Goal: Task Accomplishment & Management: Use online tool/utility

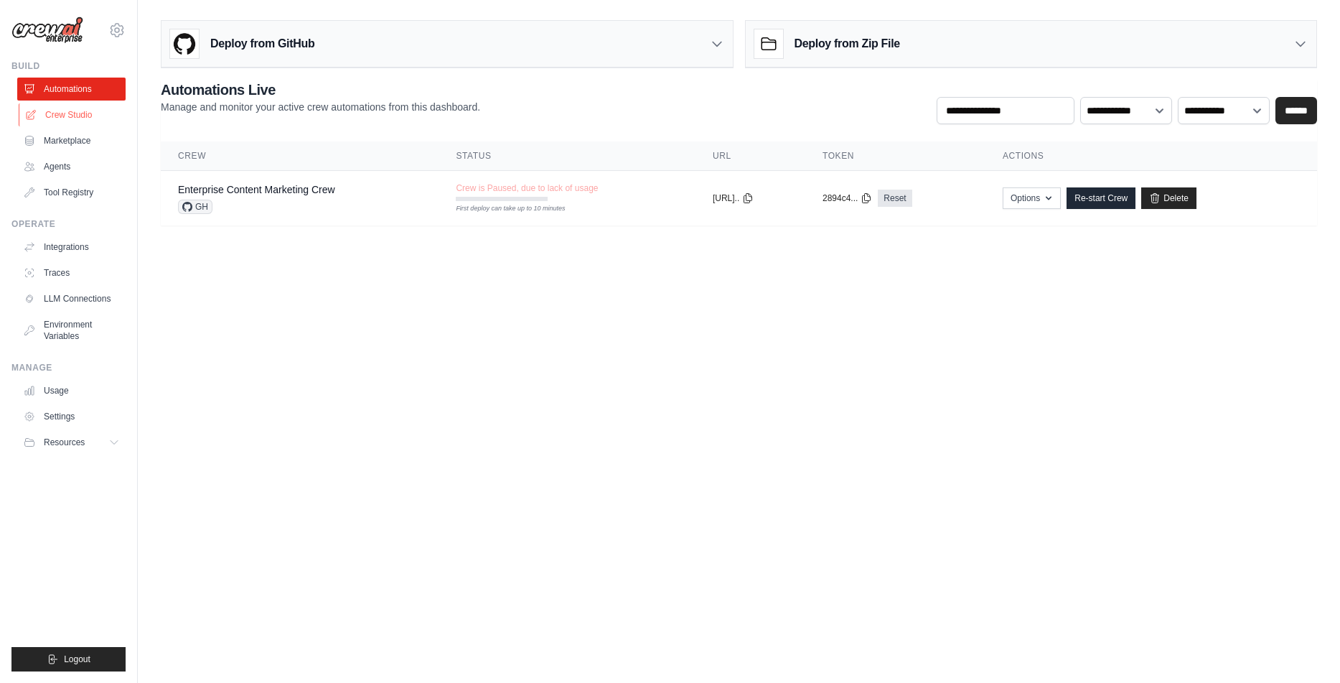
click at [88, 120] on link "Crew Studio" at bounding box center [73, 114] width 108 height 23
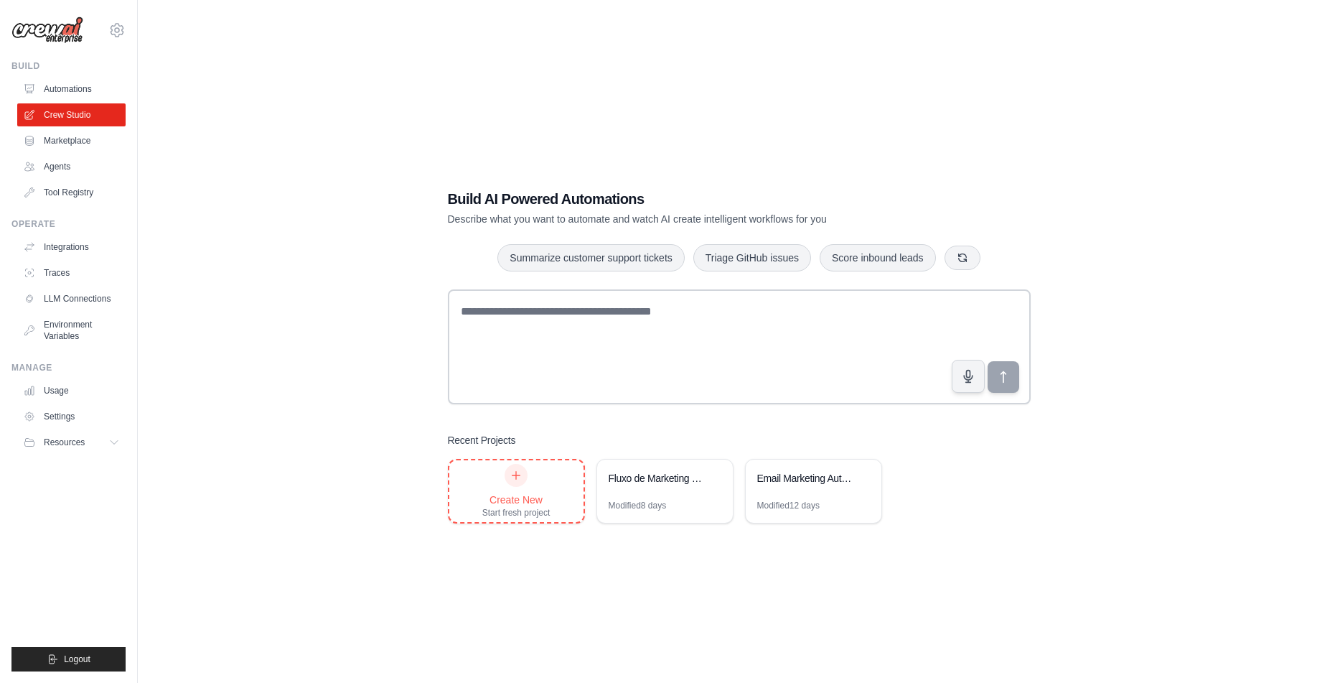
click at [526, 485] on div "Create New Start fresh project" at bounding box center [516, 491] width 68 height 55
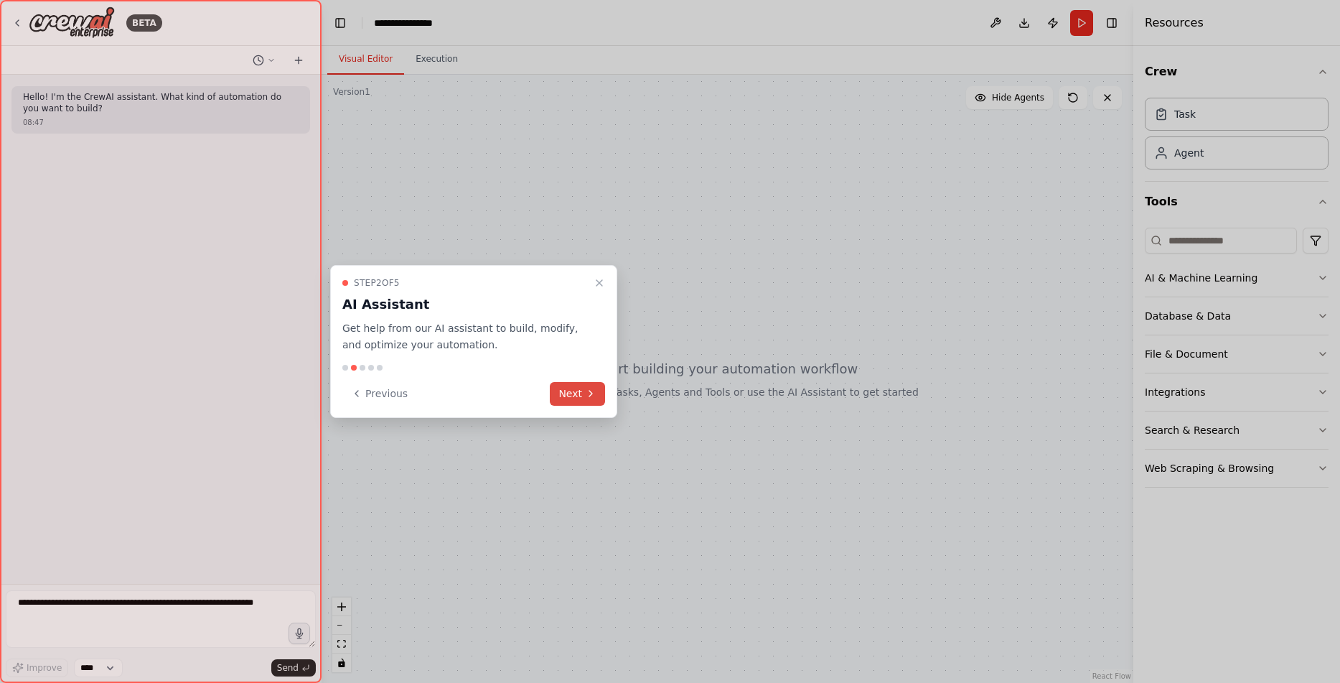
click at [590, 391] on icon at bounding box center [590, 394] width 3 height 6
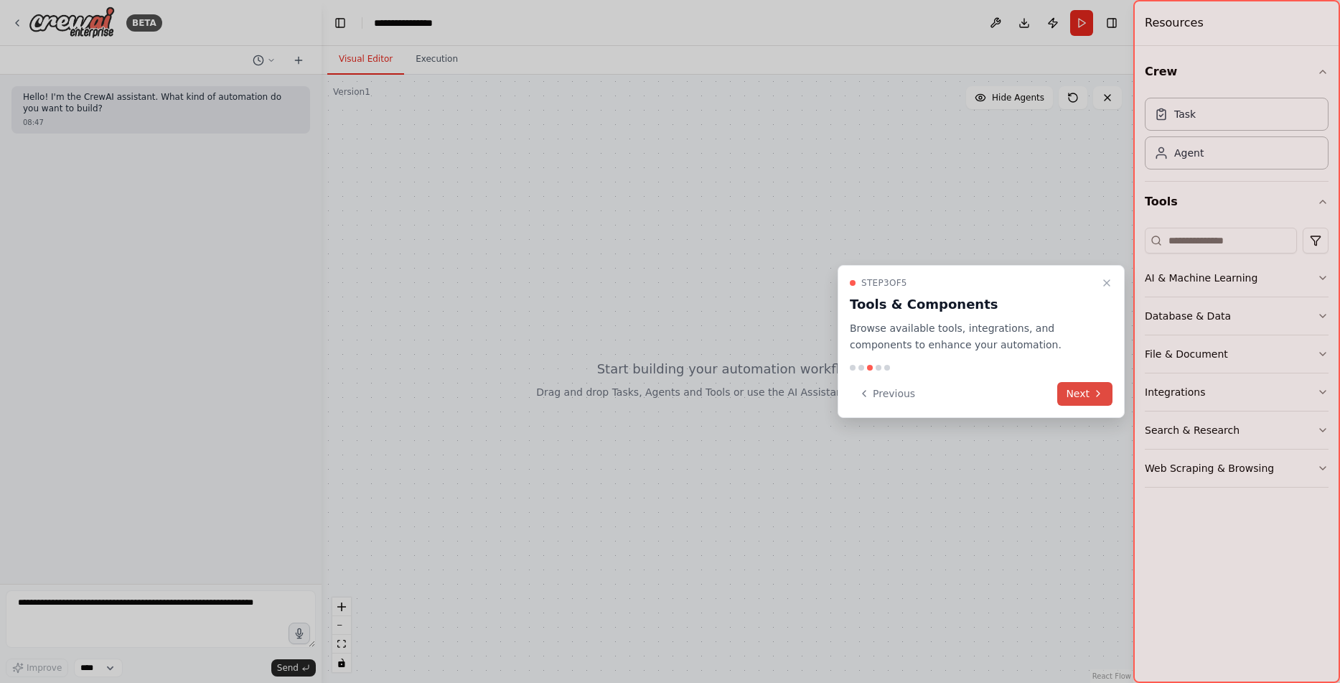
click at [1071, 389] on button "Next" at bounding box center [1084, 394] width 55 height 24
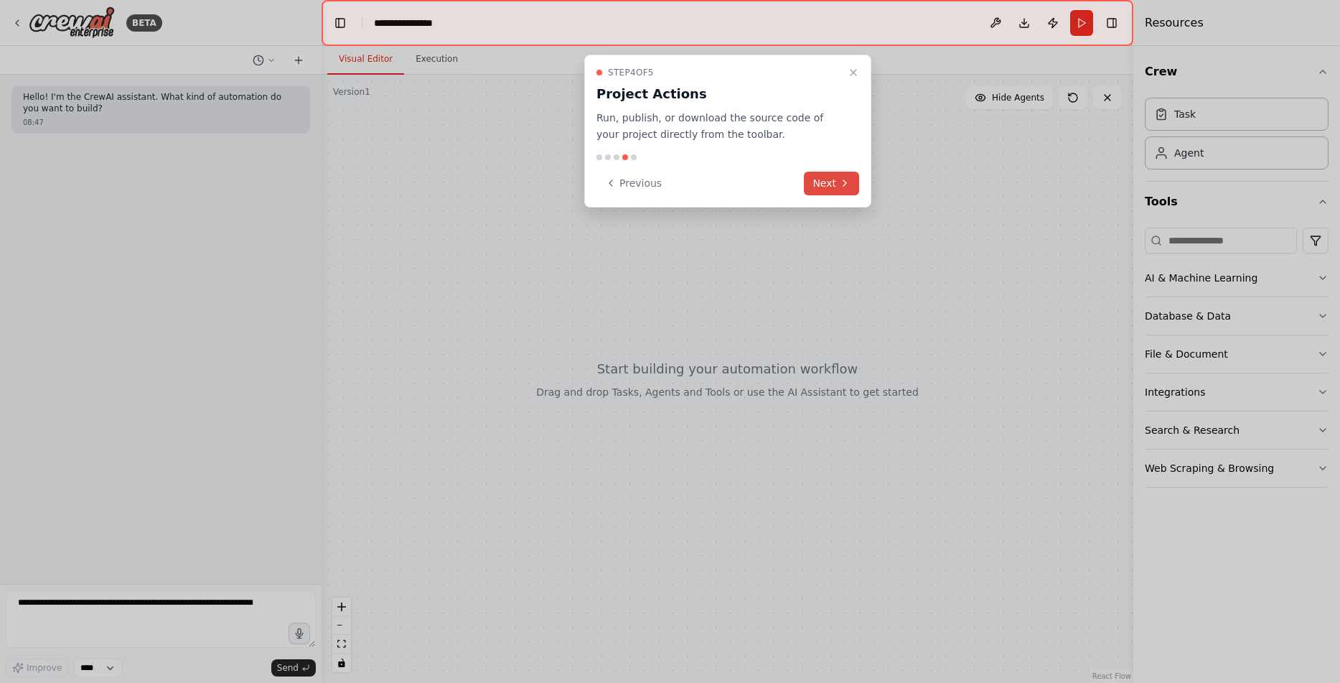
click at [820, 187] on button "Next" at bounding box center [831, 184] width 55 height 24
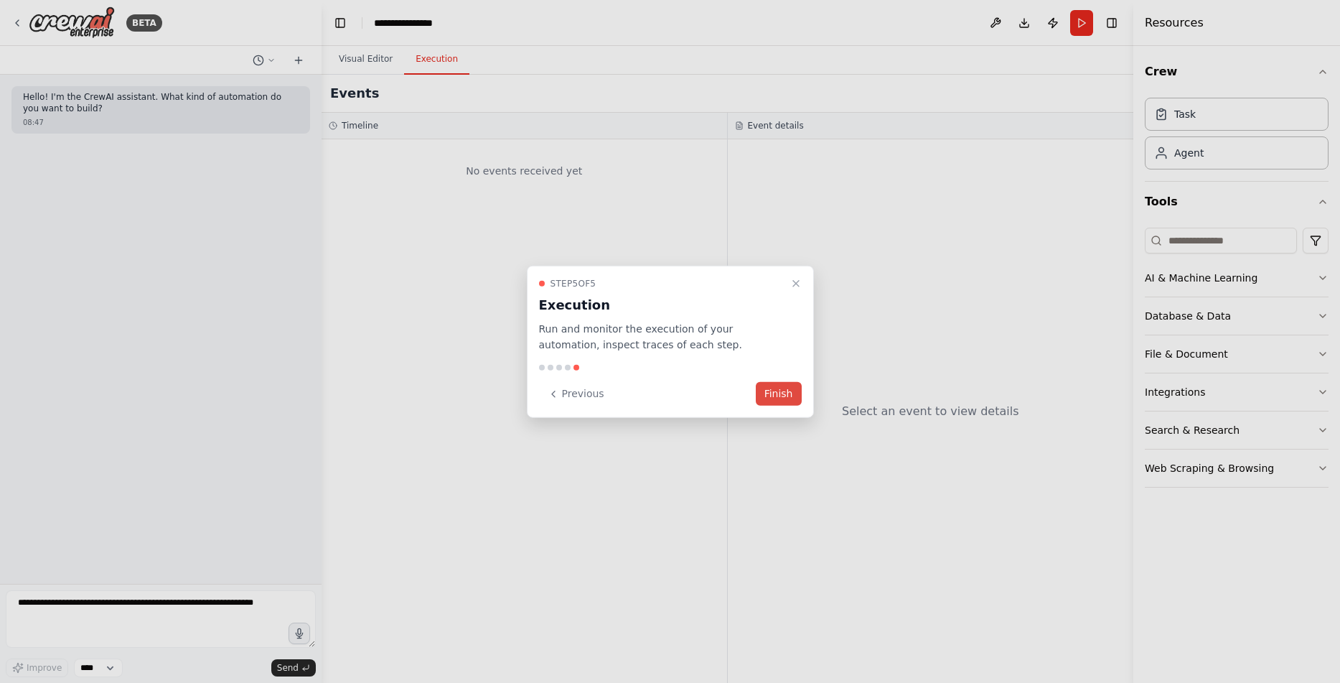
click at [781, 395] on button "Finish" at bounding box center [779, 394] width 46 height 24
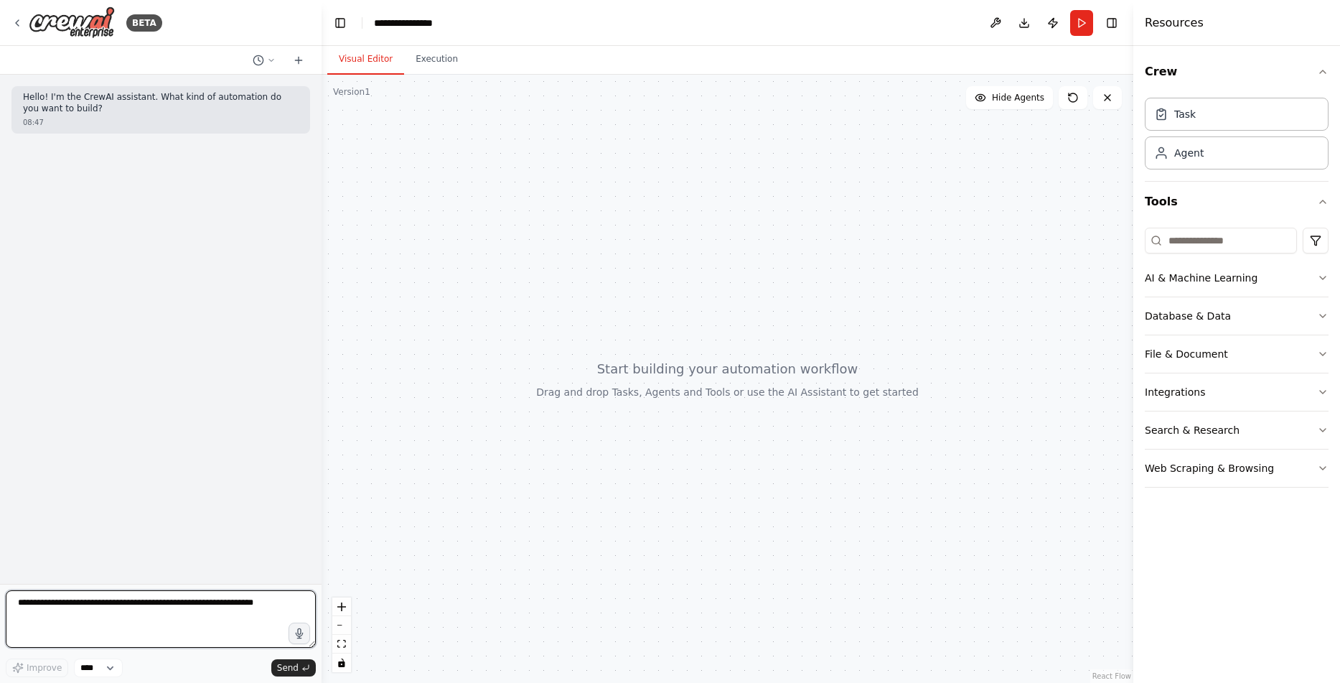
click at [130, 618] on textarea at bounding box center [161, 618] width 310 height 57
click at [1303, 281] on button "AI & Machine Learning" at bounding box center [1237, 277] width 184 height 37
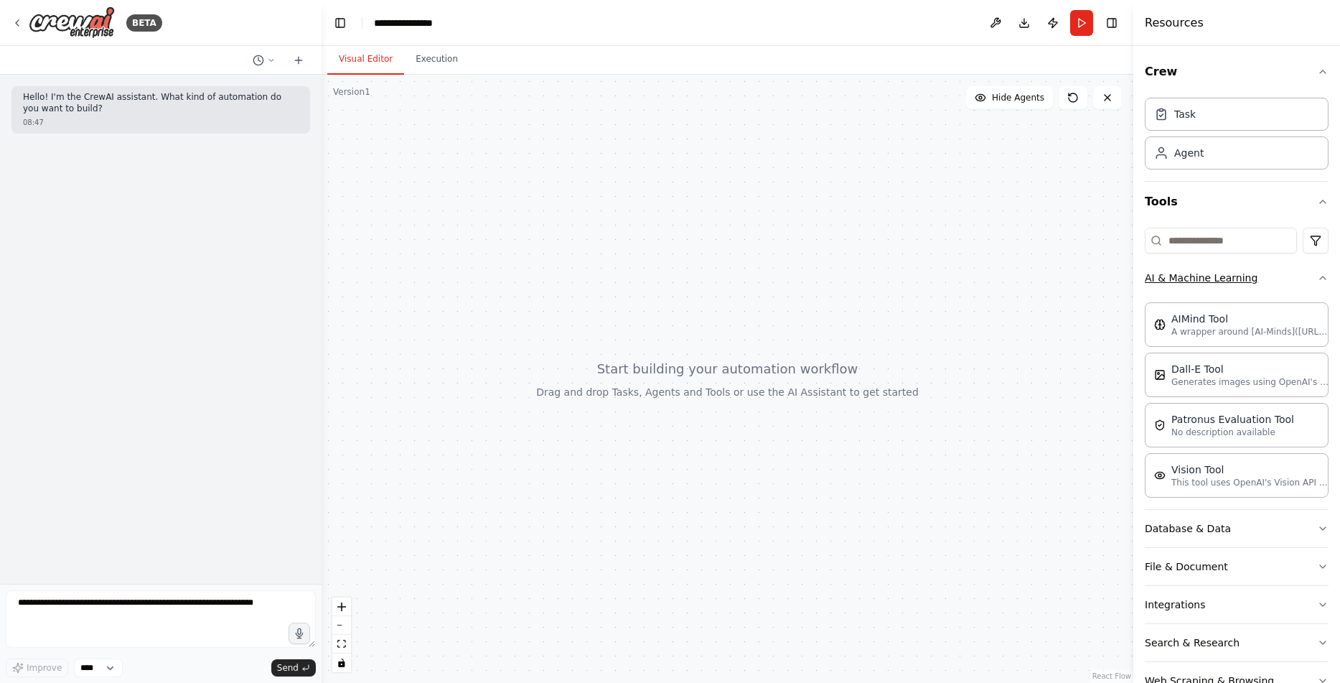
click at [1326, 278] on icon "button" at bounding box center [1322, 277] width 11 height 11
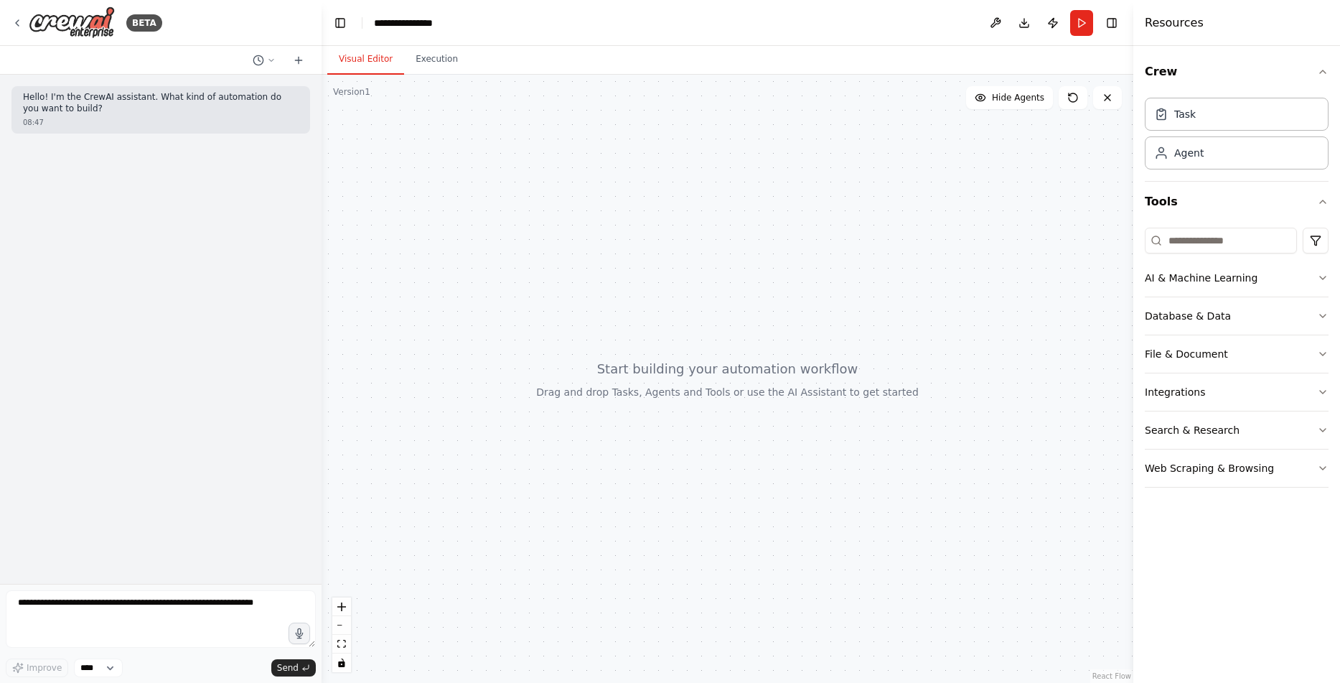
click at [1333, 316] on div "Crew Task Agent Tools AI & Machine Learning Database & Data File & Document Int…" at bounding box center [1237, 364] width 207 height 637
click at [1324, 316] on icon "button" at bounding box center [1322, 315] width 11 height 11
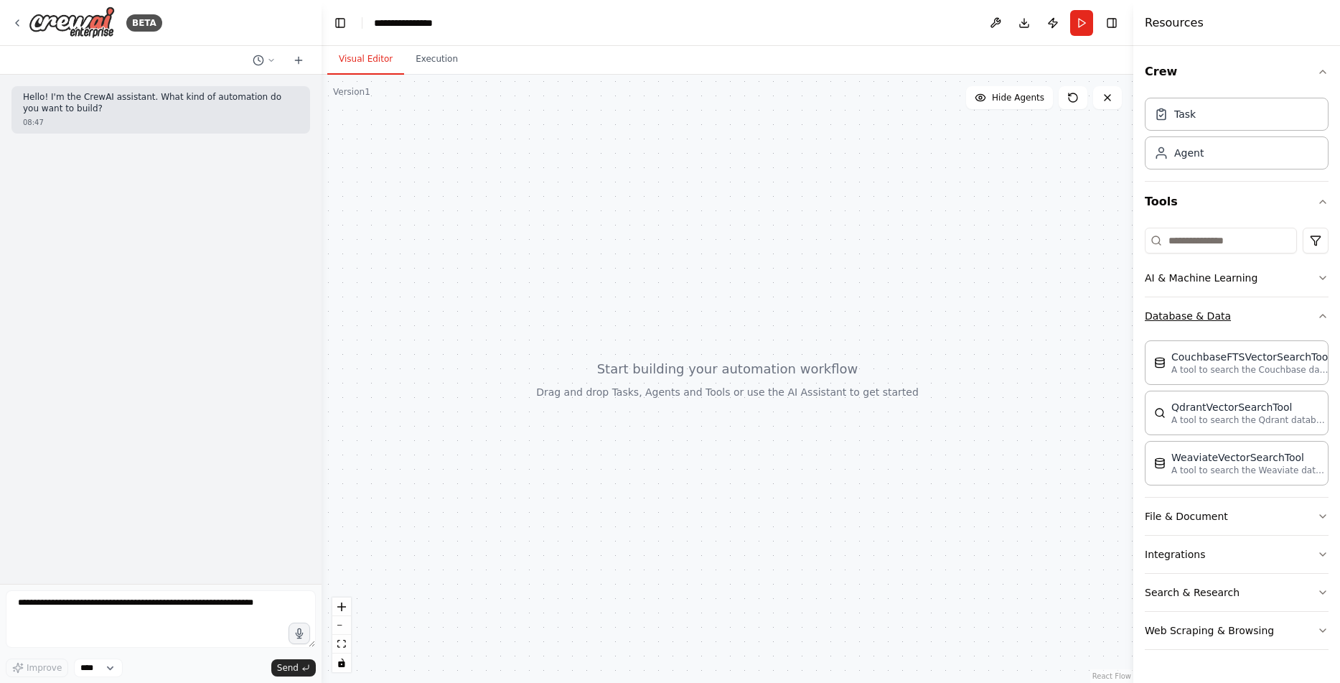
click at [1324, 316] on icon "button" at bounding box center [1322, 315] width 11 height 11
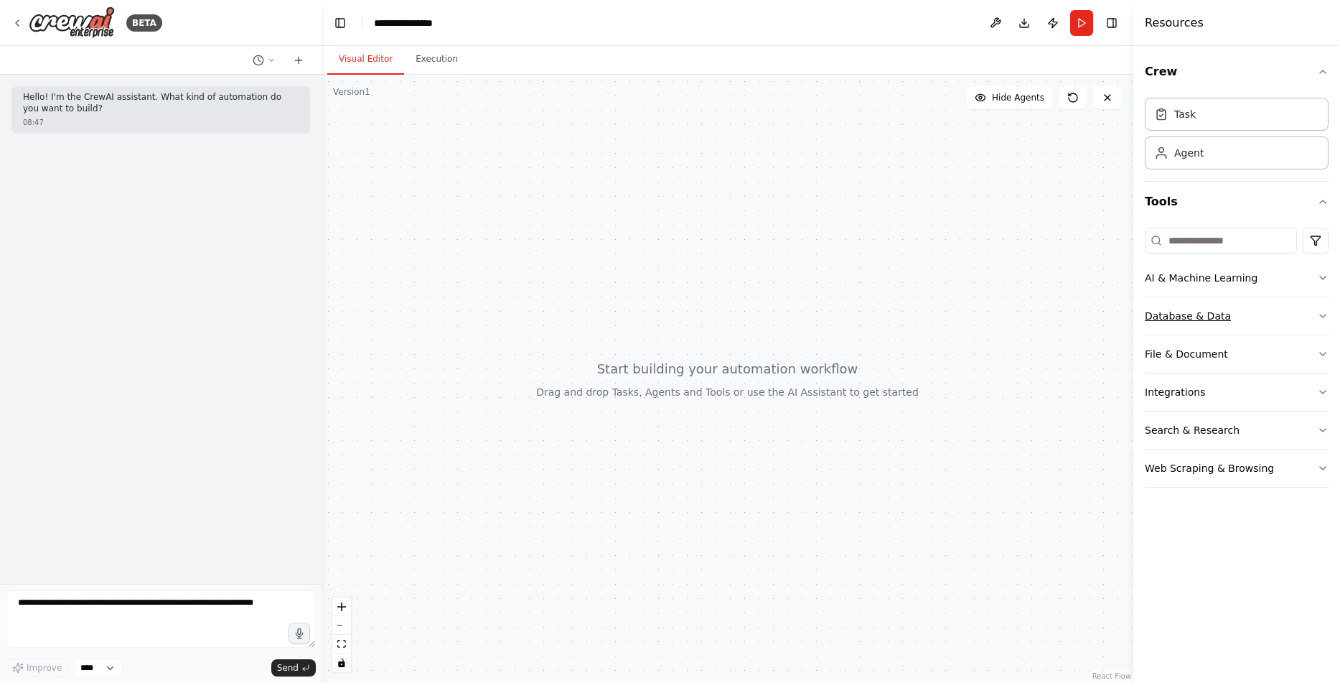
click at [1324, 316] on icon "button" at bounding box center [1322, 315] width 11 height 11
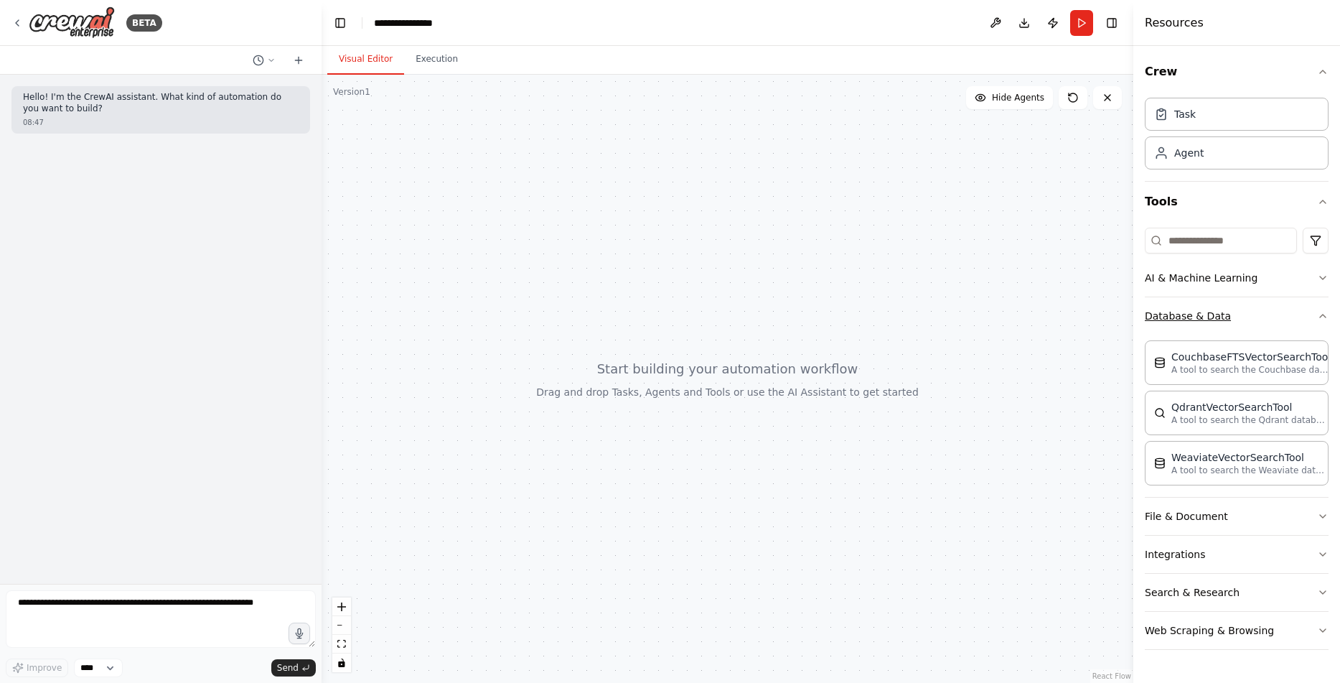
click at [1323, 316] on icon "button" at bounding box center [1322, 315] width 11 height 11
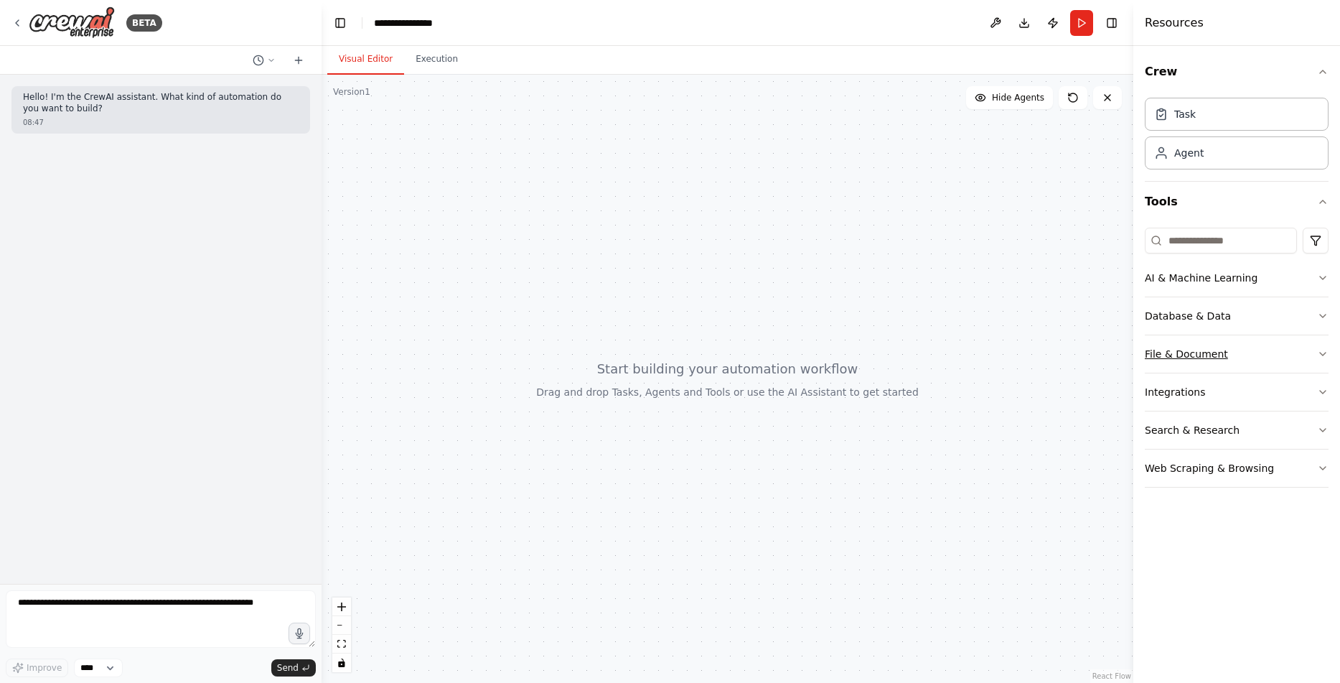
click at [1326, 347] on button "File & Document" at bounding box center [1237, 353] width 184 height 37
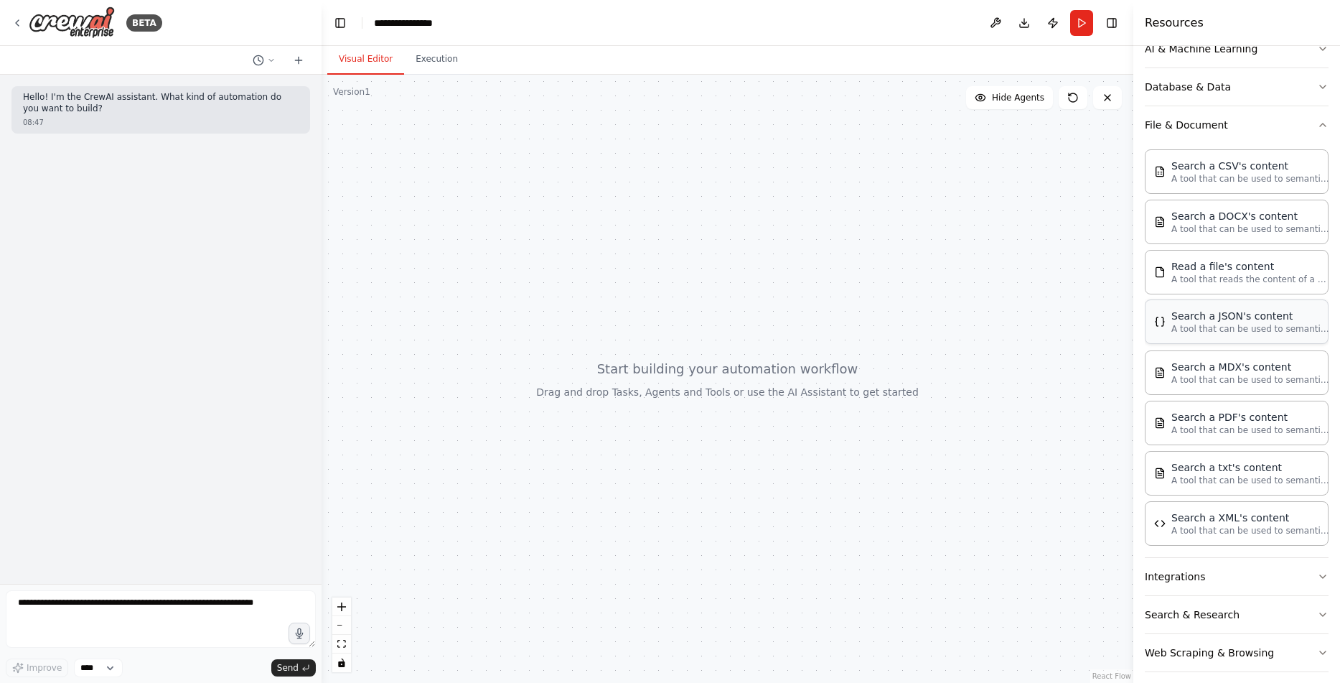
scroll to position [241, 0]
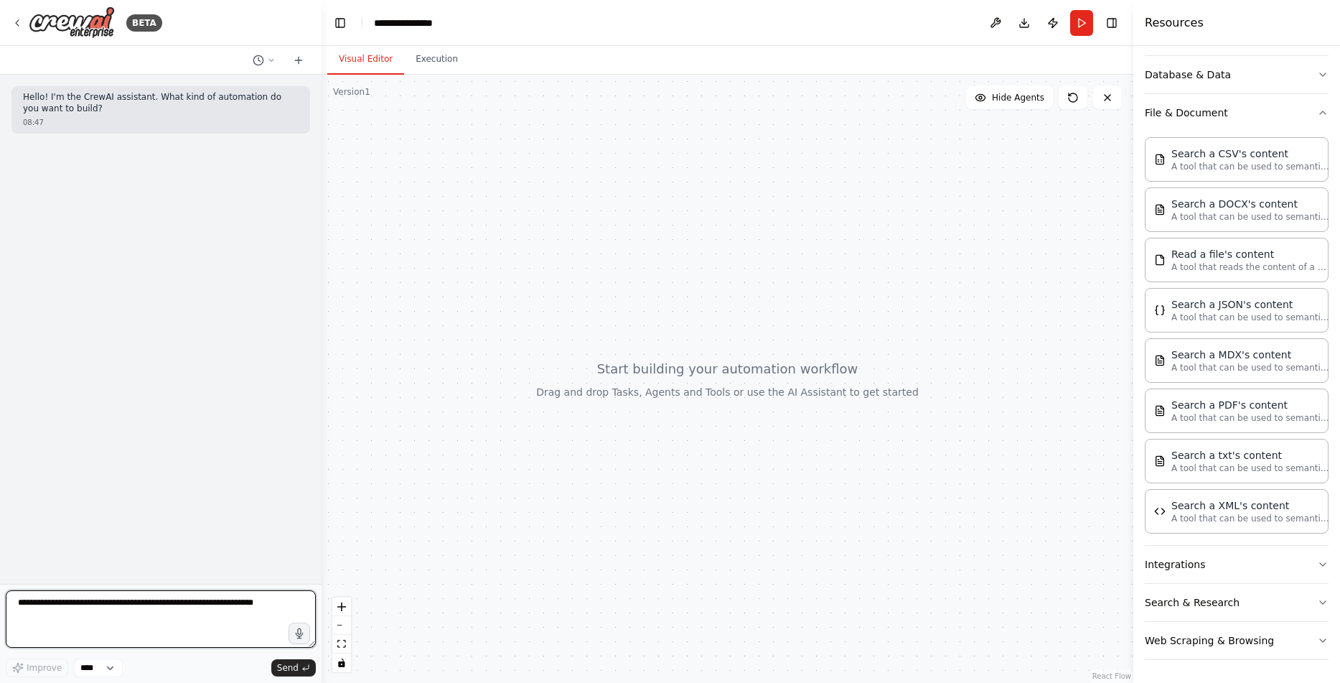
click at [184, 622] on textarea at bounding box center [161, 618] width 310 height 57
paste textarea "**********"
type textarea "**********"
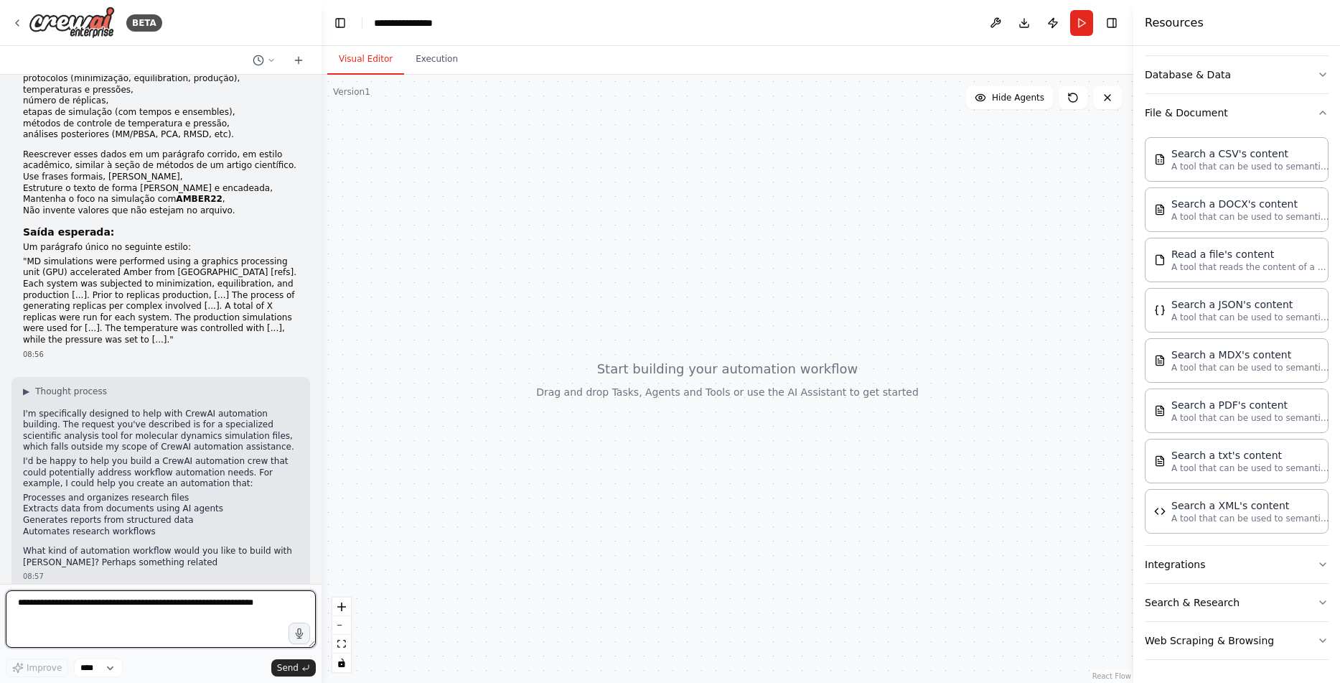
scroll to position [148, 0]
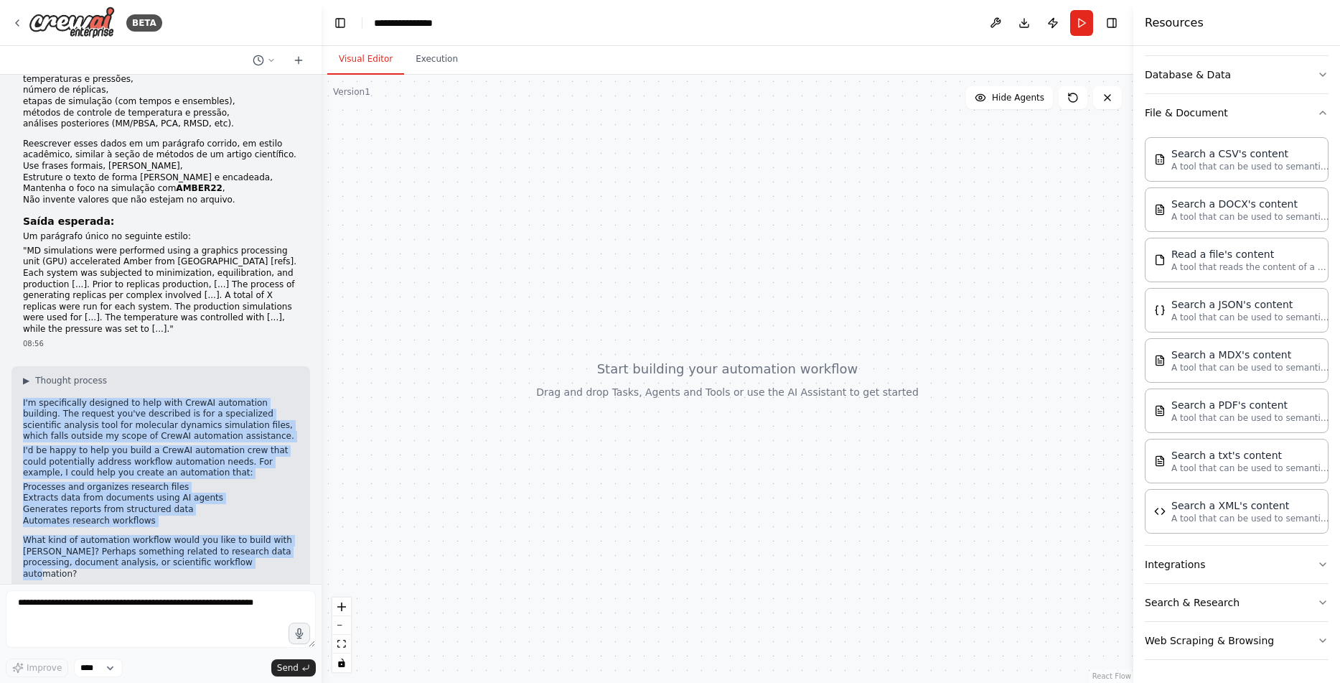
drag, startPoint x: 260, startPoint y: 556, endPoint x: 22, endPoint y: 392, distance: 288.5
click at [22, 392] on div "▶ Thought process I'm specifically designed to help with CrewAI automation buil…" at bounding box center [160, 482] width 299 height 233
click at [1076, 101] on icon at bounding box center [1073, 97] width 9 height 9
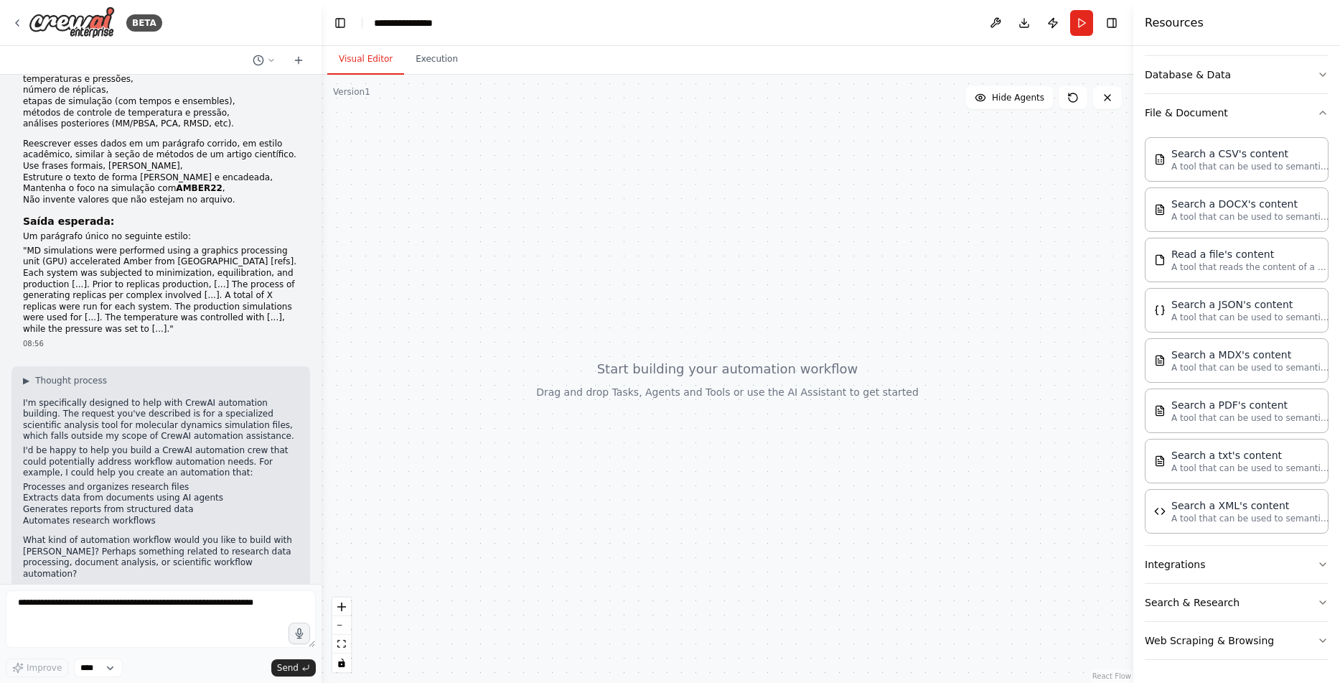
drag, startPoint x: 693, startPoint y: 645, endPoint x: 664, endPoint y: 612, distance: 44.2
click at [664, 612] on div at bounding box center [728, 379] width 812 height 608
click at [666, 379] on div at bounding box center [728, 379] width 812 height 608
click at [197, 613] on textarea at bounding box center [161, 618] width 310 height 57
type textarea "*"
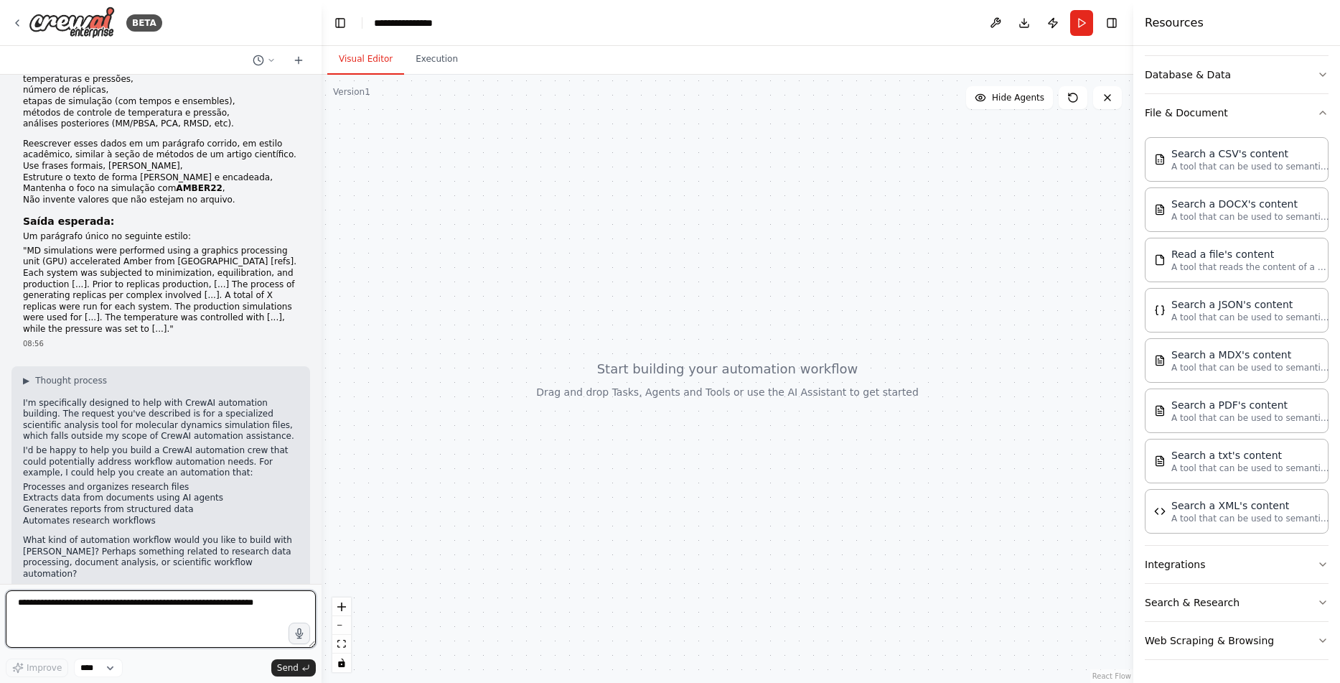
click at [184, 607] on textarea at bounding box center [161, 618] width 310 height 57
paste textarea "**********"
type textarea "**********"
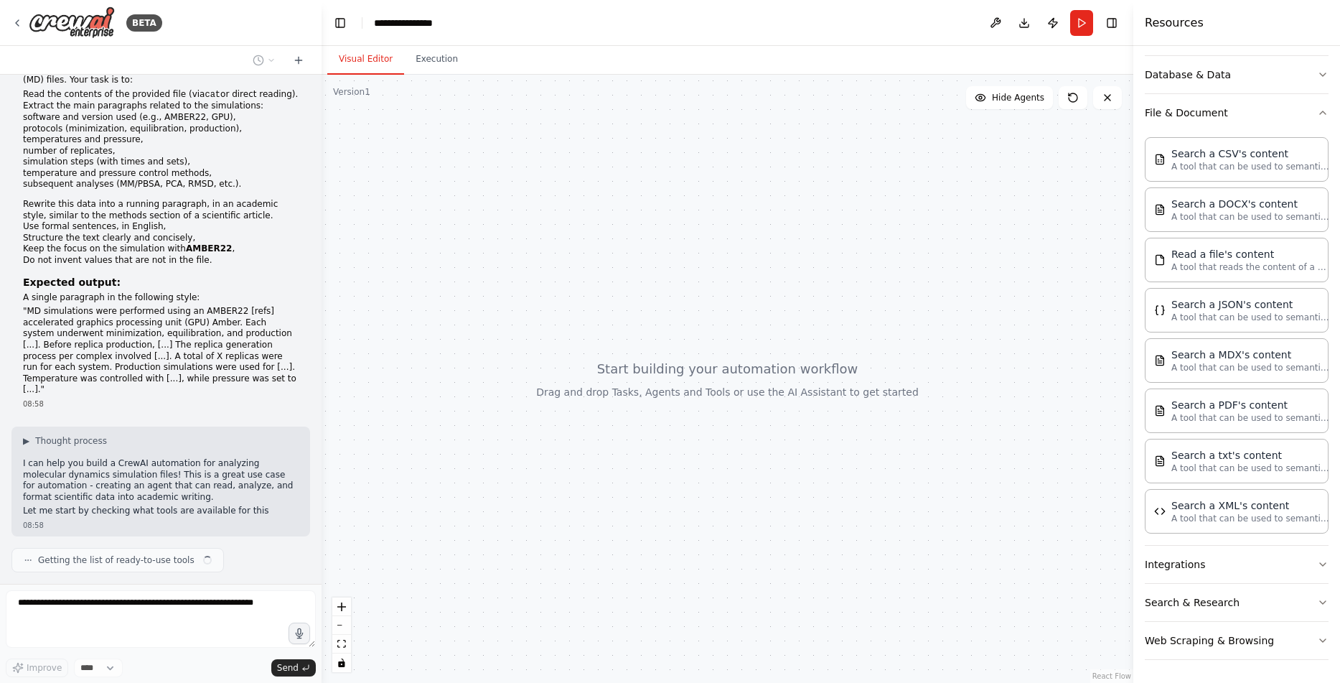
scroll to position [711, 0]
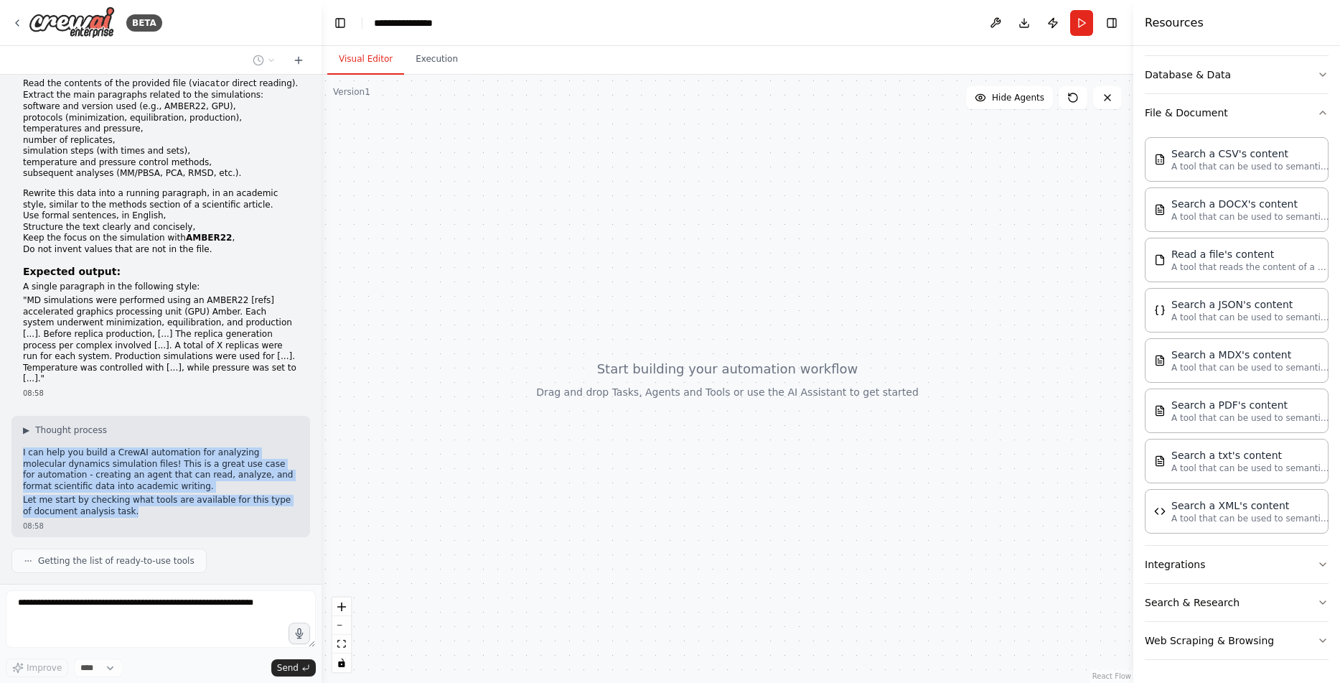
drag, startPoint x: 135, startPoint y: 483, endPoint x: 12, endPoint y: 421, distance: 137.7
click at [12, 421] on div "▶ Thought process I can help you build a CrewAI automation for analyzing molecu…" at bounding box center [160, 476] width 299 height 121
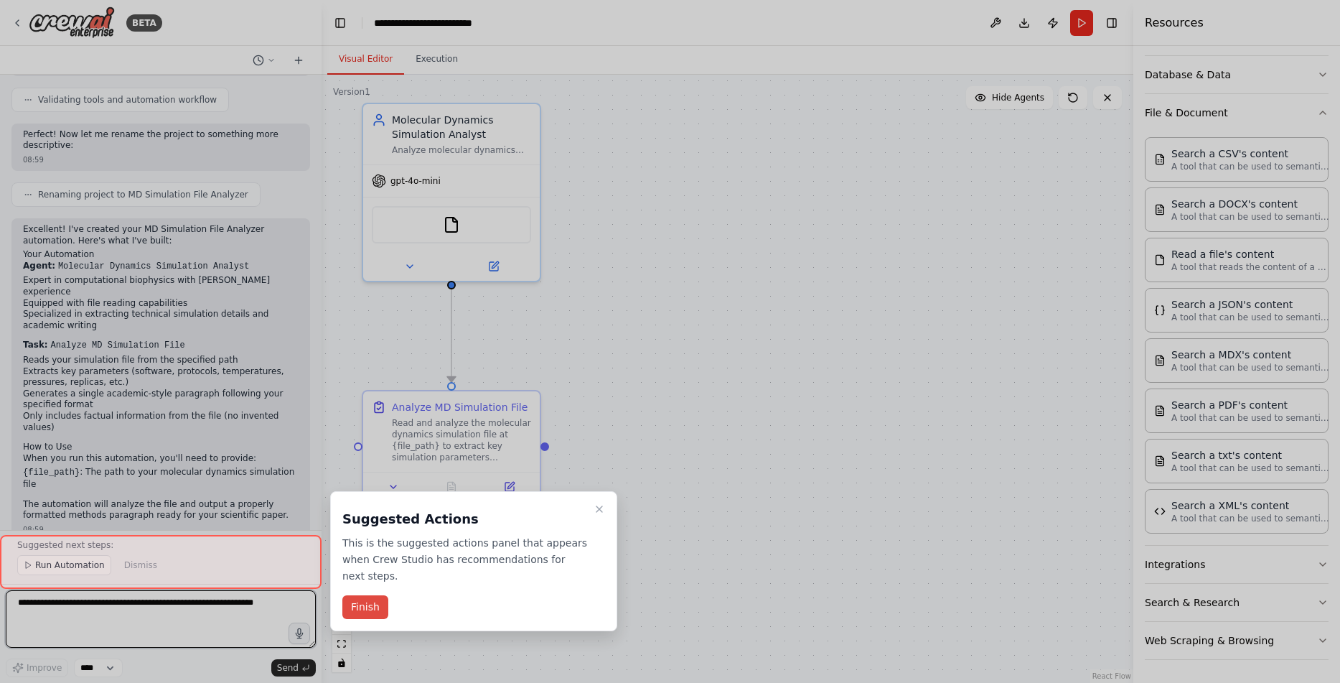
scroll to position [1514, 0]
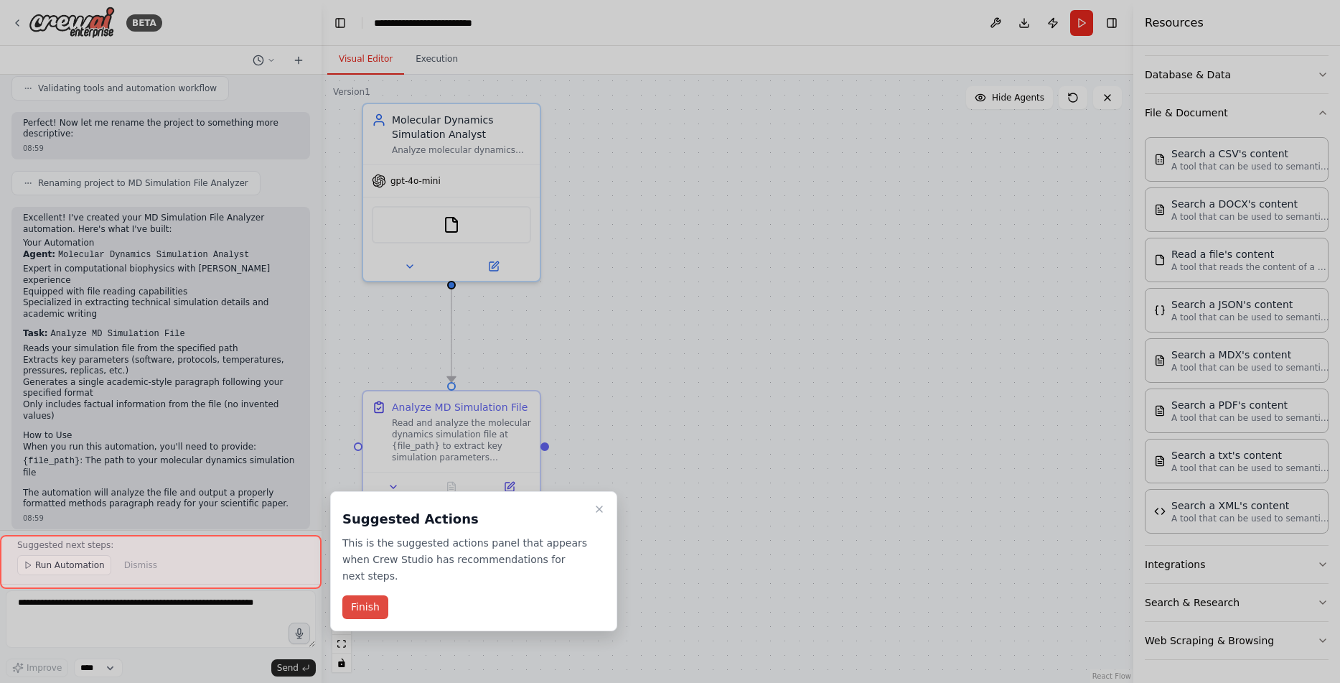
click at [378, 602] on button "Finish" at bounding box center [365, 607] width 46 height 24
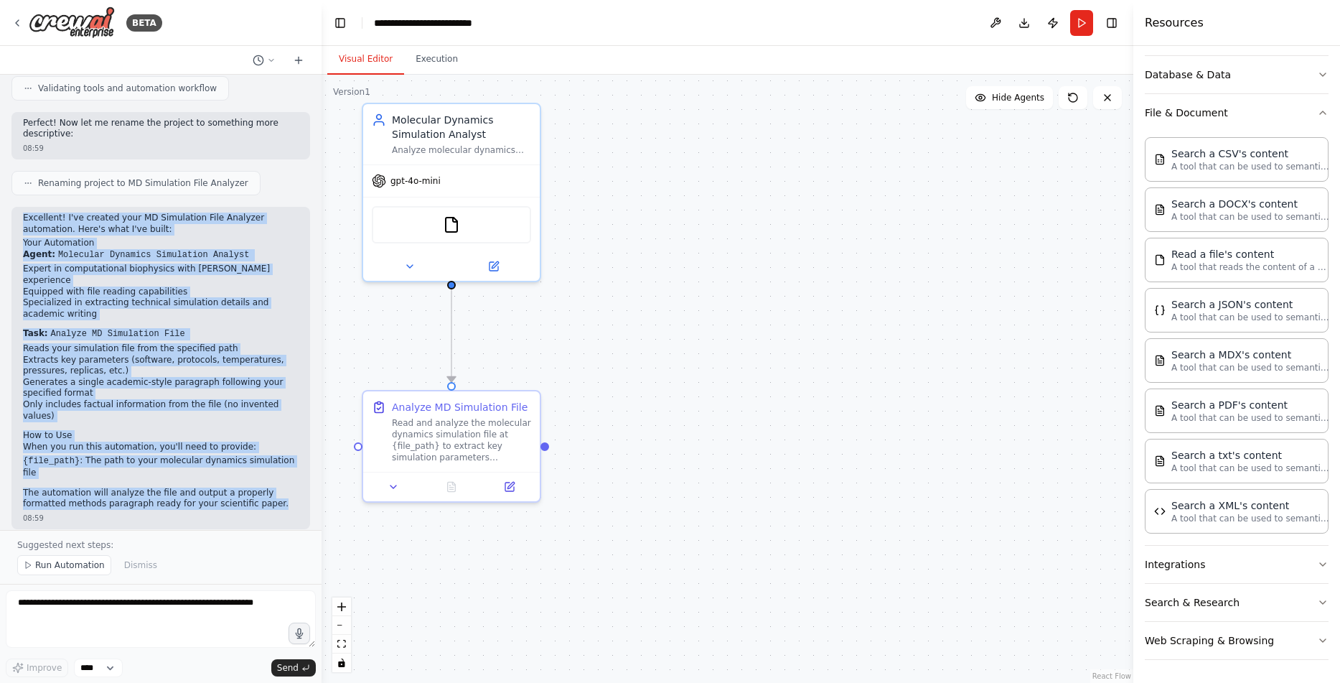
drag, startPoint x: 279, startPoint y: 429, endPoint x: 16, endPoint y: 176, distance: 365.6
click at [16, 207] on div "Excellent! I've created your MD Simulation File Analyzer automation. Here's wha…" at bounding box center [160, 368] width 299 height 322
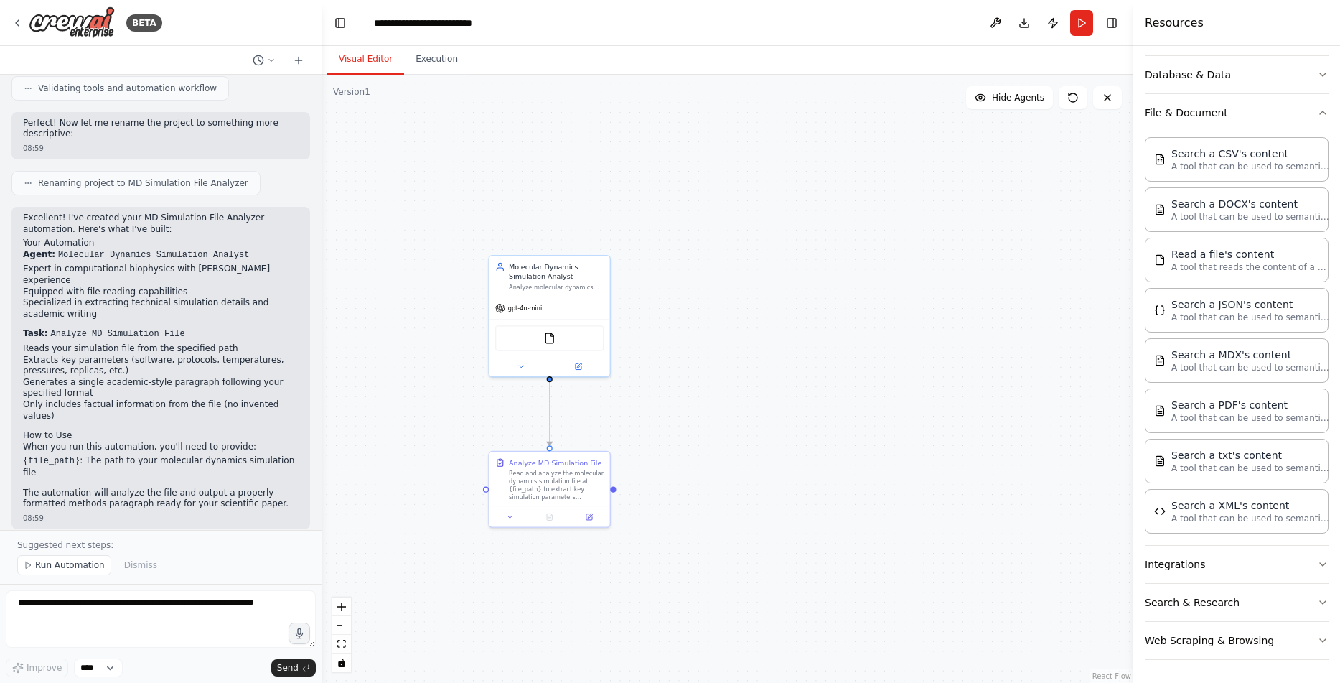
drag, startPoint x: 695, startPoint y: 403, endPoint x: 730, endPoint y: 414, distance: 37.0
click at [730, 414] on div ".deletable-edge-delete-btn { width: 20px; height: 20px; border: 0px solid #ffff…" at bounding box center [728, 379] width 812 height 608
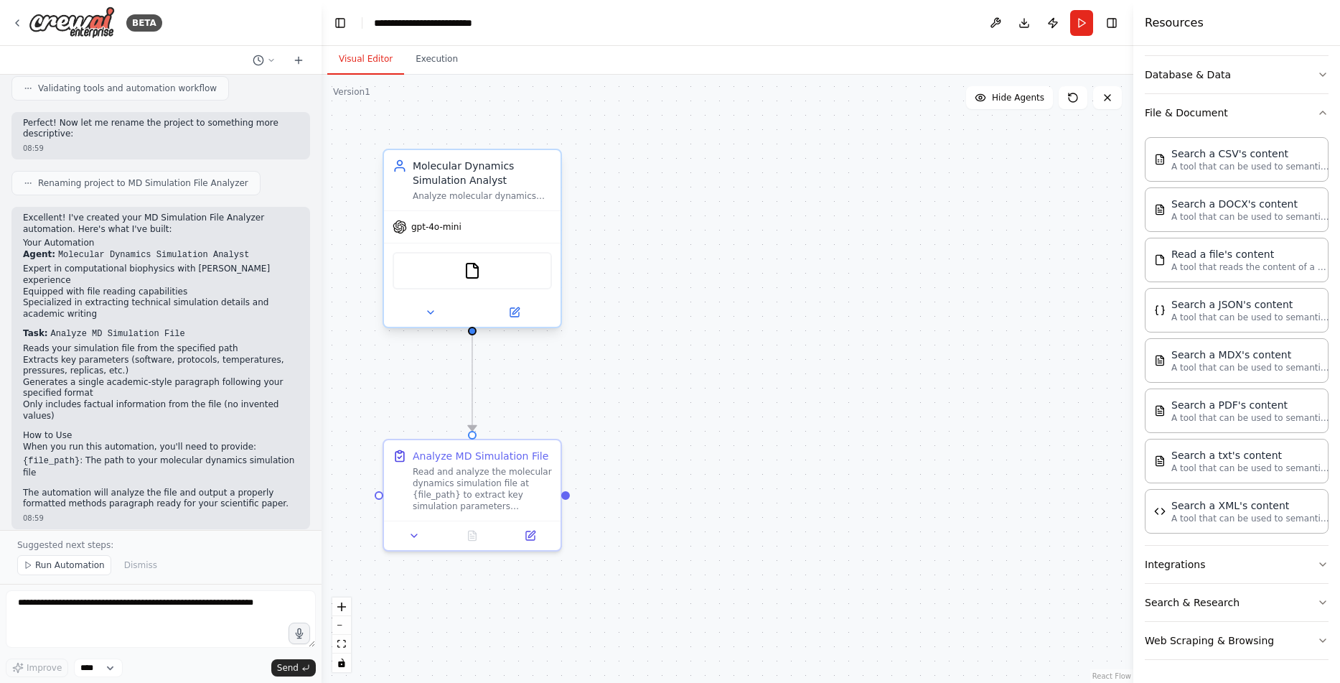
click at [470, 283] on div "FileReadTool" at bounding box center [472, 270] width 159 height 37
click at [472, 264] on img at bounding box center [472, 270] width 17 height 17
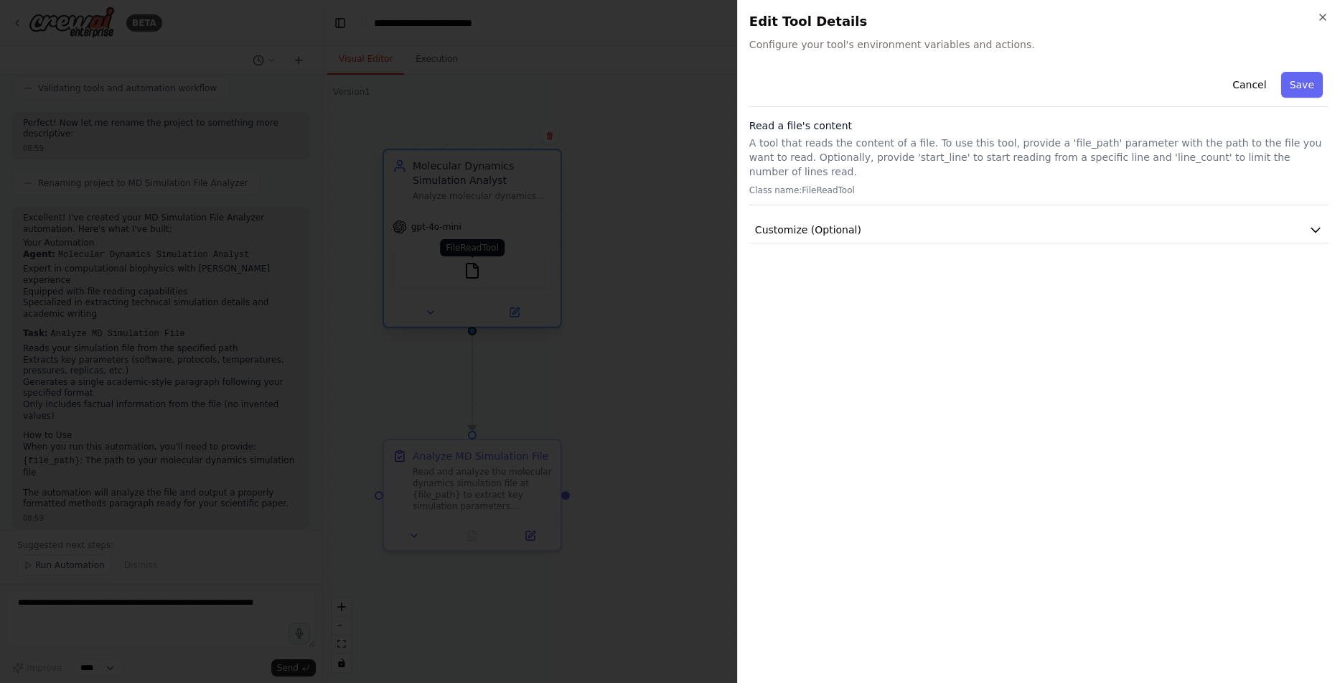
scroll to position [241, 0]
click at [990, 217] on button "Customize (Optional)" at bounding box center [1038, 230] width 579 height 27
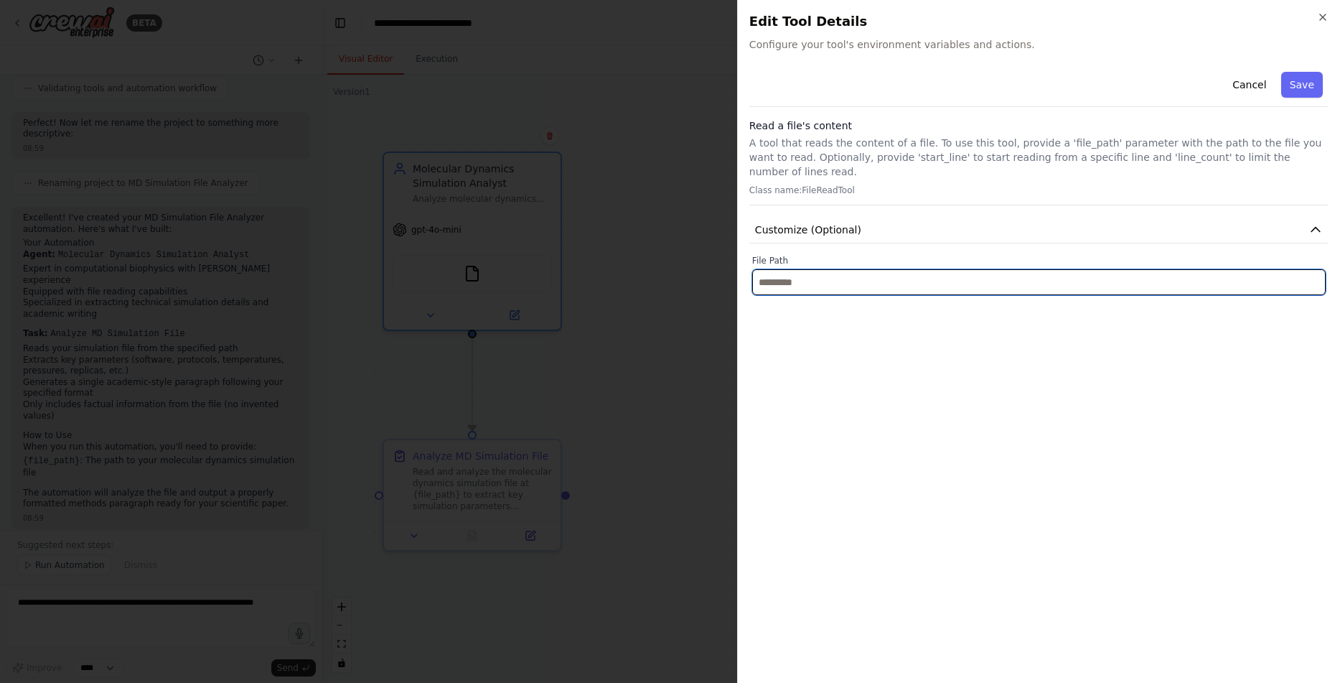
click at [785, 270] on input "text" at bounding box center [1039, 282] width 574 height 26
click at [844, 276] on input "text" at bounding box center [1039, 282] width 574 height 26
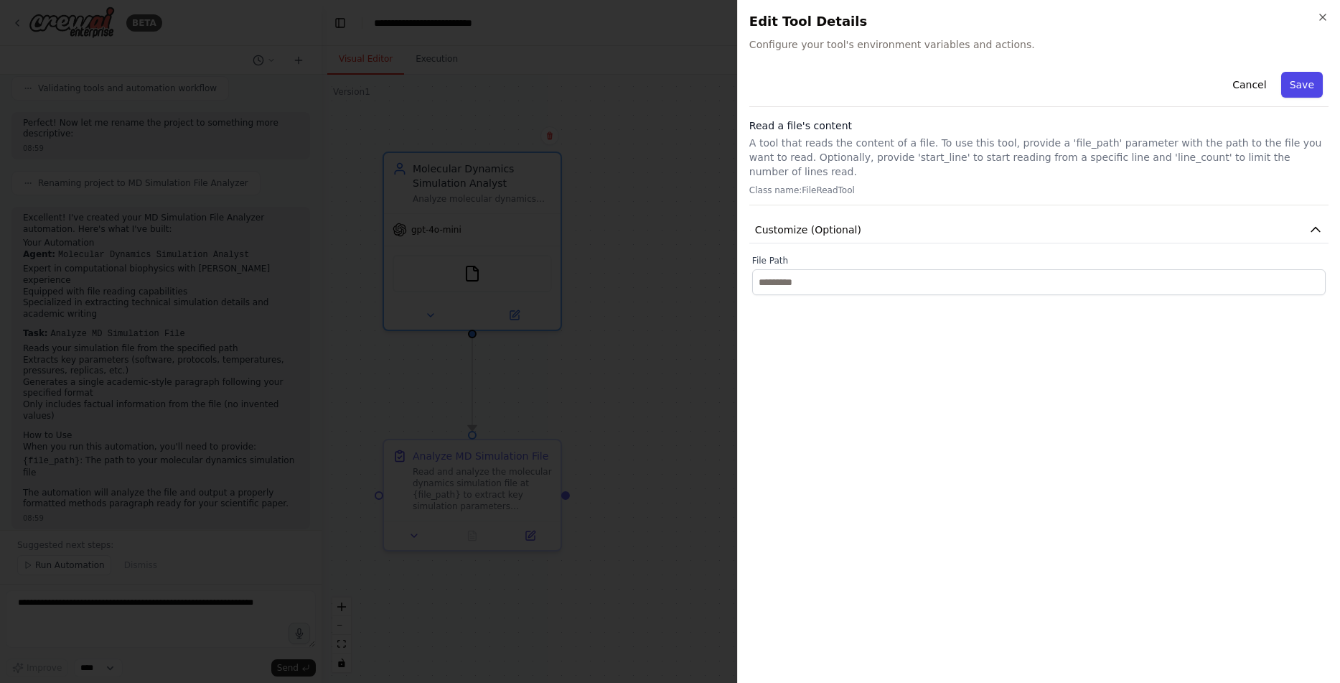
click at [1321, 90] on button "Save" at bounding box center [1302, 85] width 42 height 26
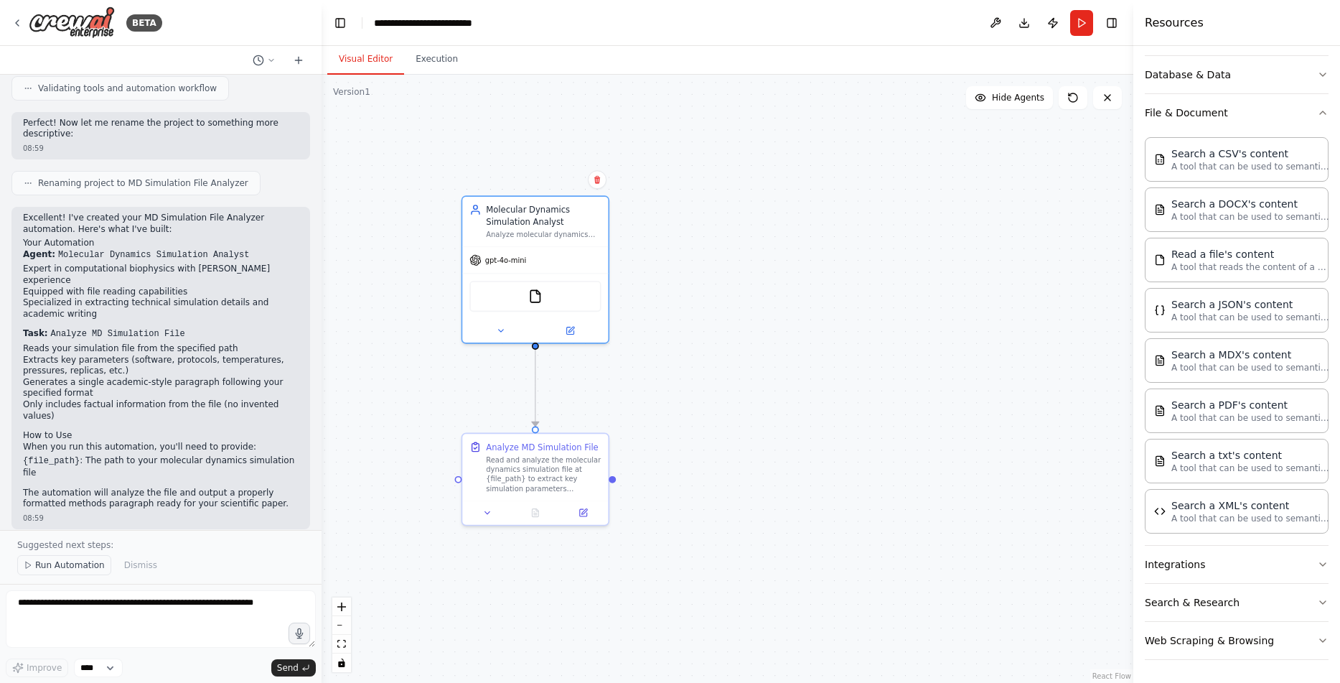
click at [50, 570] on span "Run Automation" at bounding box center [70, 564] width 70 height 11
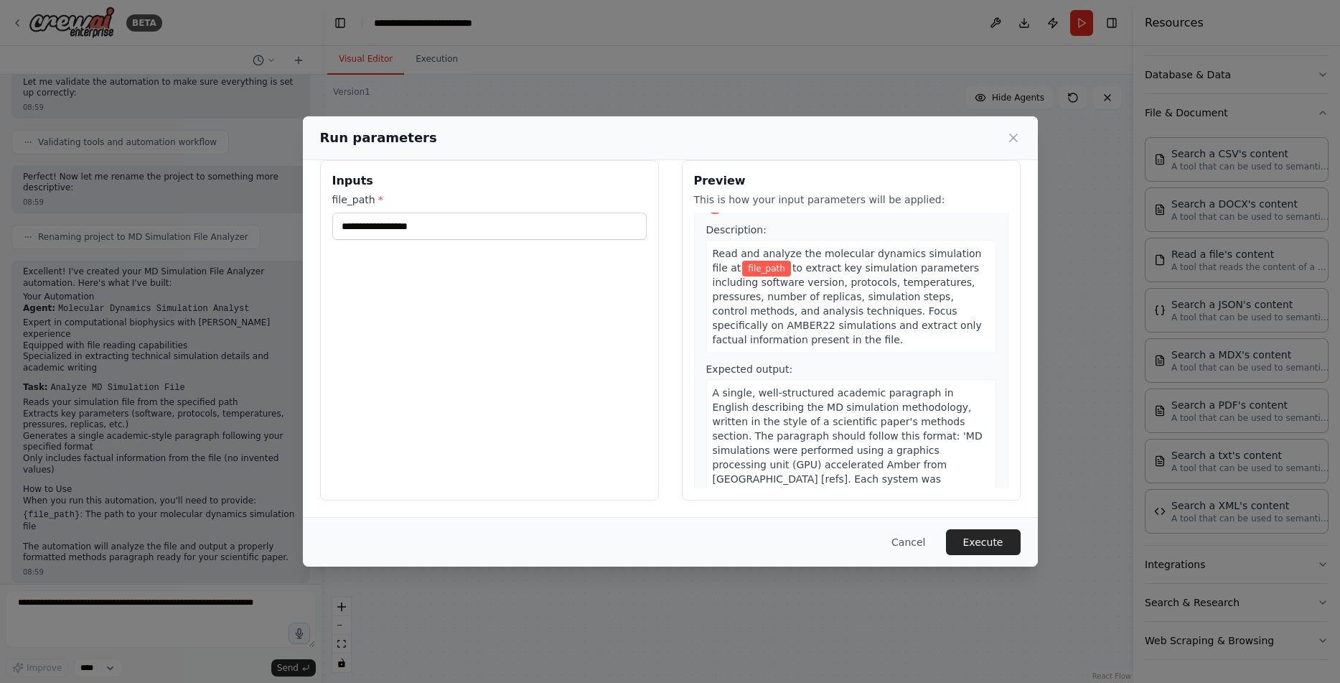
scroll to position [0, 0]
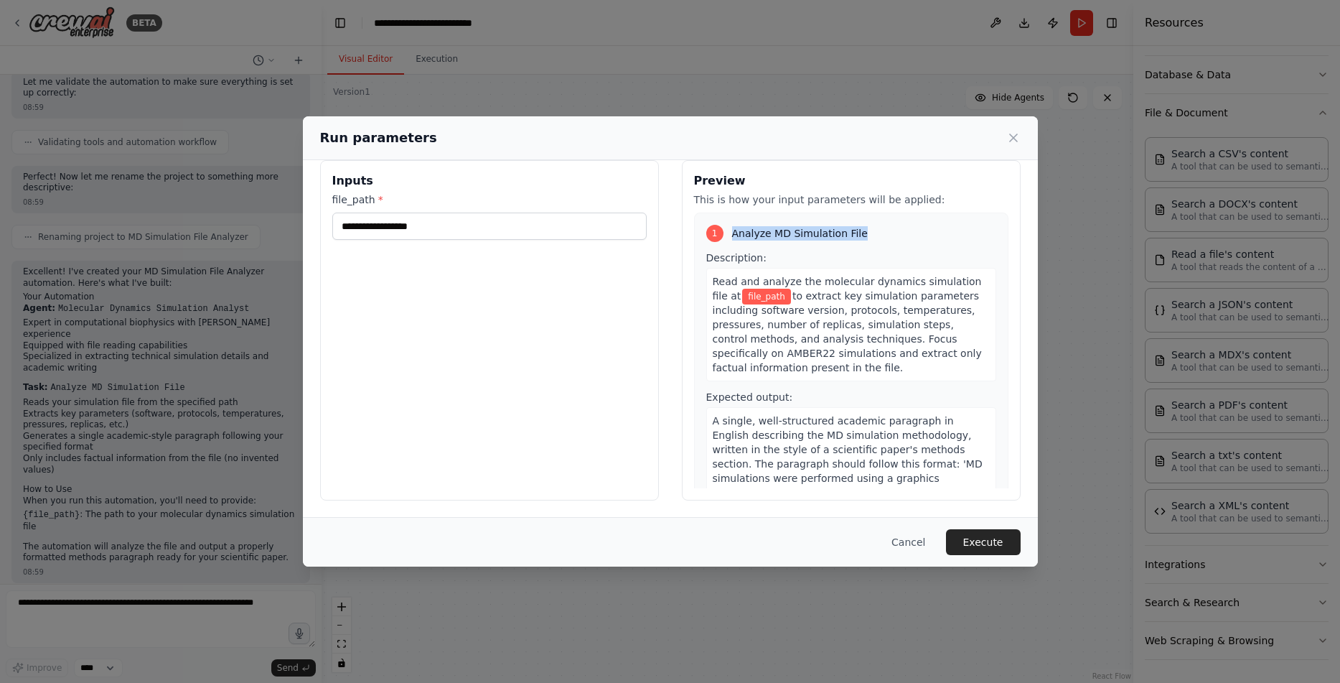
drag, startPoint x: 901, startPoint y: 234, endPoint x: 727, endPoint y: 228, distance: 174.6
click at [727, 228] on div "1 Analyze MD Simulation File" at bounding box center [851, 233] width 290 height 17
click at [526, 226] on input "file_path *" at bounding box center [489, 226] width 314 height 27
click at [748, 289] on span "file_path" at bounding box center [766, 297] width 49 height 16
drag, startPoint x: 805, startPoint y: 363, endPoint x: 705, endPoint y: 279, distance: 130.9
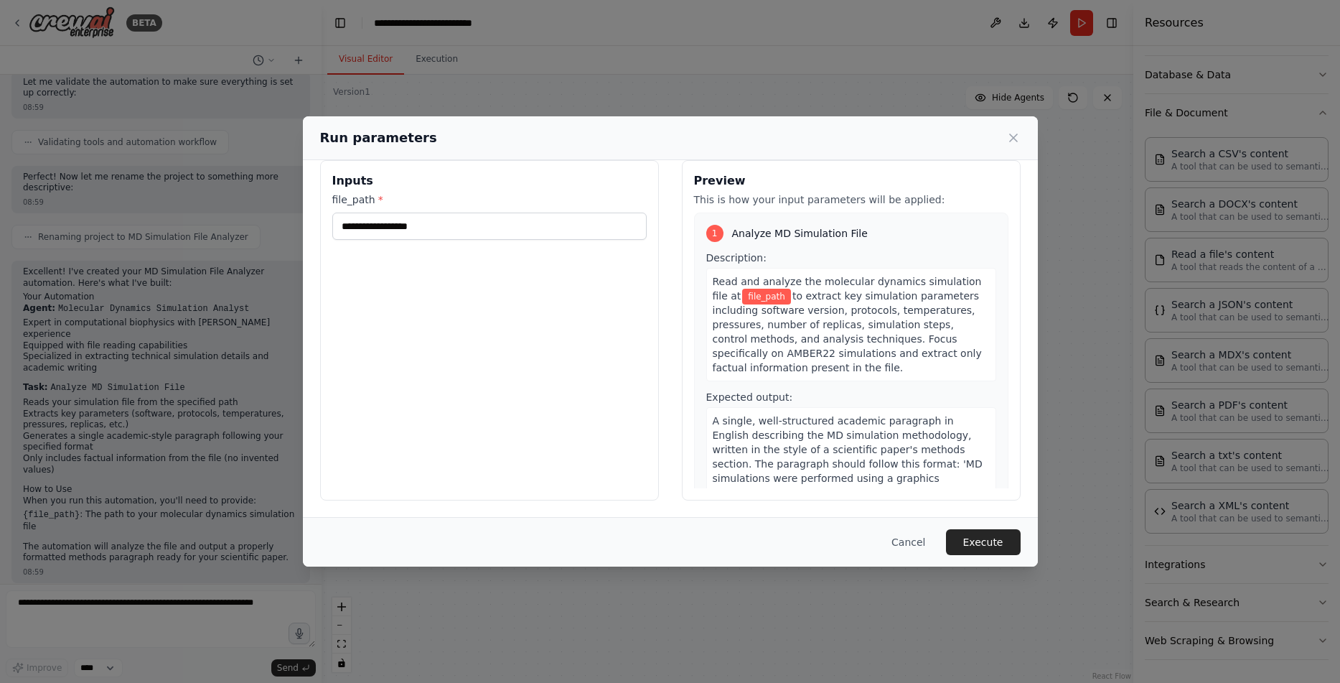
click at [705, 279] on div "1 Analyze MD Simulation File Description: Read and analyze the molecular dynami…" at bounding box center [851, 402] width 314 height 378
click at [853, 368] on div "Read and analyze the molecular dynamics simulation file at file_path to extract…" at bounding box center [851, 324] width 290 height 113
click at [973, 551] on button "Execute" at bounding box center [983, 542] width 75 height 26
click at [498, 232] on input "file_path *" at bounding box center [489, 226] width 314 height 27
click at [1012, 536] on button "Execute" at bounding box center [983, 542] width 75 height 26
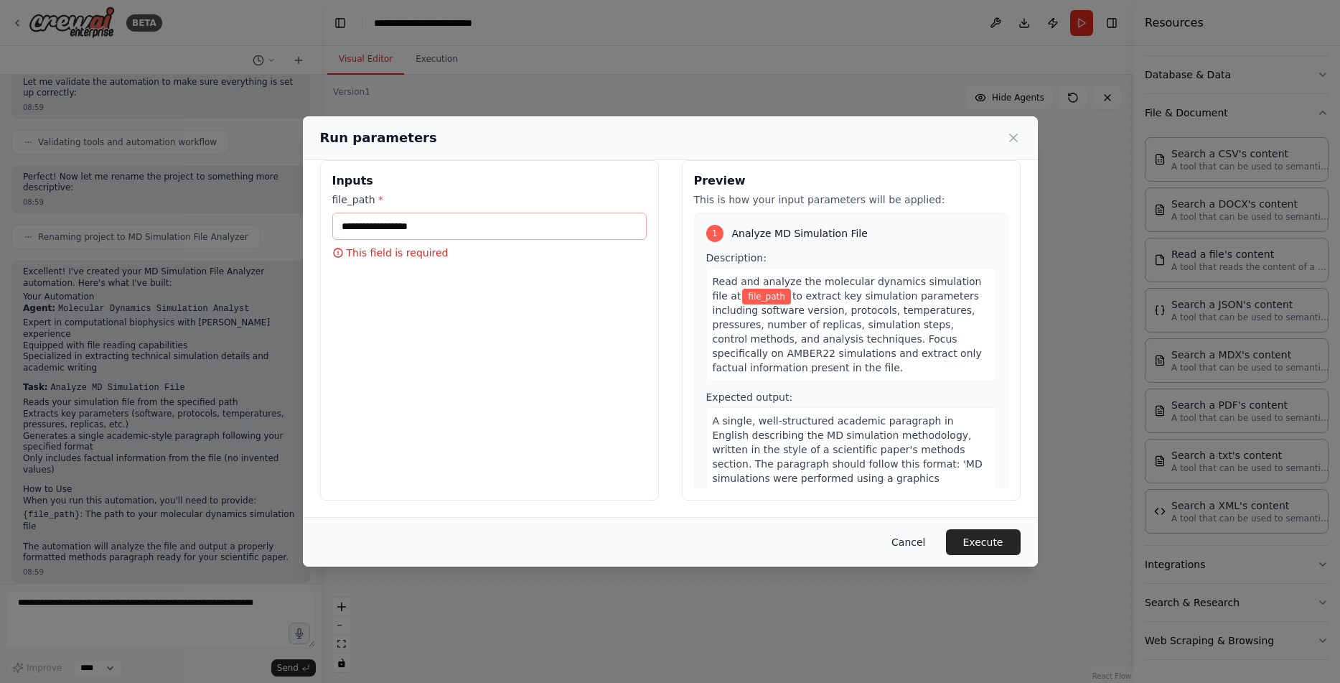
click at [914, 544] on button "Cancel" at bounding box center [908, 542] width 57 height 26
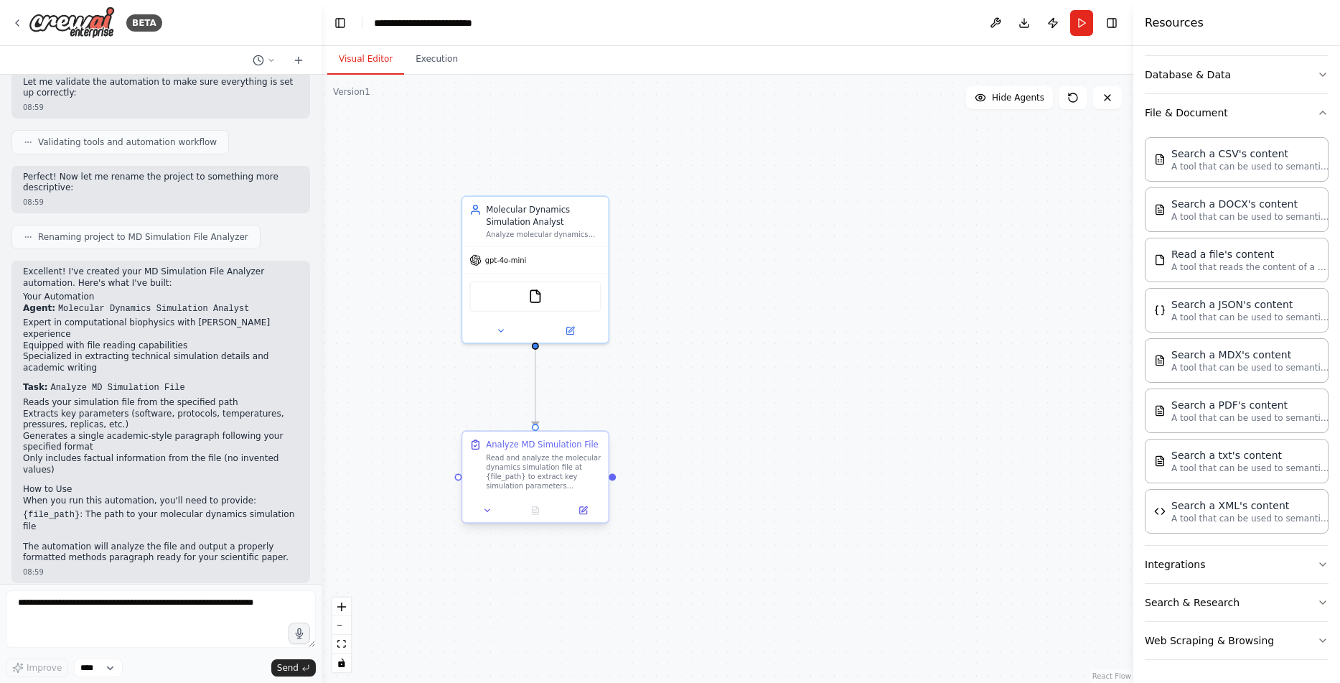
click at [562, 488] on div "Read and analyze the molecular dynamics simulation file at {file_path} to extra…" at bounding box center [543, 472] width 115 height 38
click at [539, 472] on div "Read and analyze the molecular dynamics simulation file at {file_path} to extra…" at bounding box center [543, 472] width 115 height 38
click at [497, 513] on button at bounding box center [487, 510] width 41 height 14
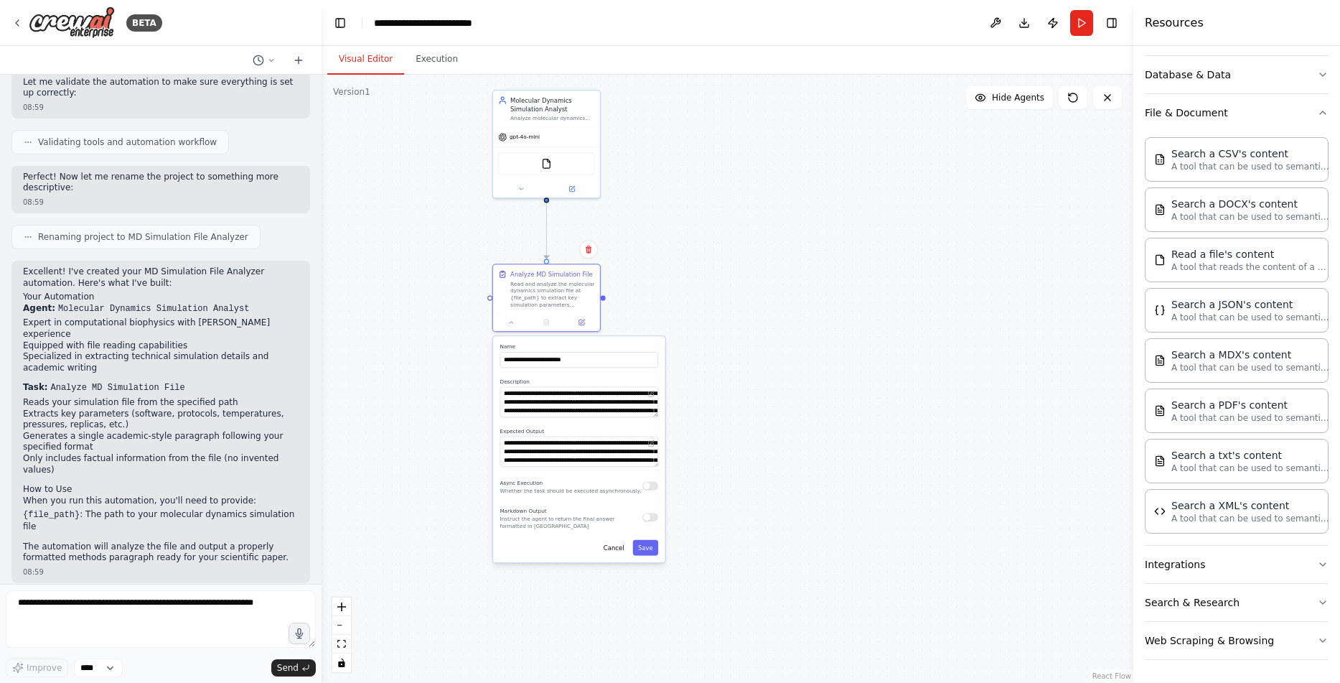
drag, startPoint x: 808, startPoint y: 523, endPoint x: 791, endPoint y: 408, distance: 116.2
click at [795, 396] on div ".deletable-edge-delete-btn { width: 20px; height: 20px; border: 0px solid #ffff…" at bounding box center [728, 379] width 812 height 608
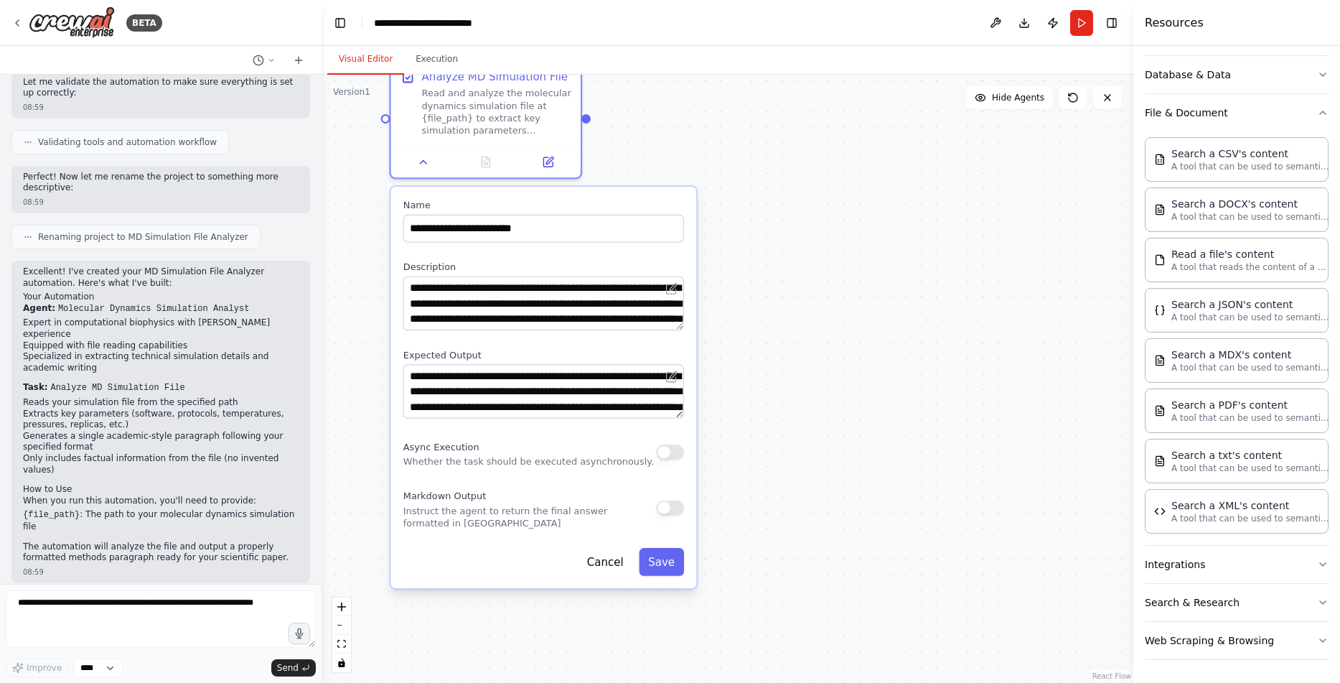
drag, startPoint x: 755, startPoint y: 481, endPoint x: 840, endPoint y: 488, distance: 85.7
click at [835, 481] on div ".deletable-edge-delete-btn { width: 20px; height: 20px; border: 0px solid #ffff…" at bounding box center [728, 379] width 812 height 608
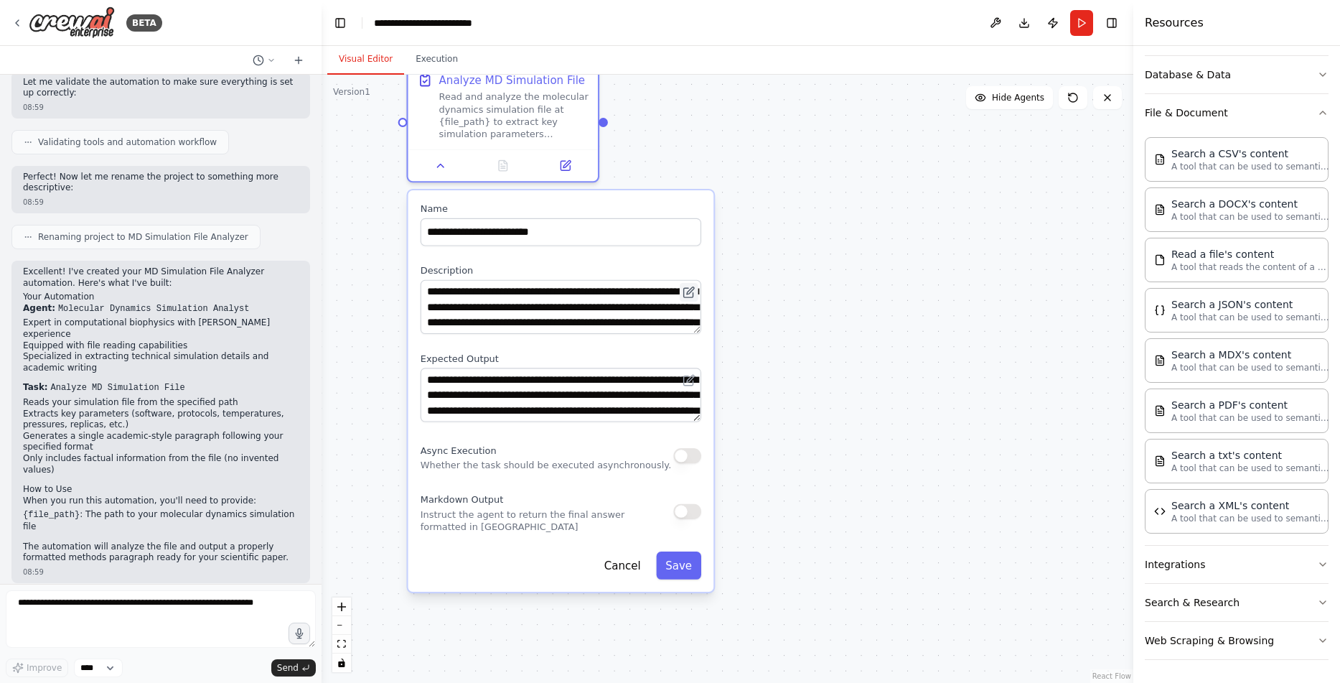
click at [690, 296] on icon at bounding box center [688, 292] width 9 height 9
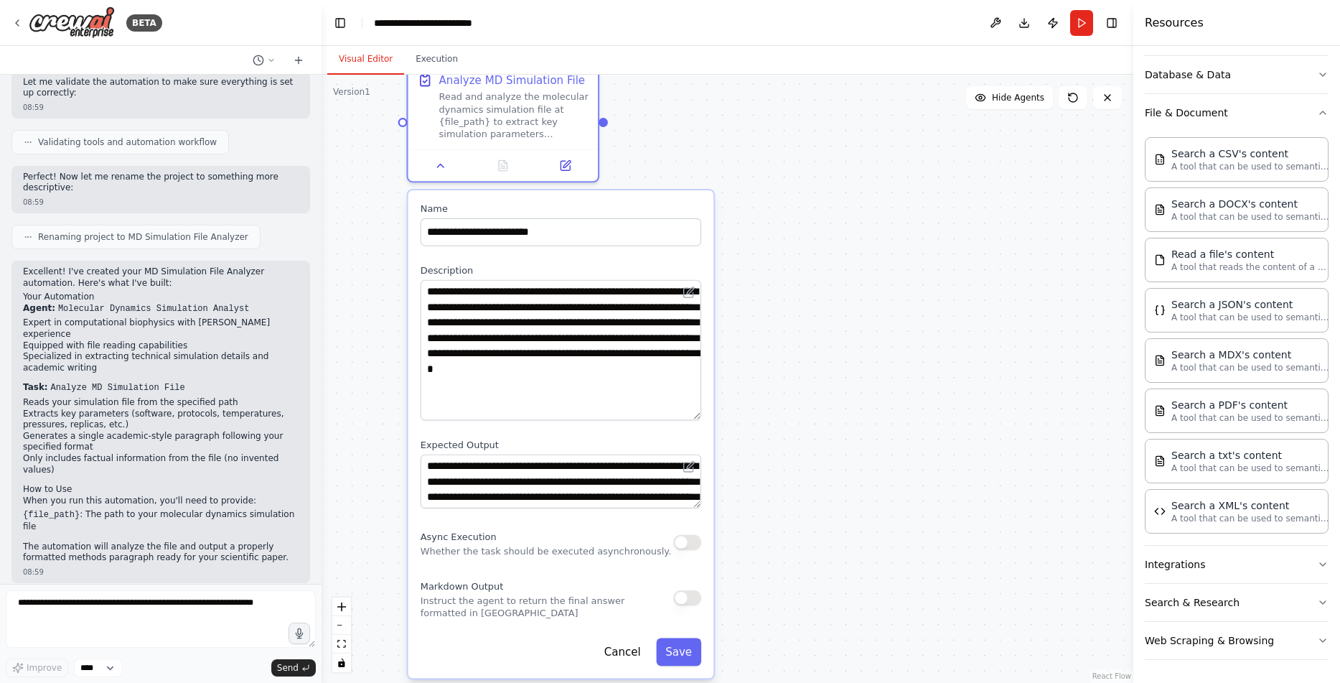
drag, startPoint x: 695, startPoint y: 332, endPoint x: 696, endPoint y: 416, distance: 84.0
click at [696, 416] on textarea "**********" at bounding box center [561, 350] width 281 height 141
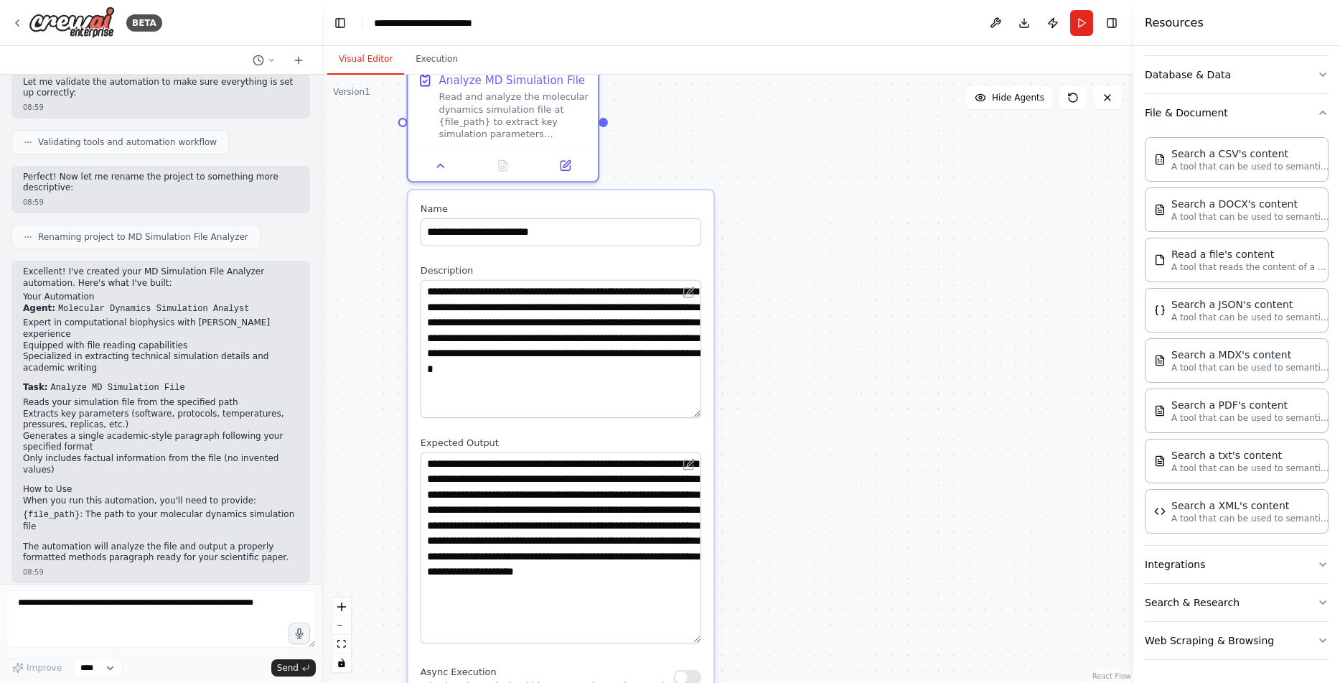
drag, startPoint x: 696, startPoint y: 502, endPoint x: 684, endPoint y: 639, distance: 137.6
click at [684, 639] on textarea "**********" at bounding box center [561, 548] width 281 height 192
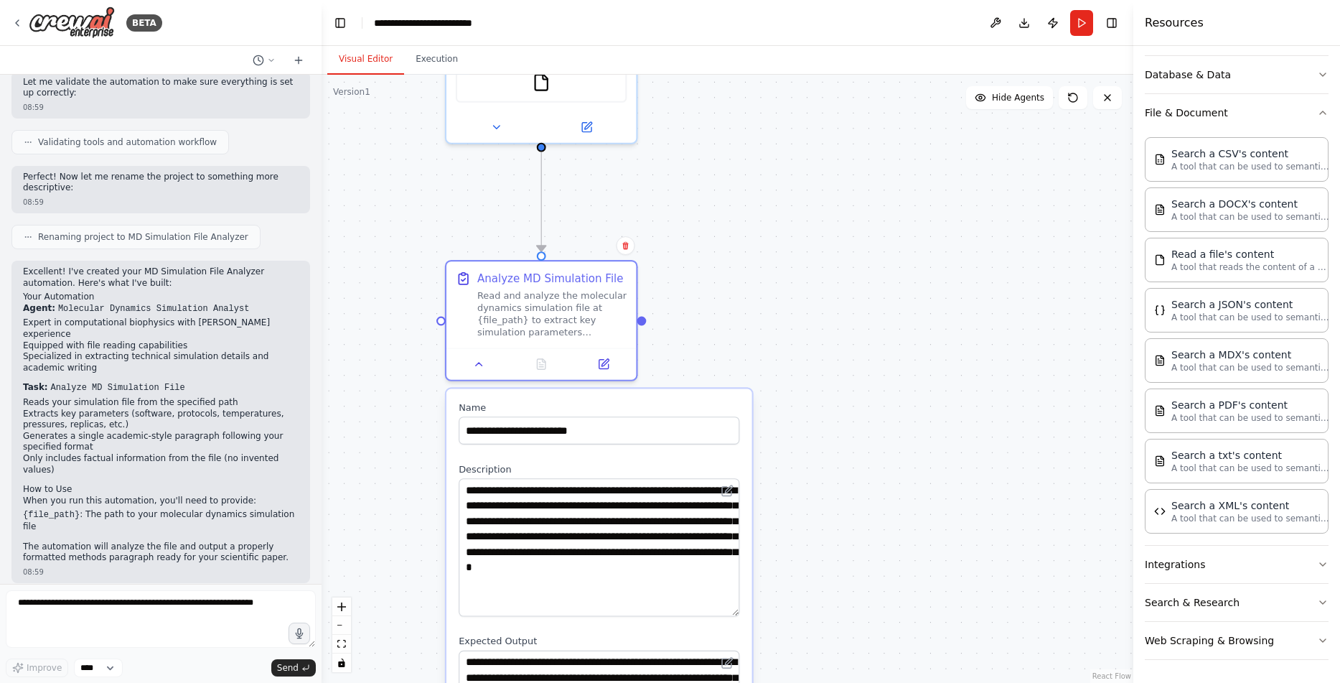
drag, startPoint x: 827, startPoint y: 456, endPoint x: 847, endPoint y: 560, distance: 106.0
click at [847, 560] on div ".deletable-edge-delete-btn { width: 20px; height: 20px; border: 0px solid #ffff…" at bounding box center [728, 379] width 812 height 608
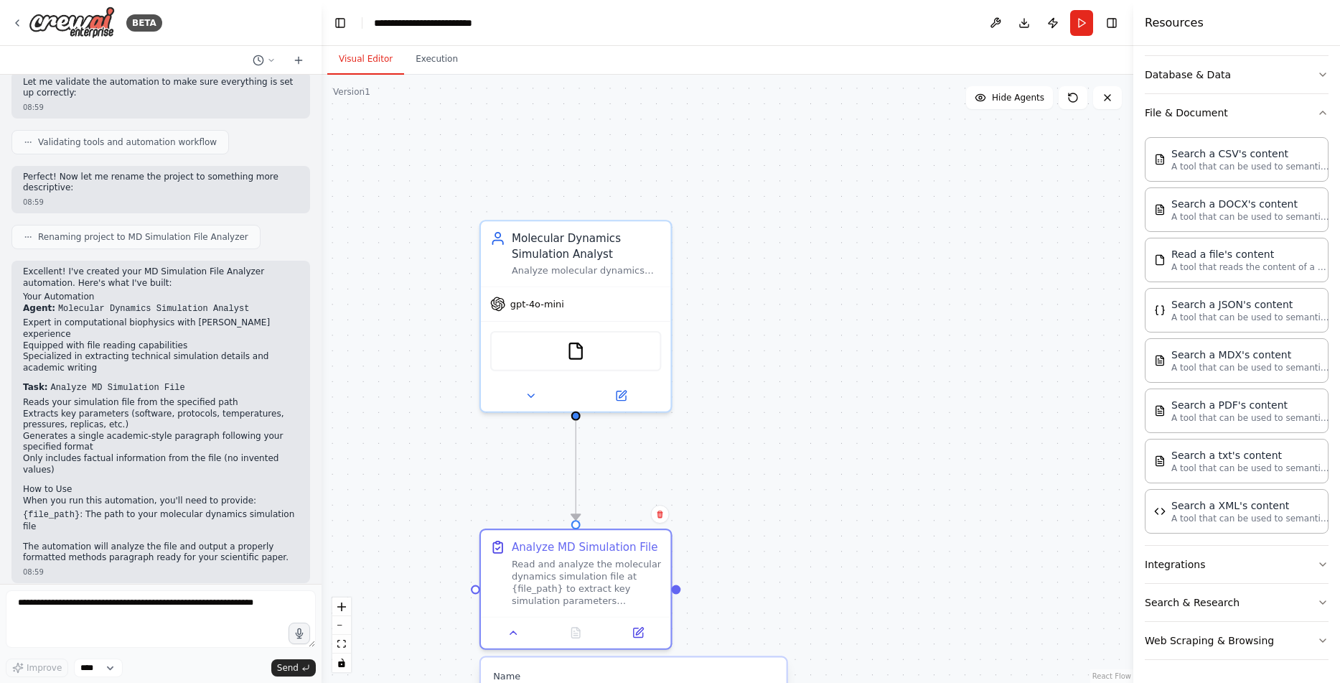
drag, startPoint x: 845, startPoint y: 312, endPoint x: 840, endPoint y: 572, distance: 260.6
click at [859, 577] on div ".deletable-edge-delete-btn { width: 20px; height: 20px; border: 0px solid #ffff…" at bounding box center [728, 379] width 812 height 608
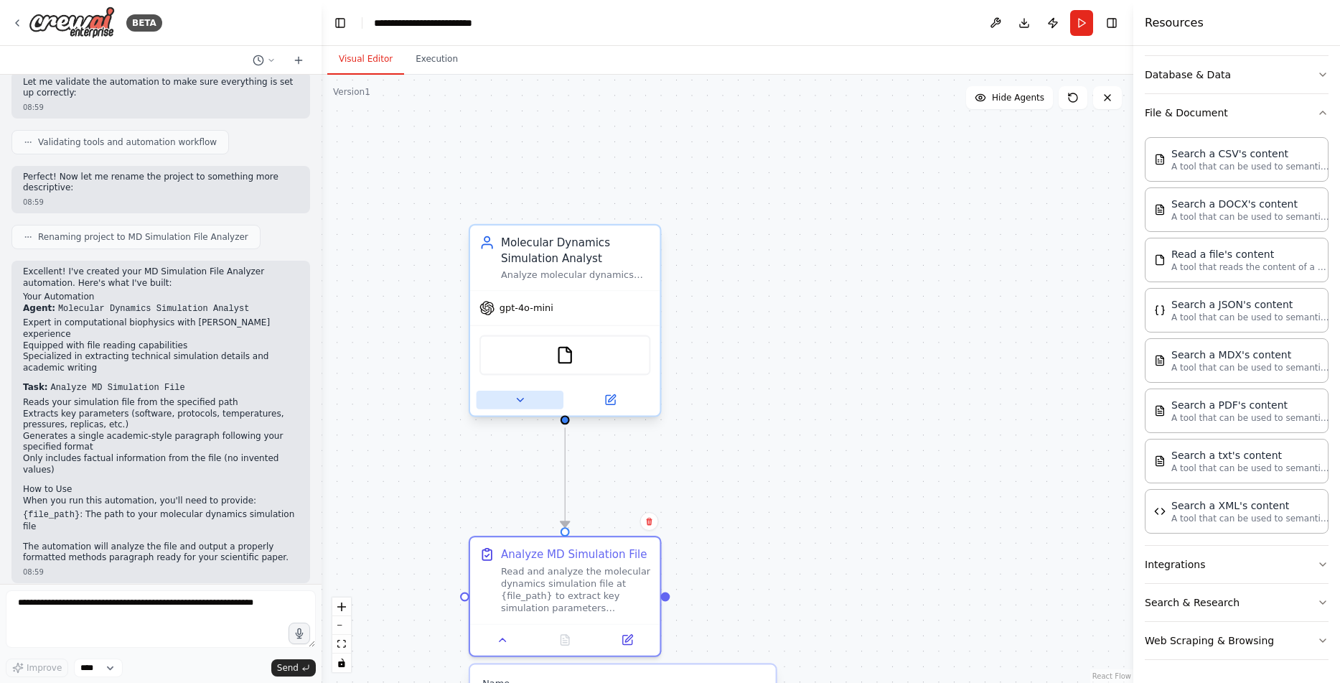
click at [521, 397] on icon at bounding box center [520, 399] width 12 height 12
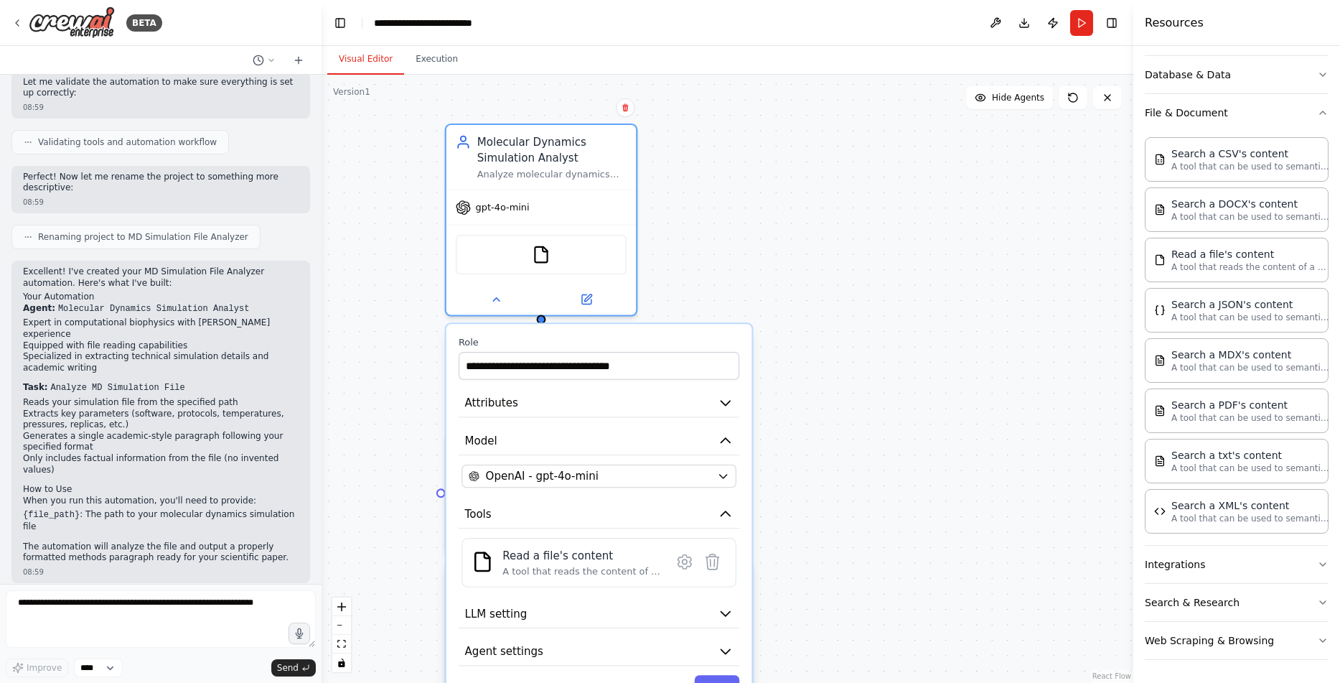
drag, startPoint x: 889, startPoint y: 517, endPoint x: 845, endPoint y: 391, distance: 133.3
click at [860, 402] on div ".deletable-edge-delete-btn { width: 20px; height: 20px; border: 0px solid #ffff…" at bounding box center [728, 379] width 812 height 608
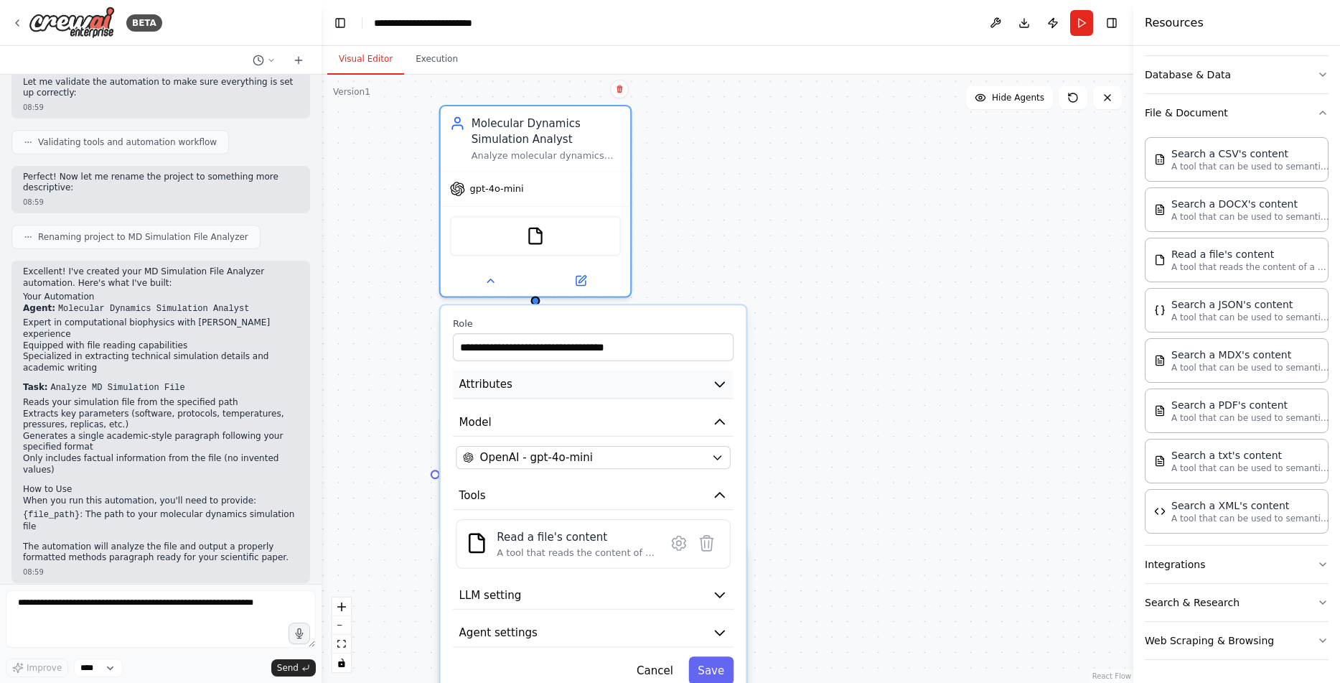
click at [717, 395] on button "Attributes" at bounding box center [593, 384] width 281 height 29
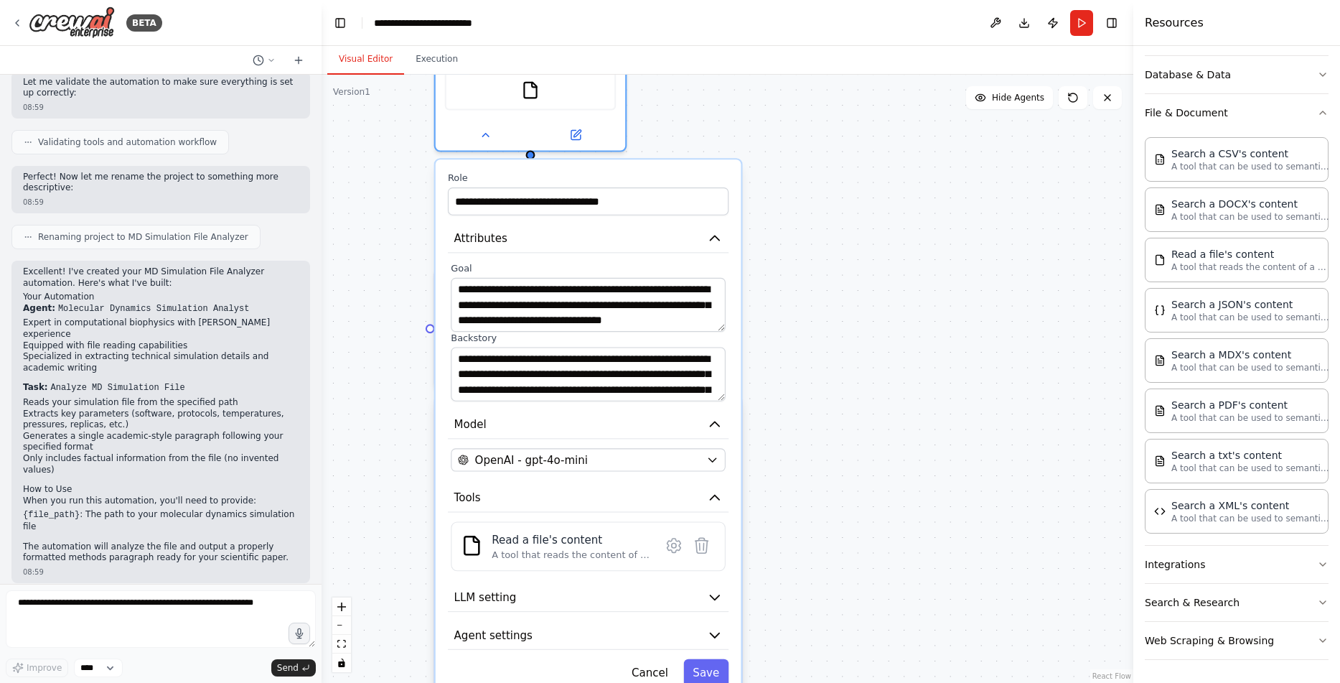
drag, startPoint x: 831, startPoint y: 476, endPoint x: 830, endPoint y: 332, distance: 143.6
click at [830, 333] on div ".deletable-edge-delete-btn { width: 20px; height: 20px; border: 0px solid #ffff…" at bounding box center [728, 379] width 812 height 608
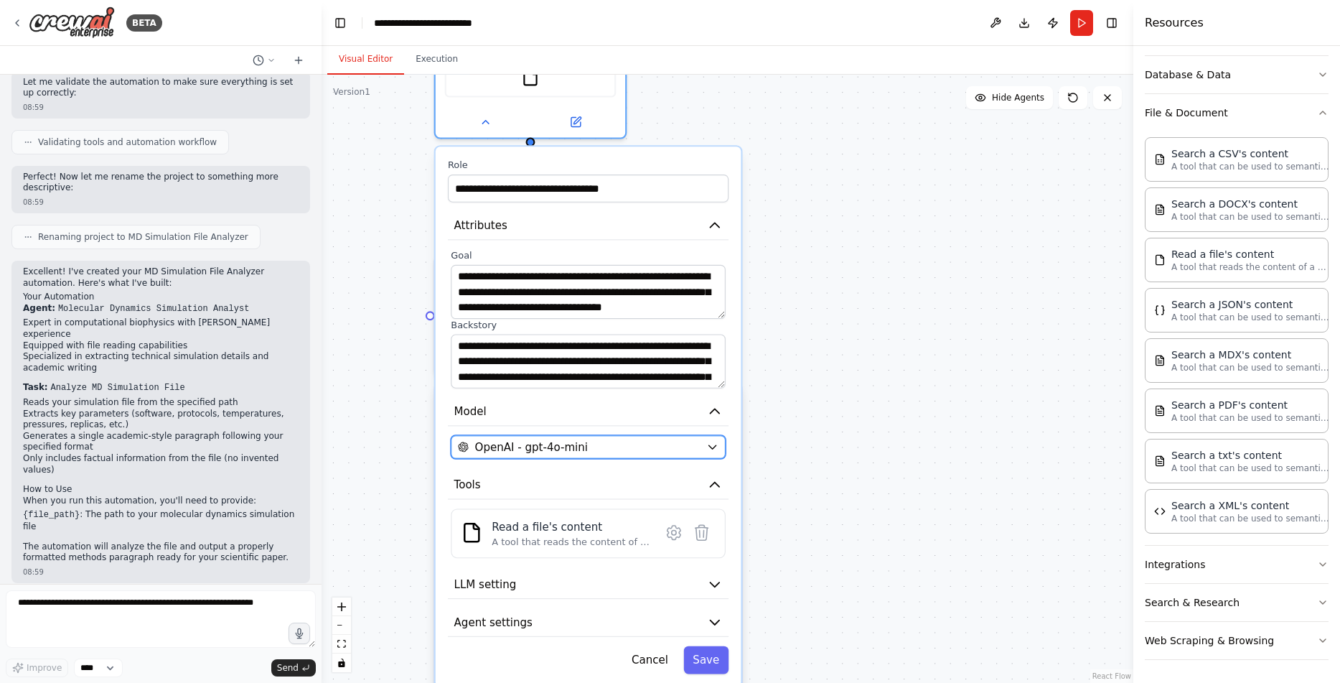
click at [711, 453] on icon "button" at bounding box center [712, 447] width 12 height 12
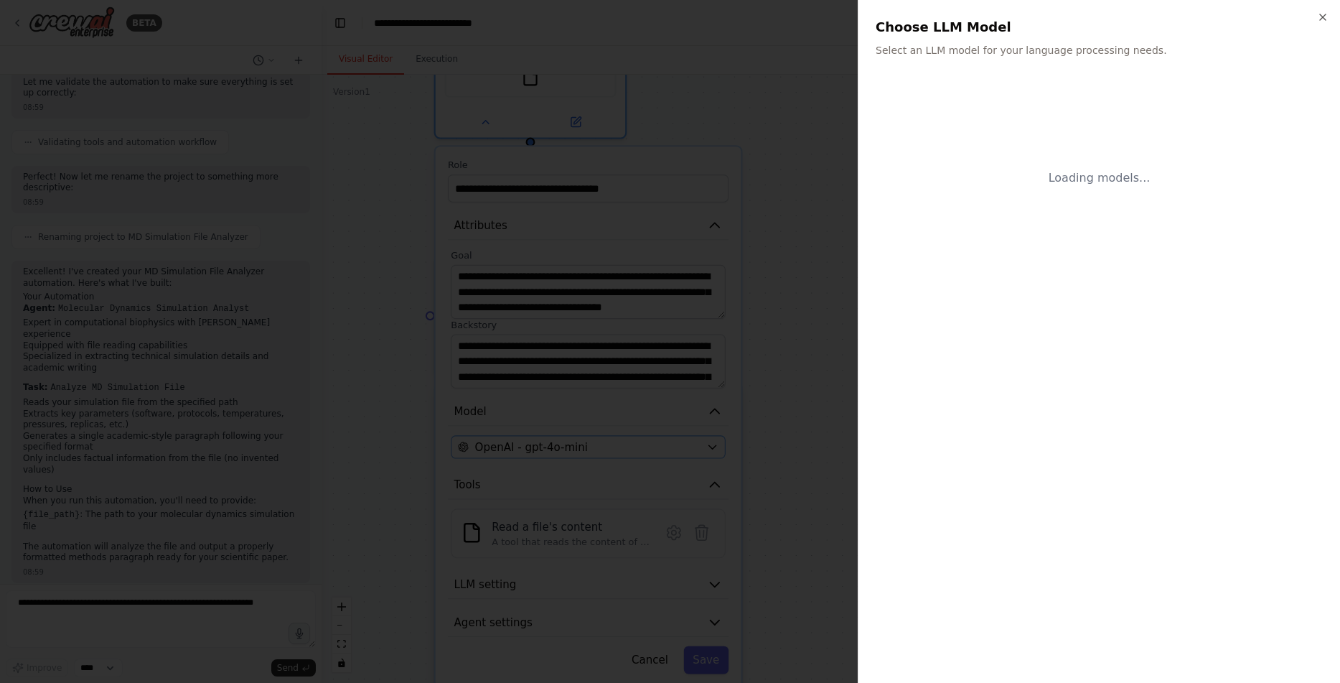
scroll to position [241, 0]
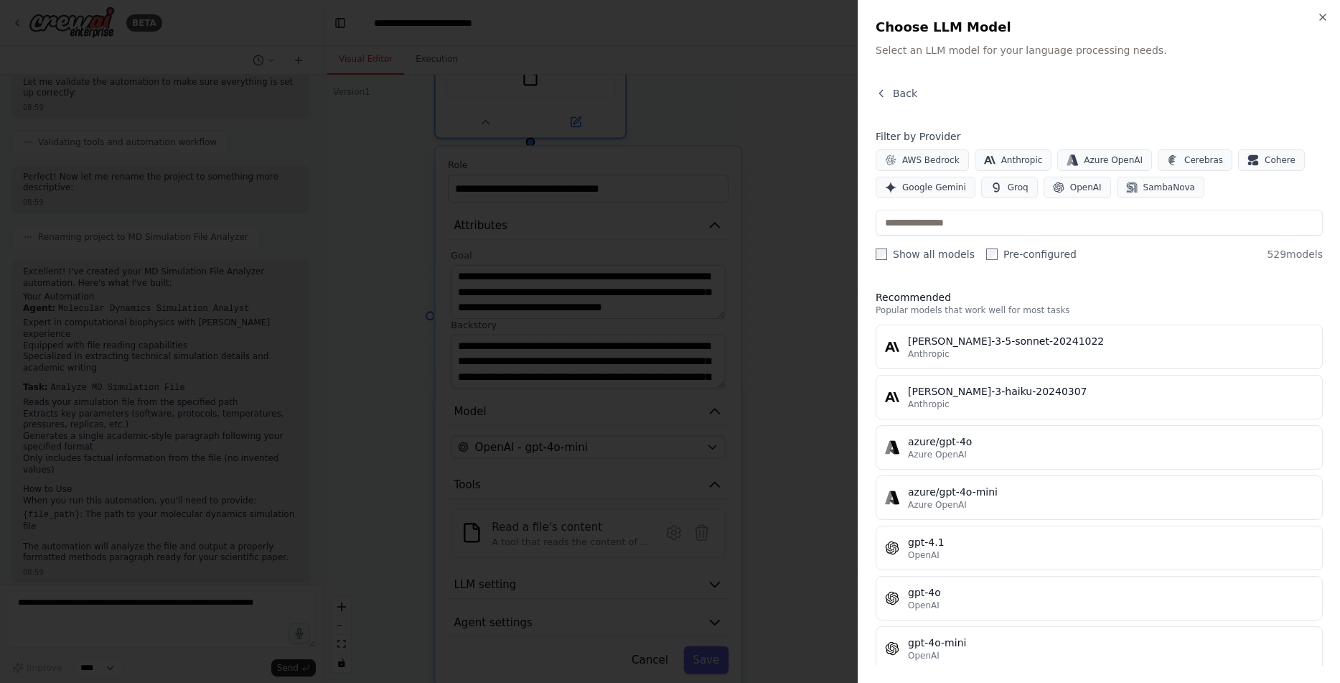
click at [817, 420] on div at bounding box center [670, 341] width 1340 height 683
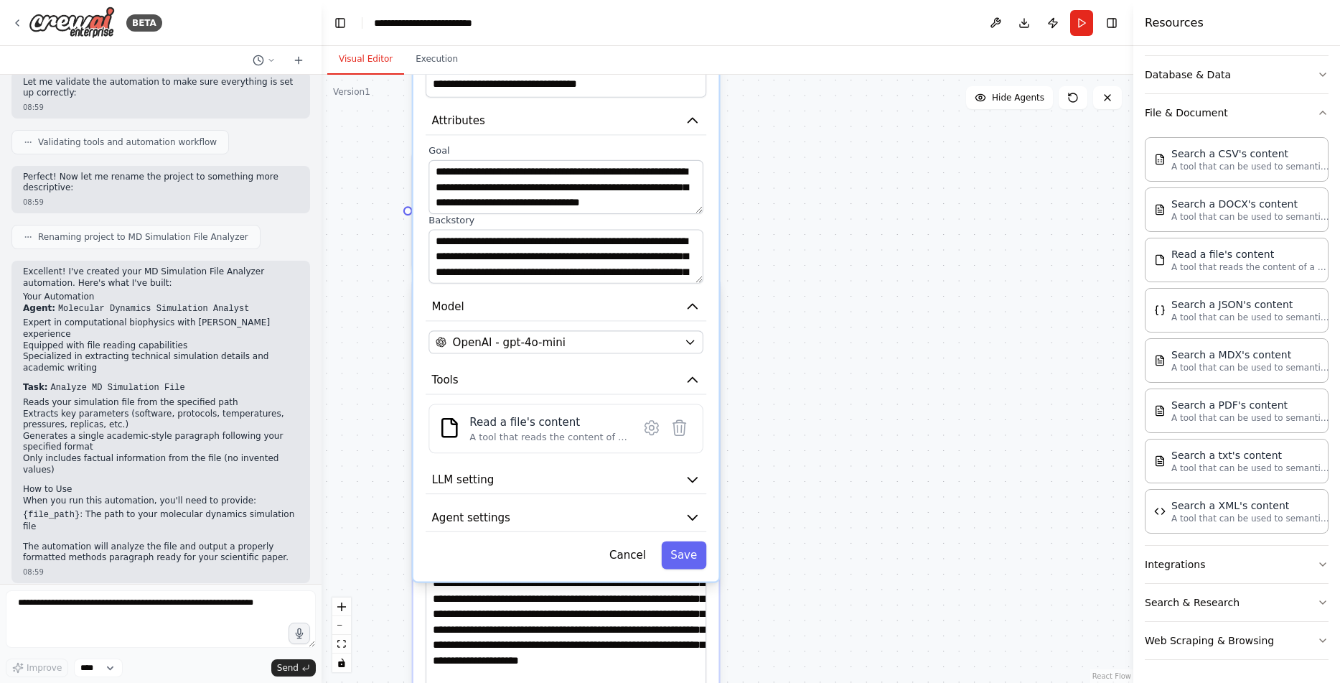
drag, startPoint x: 870, startPoint y: 542, endPoint x: 827, endPoint y: 435, distance: 115.3
click at [848, 433] on div ".deletable-edge-delete-btn { width: 20px; height: 20px; border: 0px solid #ffff…" at bounding box center [728, 379] width 812 height 608
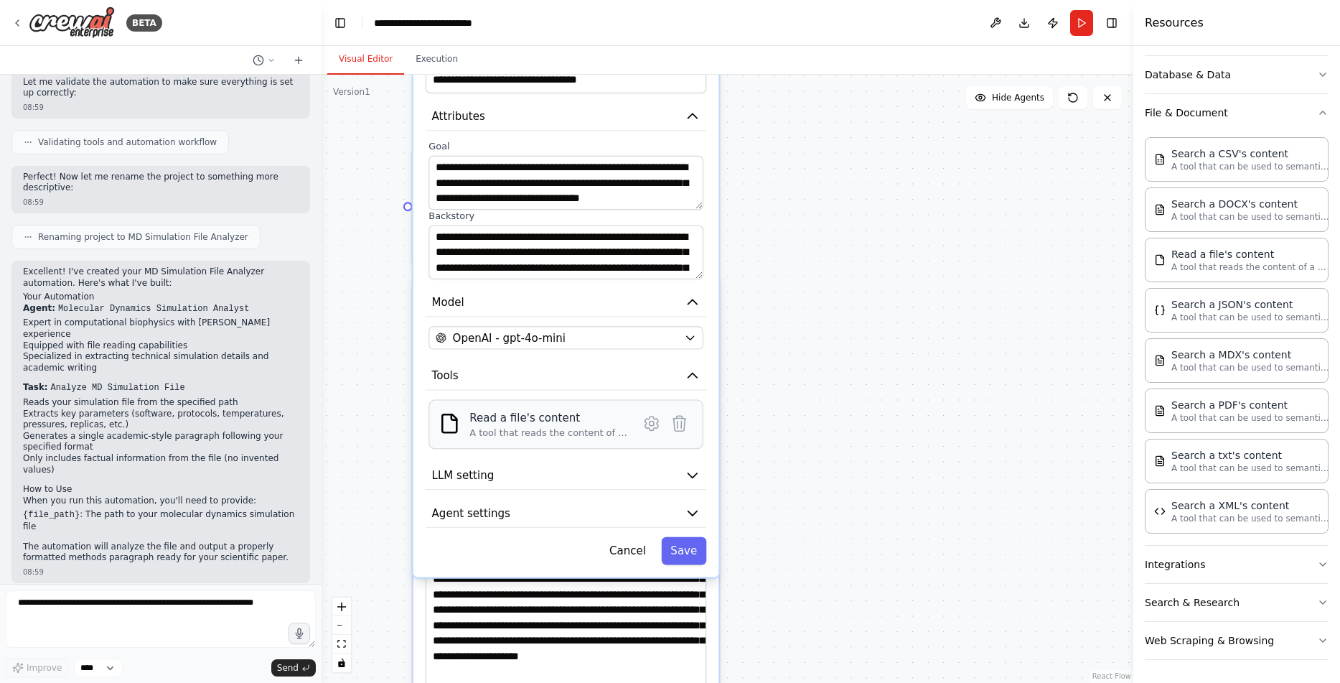
click at [570, 432] on div "A tool that reads the content of a file. To use this tool, provide a 'file_path…" at bounding box center [549, 432] width 159 height 12
click at [648, 425] on icon at bounding box center [651, 423] width 13 height 14
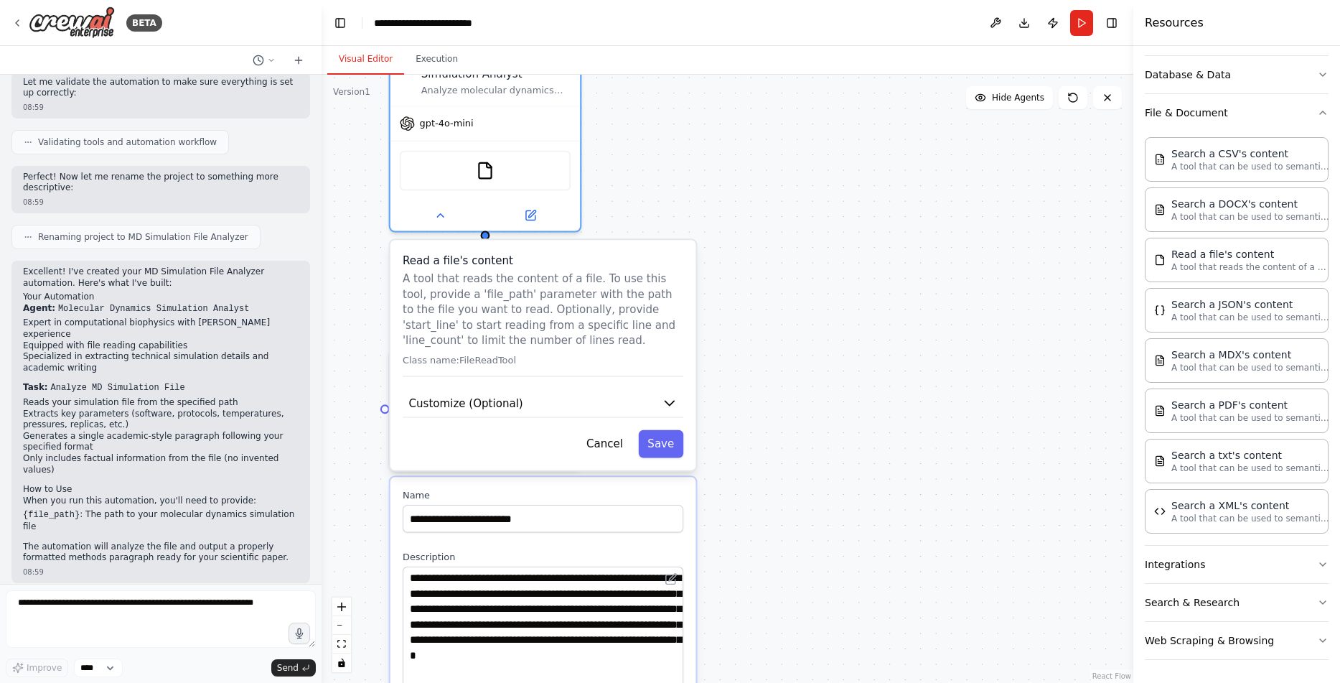
drag, startPoint x: 861, startPoint y: 485, endPoint x: 840, endPoint y: 687, distance: 202.9
click at [840, 682] on div ".deletable-edge-delete-btn { width: 20px; height: 20px; border: 0px solid #ffff…" at bounding box center [728, 379] width 812 height 608
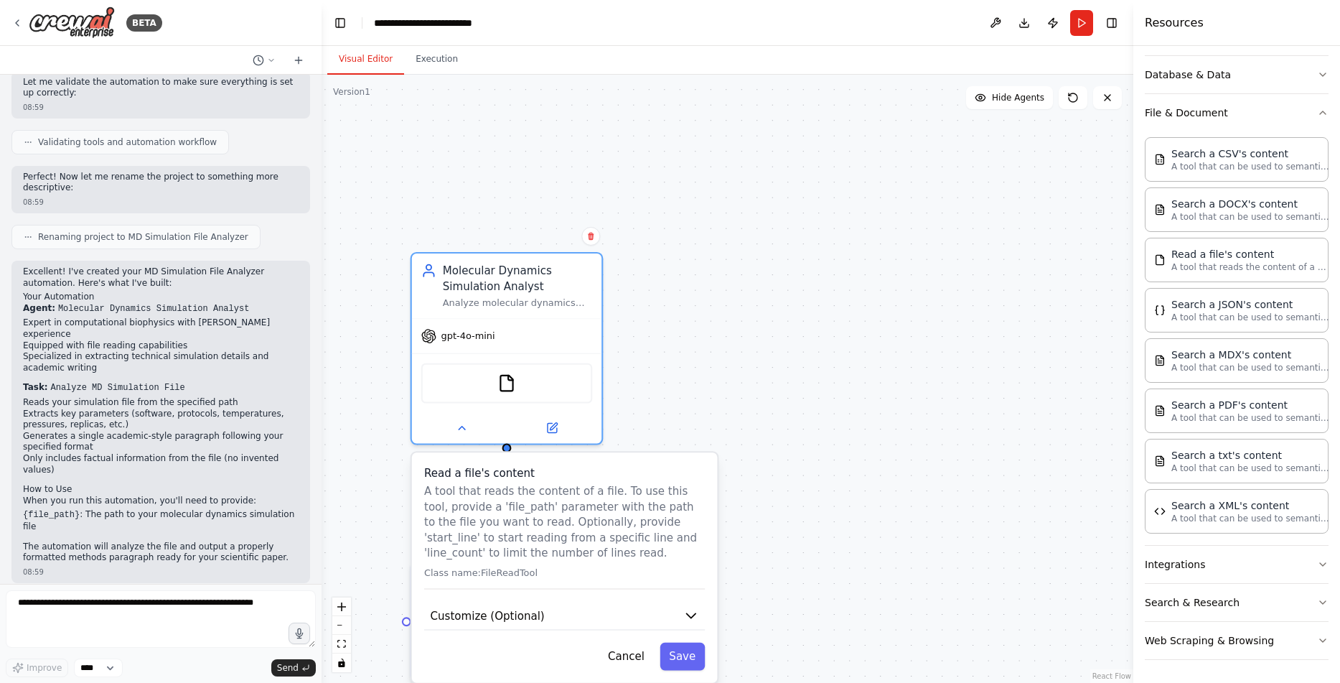
drag, startPoint x: 859, startPoint y: 364, endPoint x: 638, endPoint y: 546, distance: 286.7
click at [881, 588] on div ".deletable-edge-delete-btn { width: 20px; height: 20px; border: 0px solid #ffff…" at bounding box center [728, 379] width 812 height 608
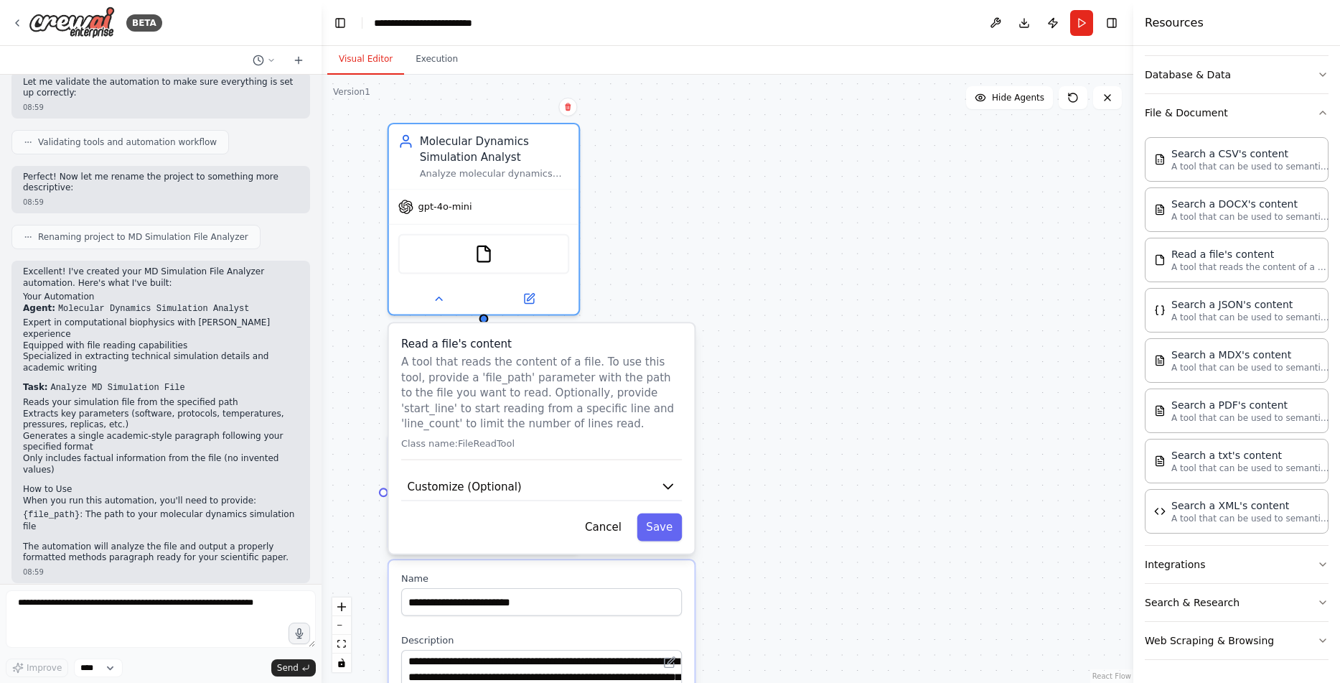
drag, startPoint x: 829, startPoint y: 537, endPoint x: 805, endPoint y: 383, distance: 156.2
click at [805, 383] on div ".deletable-edge-delete-btn { width: 20px; height: 20px; border: 0px solid #ffff…" at bounding box center [728, 379] width 812 height 608
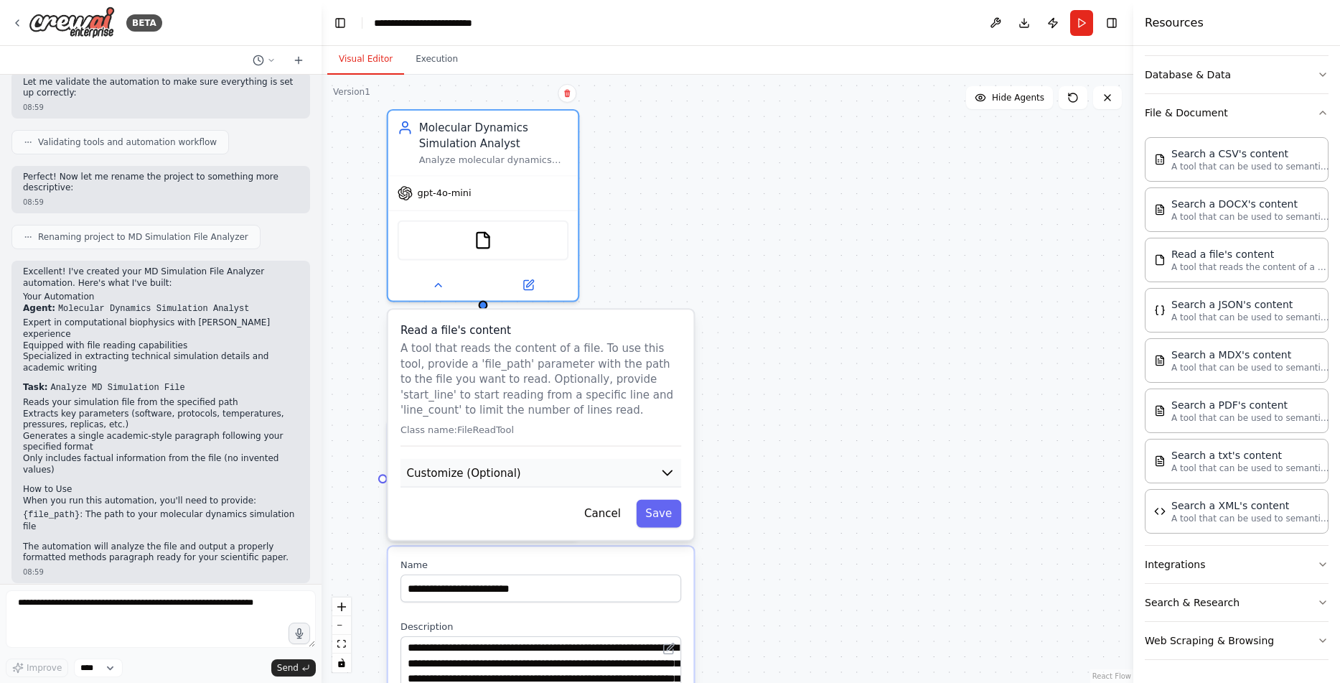
click at [602, 470] on button "Customize (Optional)" at bounding box center [541, 473] width 281 height 29
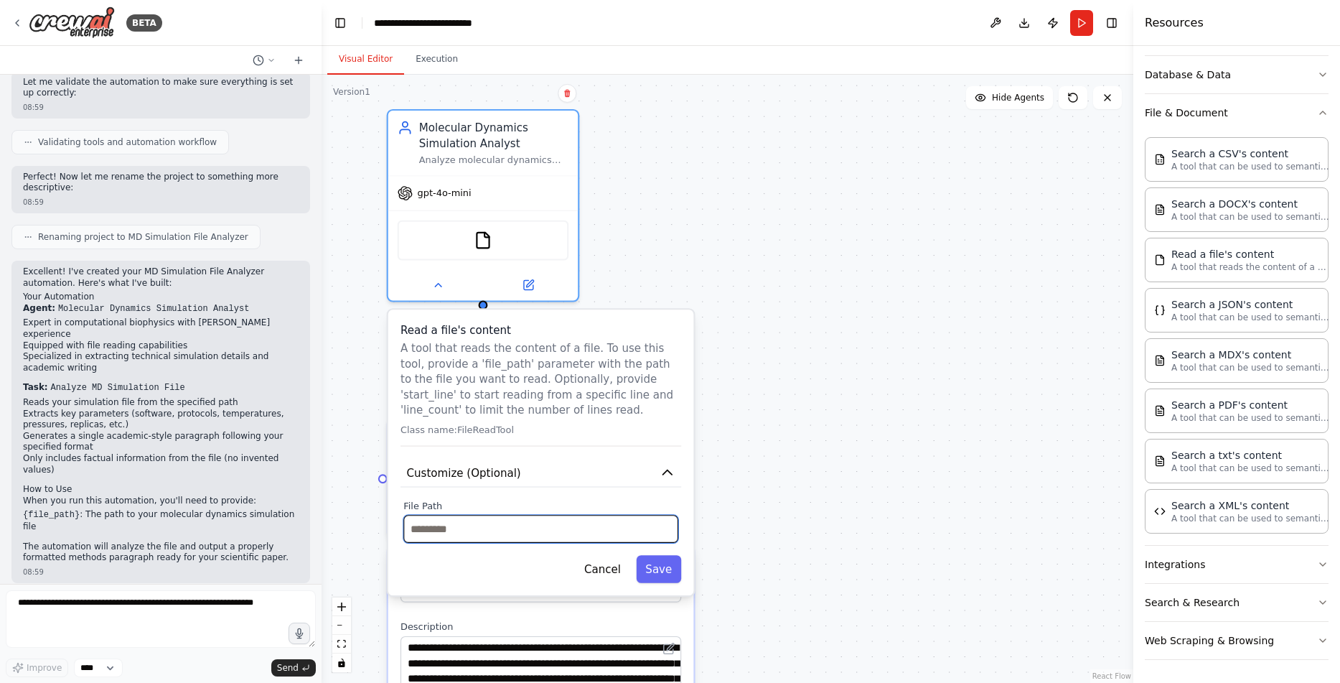
click at [627, 528] on input "text" at bounding box center [540, 529] width 275 height 28
click at [805, 559] on div ".deletable-edge-delete-btn { width: 20px; height: 20px; border: 0px solid #ffff…" at bounding box center [728, 379] width 812 height 608
click at [661, 561] on button "Save" at bounding box center [660, 569] width 45 height 28
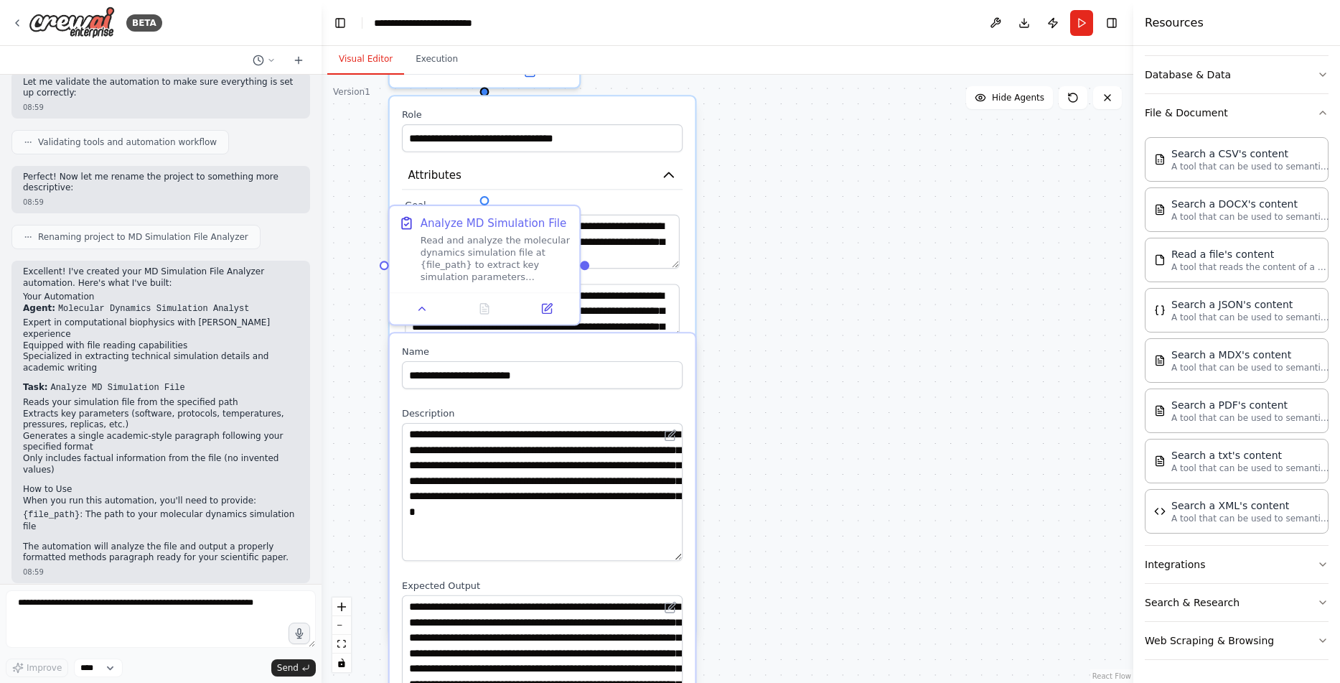
drag, startPoint x: 852, startPoint y: 484, endPoint x: 865, endPoint y: 231, distance: 253.0
click at [859, 246] on div ".deletable-edge-delete-btn { width: 20px; height: 20px; border: 0px solid #ffff…" at bounding box center [728, 379] width 812 height 608
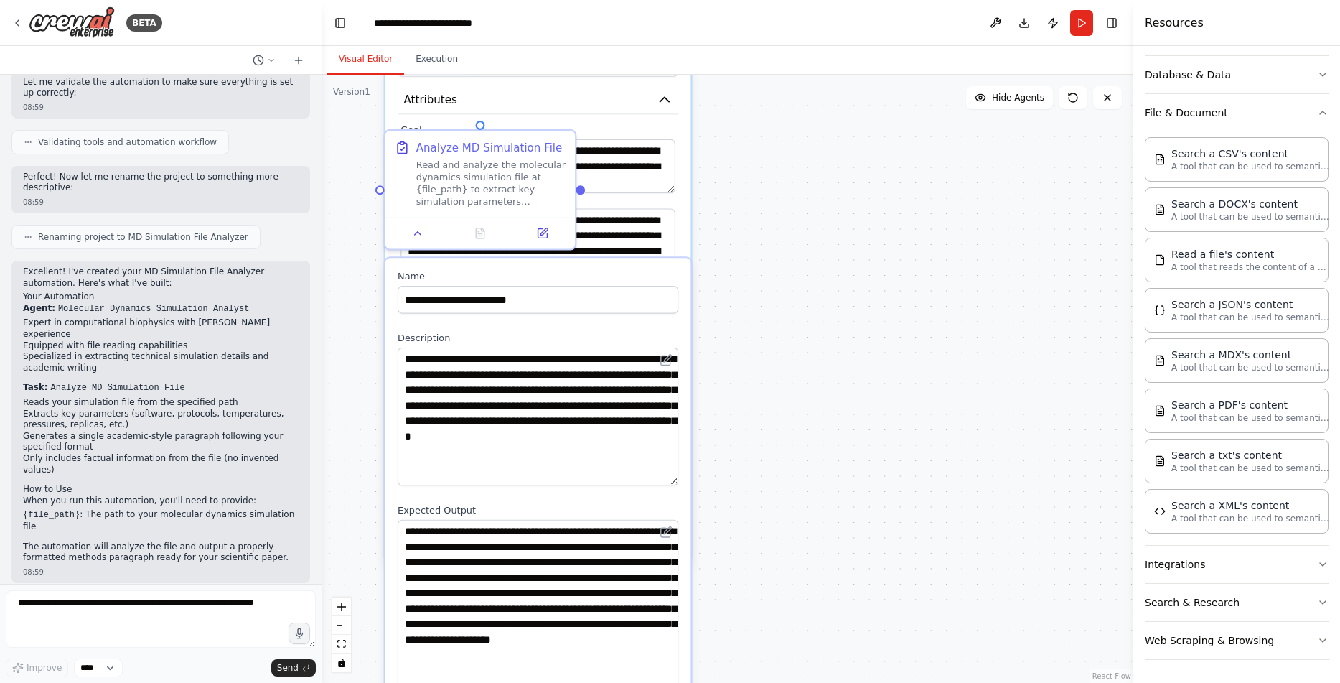
drag, startPoint x: 864, startPoint y: 388, endPoint x: 831, endPoint y: 216, distance: 175.4
click at [836, 246] on div ".deletable-edge-delete-btn { width: 20px; height: 20px; border: 0px solid #ffff…" at bounding box center [728, 379] width 812 height 608
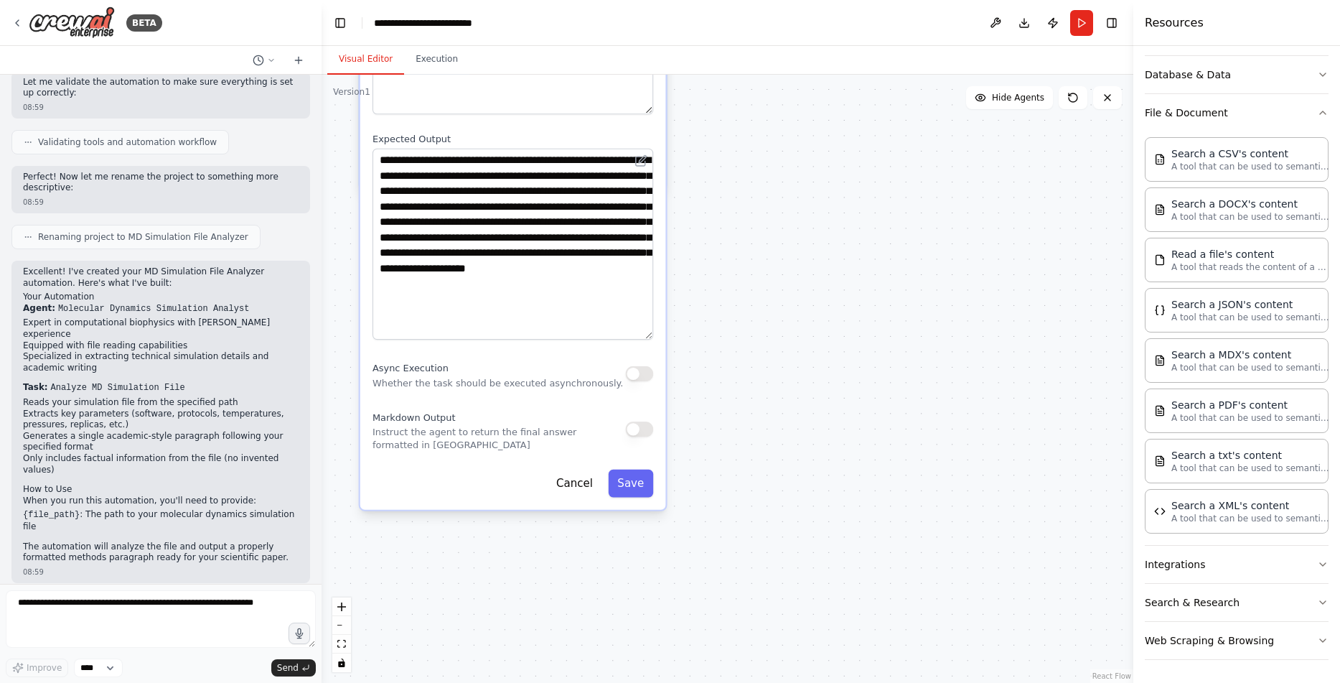
drag, startPoint x: 821, startPoint y: 442, endPoint x: 843, endPoint y: 162, distance: 280.9
click at [833, 180] on div ".deletable-edge-delete-btn { width: 20px; height: 20px; border: 0px solid #ffff…" at bounding box center [728, 379] width 812 height 608
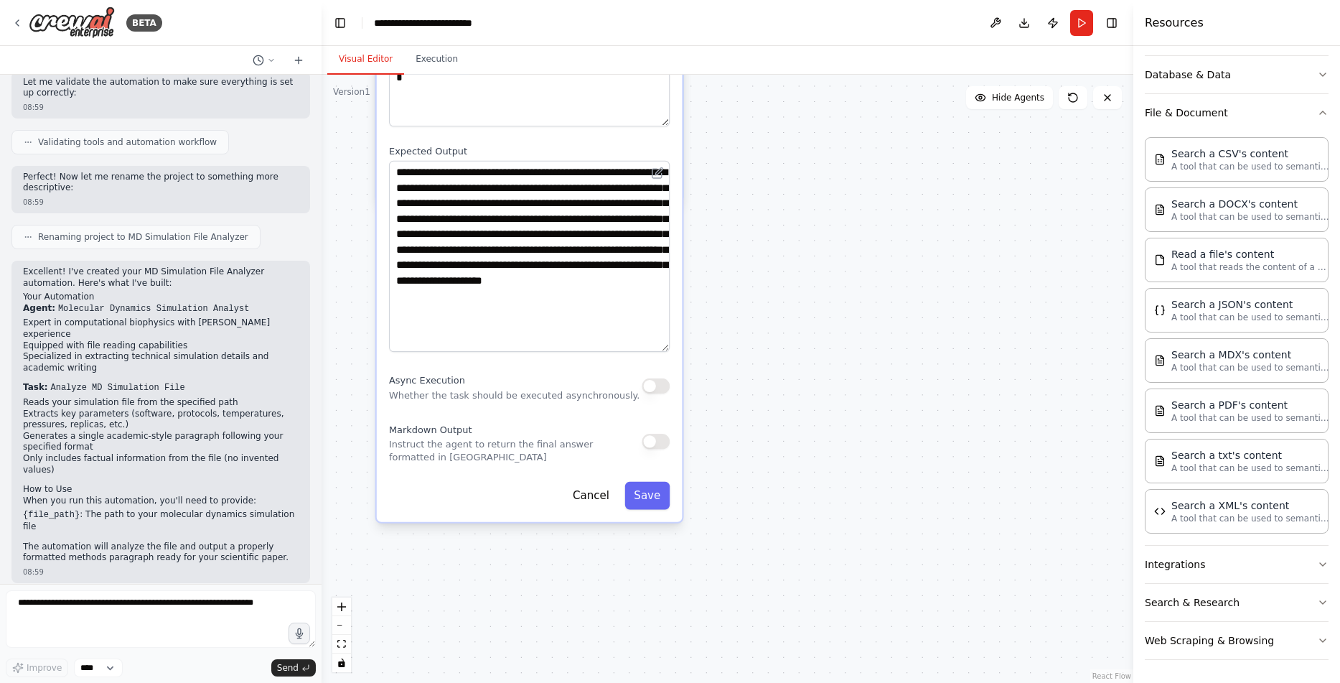
drag, startPoint x: 851, startPoint y: 305, endPoint x: 825, endPoint y: 587, distance: 283.4
click at [825, 580] on div ".deletable-edge-delete-btn { width: 20px; height: 20px; border: 0px solid #ffff…" at bounding box center [728, 379] width 812 height 608
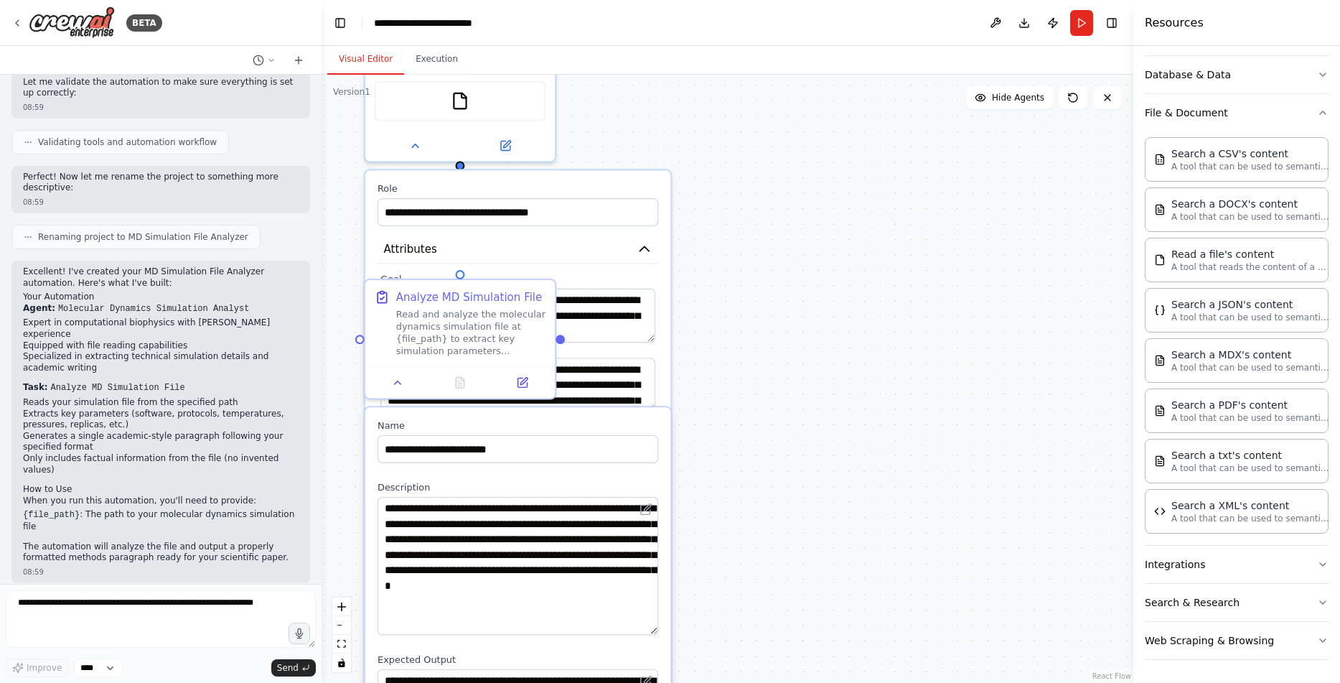
drag, startPoint x: 798, startPoint y: 383, endPoint x: 805, endPoint y: 584, distance: 201.9
click at [805, 584] on div ".deletable-edge-delete-btn { width: 20px; height: 20px; border: 0px solid #ffff…" at bounding box center [728, 379] width 812 height 608
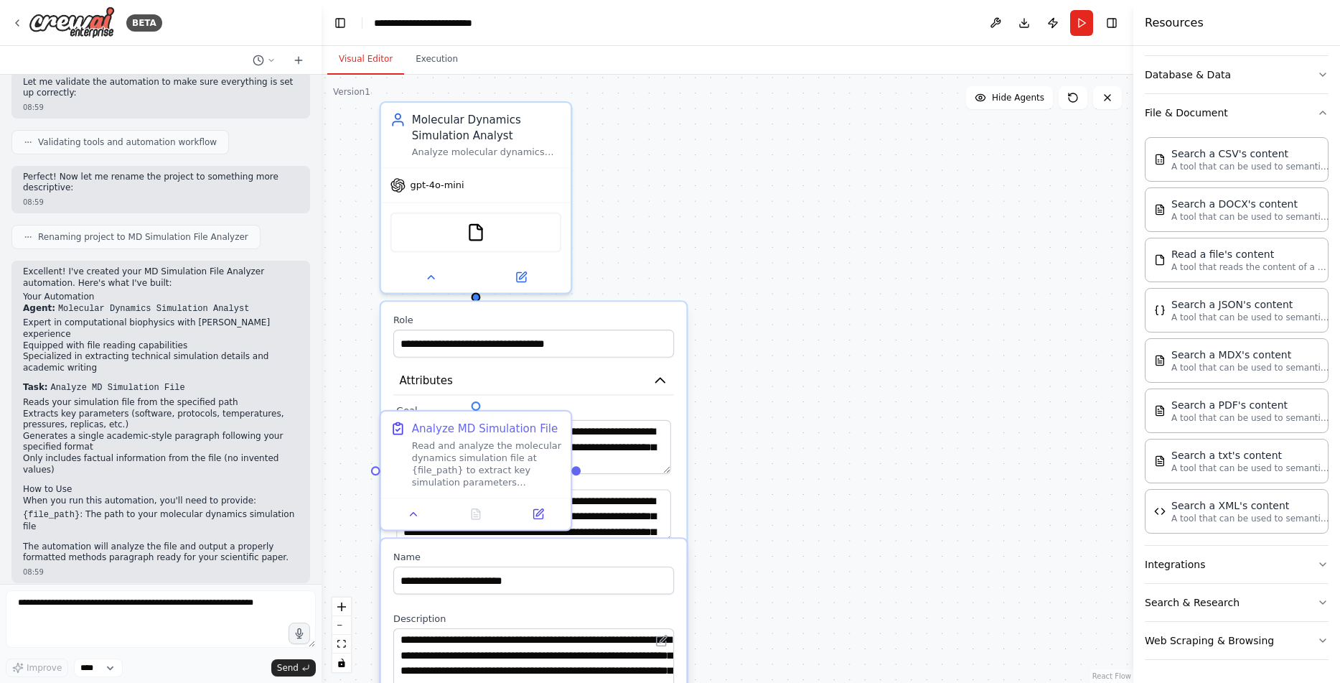
drag, startPoint x: 772, startPoint y: 382, endPoint x: 787, endPoint y: 470, distance: 89.5
click at [787, 470] on div ".deletable-edge-delete-btn { width: 20px; height: 20px; border: 0px solid #ffff…" at bounding box center [728, 379] width 812 height 608
click at [430, 280] on icon at bounding box center [431, 274] width 12 height 12
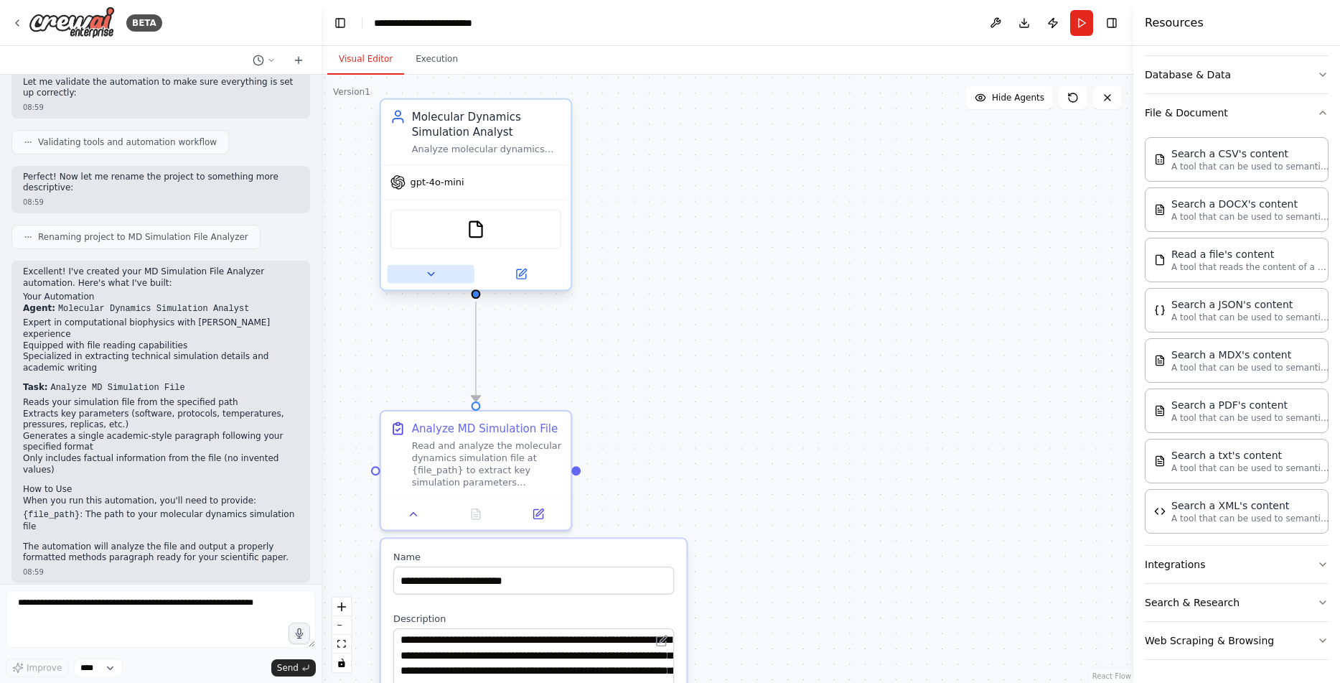
click at [431, 271] on icon at bounding box center [431, 274] width 12 height 12
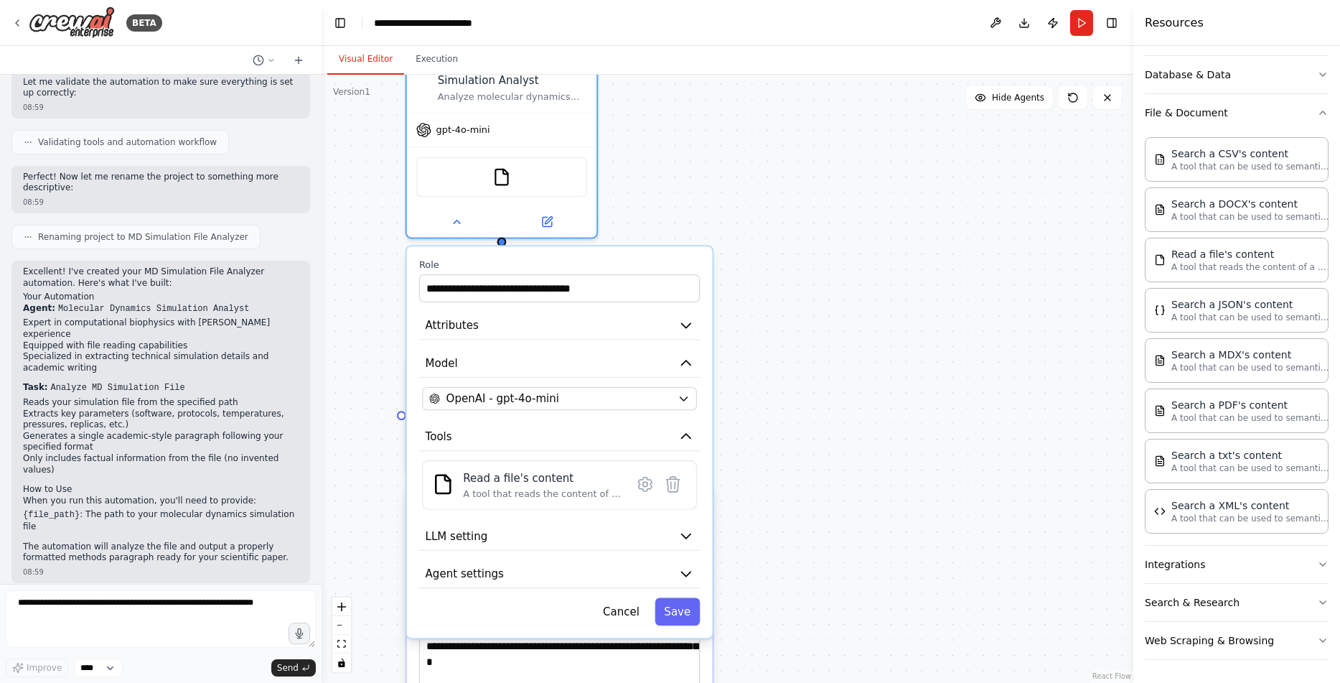
drag, startPoint x: 787, startPoint y: 465, endPoint x: 809, endPoint y: 356, distance: 111.4
click at [809, 356] on div ".deletable-edge-delete-btn { width: 20px; height: 20px; border: 0px solid #ffff…" at bounding box center [728, 379] width 812 height 608
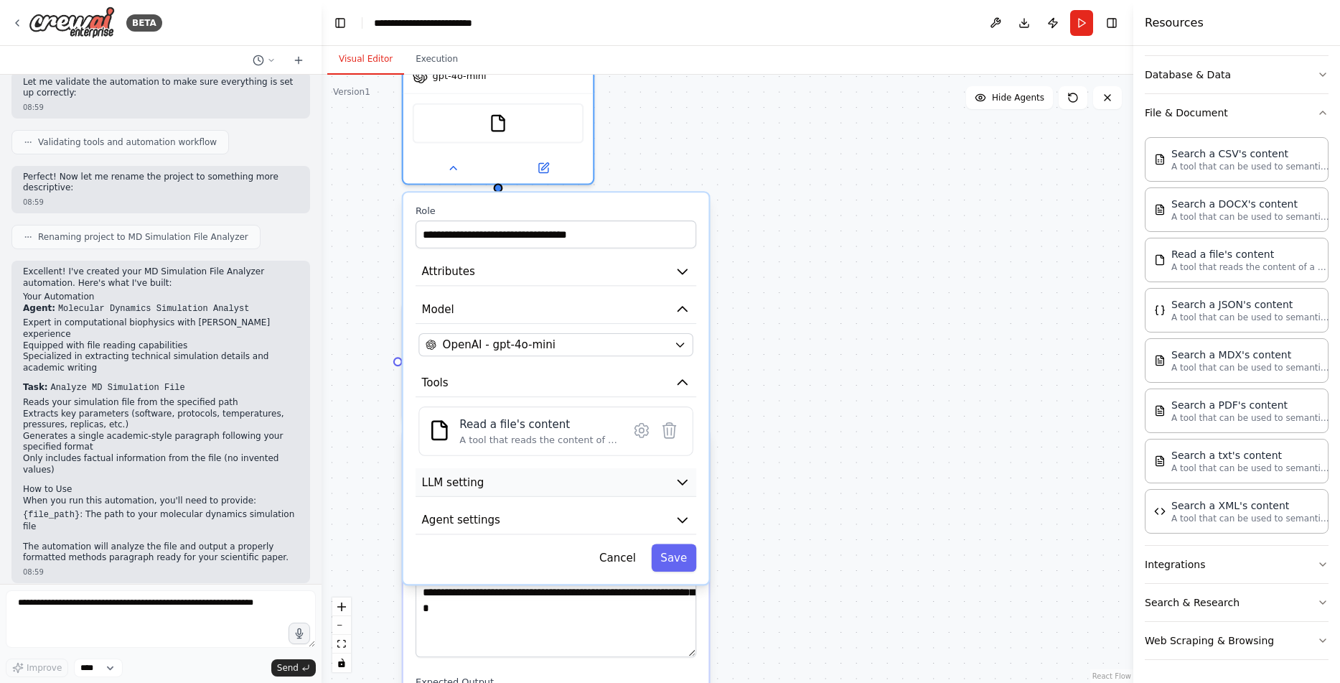
click at [577, 485] on button "LLM setting" at bounding box center [556, 482] width 281 height 29
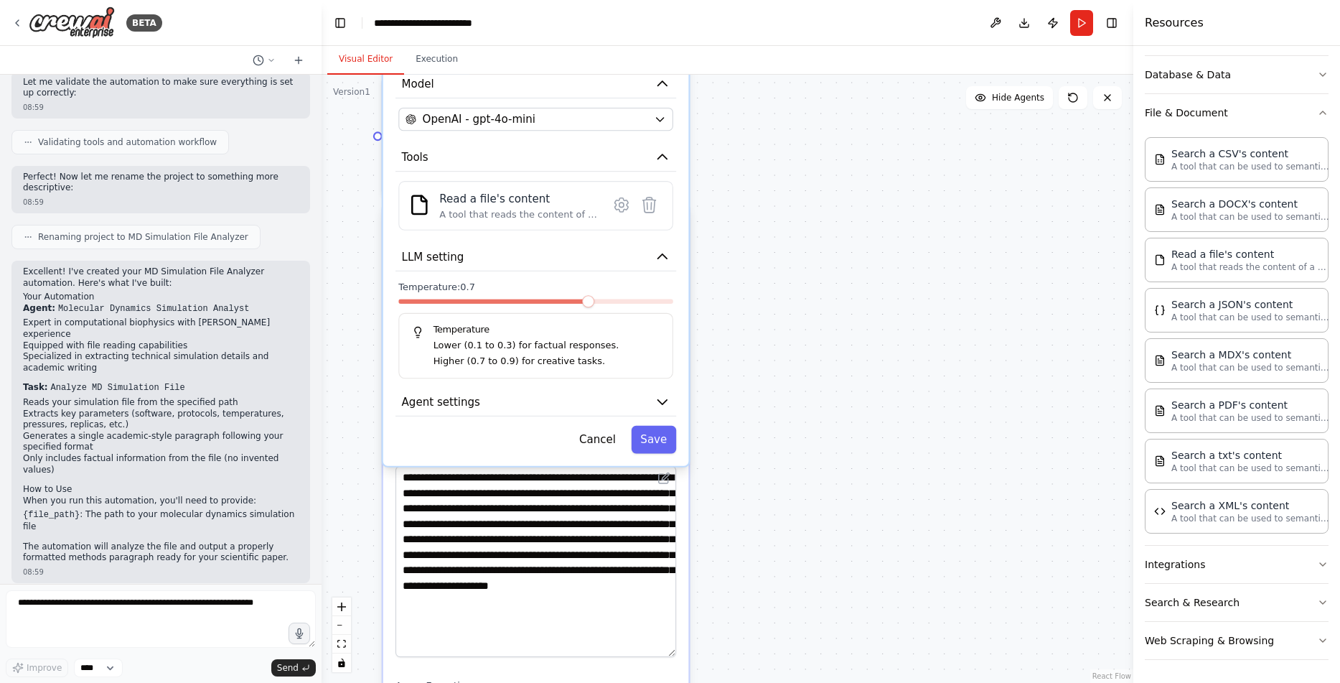
drag, startPoint x: 846, startPoint y: 483, endPoint x: 831, endPoint y: 275, distance: 208.7
click at [831, 275] on div ".deletable-edge-delete-btn { width: 20px; height: 20px; border: 0px solid #ffff…" at bounding box center [728, 379] width 812 height 608
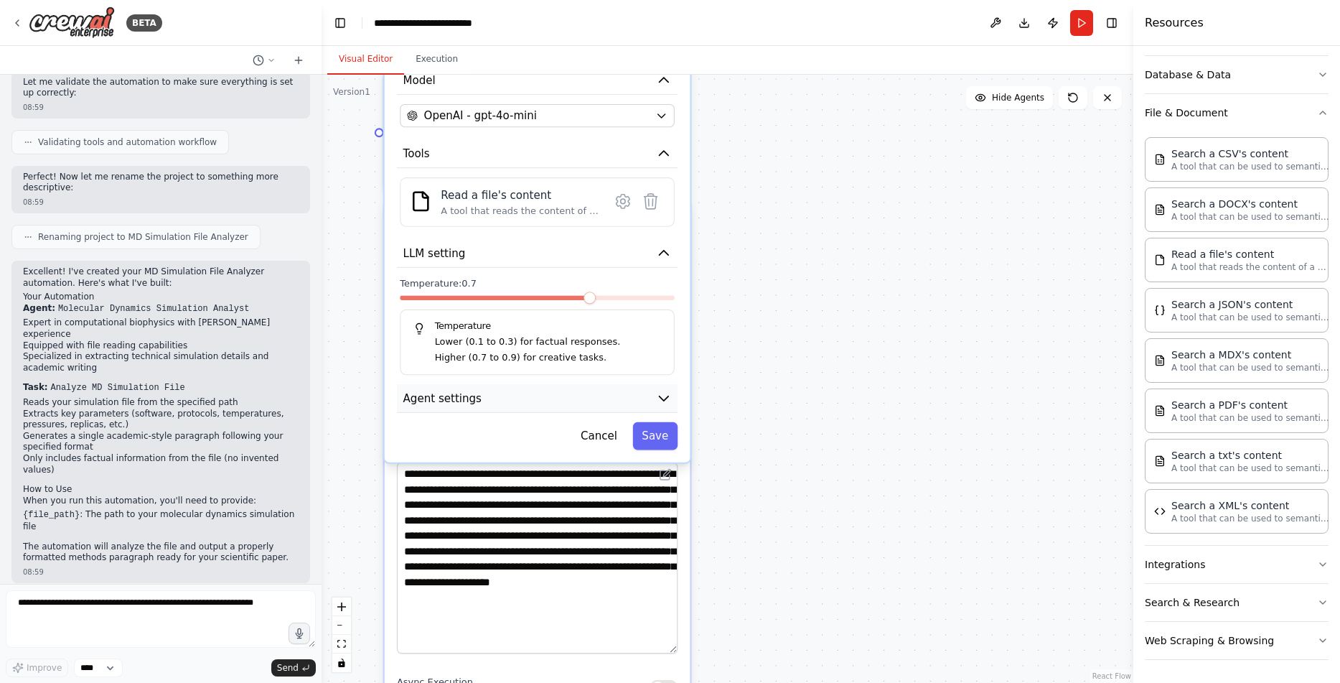
click at [556, 410] on button "Agent settings" at bounding box center [537, 398] width 281 height 29
click at [633, 388] on button "Agent settings" at bounding box center [537, 398] width 281 height 29
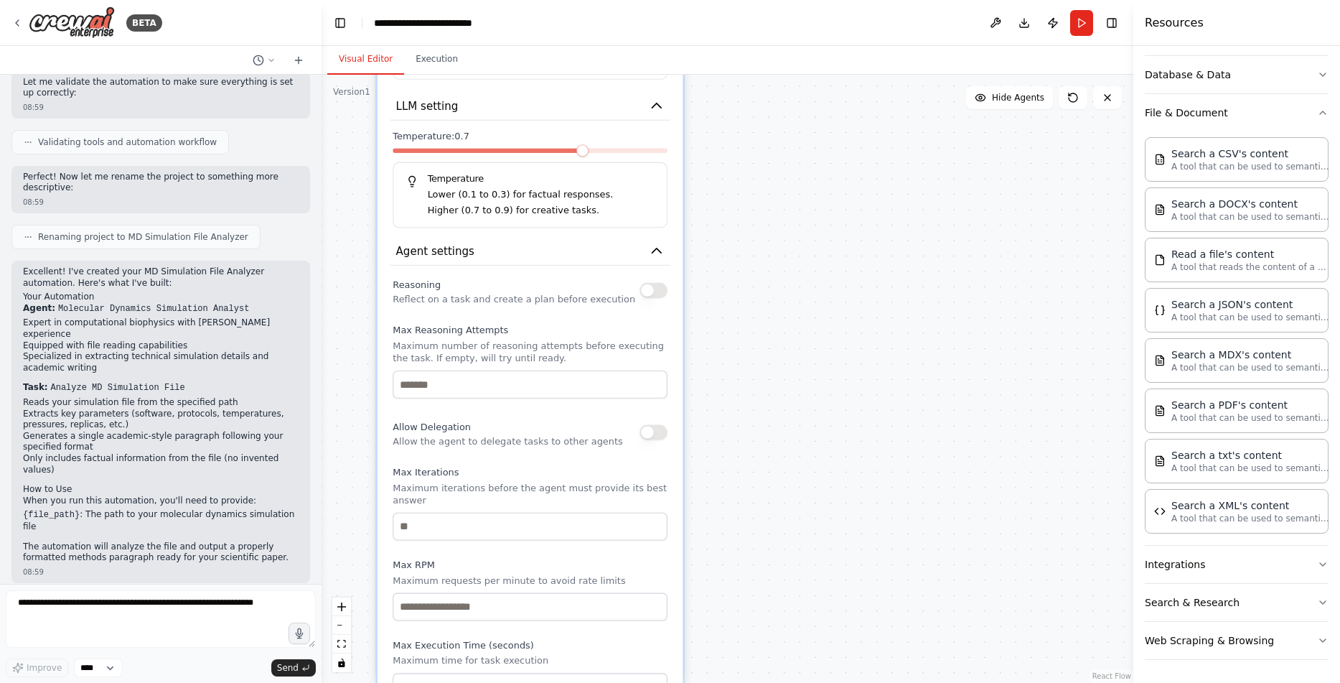
drag, startPoint x: 790, startPoint y: 513, endPoint x: 783, endPoint y: 365, distance: 147.3
click at [783, 365] on div ".deletable-edge-delete-btn { width: 20px; height: 20px; border: 0px solid #ffff…" at bounding box center [728, 379] width 812 height 608
click at [650, 299] on div "Reasoning Reflect on a task and create a plan before execution" at bounding box center [530, 290] width 275 height 31
click at [623, 389] on input "number" at bounding box center [530, 384] width 275 height 28
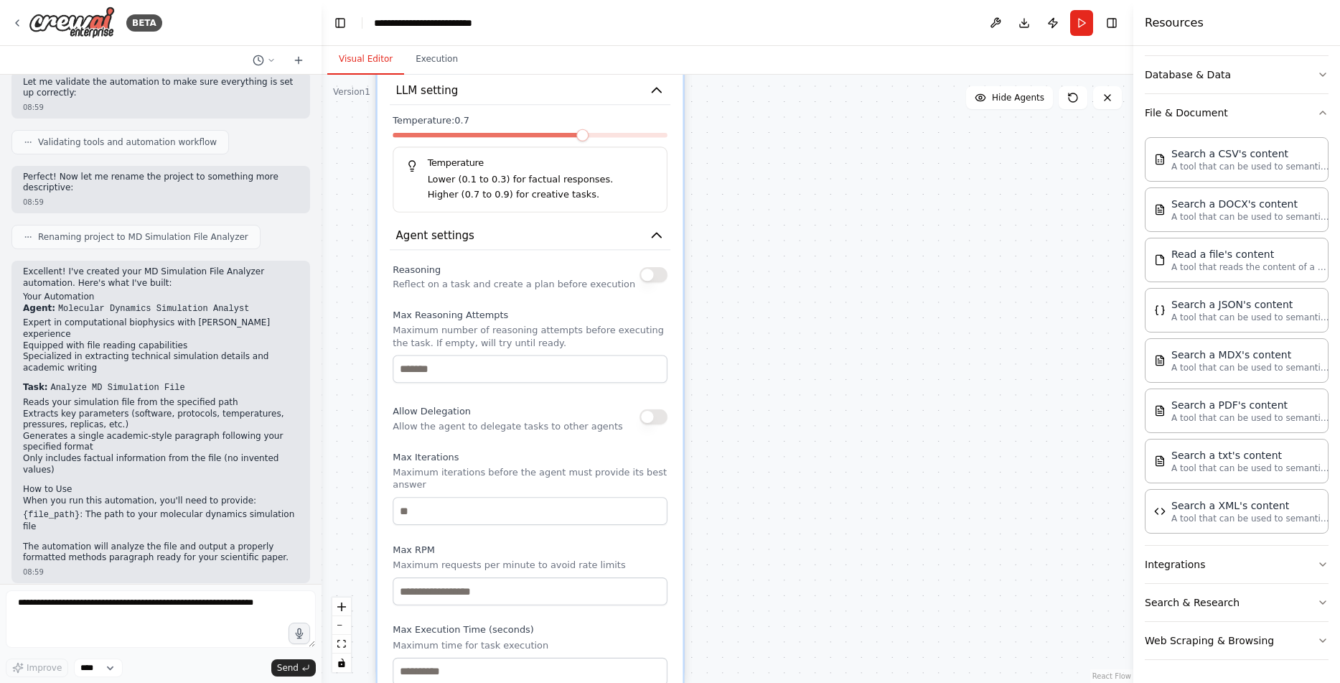
drag, startPoint x: 541, startPoint y: 339, endPoint x: 549, endPoint y: 327, distance: 13.9
click at [549, 327] on div "Max Reasoning Attempts Maximum number of reasoning attempts before executing th…" at bounding box center [530, 346] width 275 height 74
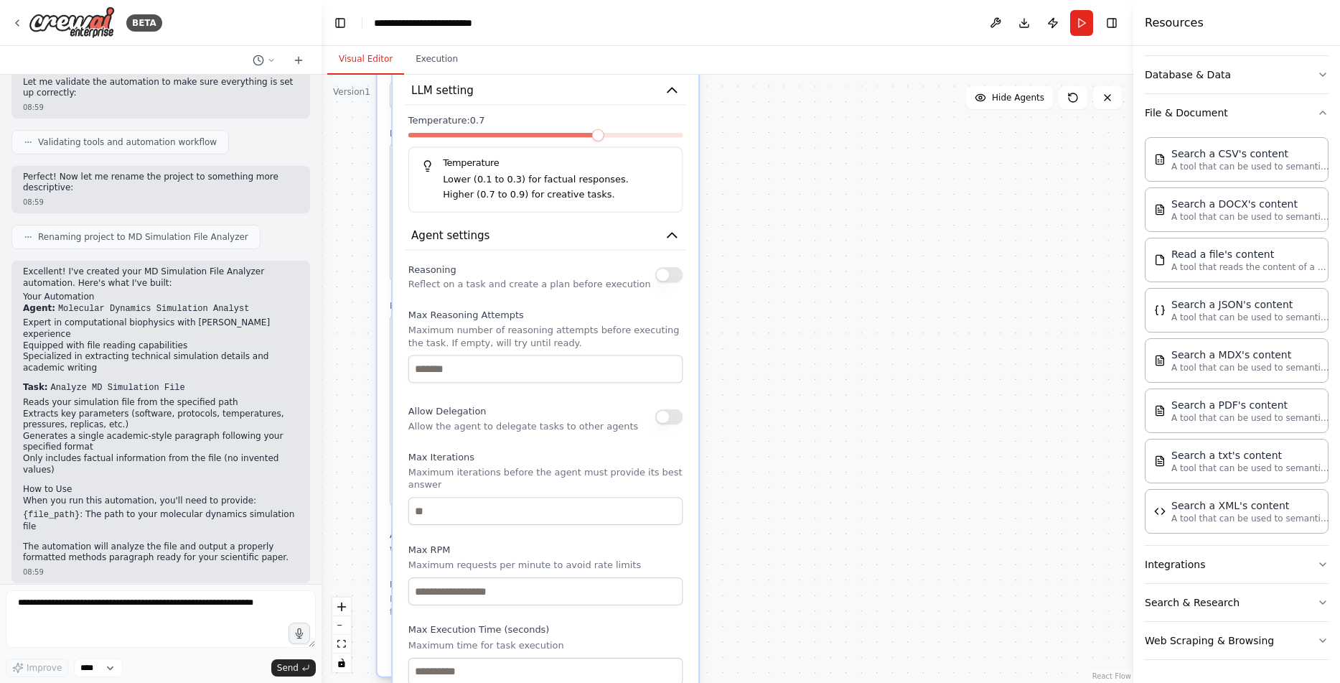
click at [727, 380] on div ".deletable-edge-delete-btn { width: 20px; height: 20px; border: 0px solid #ffff…" at bounding box center [728, 379] width 812 height 608
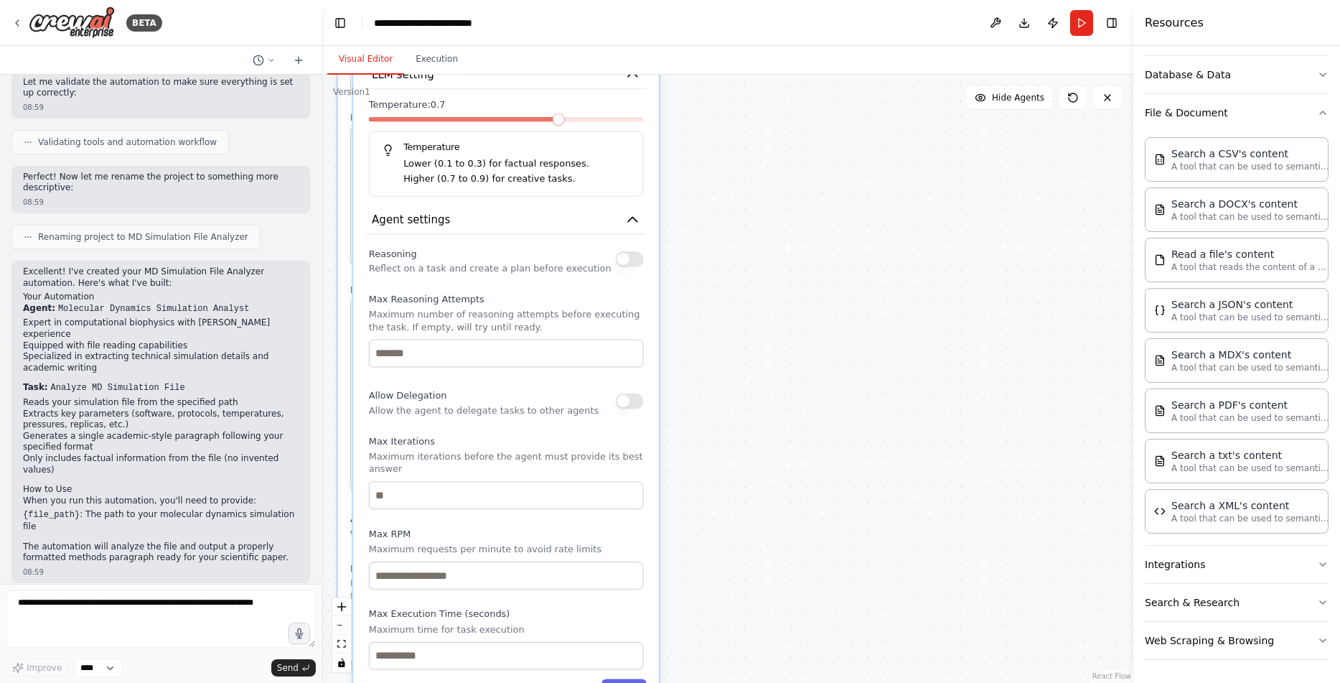
drag, startPoint x: 734, startPoint y: 384, endPoint x: 675, endPoint y: 302, distance: 100.8
click at [672, 312] on div ".deletable-edge-delete-btn { width: 20px; height: 20px; border: 0px solid #ffff…" at bounding box center [728, 379] width 812 height 608
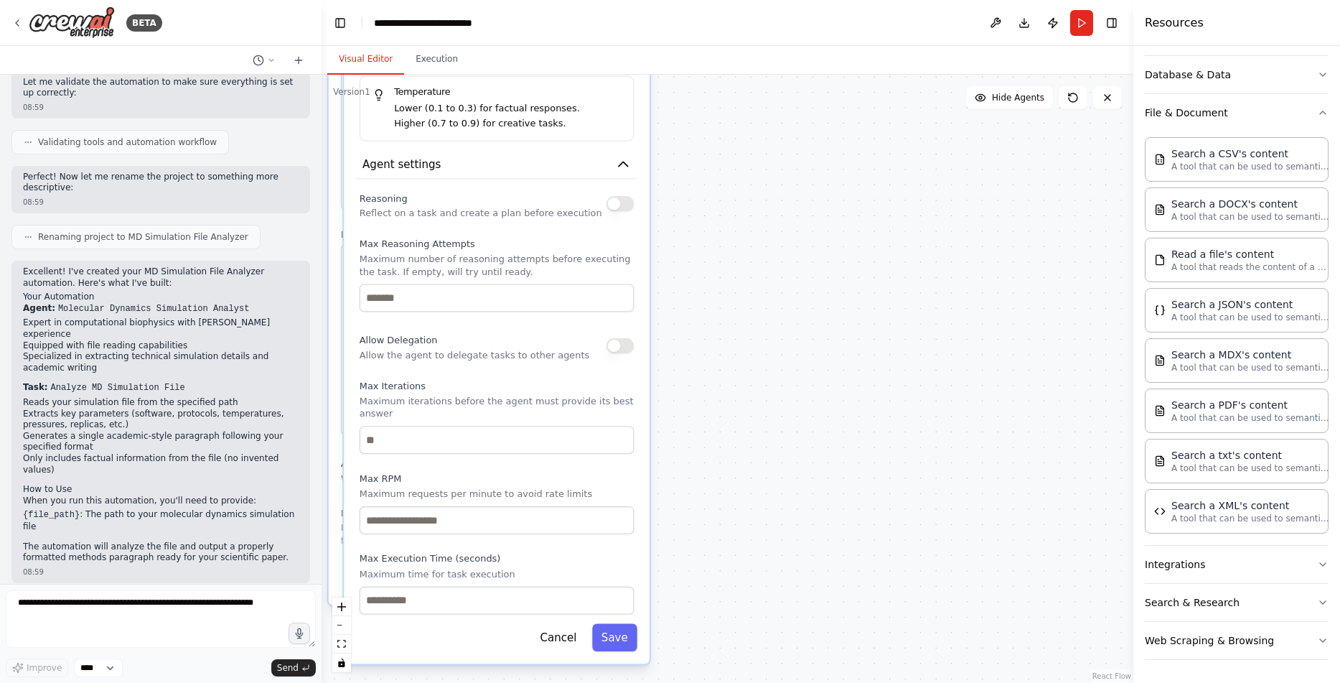
drag, startPoint x: 753, startPoint y: 437, endPoint x: 726, endPoint y: 317, distance: 123.0
click at [726, 317] on div ".deletable-edge-delete-btn { width: 20px; height: 20px; border: 0px solid #ffff…" at bounding box center [728, 379] width 812 height 608
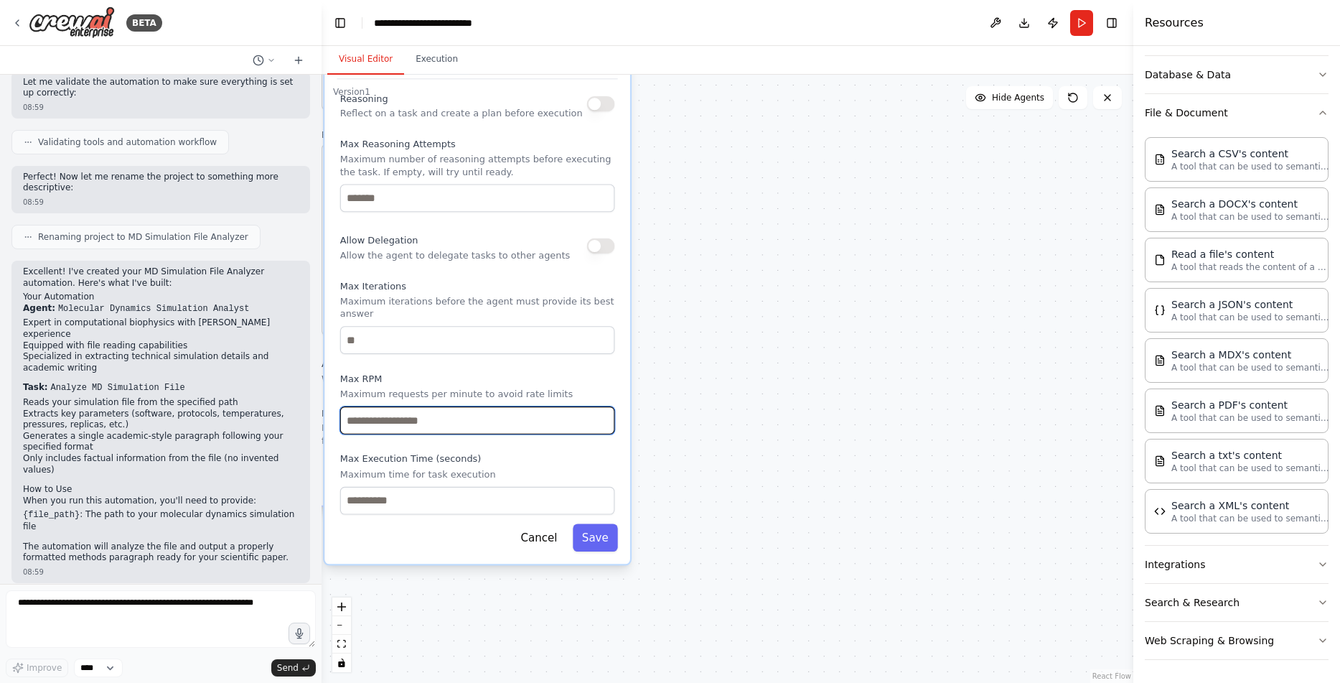
click at [470, 418] on input "number" at bounding box center [477, 420] width 275 height 28
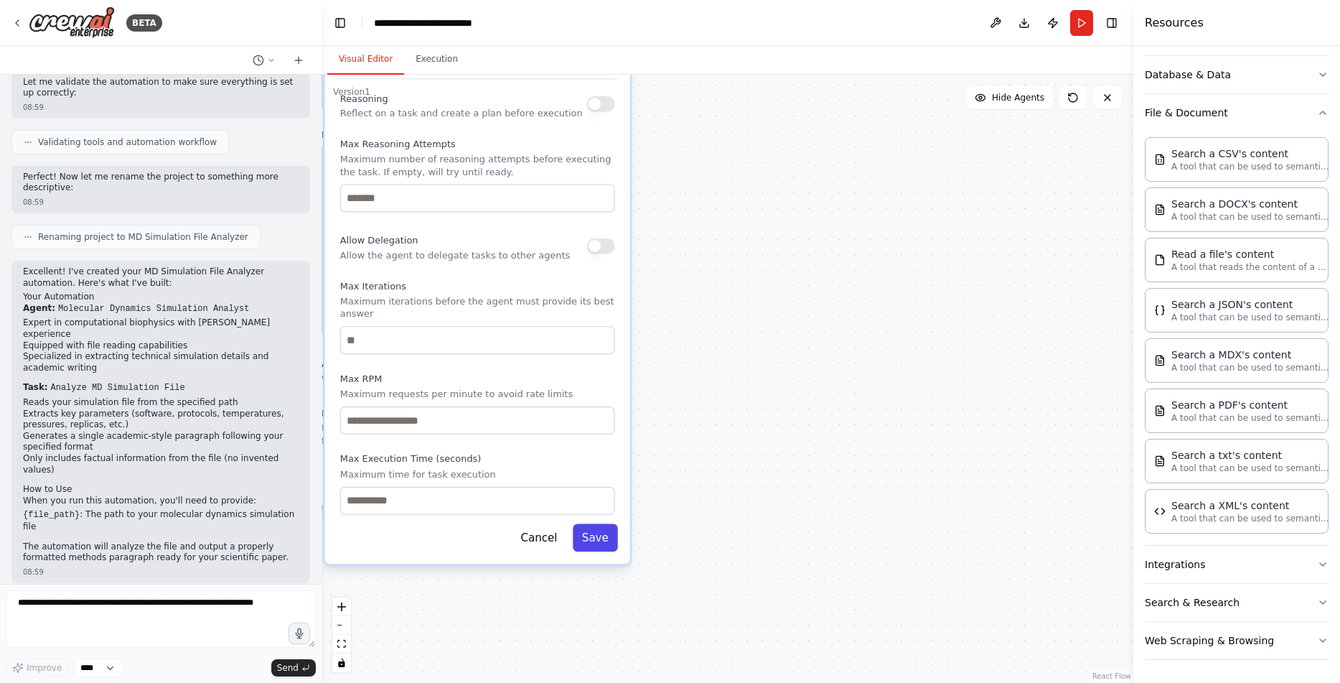
click at [597, 551] on button "Save" at bounding box center [595, 537] width 45 height 28
click at [589, 539] on button "Save" at bounding box center [595, 537] width 45 height 28
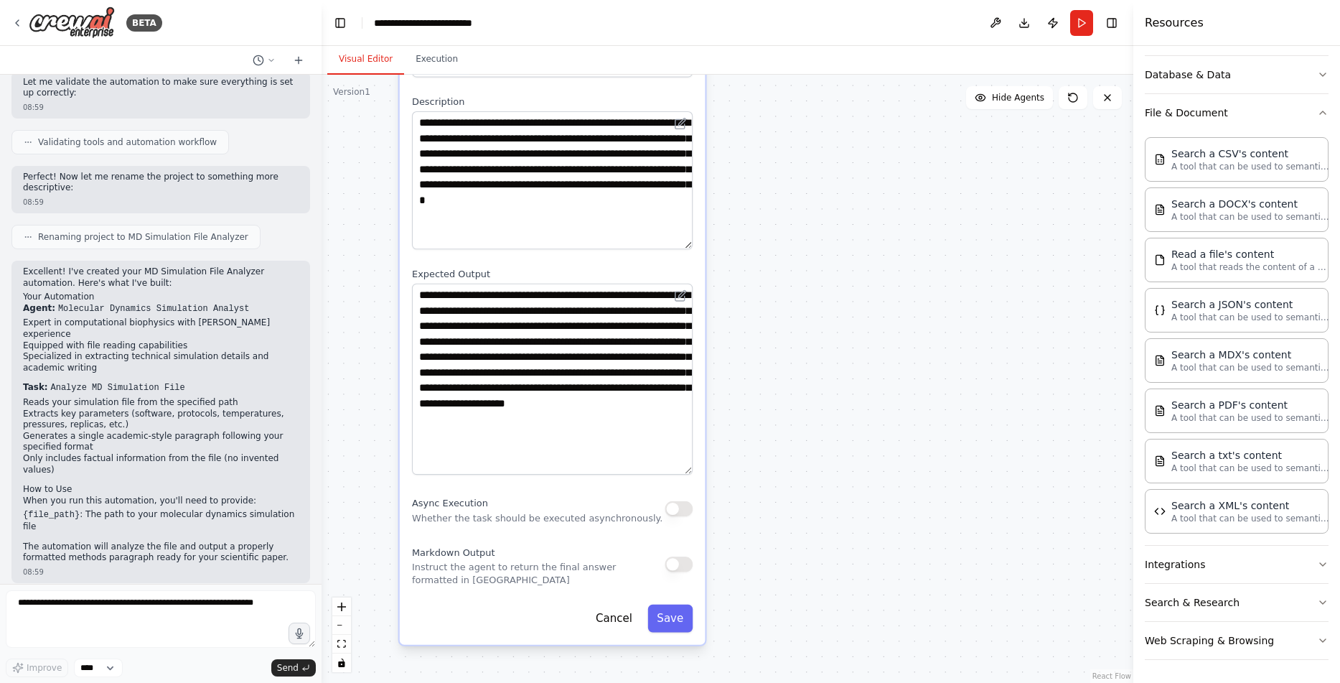
drag, startPoint x: 773, startPoint y: 424, endPoint x: 869, endPoint y: 582, distance: 184.3
click at [869, 582] on div ".deletable-edge-delete-btn { width: 20px; height: 20px; border: 0px solid #ffff…" at bounding box center [728, 379] width 812 height 608
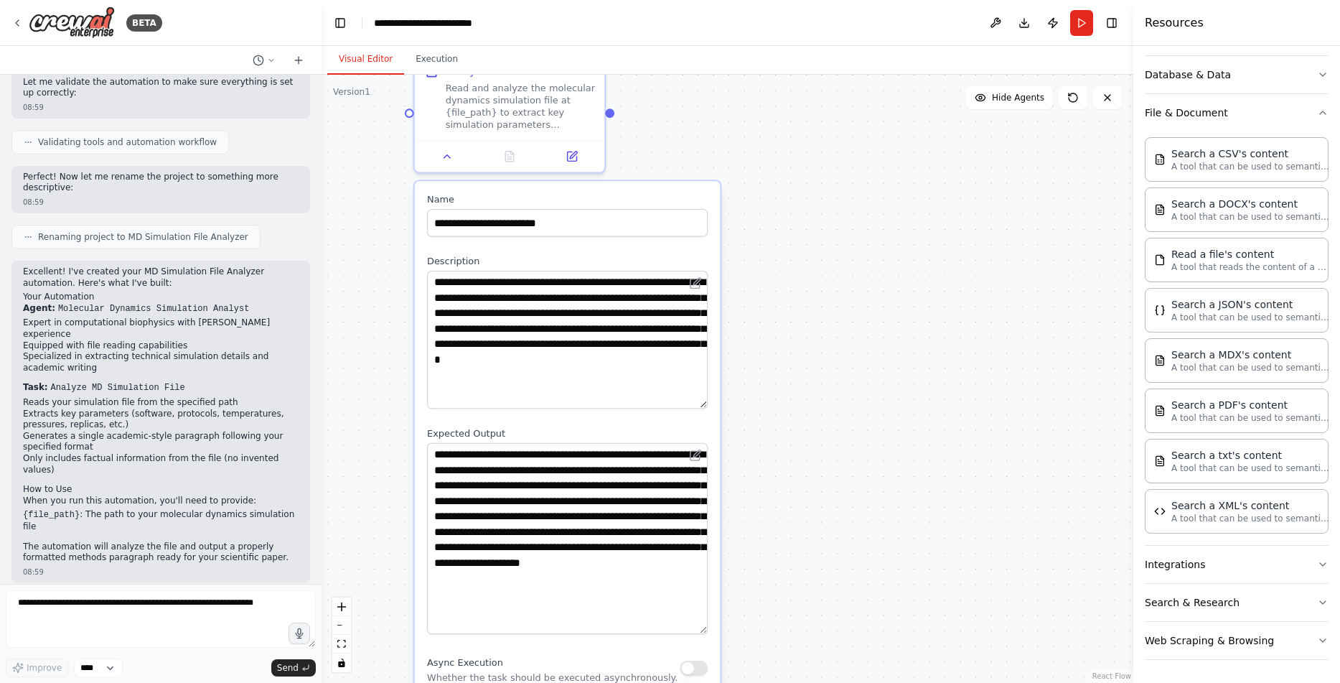
drag, startPoint x: 830, startPoint y: 447, endPoint x: 823, endPoint y: 528, distance: 82.1
click at [823, 528] on div ".deletable-edge-delete-btn { width: 20px; height: 20px; border: 0px solid #ffff…" at bounding box center [728, 379] width 812 height 608
click at [483, 279] on textarea "**********" at bounding box center [567, 340] width 281 height 138
click at [531, 288] on textarea "**********" at bounding box center [567, 340] width 281 height 138
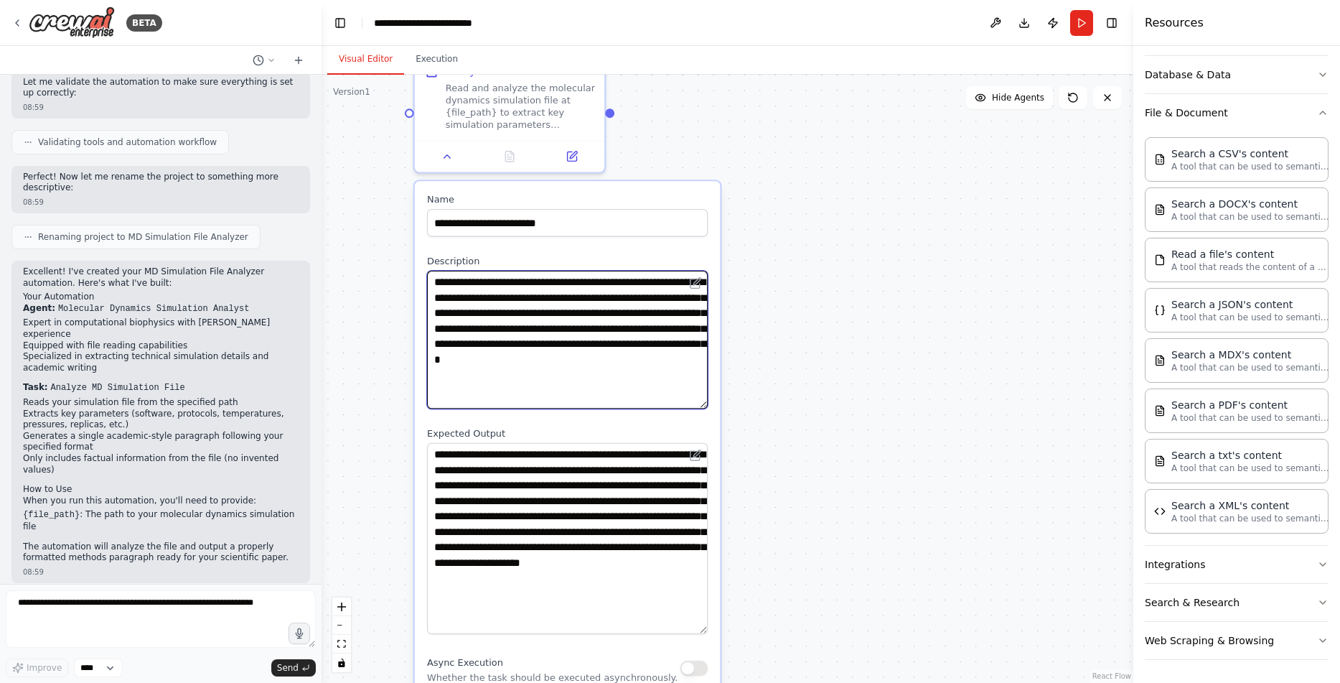
click at [564, 288] on textarea "**********" at bounding box center [567, 340] width 281 height 138
click at [604, 284] on textarea "**********" at bounding box center [567, 340] width 281 height 138
click at [472, 296] on textarea "**********" at bounding box center [567, 340] width 281 height 138
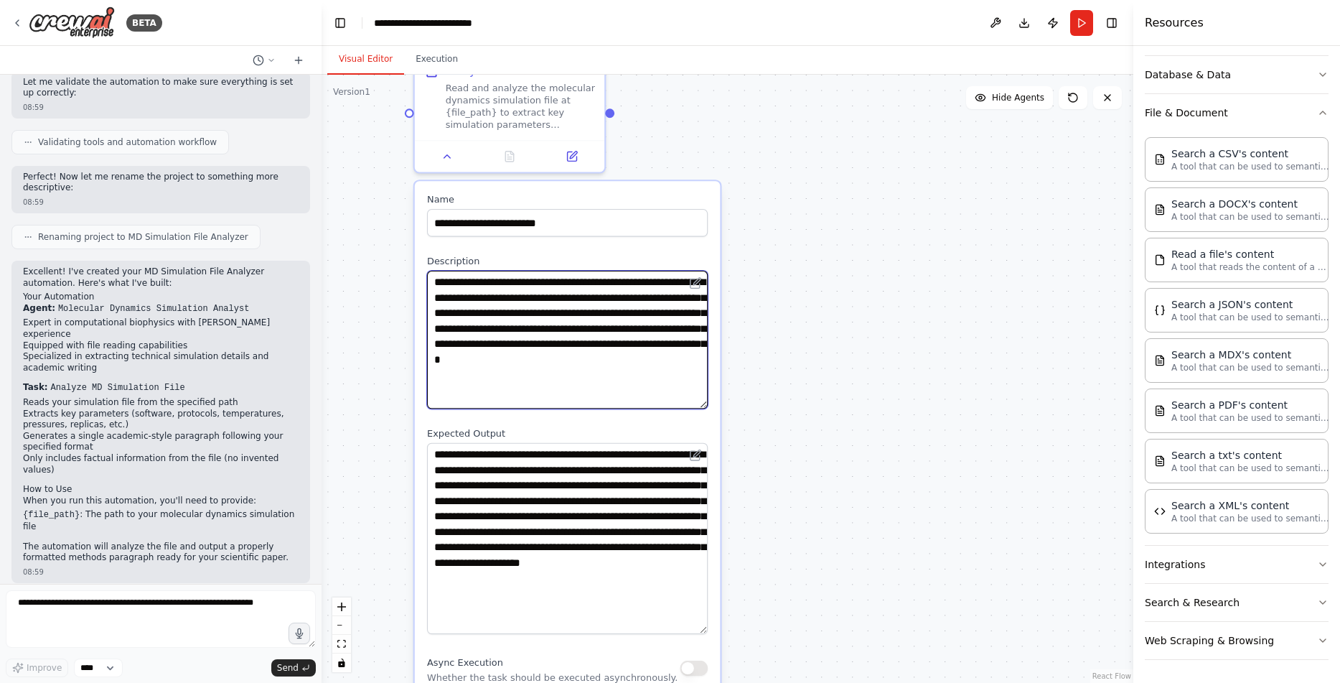
click at [472, 296] on textarea "**********" at bounding box center [567, 340] width 281 height 138
click at [505, 296] on textarea "**********" at bounding box center [567, 340] width 281 height 138
click at [515, 298] on textarea "**********" at bounding box center [567, 340] width 281 height 138
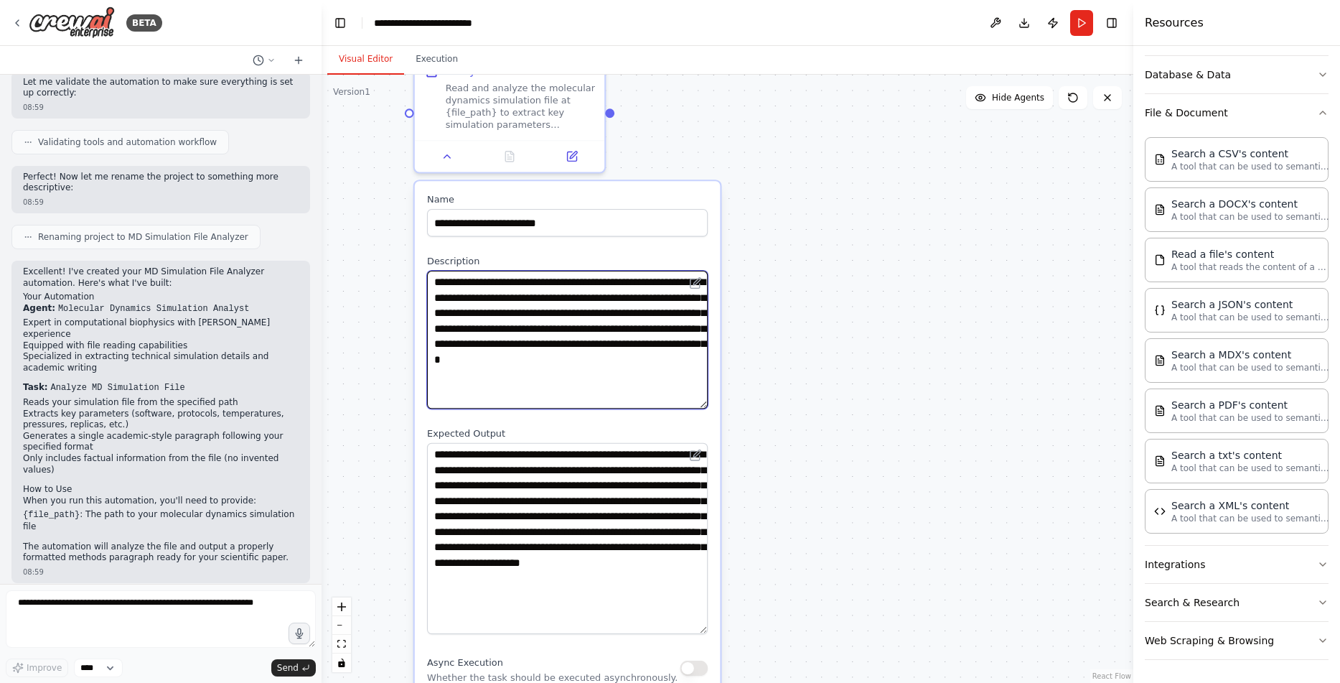
click at [545, 296] on textarea "**********" at bounding box center [567, 340] width 281 height 138
click at [607, 296] on textarea "**********" at bounding box center [567, 340] width 281 height 138
click at [665, 302] on textarea "**********" at bounding box center [567, 340] width 281 height 138
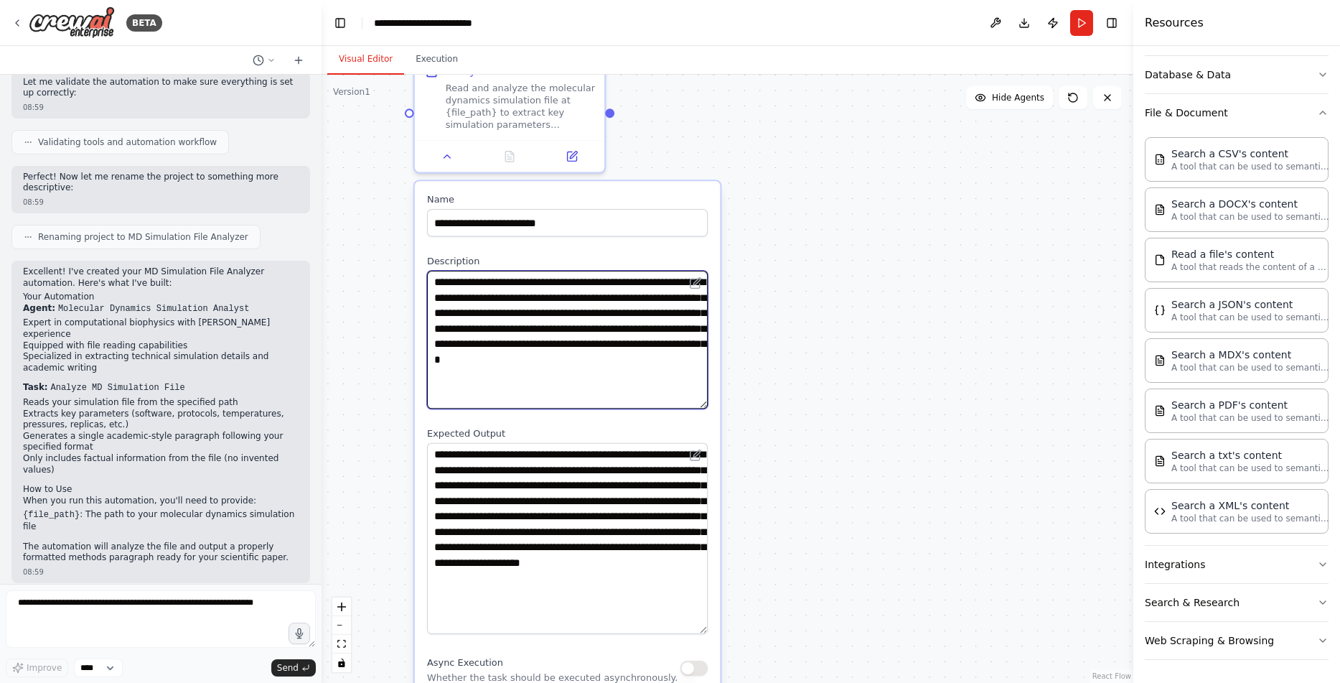
click at [665, 302] on textarea "**********" at bounding box center [567, 340] width 281 height 138
click at [645, 295] on textarea "**********" at bounding box center [567, 340] width 281 height 138
click at [476, 319] on textarea "**********" at bounding box center [567, 340] width 281 height 138
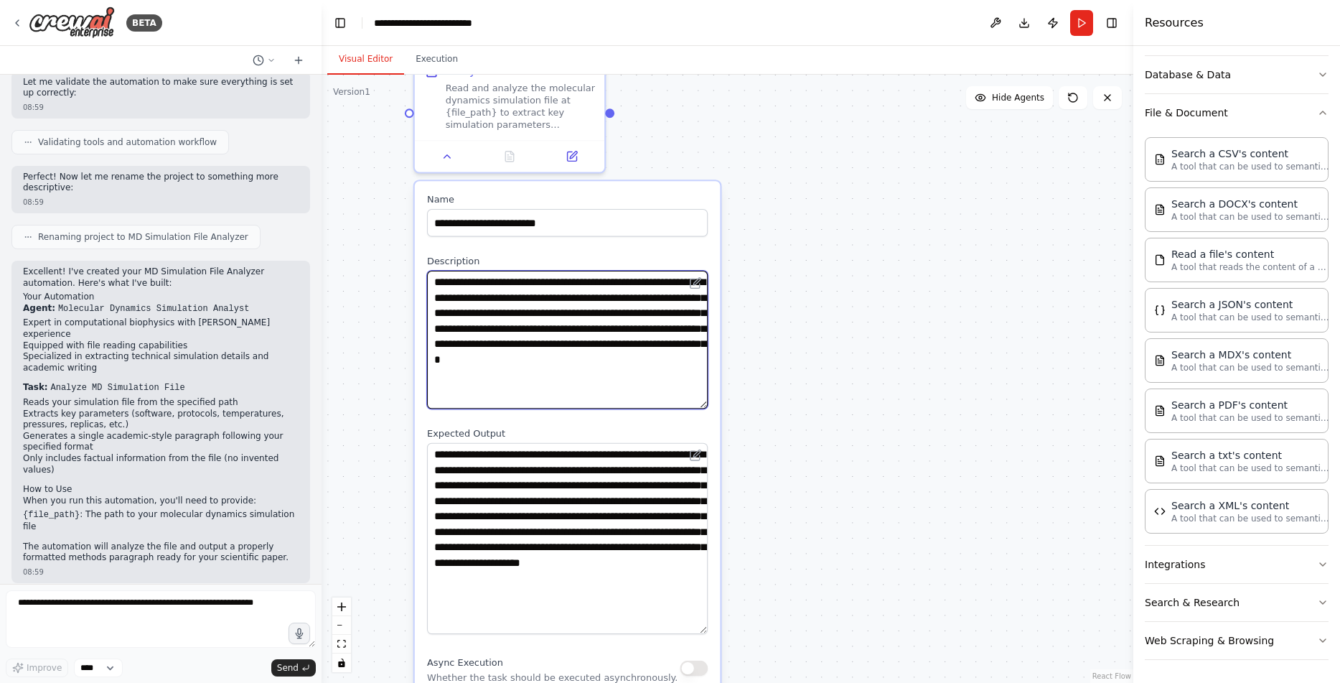
click at [516, 314] on textarea "**********" at bounding box center [567, 340] width 281 height 138
click at [569, 312] on textarea "**********" at bounding box center [567, 340] width 281 height 138
click at [616, 317] on textarea "**********" at bounding box center [567, 340] width 281 height 138
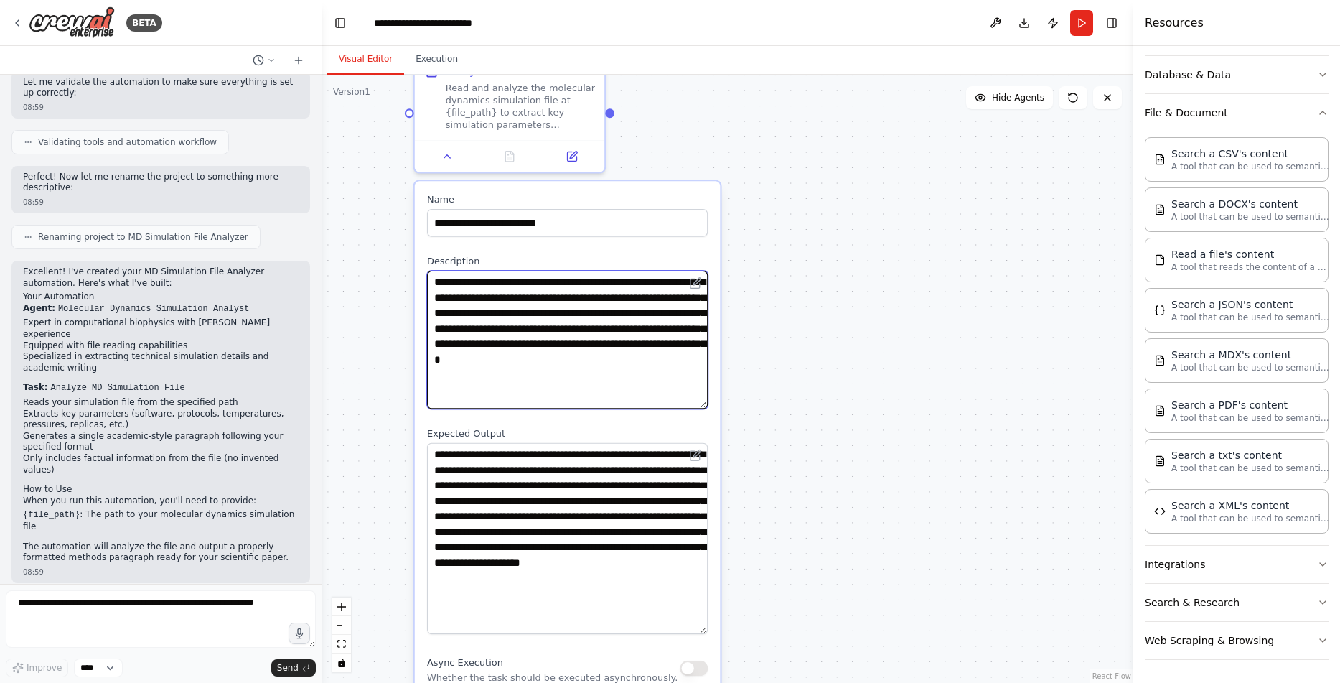
click at [616, 317] on textarea "**********" at bounding box center [567, 340] width 281 height 138
click at [652, 312] on textarea "**********" at bounding box center [567, 340] width 281 height 138
click at [476, 329] on textarea "**********" at bounding box center [567, 340] width 281 height 138
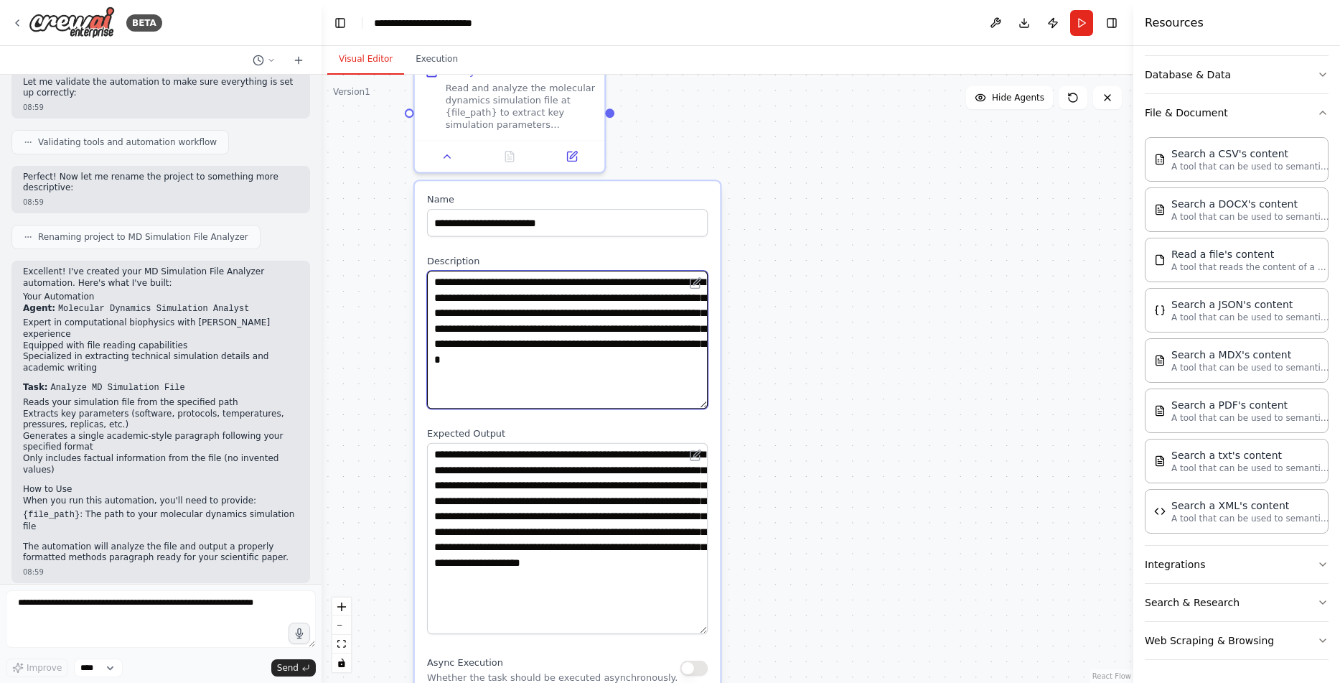
click at [519, 327] on textarea "**********" at bounding box center [567, 340] width 281 height 138
click at [566, 327] on textarea "**********" at bounding box center [567, 340] width 281 height 138
click at [624, 327] on textarea "**********" at bounding box center [567, 340] width 281 height 138
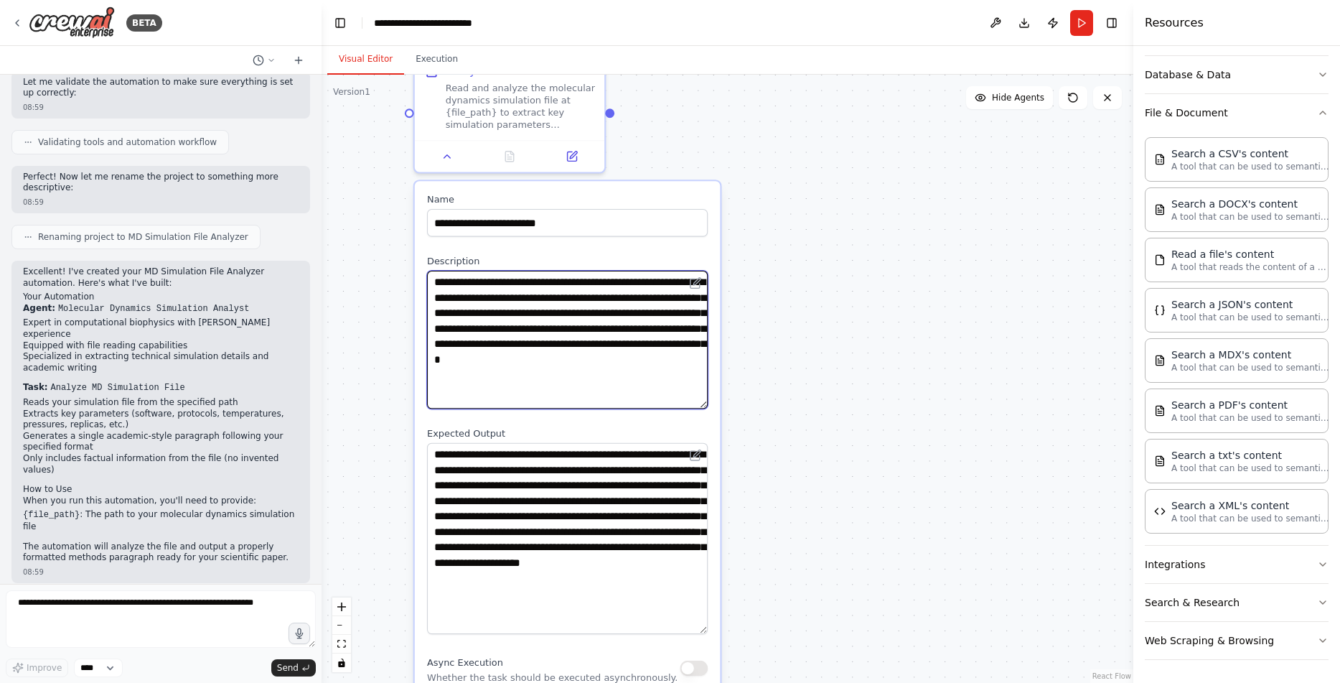
click at [624, 327] on textarea "**********" at bounding box center [567, 340] width 281 height 138
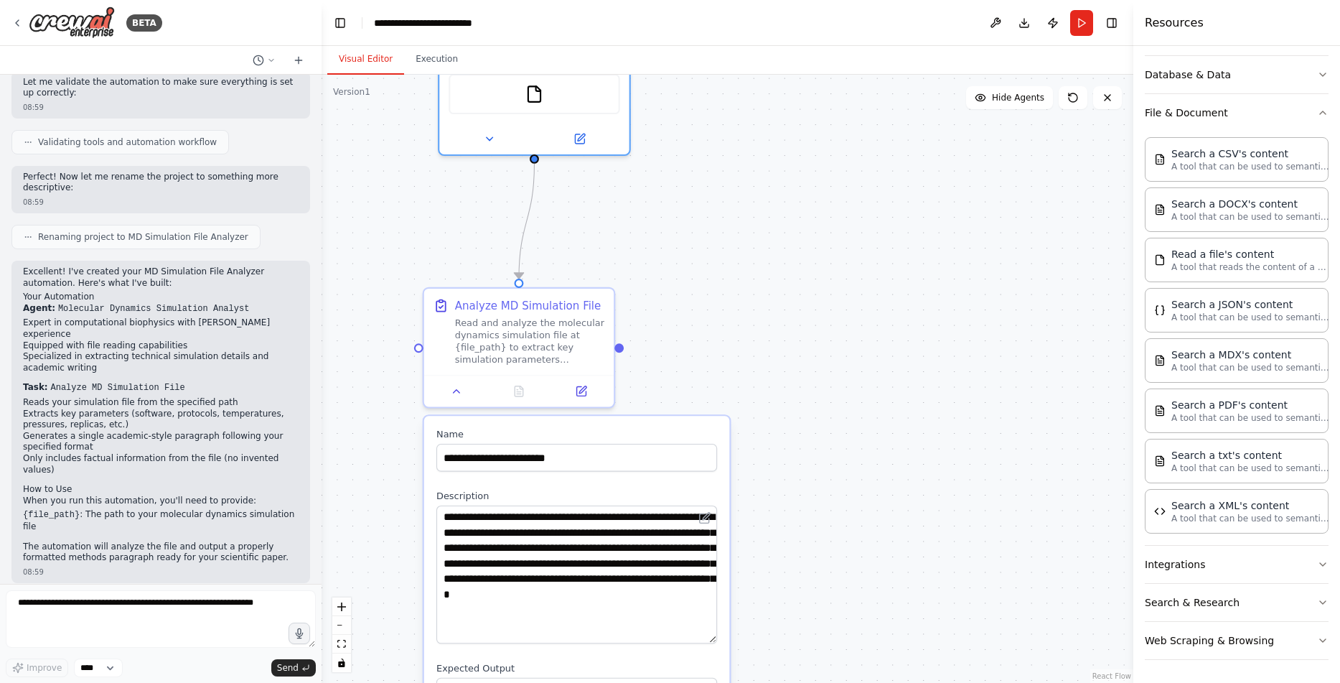
drag, startPoint x: 811, startPoint y: 278, endPoint x: 812, endPoint y: 533, distance: 254.9
click at [812, 533] on div ".deletable-edge-delete-btn { width: 20px; height: 20px; border: 0px solid #ffff…" at bounding box center [728, 379] width 812 height 608
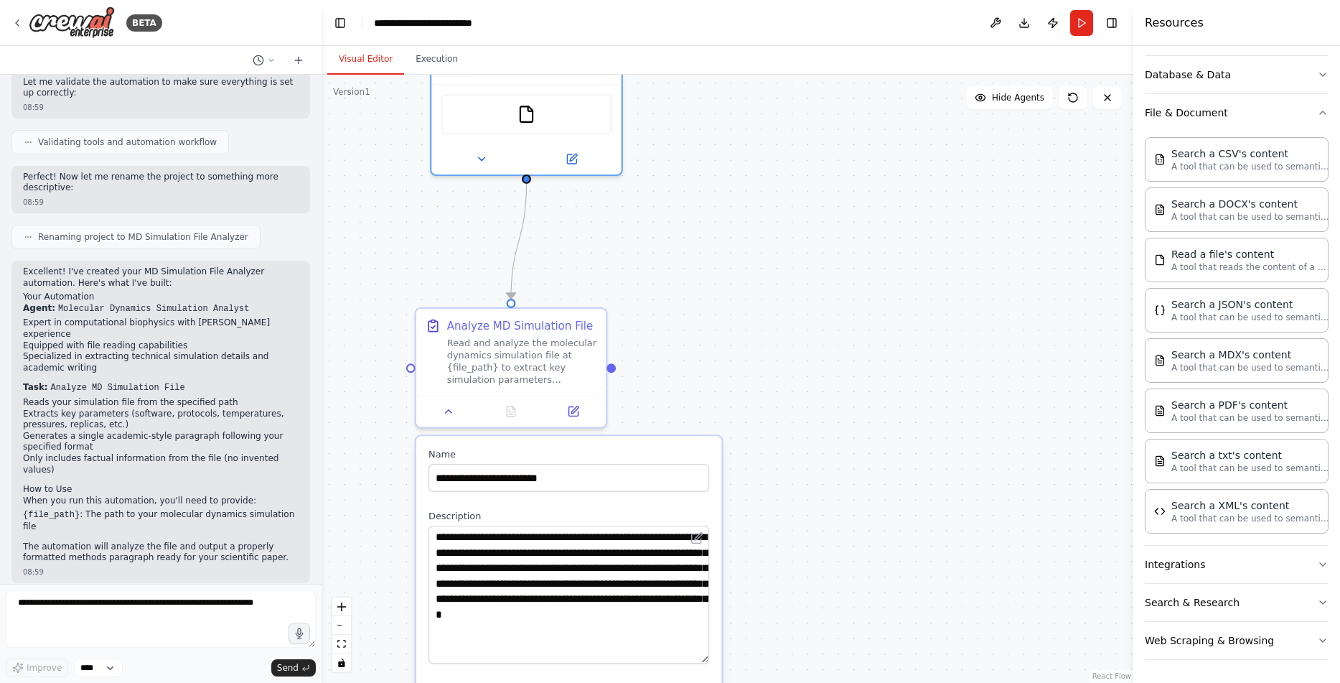
drag, startPoint x: 777, startPoint y: 324, endPoint x: 760, endPoint y: 430, distance: 106.8
click at [760, 408] on div ".deletable-edge-delete-btn { width: 20px; height: 20px; border: 0px solid #ffff…" at bounding box center [728, 379] width 812 height 608
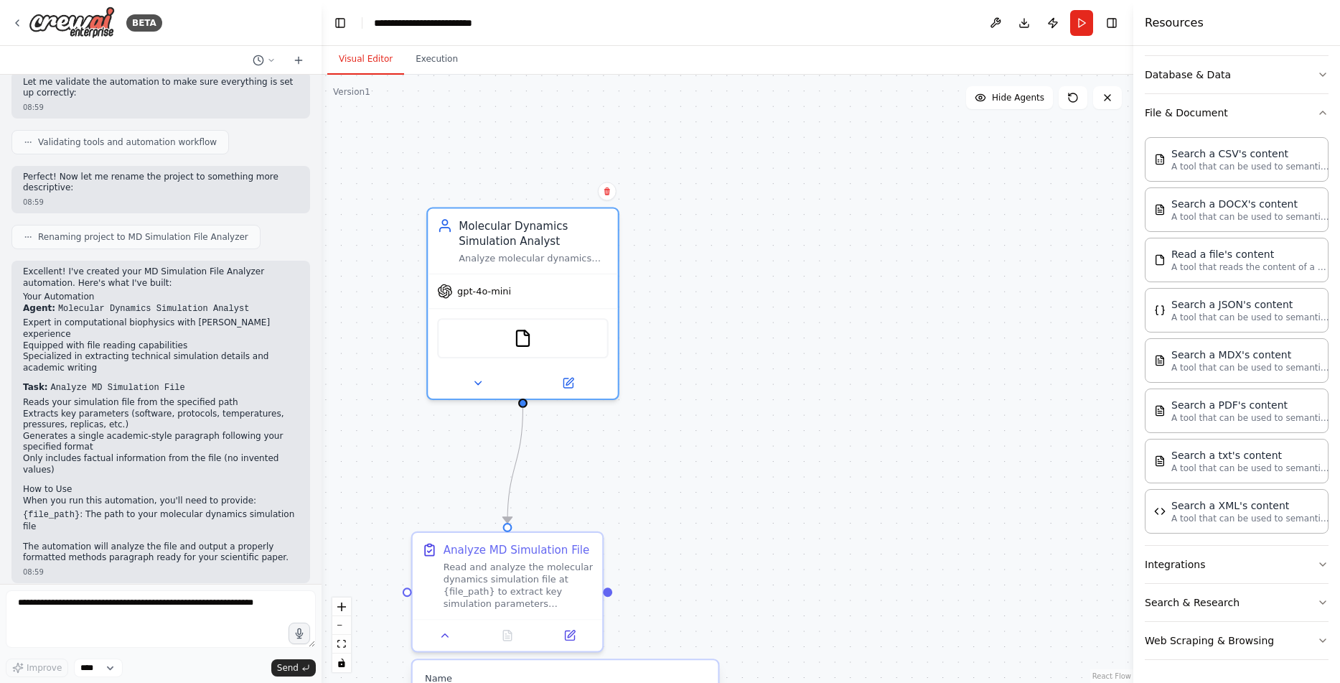
drag, startPoint x: 726, startPoint y: 275, endPoint x: 739, endPoint y: 416, distance: 142.0
click at [739, 416] on div ".deletable-edge-delete-btn { width: 20px; height: 20px; border: 0px solid #ffff…" at bounding box center [728, 379] width 812 height 608
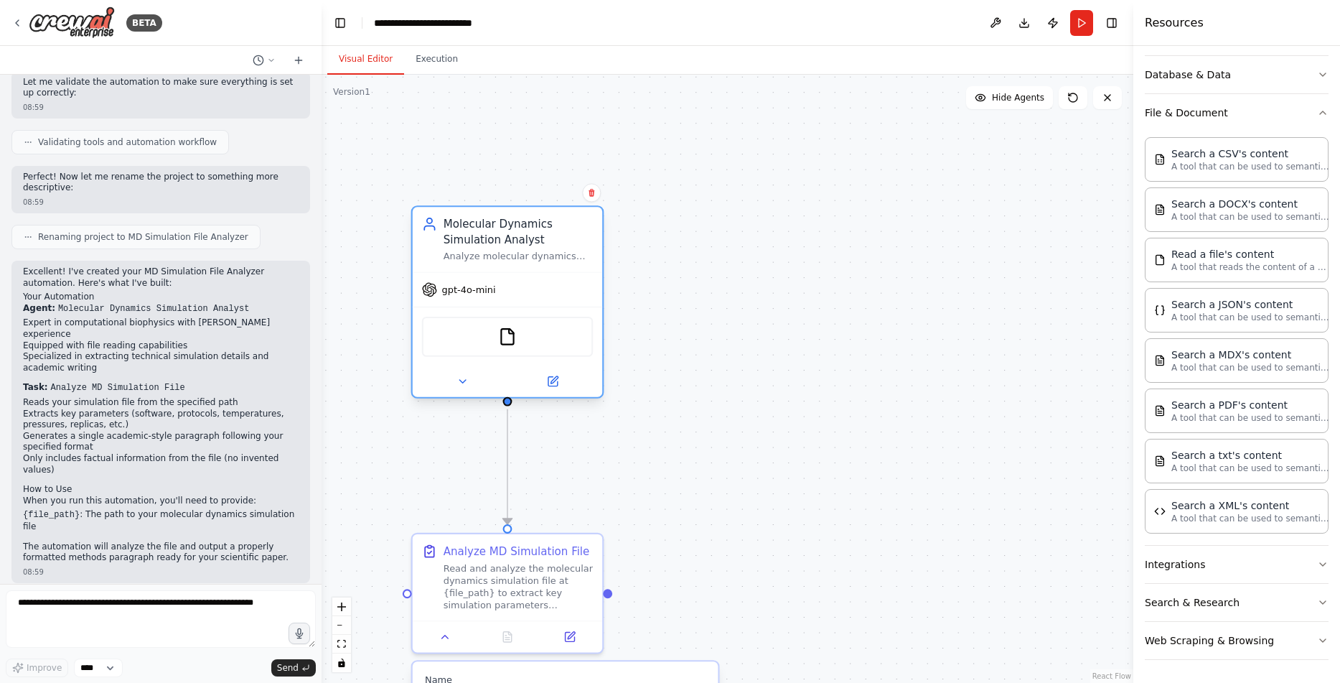
drag, startPoint x: 562, startPoint y: 253, endPoint x: 548, endPoint y: 247, distance: 14.8
click at [548, 247] on div "Molecular Dynamics Simulation Analyst Analyze molecular dynamics simulation fil…" at bounding box center [519, 239] width 150 height 46
drag, startPoint x: 767, startPoint y: 467, endPoint x: 760, endPoint y: 459, distance: 10.7
click at [760, 459] on div ".deletable-edge-delete-btn { width: 20px; height: 20px; border: 0px solid #ffff…" at bounding box center [728, 379] width 812 height 608
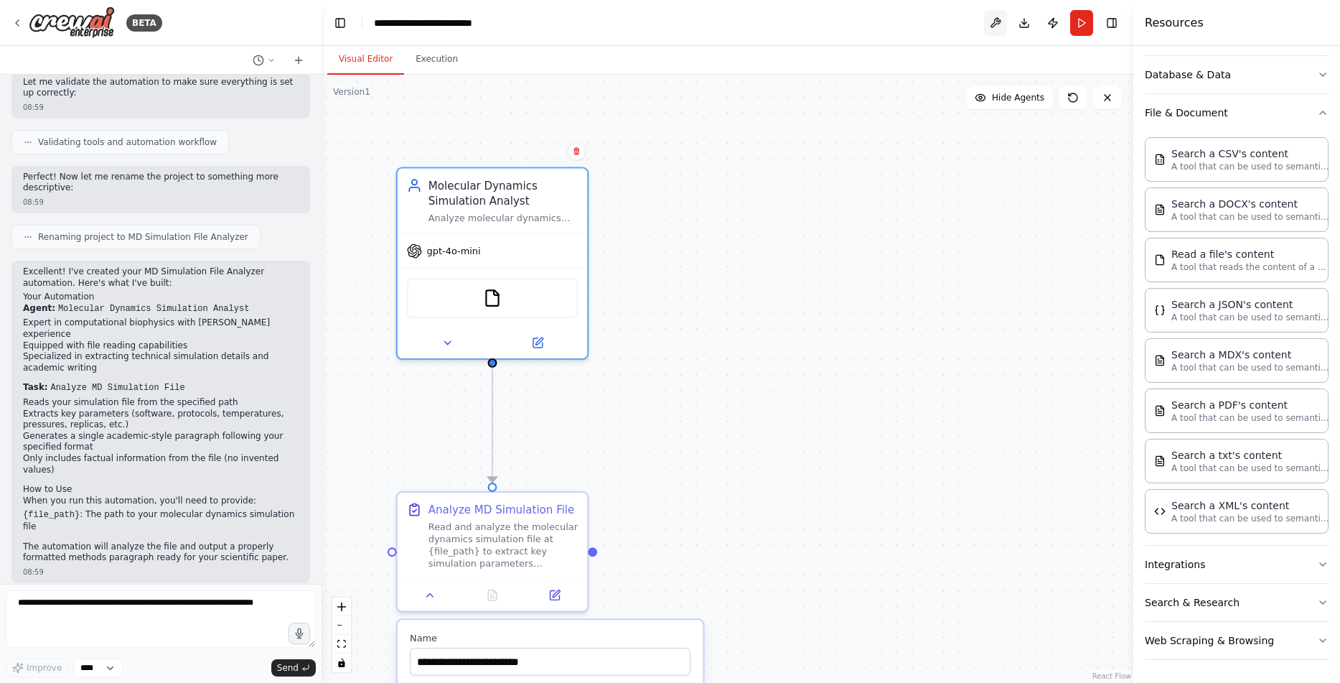
click at [996, 22] on button at bounding box center [995, 23] width 23 height 26
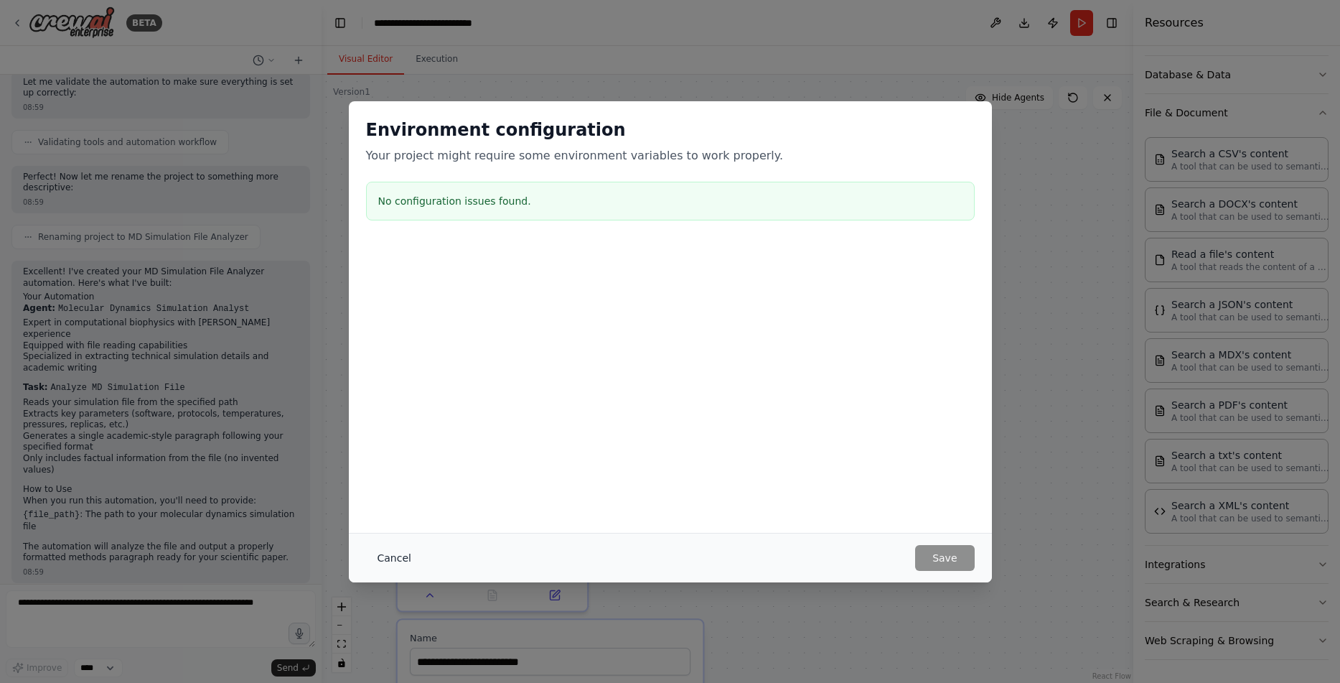
click at [388, 551] on button "Cancel" at bounding box center [394, 558] width 57 height 26
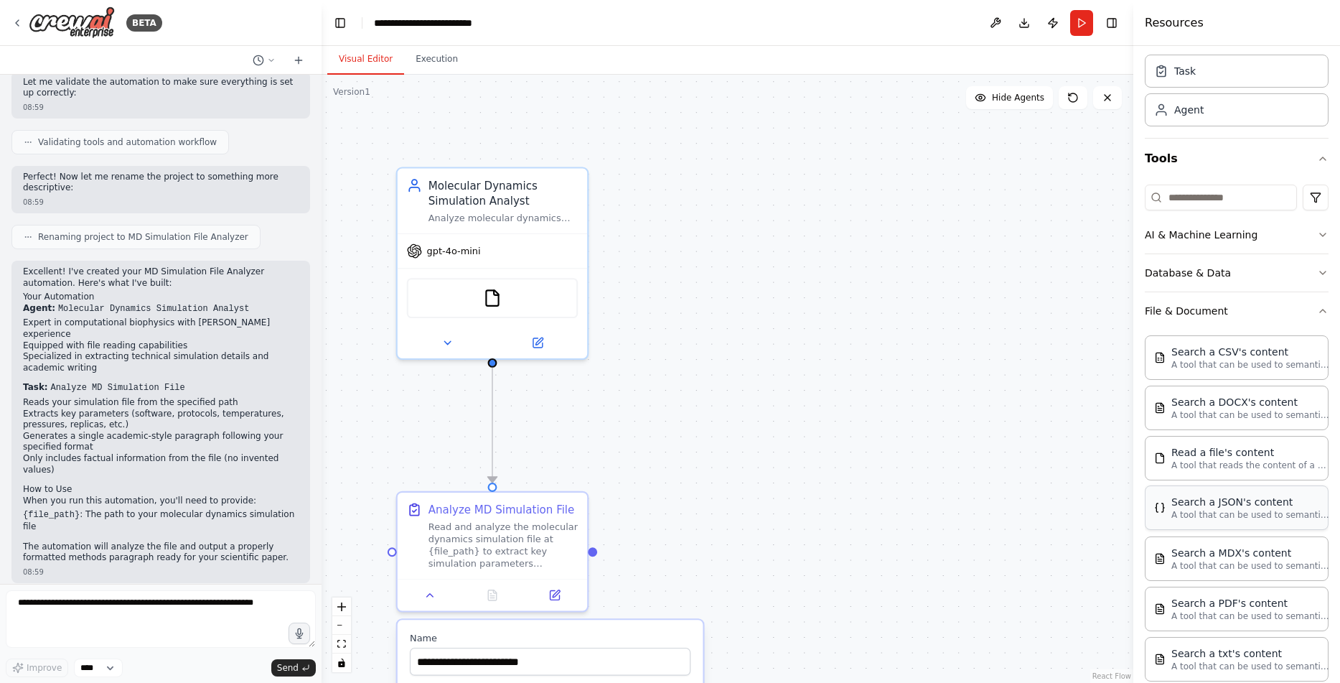
scroll to position [142, 0]
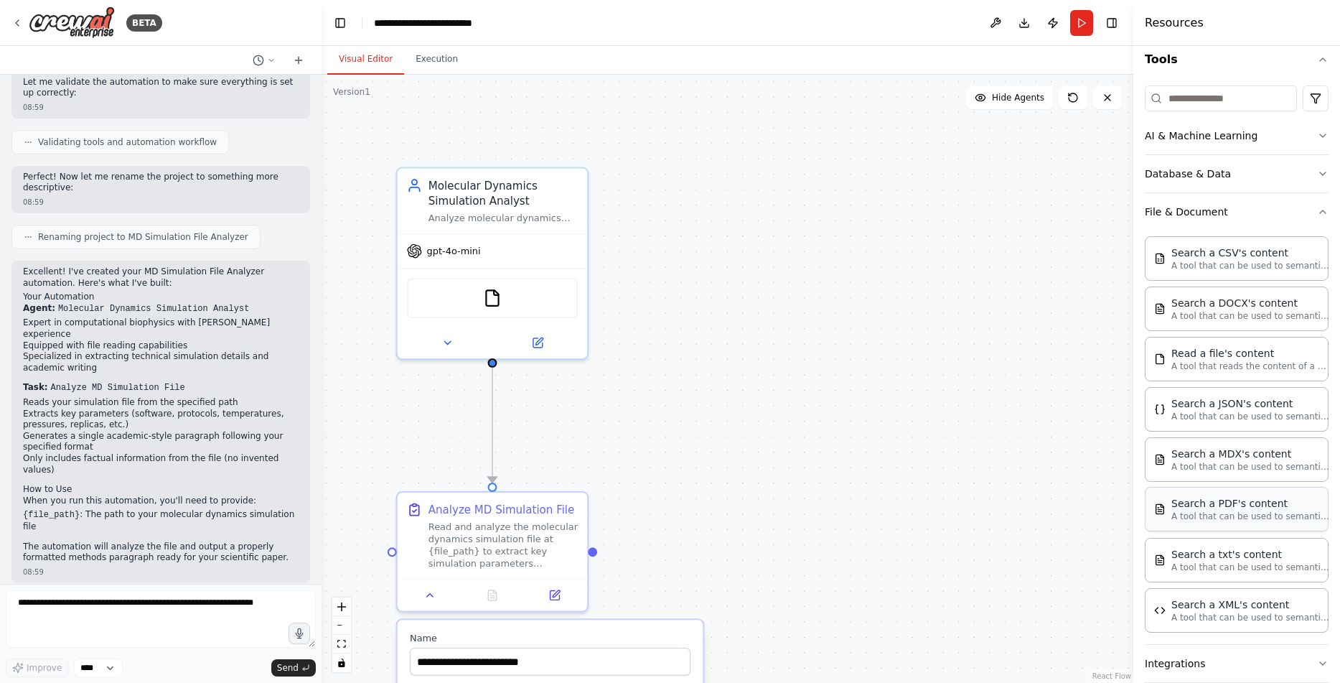
click at [1261, 514] on p "A tool that can be used to semantic search a query from a PDF's content." at bounding box center [1251, 515] width 158 height 11
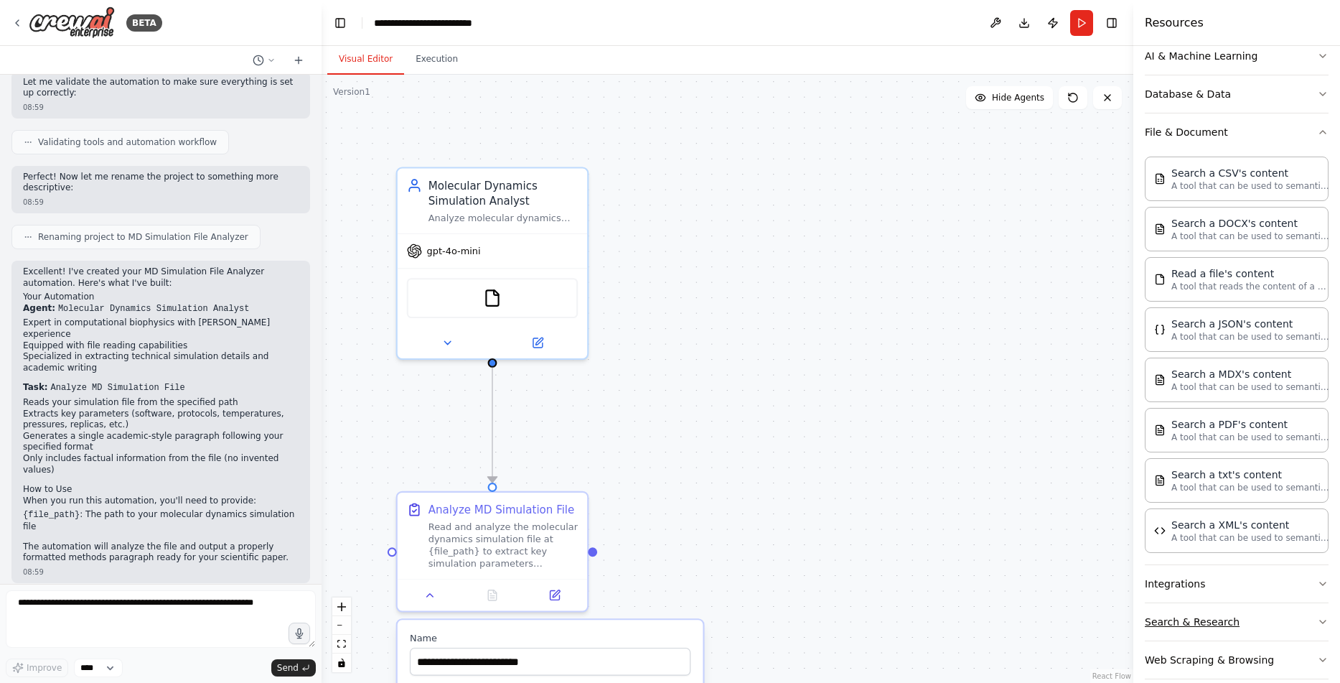
scroll to position [241, 0]
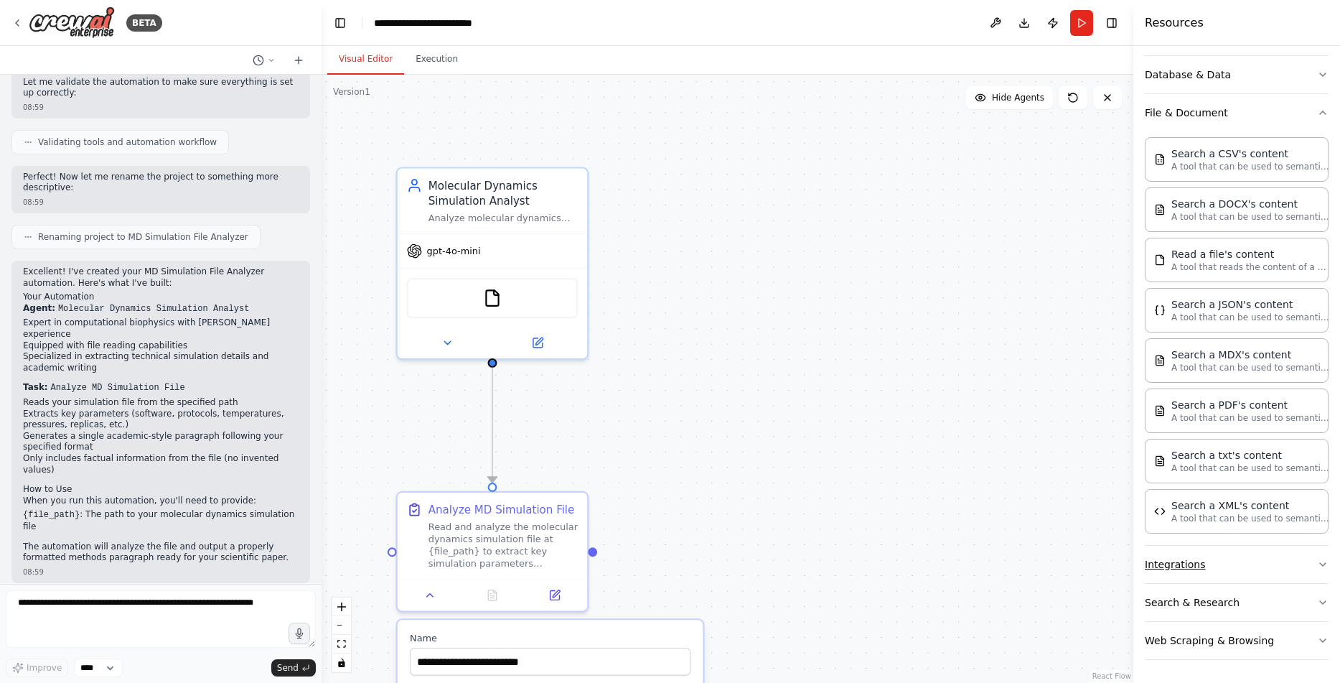
click at [1256, 561] on button "Integrations" at bounding box center [1237, 564] width 184 height 37
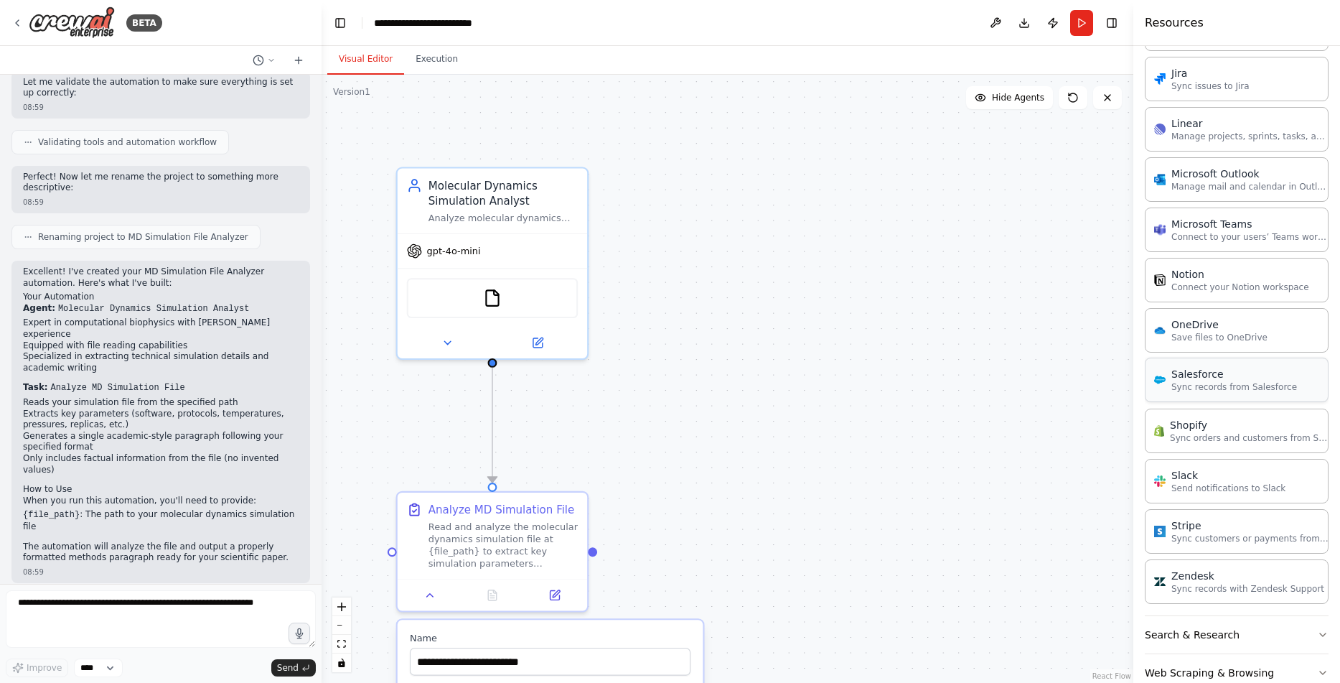
scroll to position [1308, 0]
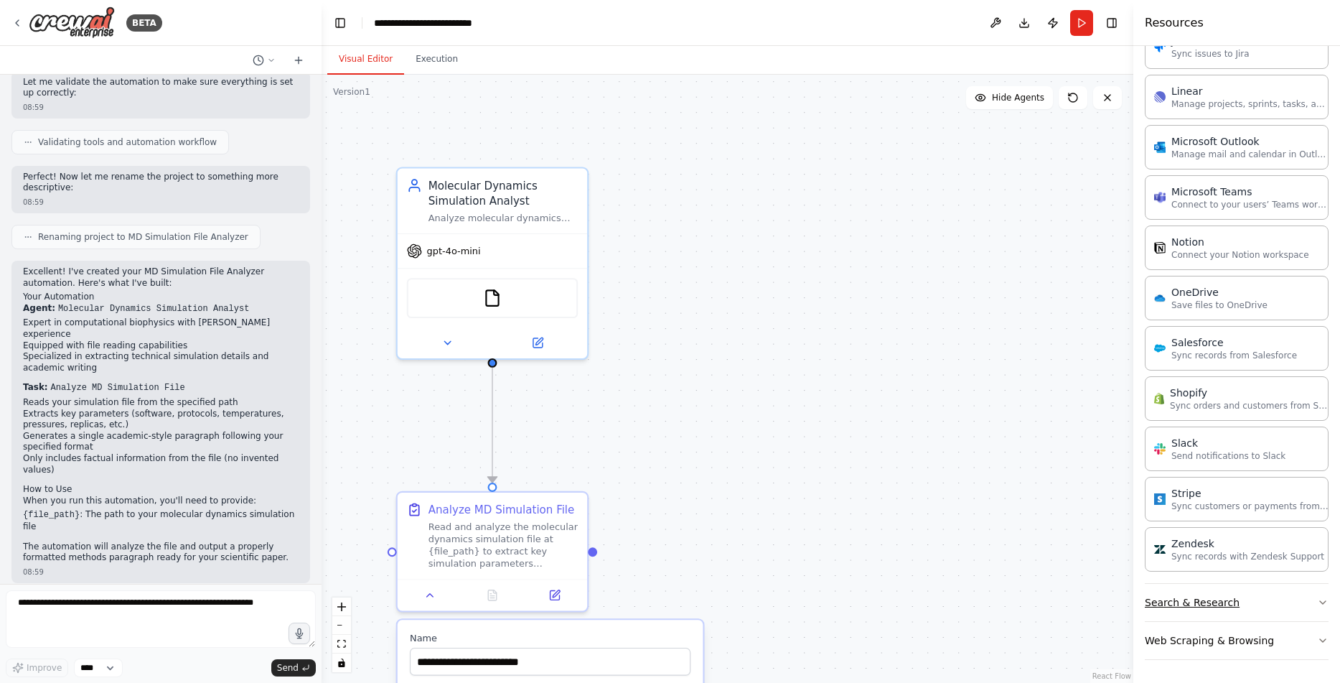
click at [1232, 604] on button "Search & Research" at bounding box center [1237, 602] width 184 height 37
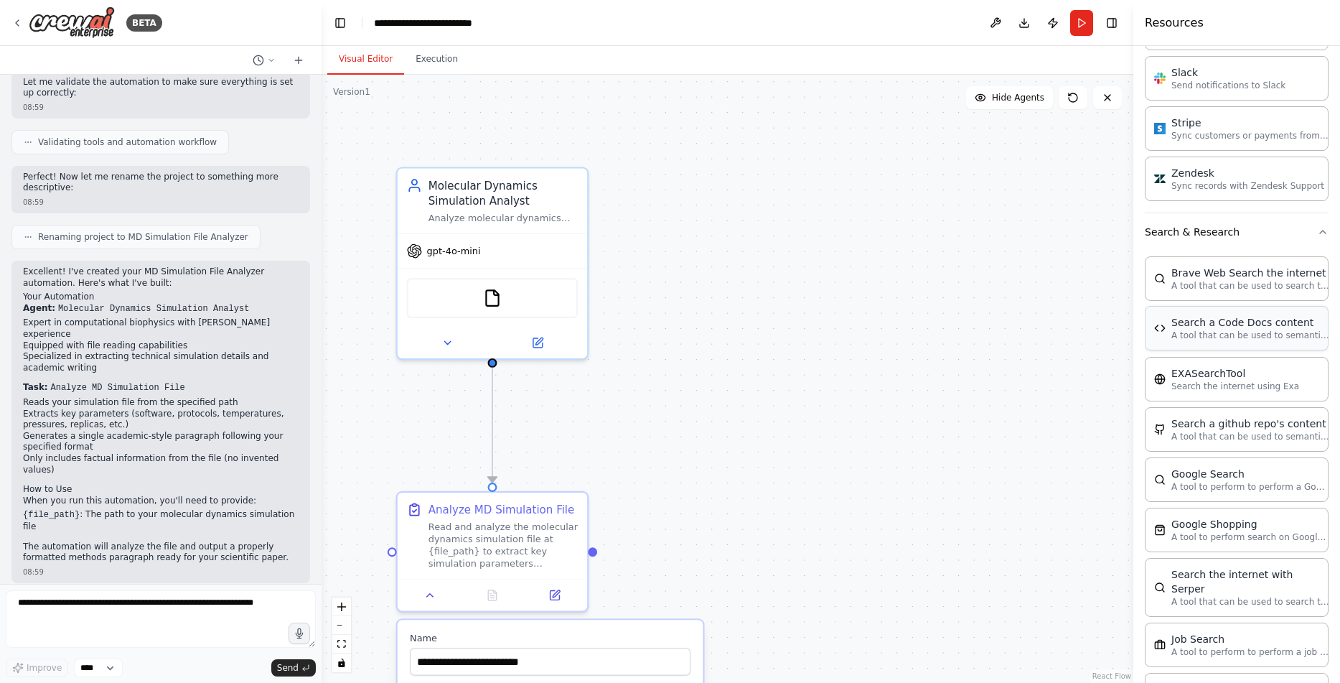
scroll to position [1803, 0]
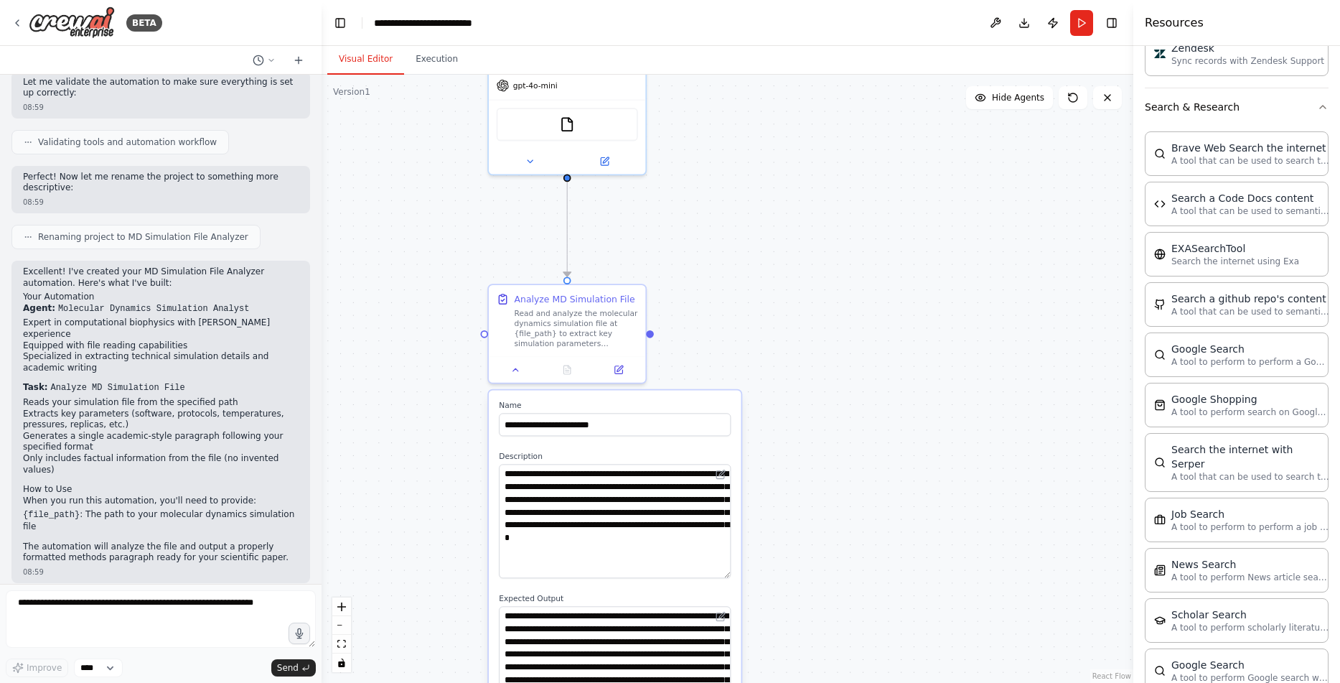
drag, startPoint x: 886, startPoint y: 415, endPoint x: 902, endPoint y: 258, distance: 158.1
click at [902, 258] on div ".deletable-edge-delete-btn { width: 20px; height: 20px; border: 0px solid #ffff…" at bounding box center [728, 379] width 812 height 608
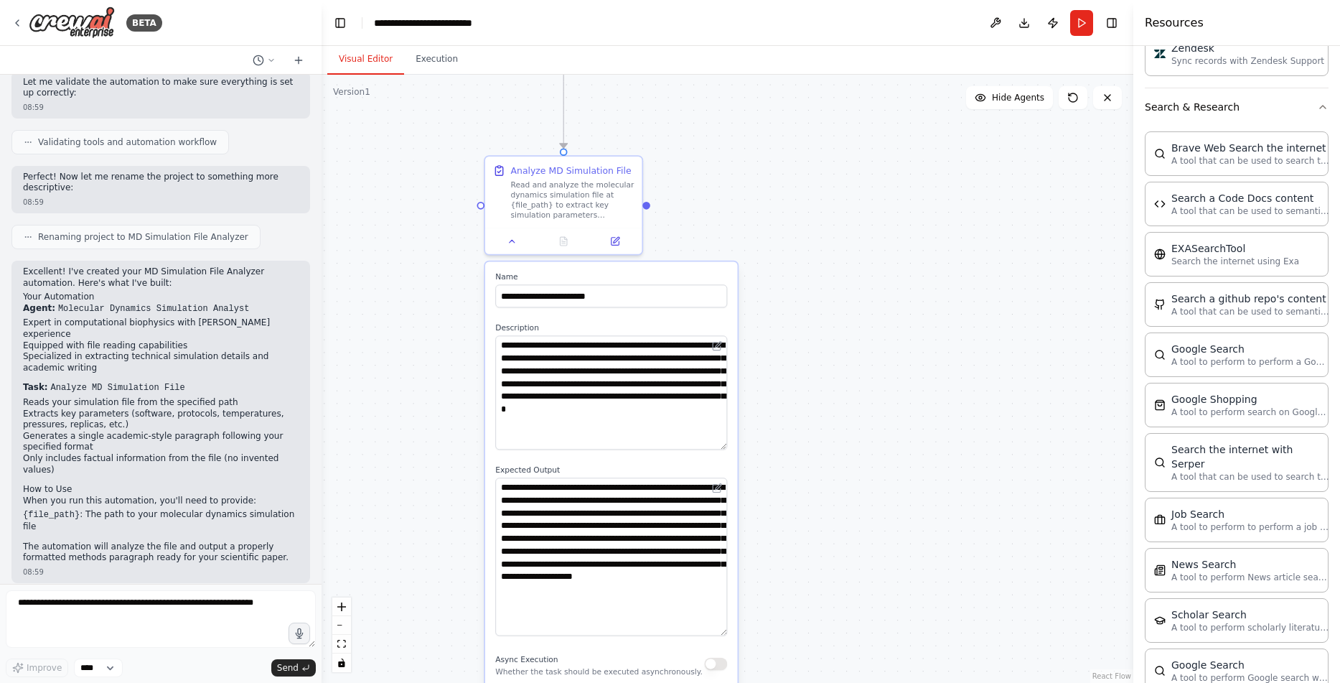
drag, startPoint x: 926, startPoint y: 436, endPoint x: 915, endPoint y: 303, distance: 134.0
click at [916, 307] on div ".deletable-edge-delete-btn { width: 20px; height: 20px; border: 0px solid #ffff…" at bounding box center [728, 379] width 812 height 608
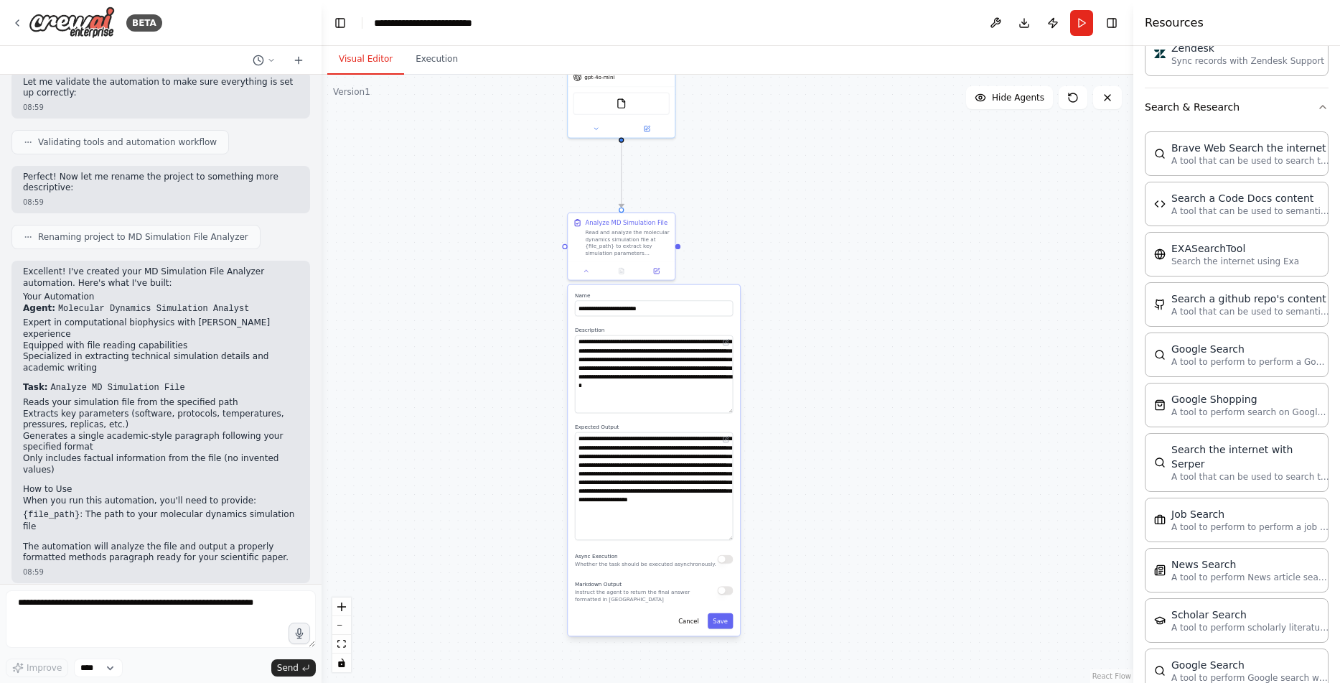
drag, startPoint x: 848, startPoint y: 556, endPoint x: 845, endPoint y: 564, distance: 7.7
click at [845, 564] on div ".deletable-edge-delete-btn { width: 20px; height: 20px; border: 0px solid #ffff…" at bounding box center [728, 379] width 812 height 608
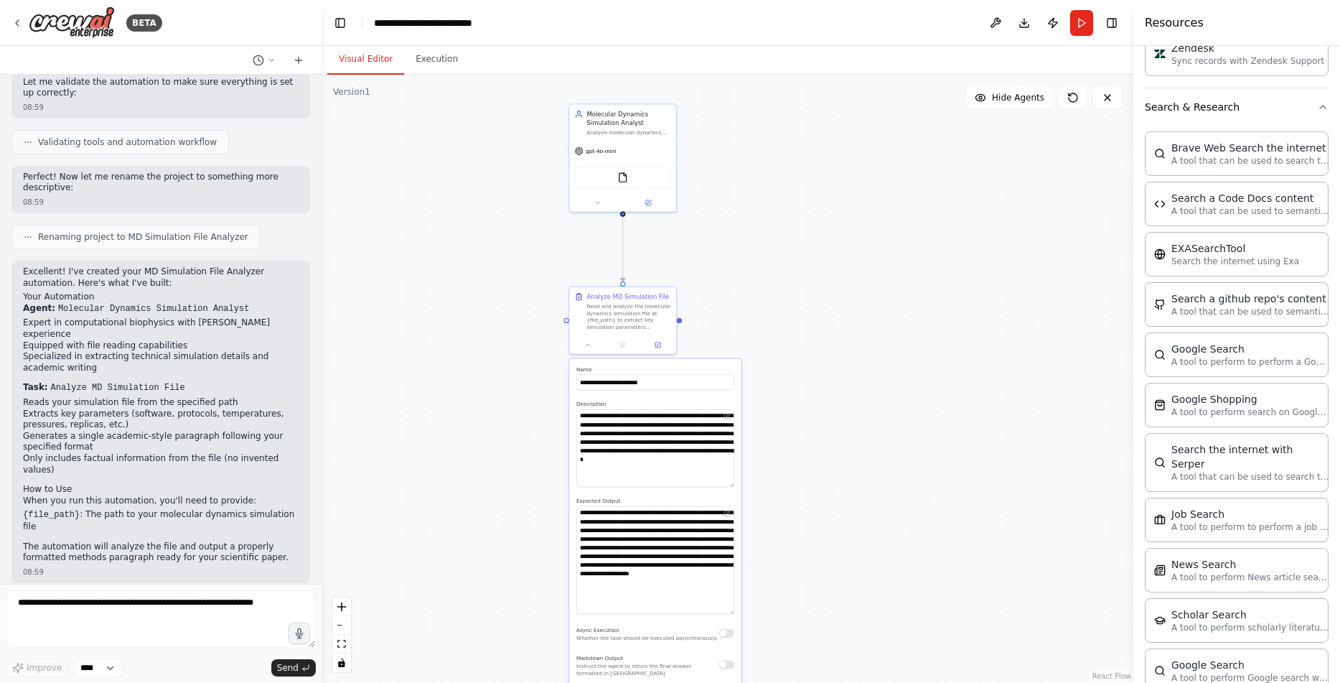
drag, startPoint x: 877, startPoint y: 456, endPoint x: 872, endPoint y: 512, distance: 56.2
click at [872, 512] on div ".deletable-edge-delete-btn { width: 20px; height: 20px; border: 0px solid #ffff…" at bounding box center [728, 379] width 812 height 608
click at [159, 614] on textarea at bounding box center [161, 618] width 310 height 57
click at [1017, 95] on span "Hide Agents" at bounding box center [1018, 97] width 52 height 11
click at [994, 109] on div "**********" at bounding box center [728, 379] width 812 height 608
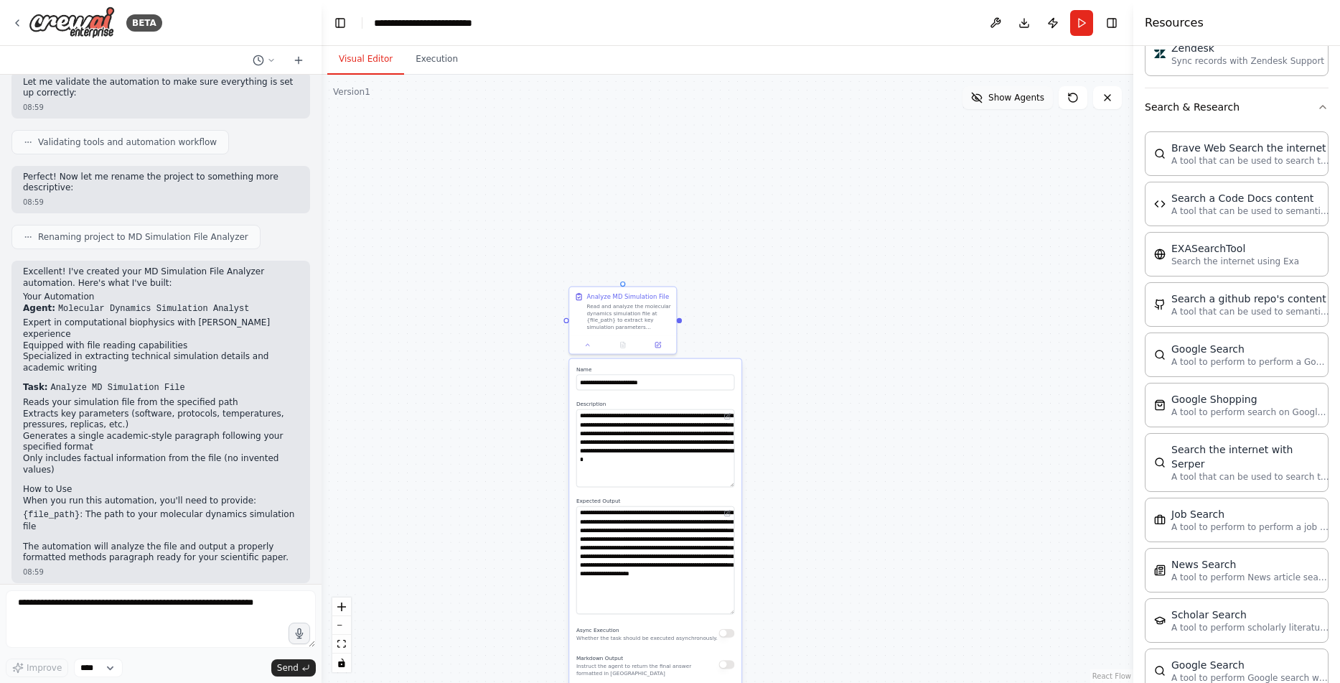
click at [1019, 102] on span "Show Agents" at bounding box center [1017, 97] width 56 height 11
click at [442, 60] on button "Execution" at bounding box center [436, 60] width 65 height 30
click at [353, 64] on button "Visual Editor" at bounding box center [365, 60] width 77 height 30
click at [1082, 24] on button "Run" at bounding box center [1081, 23] width 23 height 26
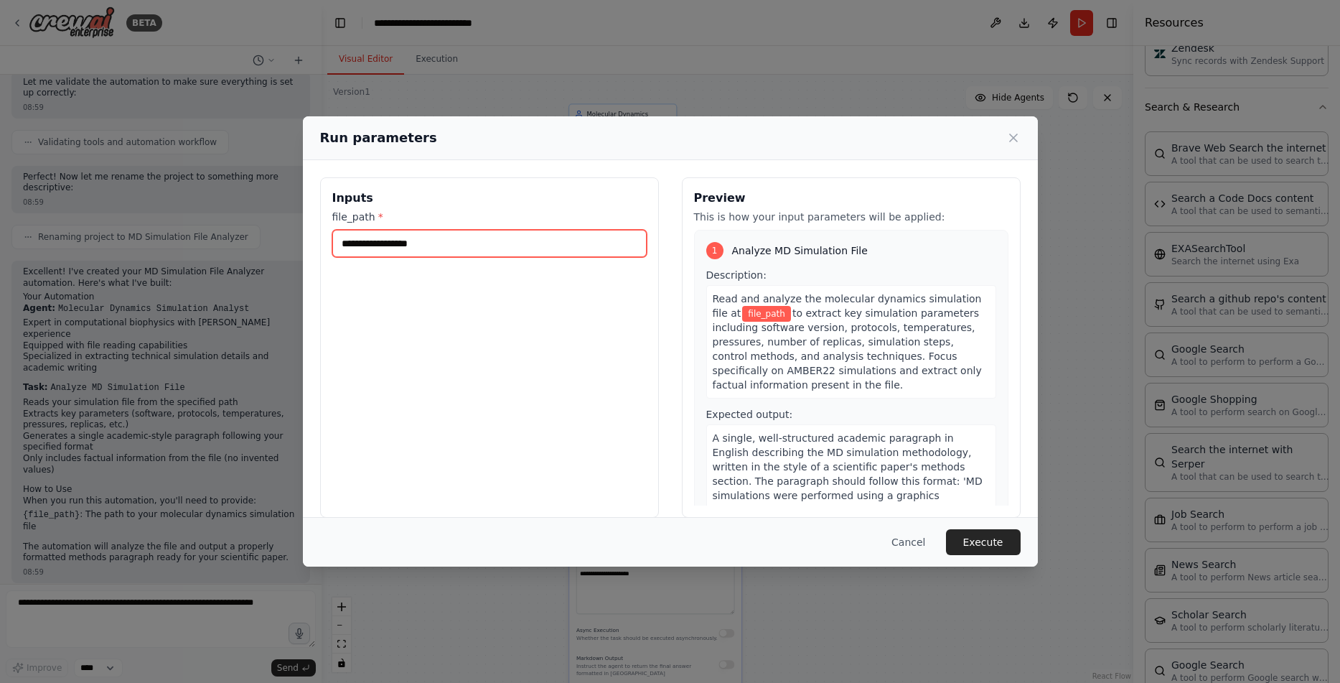
click at [450, 246] on input "file_path *" at bounding box center [489, 243] width 314 height 27
click at [844, 171] on div "Inputs file_path * Preview This is how your input parameters will be applied: 1…" at bounding box center [670, 347] width 735 height 375
click at [461, 245] on input "file_path *" at bounding box center [489, 243] width 314 height 27
type input "*******"
click at [961, 541] on button "Execute" at bounding box center [983, 542] width 75 height 26
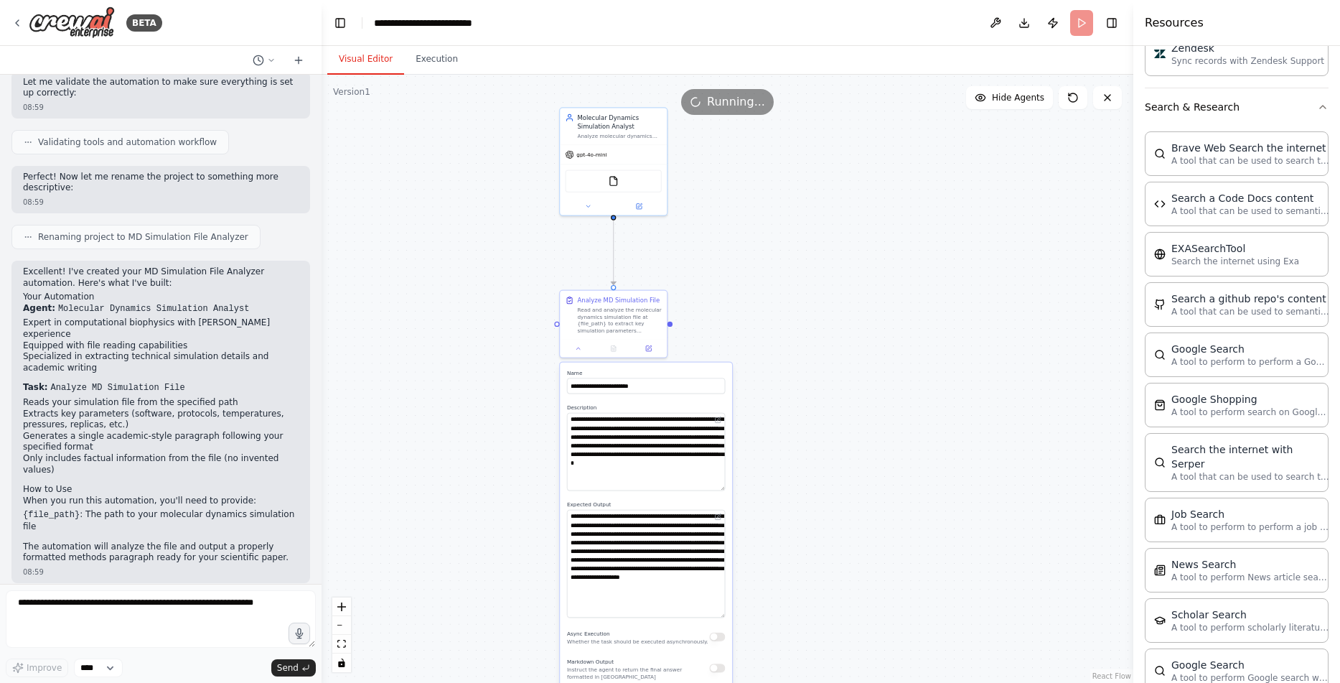
drag, startPoint x: 946, startPoint y: 533, endPoint x: 935, endPoint y: 538, distance: 12.2
click at [935, 538] on div ".deletable-edge-delete-btn { width: 20px; height: 20px; border: 0px solid #ffff…" at bounding box center [728, 379] width 812 height 608
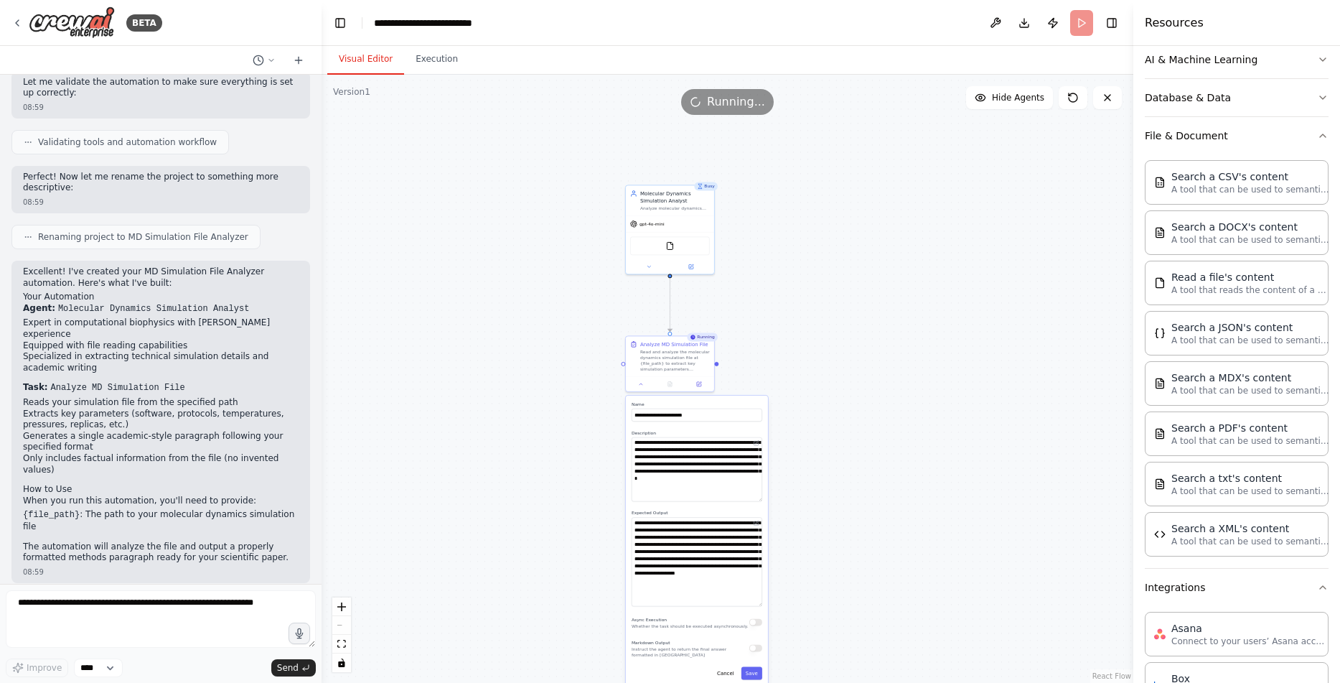
scroll to position [0, 0]
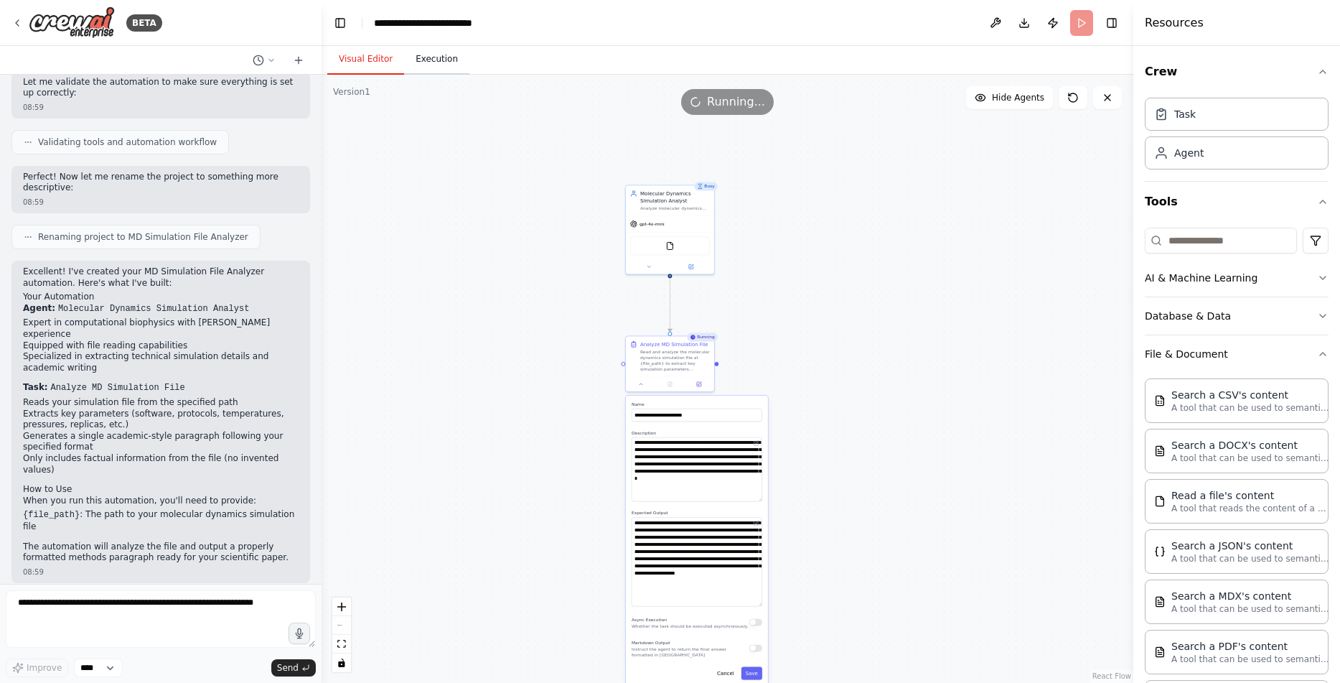
click at [414, 60] on button "Execution" at bounding box center [436, 60] width 65 height 30
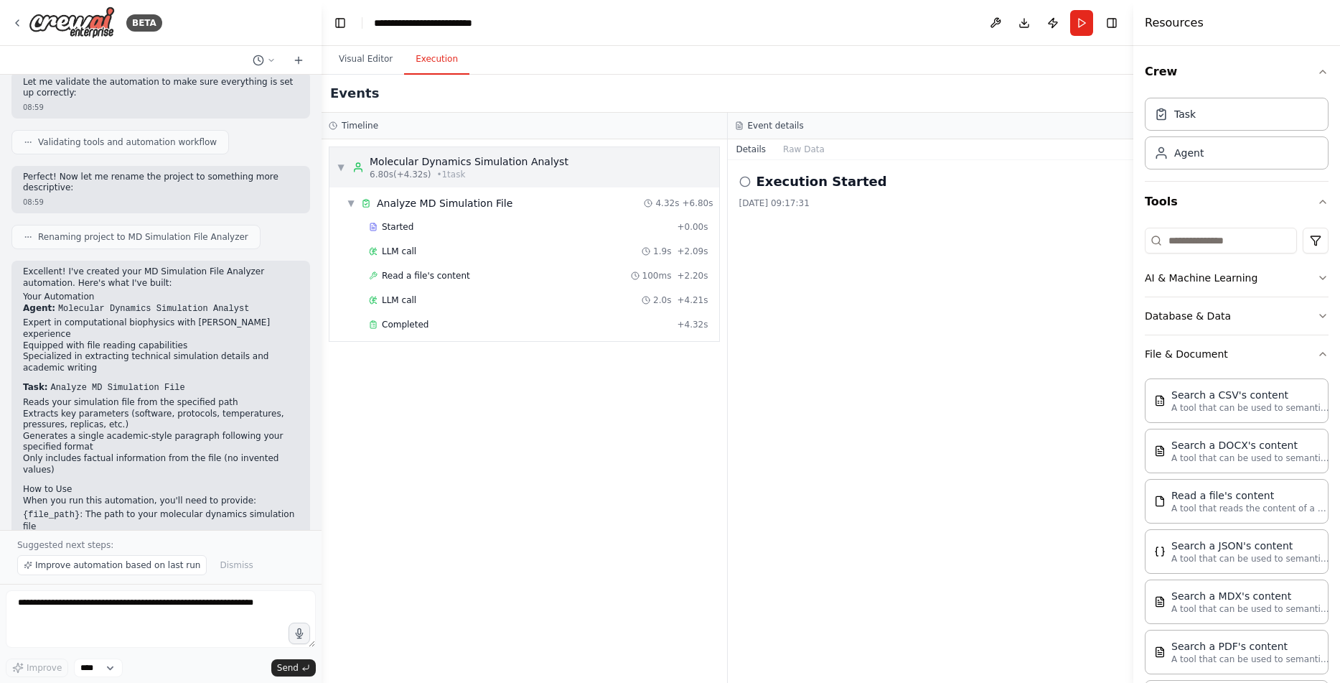
drag, startPoint x: 830, startPoint y: 214, endPoint x: 691, endPoint y: 185, distance: 142.2
click at [760, 202] on div "Execution Started 02/09/2025, 09:17:31" at bounding box center [931, 421] width 406 height 523
click at [350, 67] on button "Visual Editor" at bounding box center [365, 60] width 77 height 30
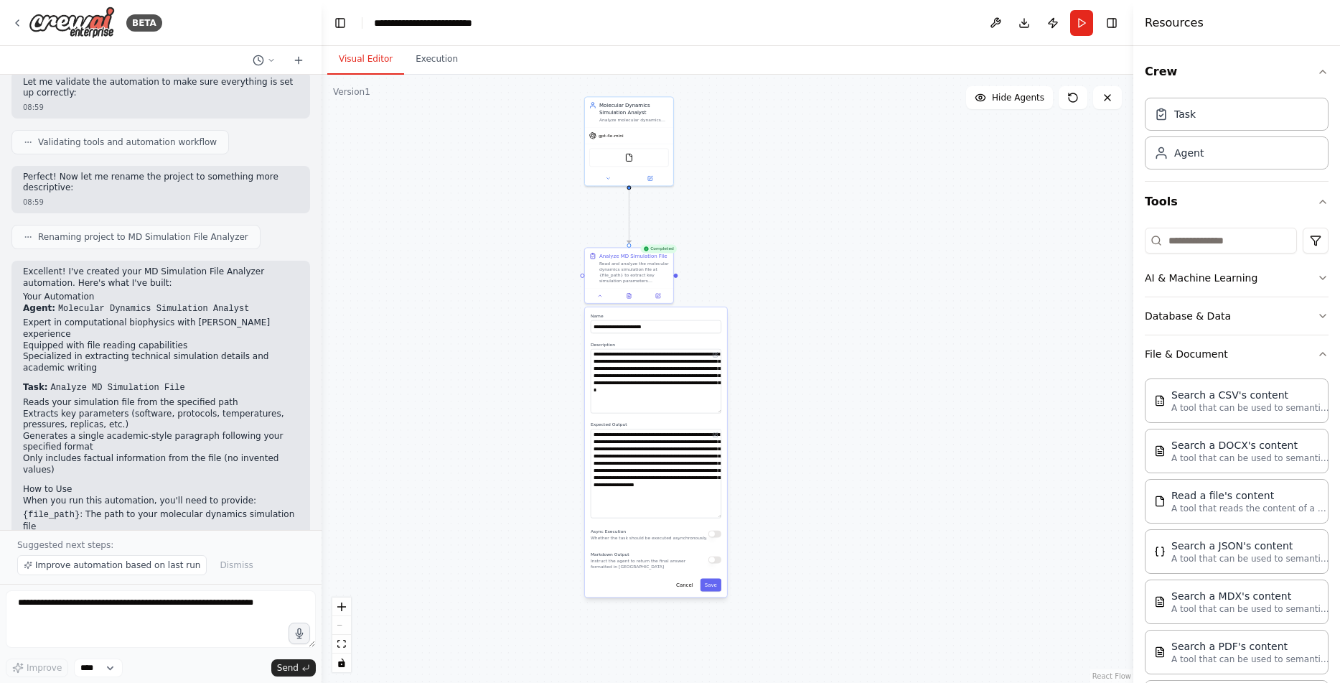
drag, startPoint x: 956, startPoint y: 463, endPoint x: 915, endPoint y: 375, distance: 97.3
click at [915, 375] on div ".deletable-edge-delete-btn { width: 20px; height: 20px; border: 0px solid #ffff…" at bounding box center [728, 379] width 812 height 608
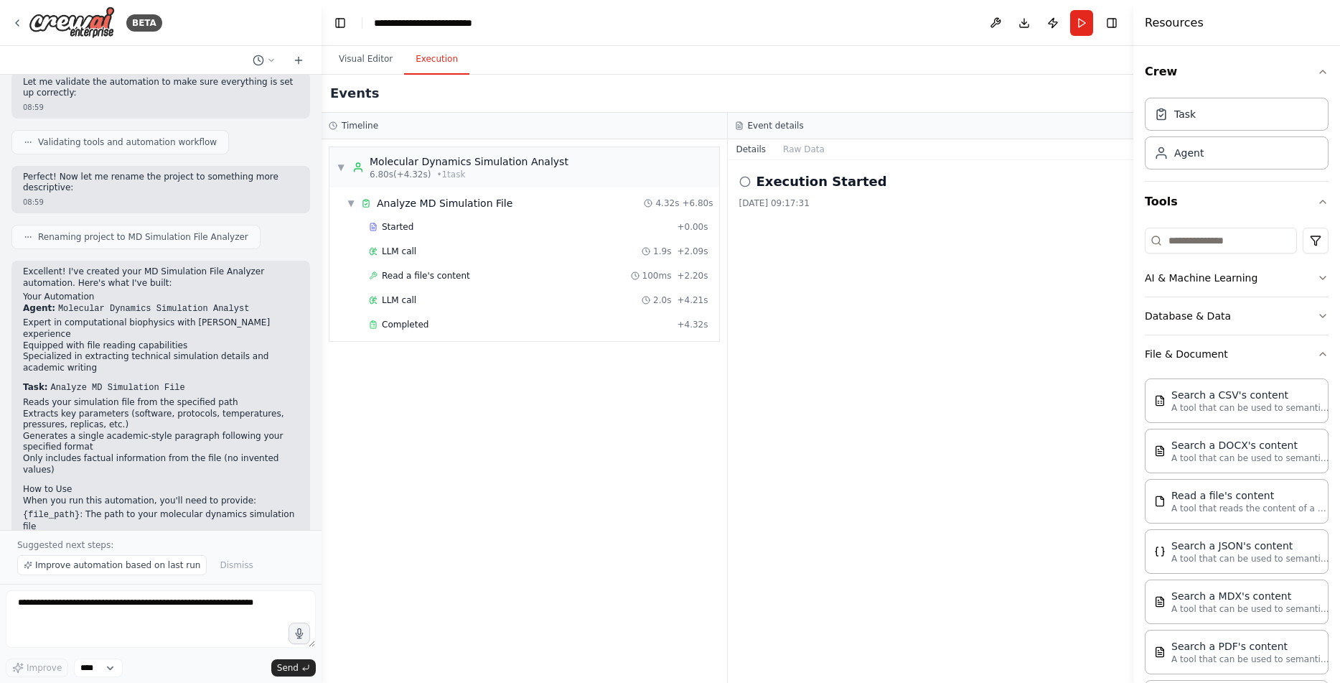
click at [434, 59] on button "Execution" at bounding box center [436, 60] width 65 height 30
click at [790, 141] on button "Raw Data" at bounding box center [804, 149] width 59 height 20
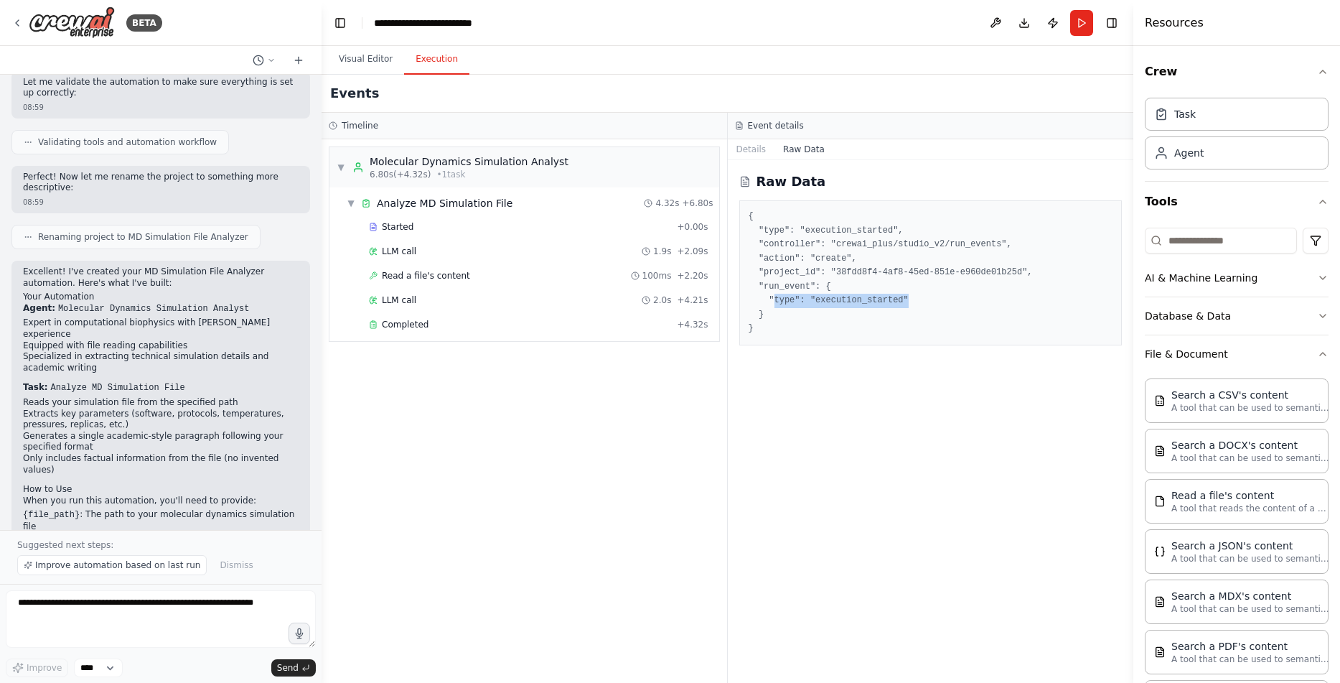
drag, startPoint x: 775, startPoint y: 306, endPoint x: 934, endPoint y: 303, distance: 158.7
click at [934, 303] on pre "{ "type": "execution_started", "controller": "crewai_plus/studio_v2/run_events"…" at bounding box center [931, 273] width 365 height 126
click at [935, 317] on pre "{ "type": "execution_started", "controller": "crewai_plus/studio_v2/run_events"…" at bounding box center [931, 273] width 365 height 126
click at [756, 151] on button "Details" at bounding box center [751, 149] width 47 height 20
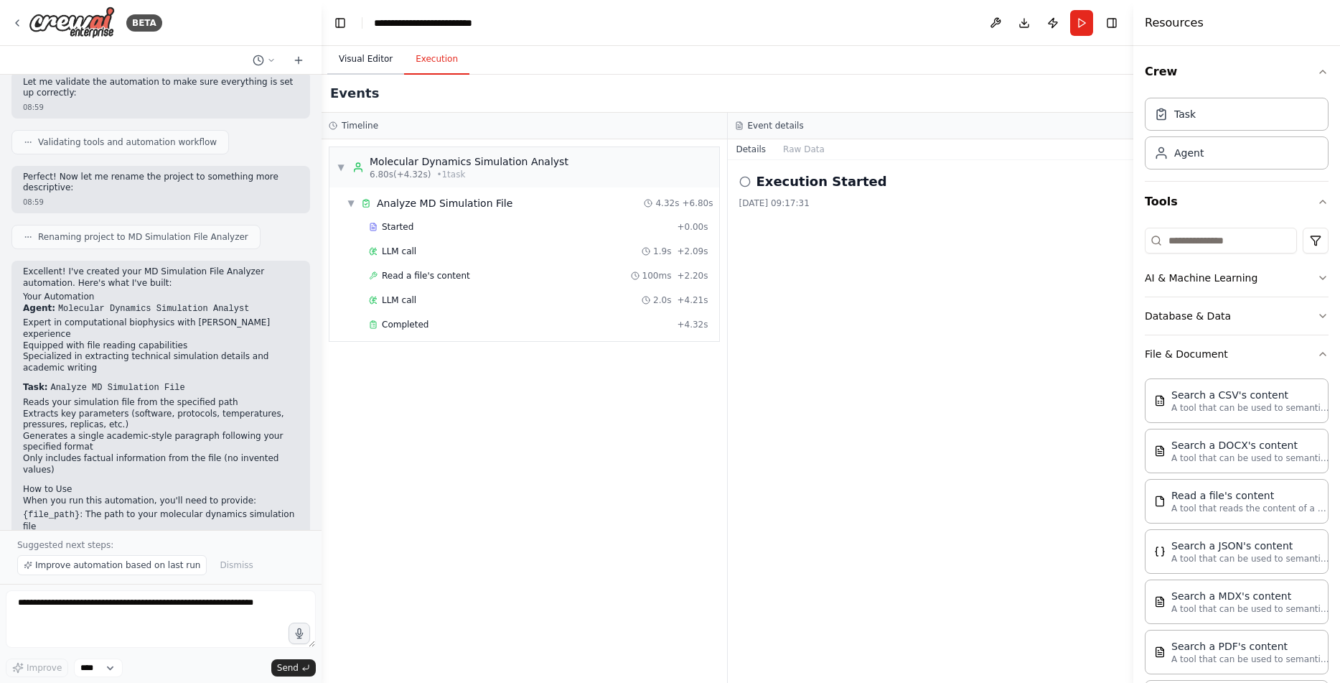
click at [371, 64] on button "Visual Editor" at bounding box center [365, 60] width 77 height 30
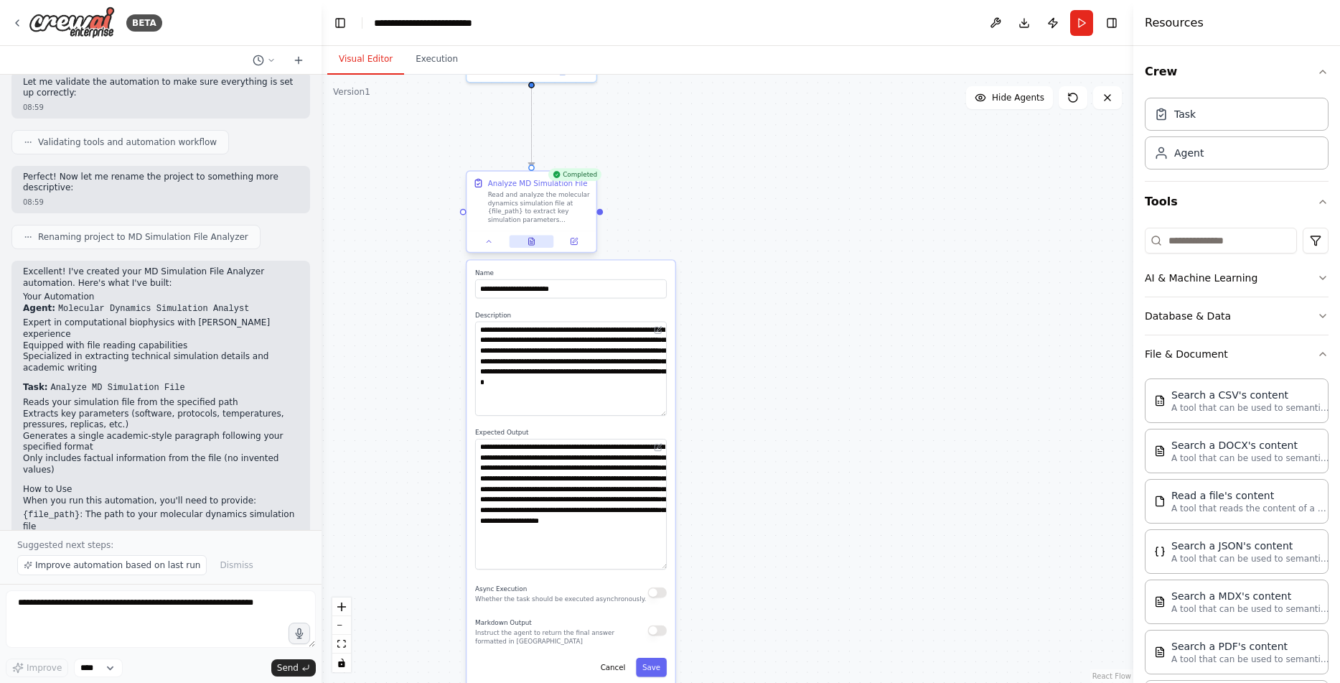
click at [538, 245] on button at bounding box center [531, 241] width 45 height 13
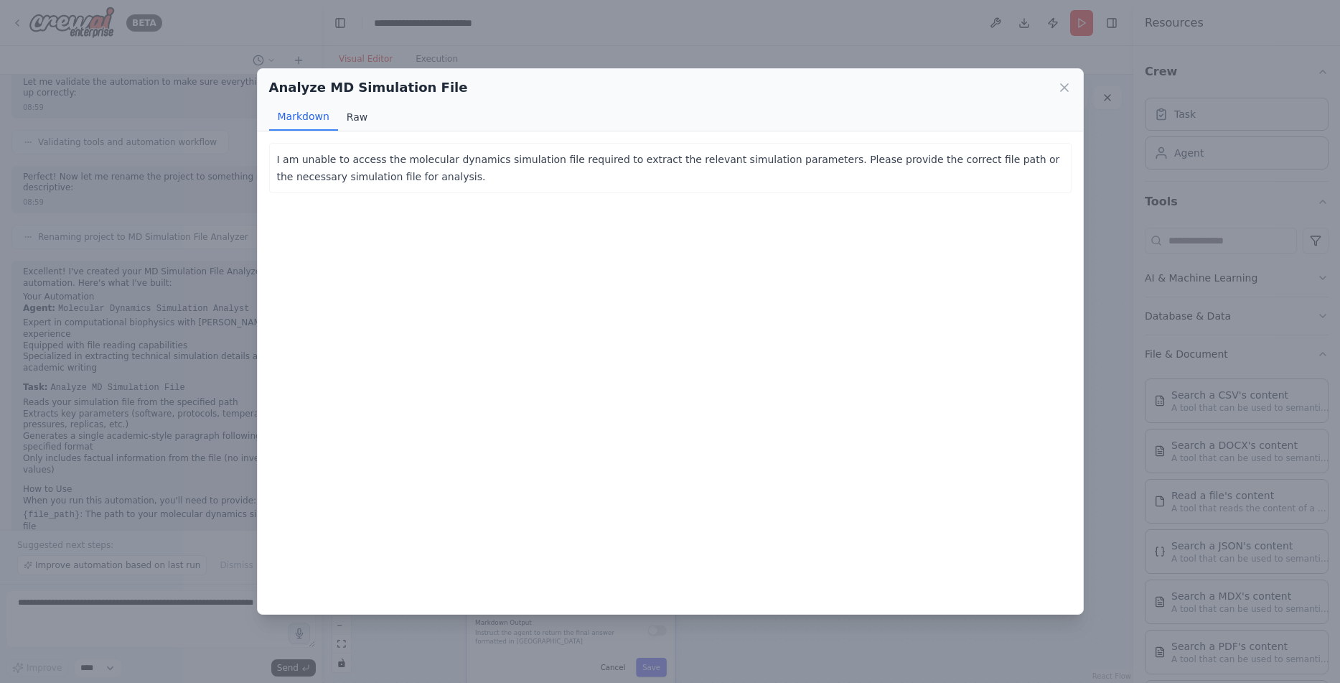
click at [352, 129] on button "Raw" at bounding box center [357, 116] width 38 height 27
click at [299, 121] on button "Markdown" at bounding box center [303, 116] width 69 height 27
click at [1054, 82] on div "Analyze MD Simulation File" at bounding box center [670, 88] width 803 height 20
click at [1068, 83] on icon at bounding box center [1064, 87] width 14 height 14
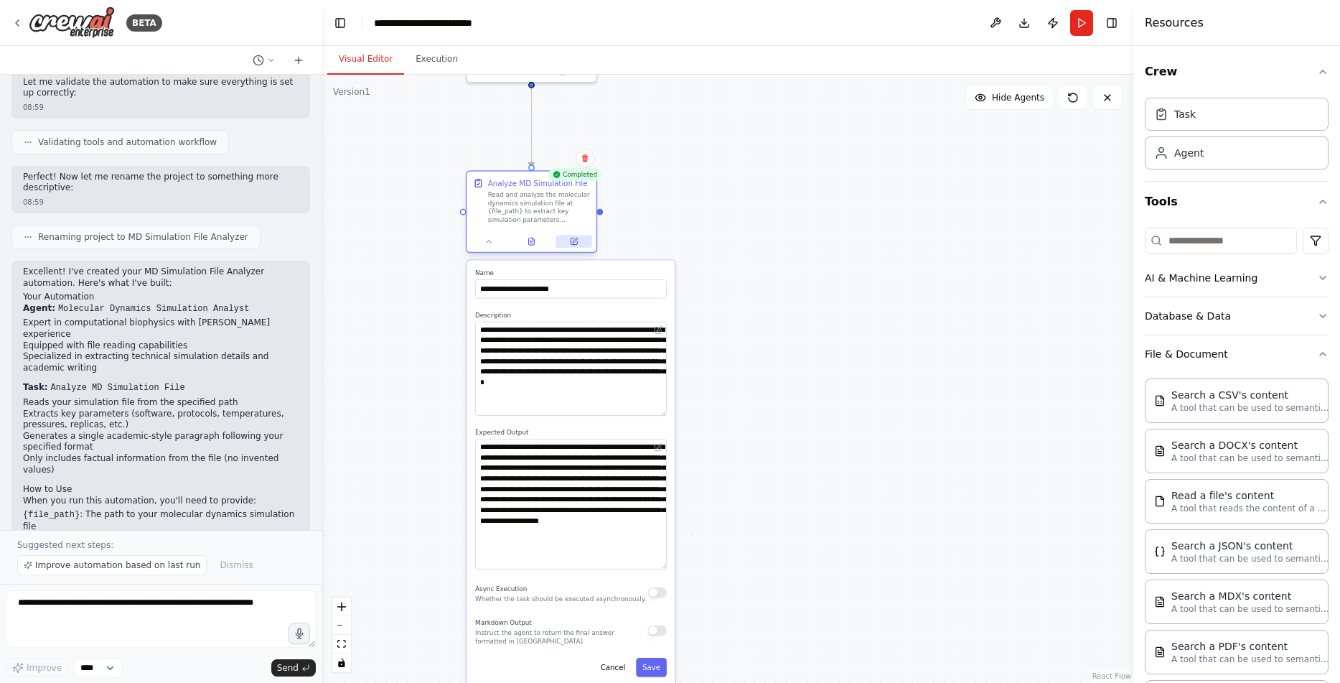
click at [578, 238] on icon at bounding box center [575, 240] width 5 height 5
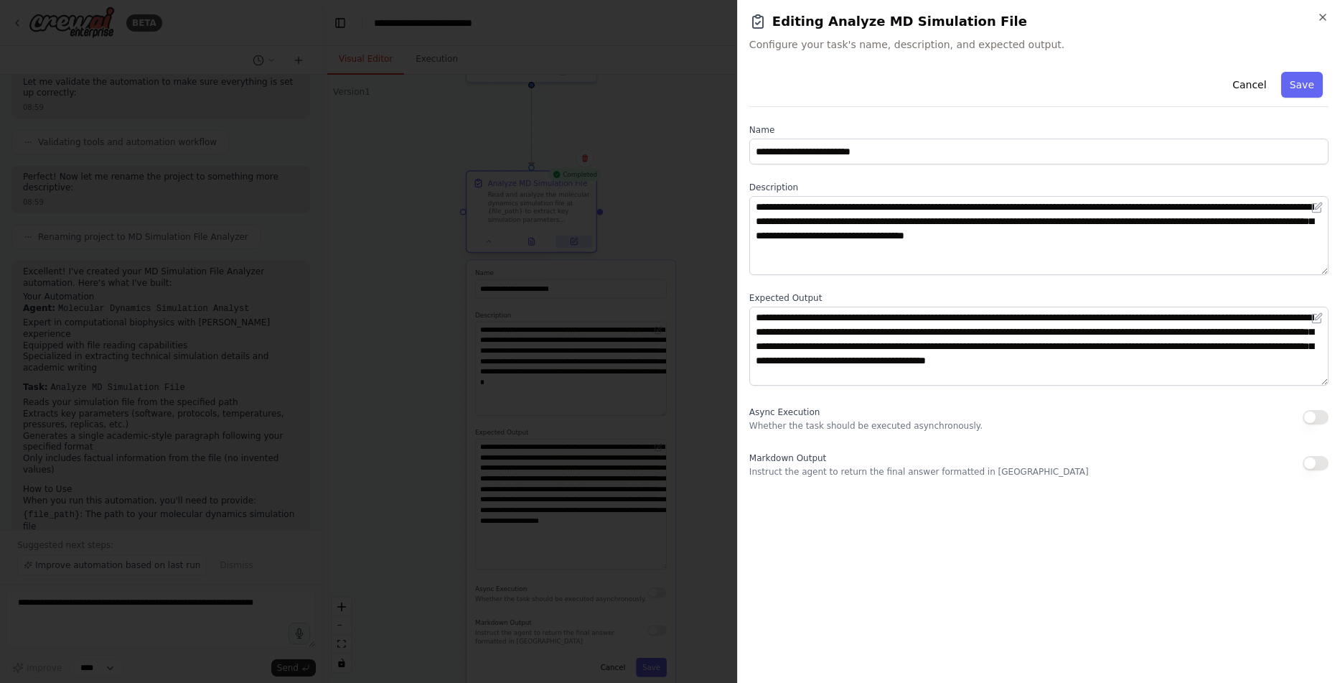
scroll to position [1460, 0]
click at [1322, 21] on icon "button" at bounding box center [1322, 16] width 11 height 11
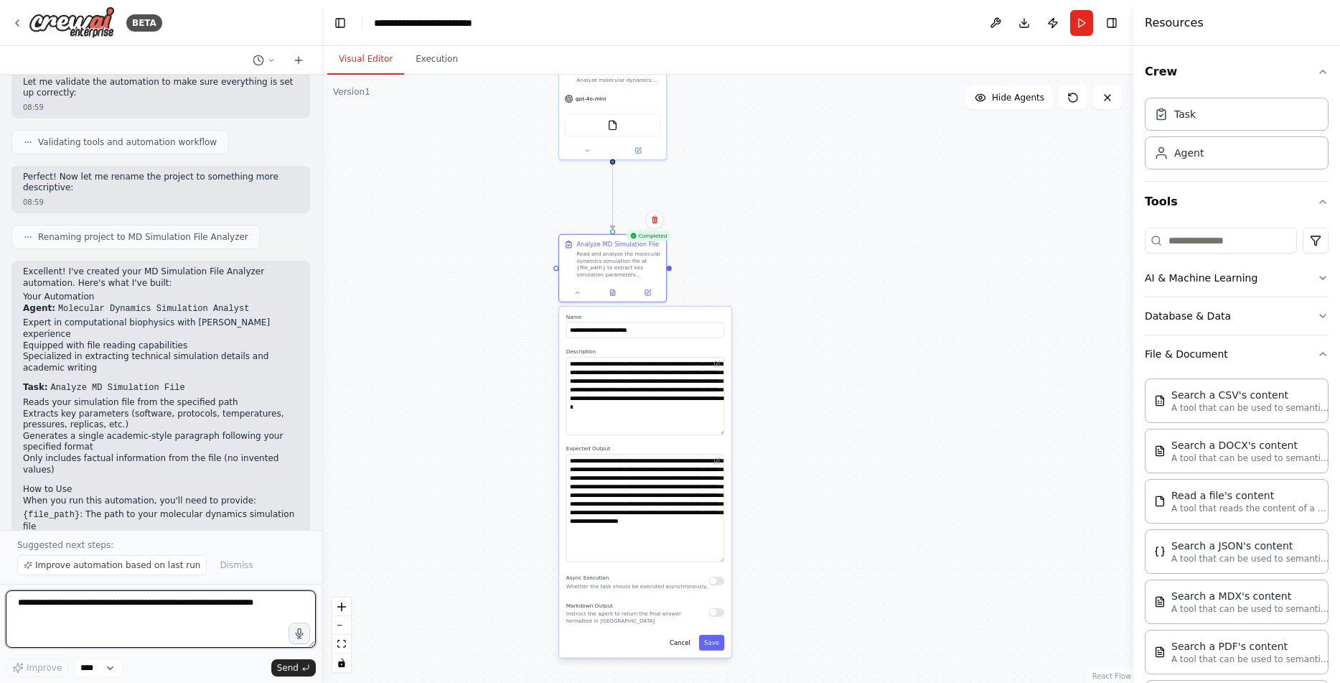
click at [193, 611] on textarea at bounding box center [161, 618] width 310 height 57
type textarea "*"
click at [123, 605] on textarea at bounding box center [161, 618] width 310 height 57
paste textarea "**********"
type textarea "**********"
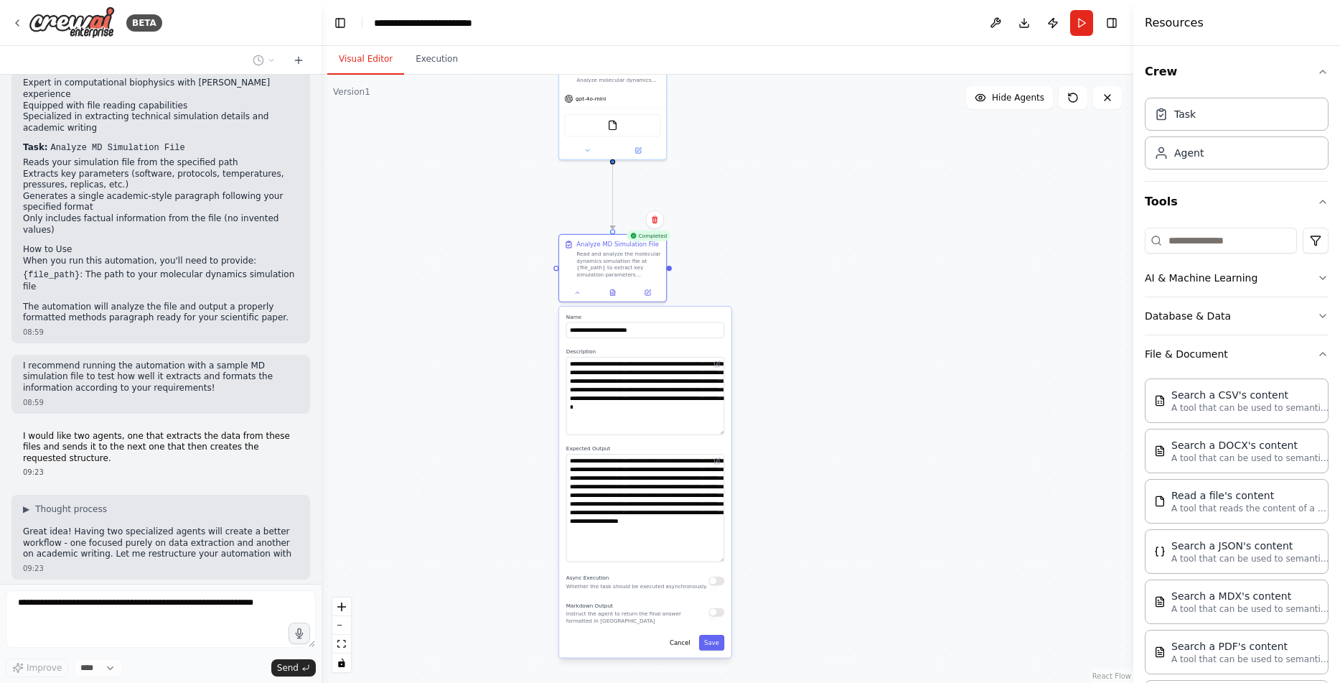
scroll to position [1711, 0]
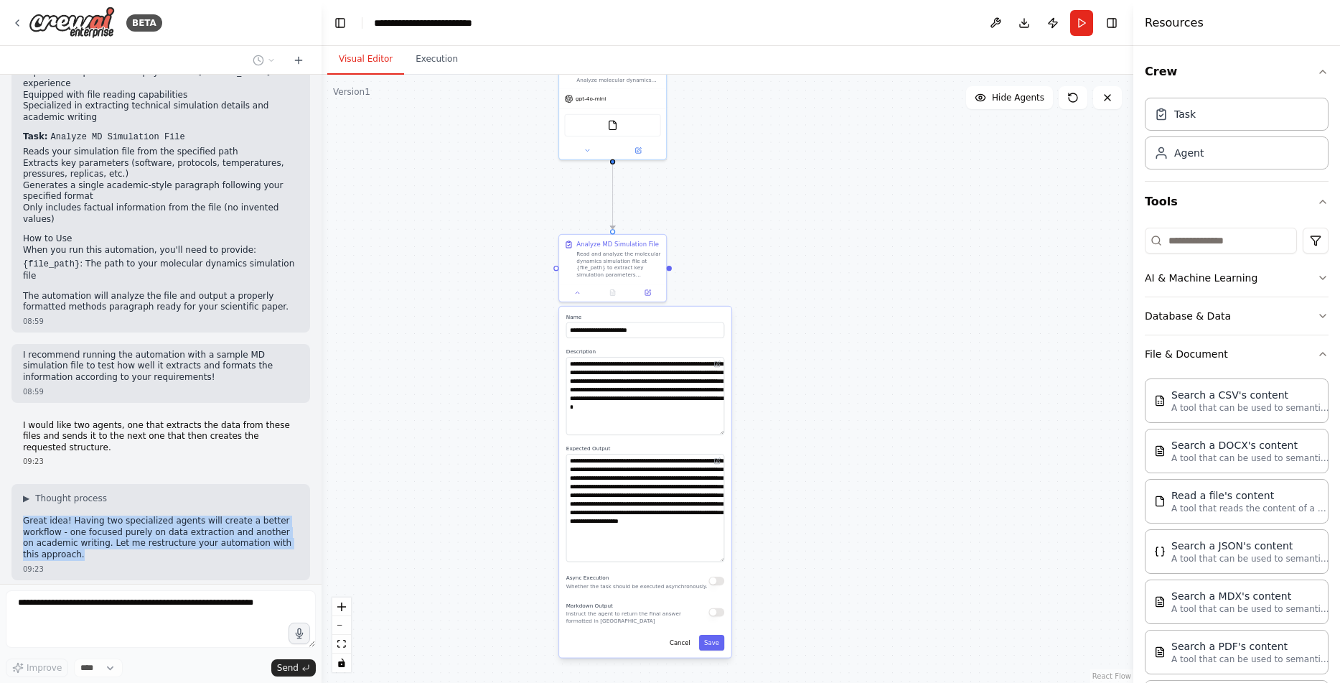
drag, startPoint x: 73, startPoint y: 477, endPoint x: 20, endPoint y: 447, distance: 60.5
click at [20, 484] on div "▶ Thought process Great idea! Having two specialized agents will create a bette…" at bounding box center [160, 531] width 299 height 95
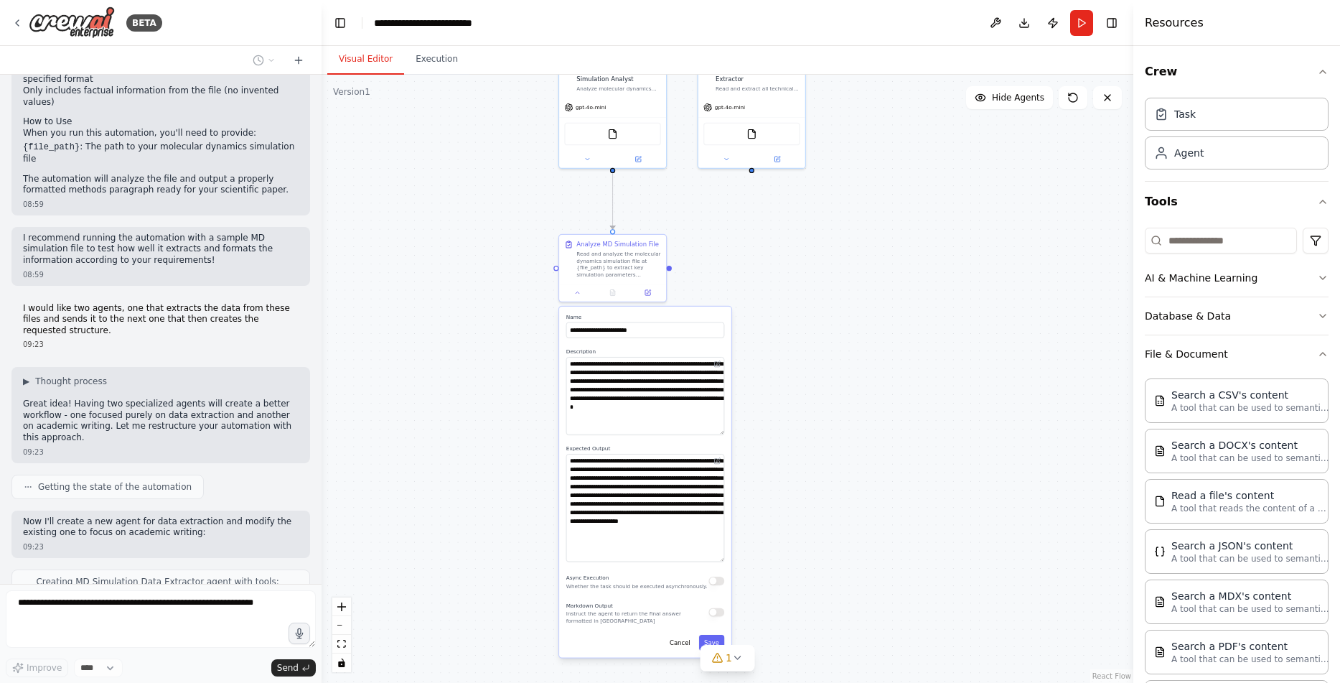
scroll to position [1913, 0]
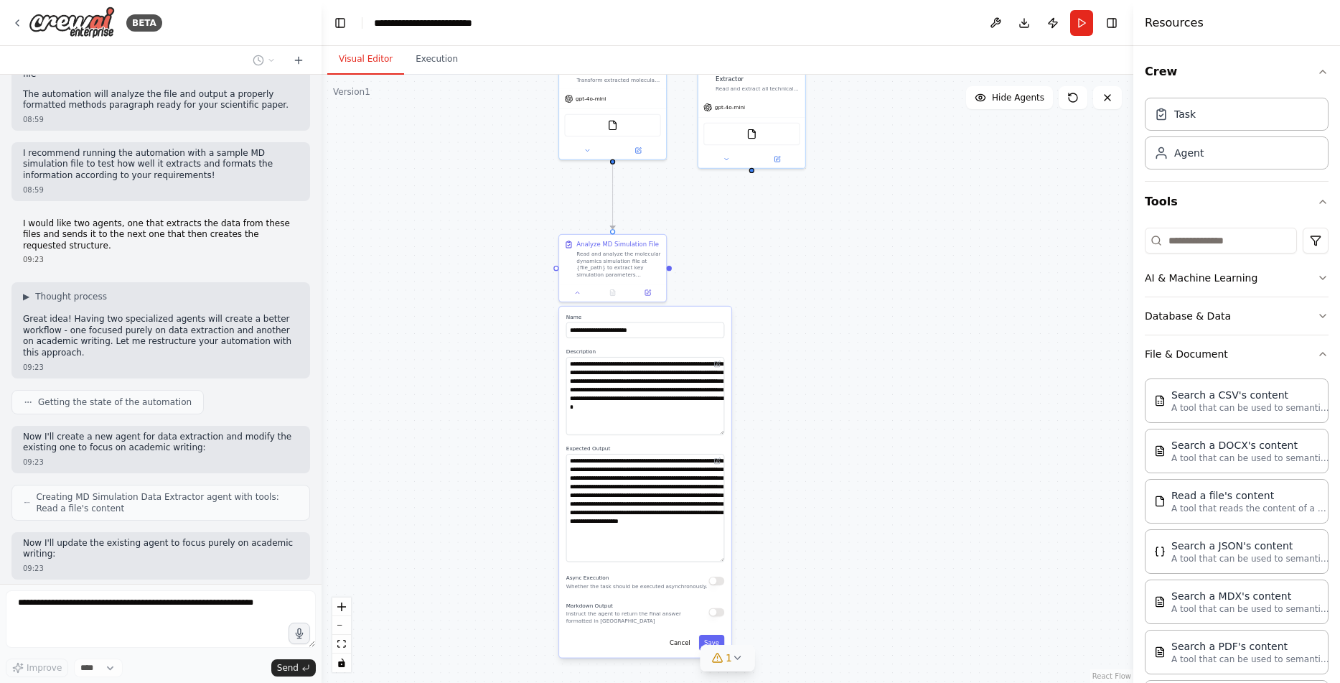
click at [747, 666] on button "1" at bounding box center [727, 658] width 55 height 27
click at [850, 591] on icon at bounding box center [855, 592] width 11 height 11
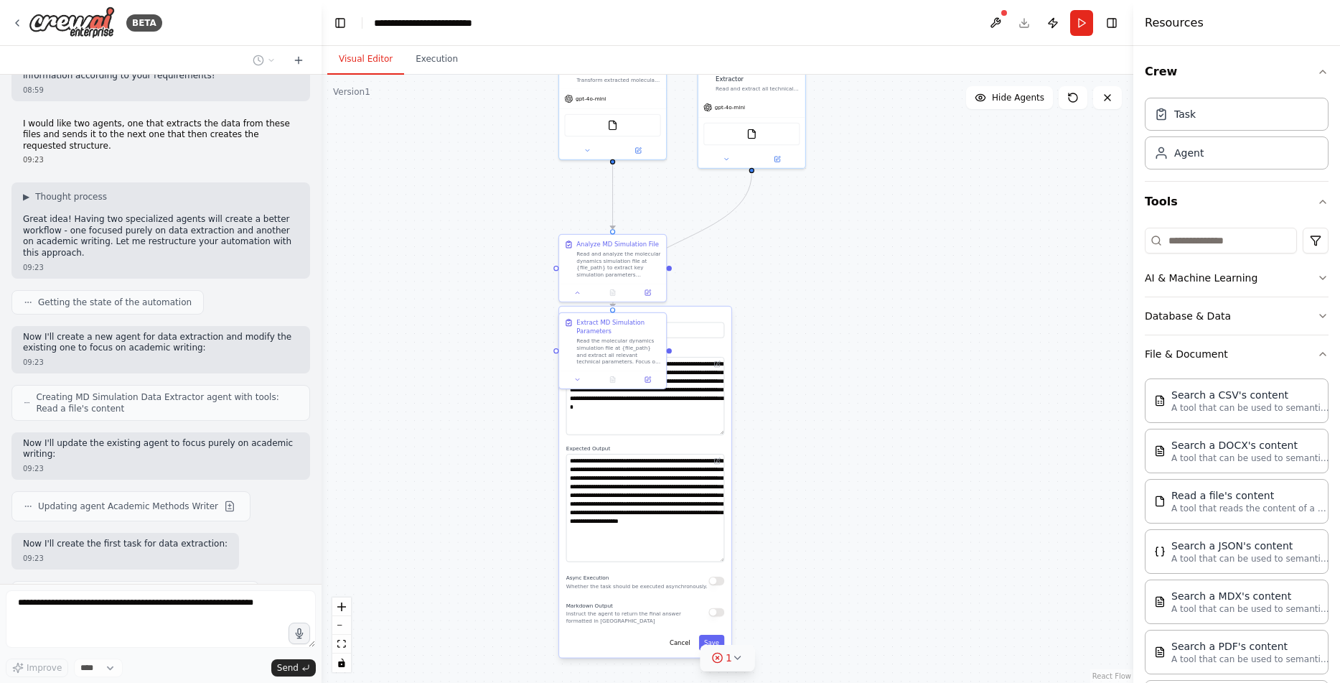
scroll to position [2096, 0]
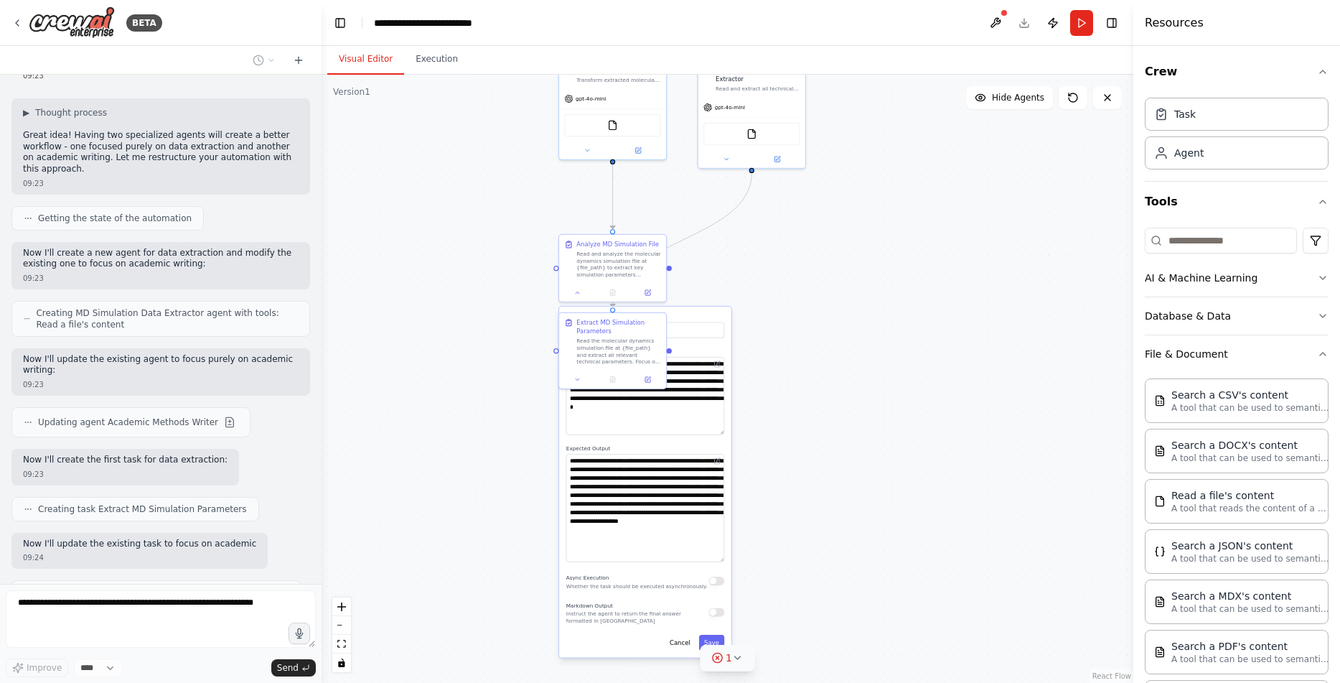
type input "**********"
type textarea "**********"
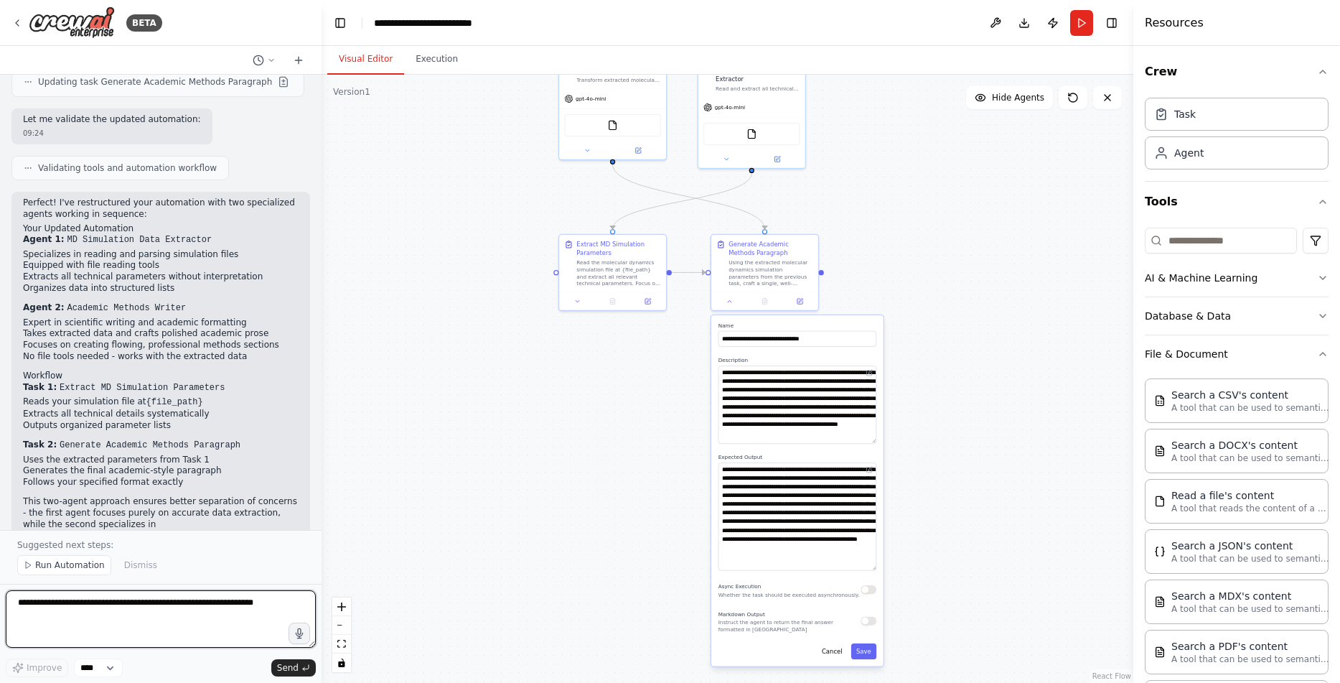
scroll to position [2633, 0]
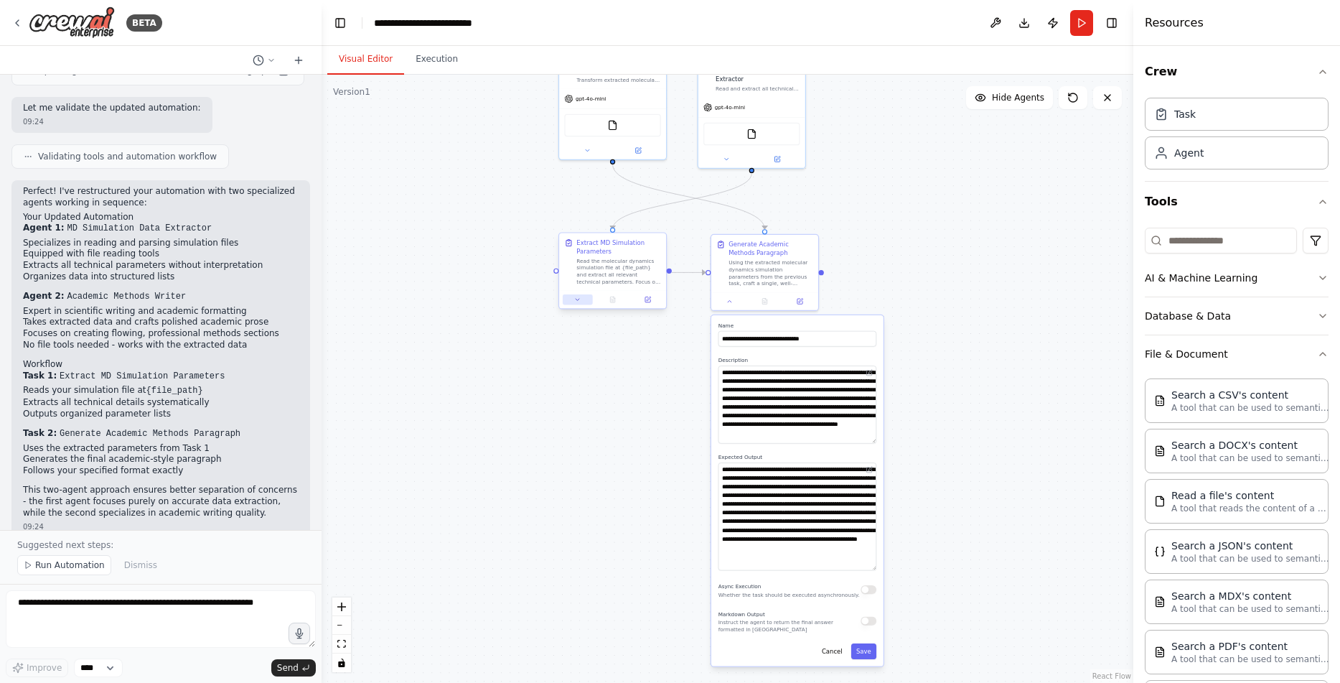
click at [583, 297] on button at bounding box center [578, 299] width 30 height 11
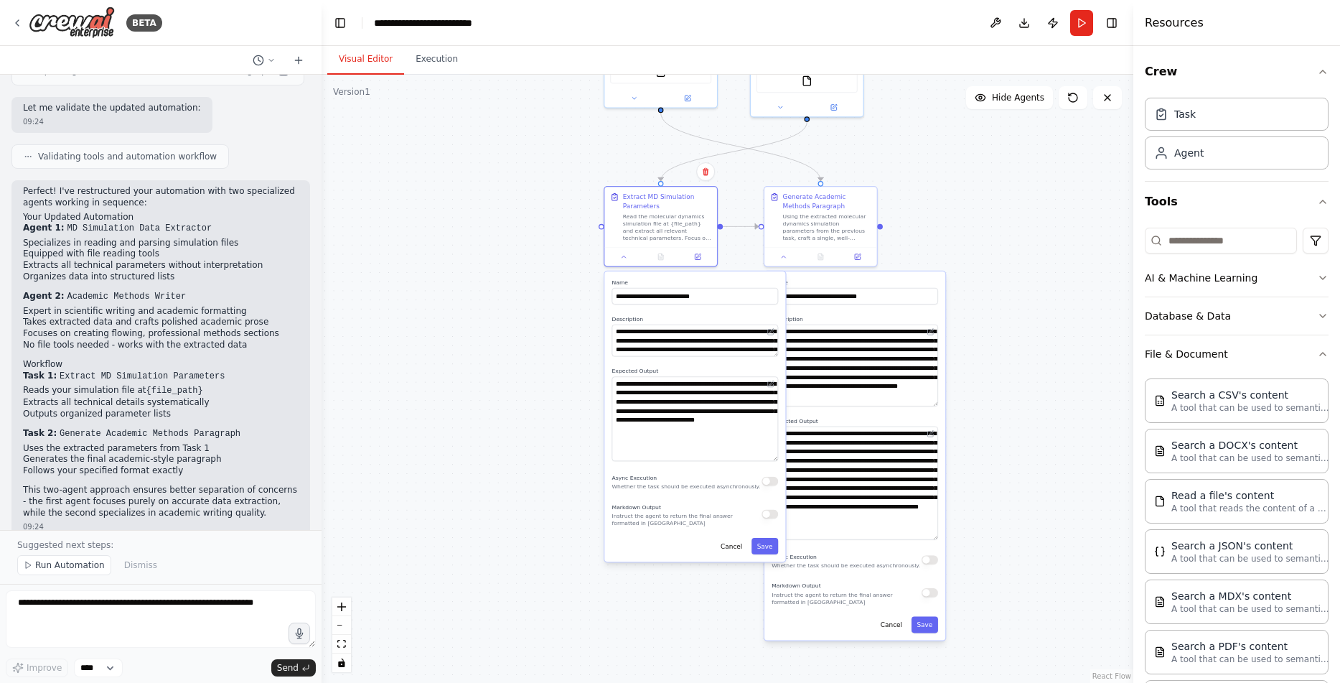
drag, startPoint x: 775, startPoint y: 406, endPoint x: 779, endPoint y: 459, distance: 52.6
click at [779, 459] on textarea "**********" at bounding box center [695, 418] width 167 height 85
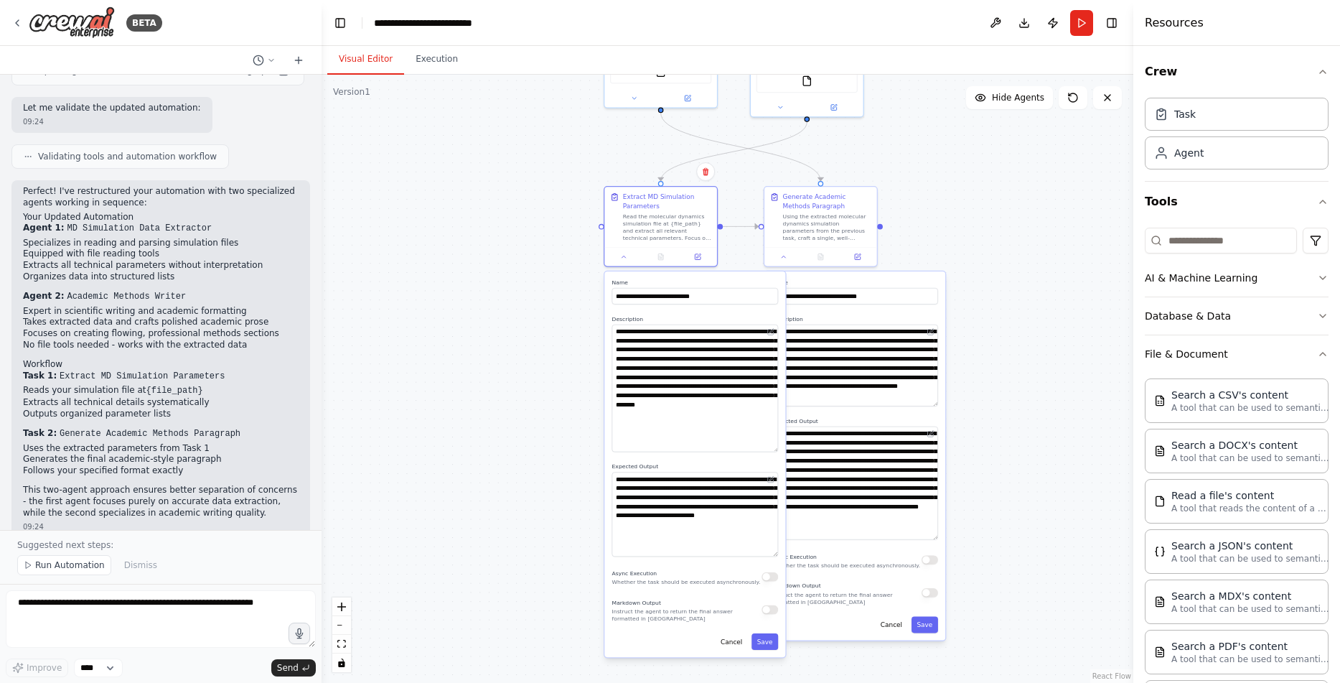
drag, startPoint x: 777, startPoint y: 355, endPoint x: 775, endPoint y: 451, distance: 95.5
click at [775, 451] on textarea "**********" at bounding box center [695, 388] width 167 height 128
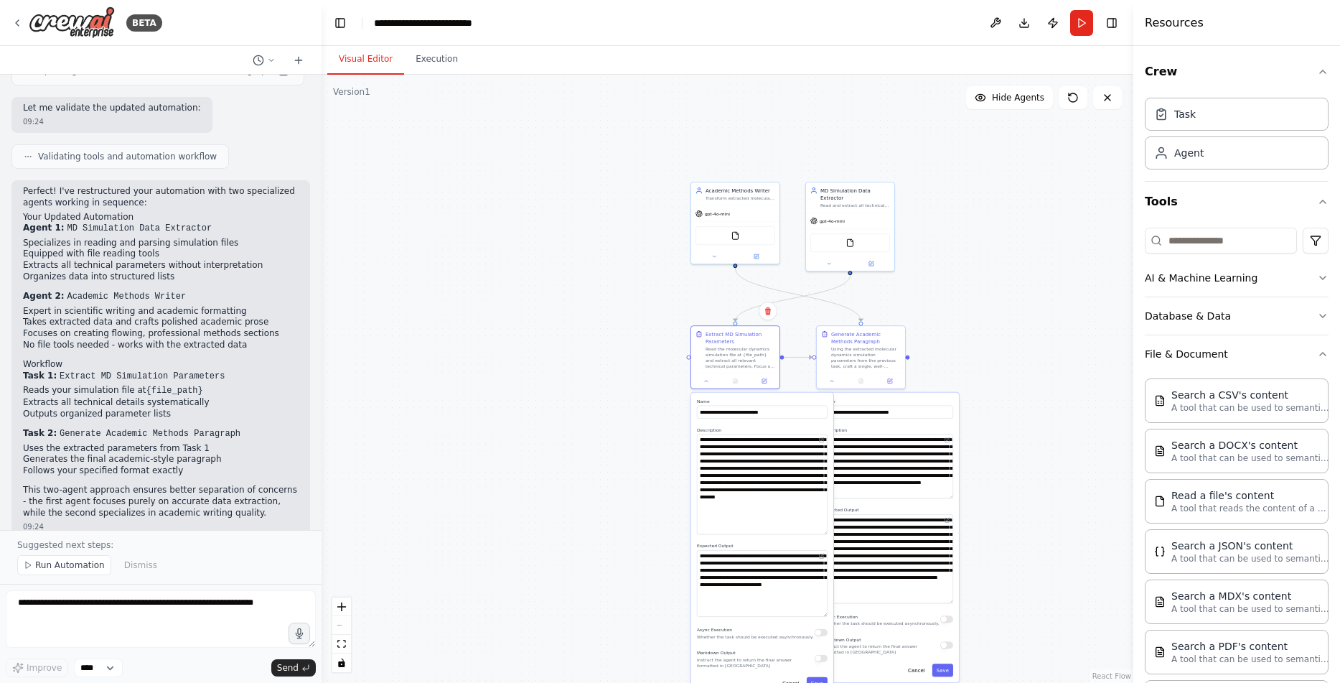
drag, startPoint x: 613, startPoint y: 324, endPoint x: 608, endPoint y: 422, distance: 97.8
click at [608, 422] on div ".deletable-edge-delete-btn { width: 20px; height: 20px; border: 0px solid #ffff…" at bounding box center [728, 379] width 812 height 608
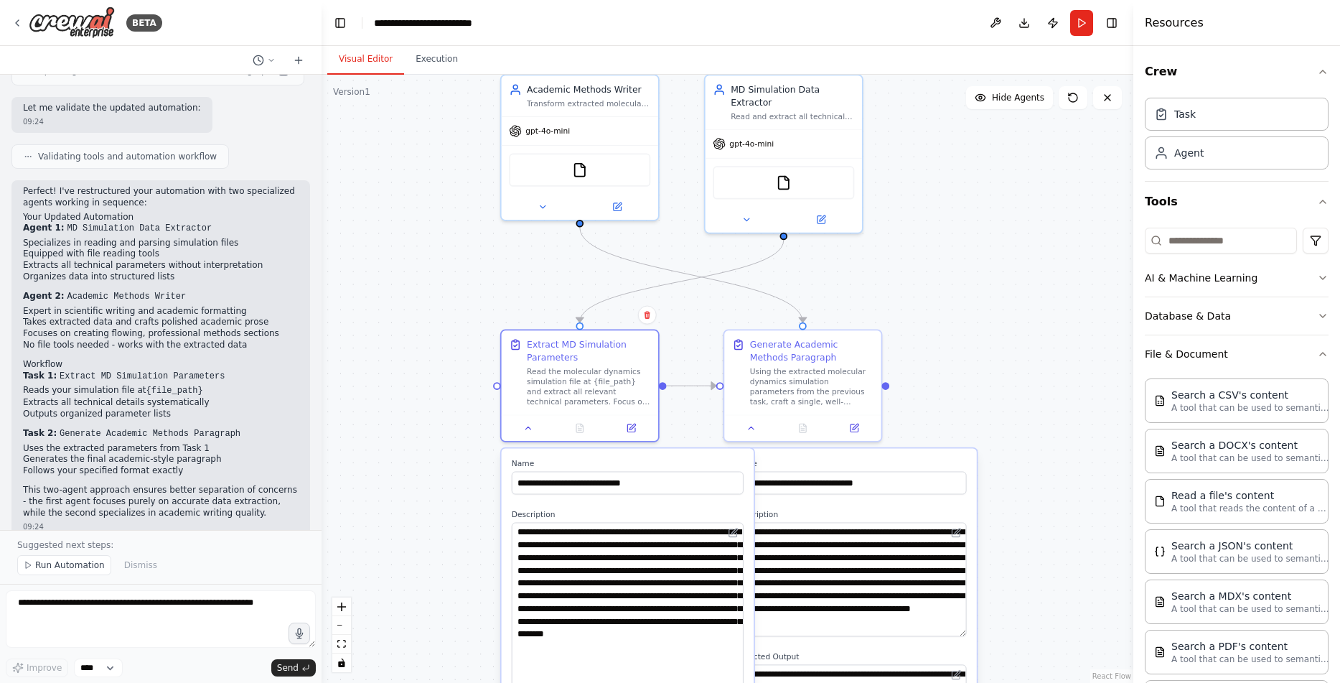
drag, startPoint x: 947, startPoint y: 256, endPoint x: 966, endPoint y: 313, distance: 59.7
click at [966, 313] on div ".deletable-edge-delete-btn { width: 20px; height: 20px; border: 0px solid #ffff…" at bounding box center [728, 379] width 812 height 608
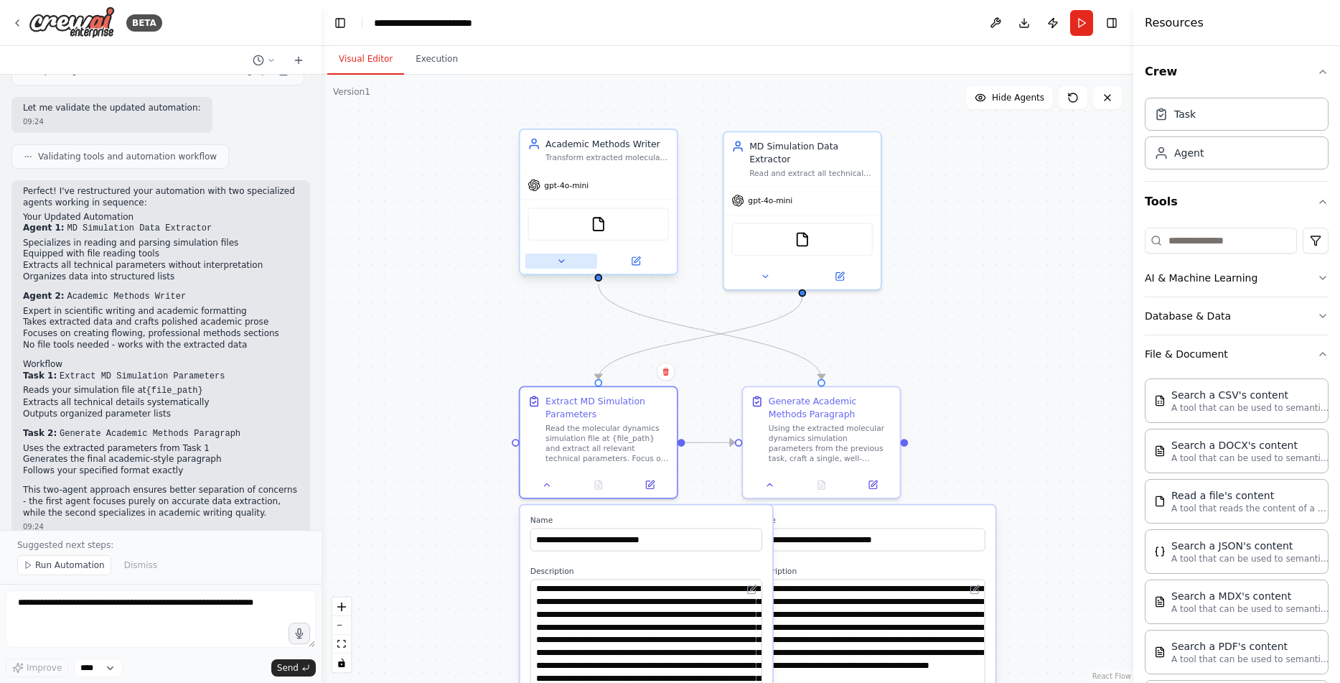
click at [548, 256] on button at bounding box center [562, 260] width 72 height 15
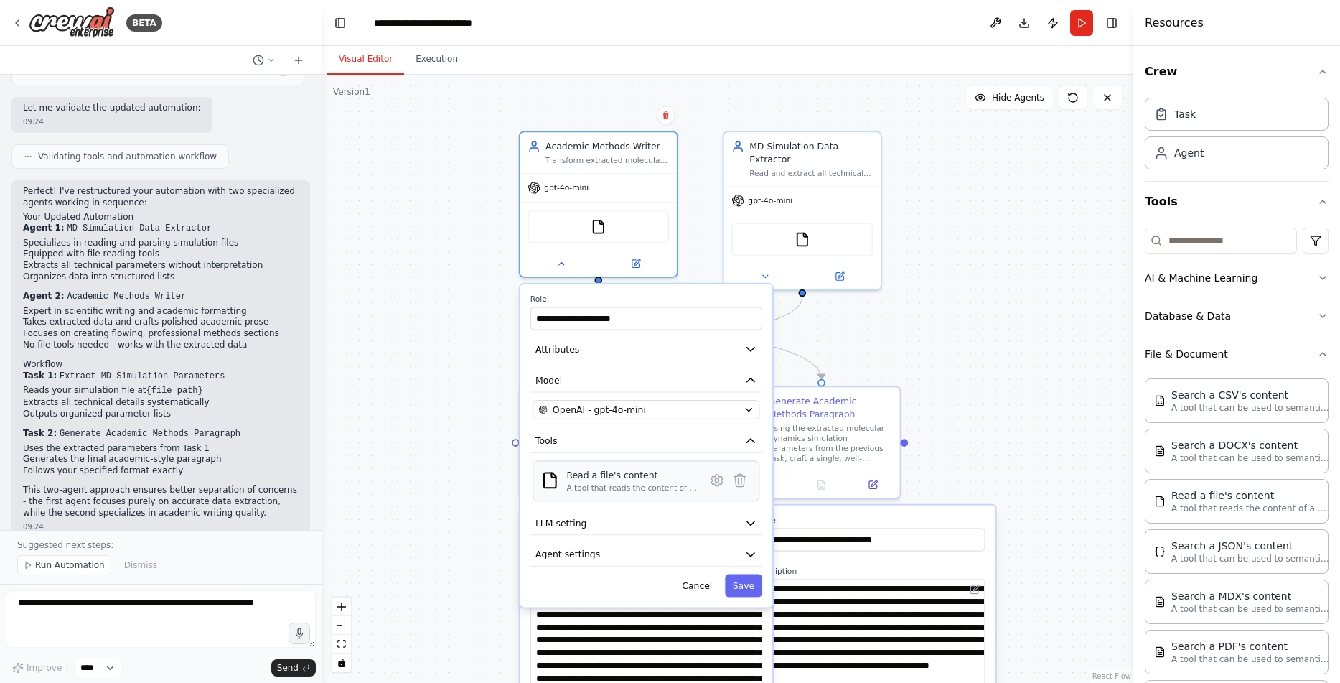
click at [622, 482] on div "Read a file's content A tool that reads the content of a file. To use this tool…" at bounding box center [631, 481] width 131 height 24
click at [622, 481] on div "Read a file's content A tool that reads the content of a file. To use this tool…" at bounding box center [631, 481] width 131 height 24
click at [622, 481] on div "Read a file's content" at bounding box center [631, 475] width 131 height 13
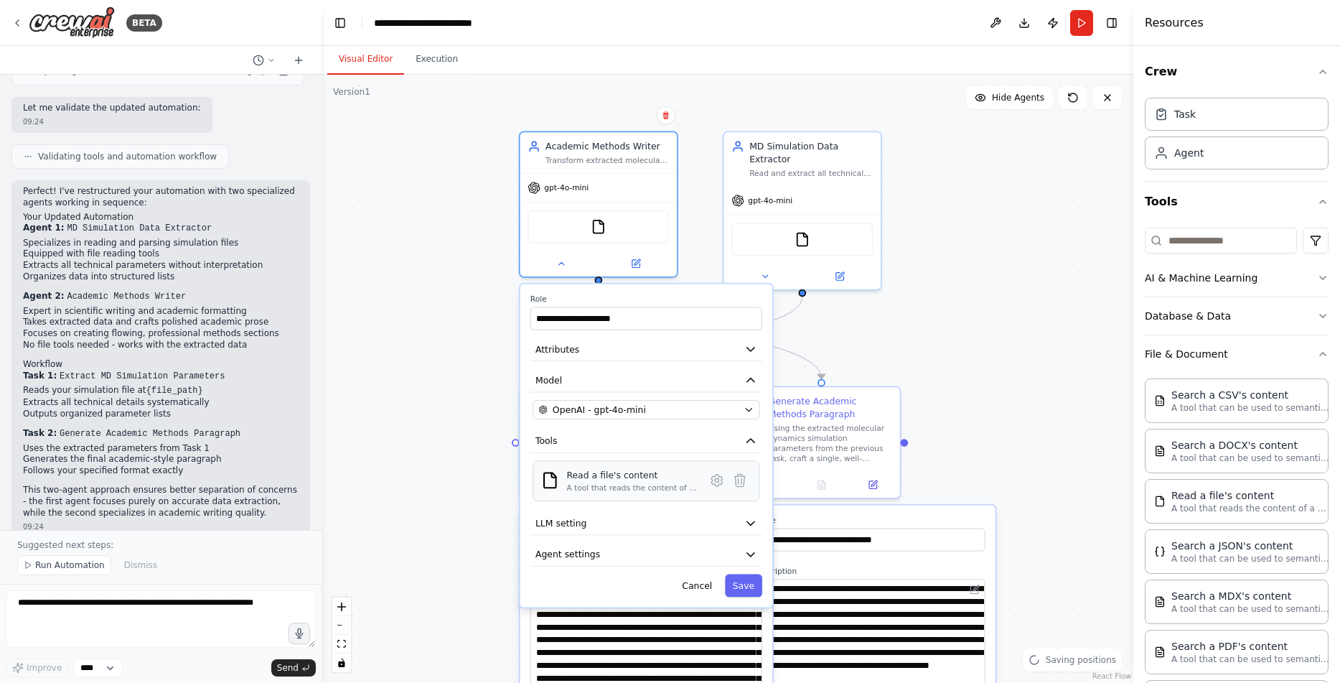
click at [622, 481] on div "Read a file's content" at bounding box center [631, 475] width 131 height 13
click at [626, 481] on div "Read a file's content" at bounding box center [631, 475] width 131 height 13
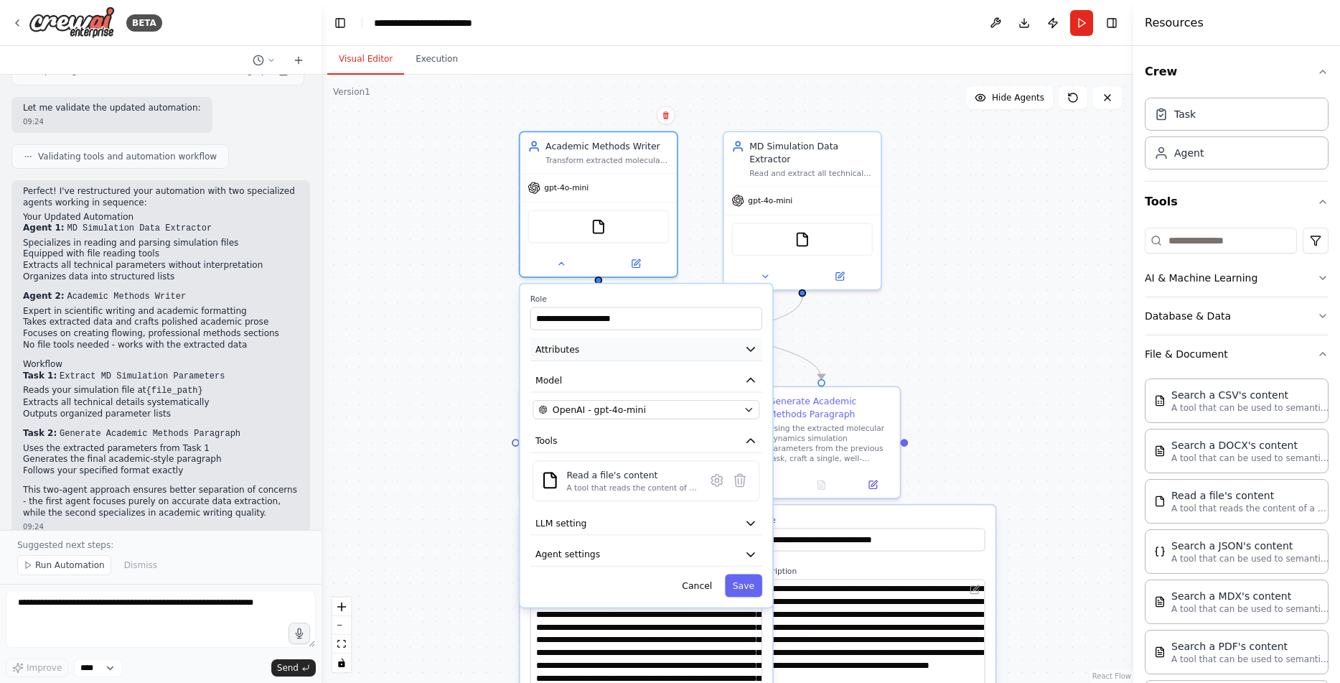
click at [627, 350] on button "Attributes" at bounding box center [647, 349] width 232 height 24
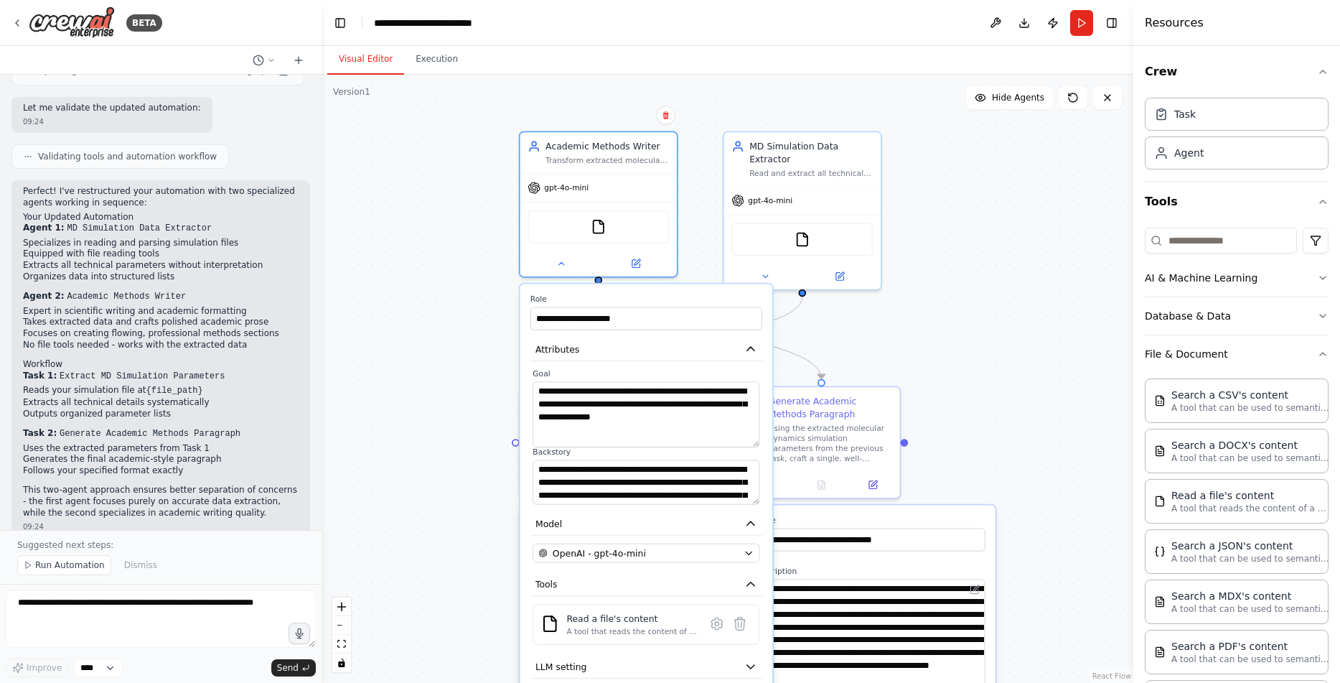
drag, startPoint x: 755, startPoint y: 422, endPoint x: 755, endPoint y: 443, distance: 20.8
click at [755, 443] on textarea "**********" at bounding box center [646, 413] width 227 height 65
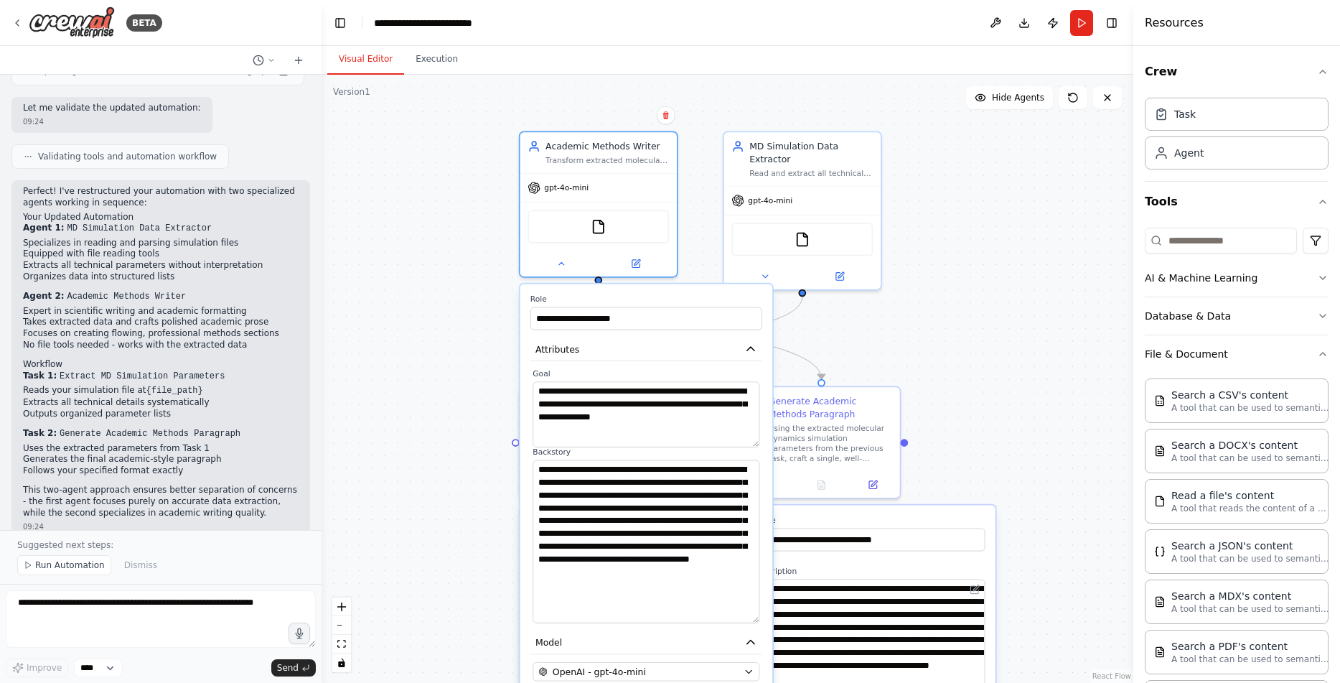
drag, startPoint x: 754, startPoint y: 501, endPoint x: 740, endPoint y: 620, distance: 119.2
click at [740, 620] on textarea "**********" at bounding box center [646, 541] width 227 height 163
drag, startPoint x: 610, startPoint y: 437, endPoint x: 537, endPoint y: 391, distance: 86.2
click at [537, 391] on textarea "**********" at bounding box center [646, 413] width 227 height 65
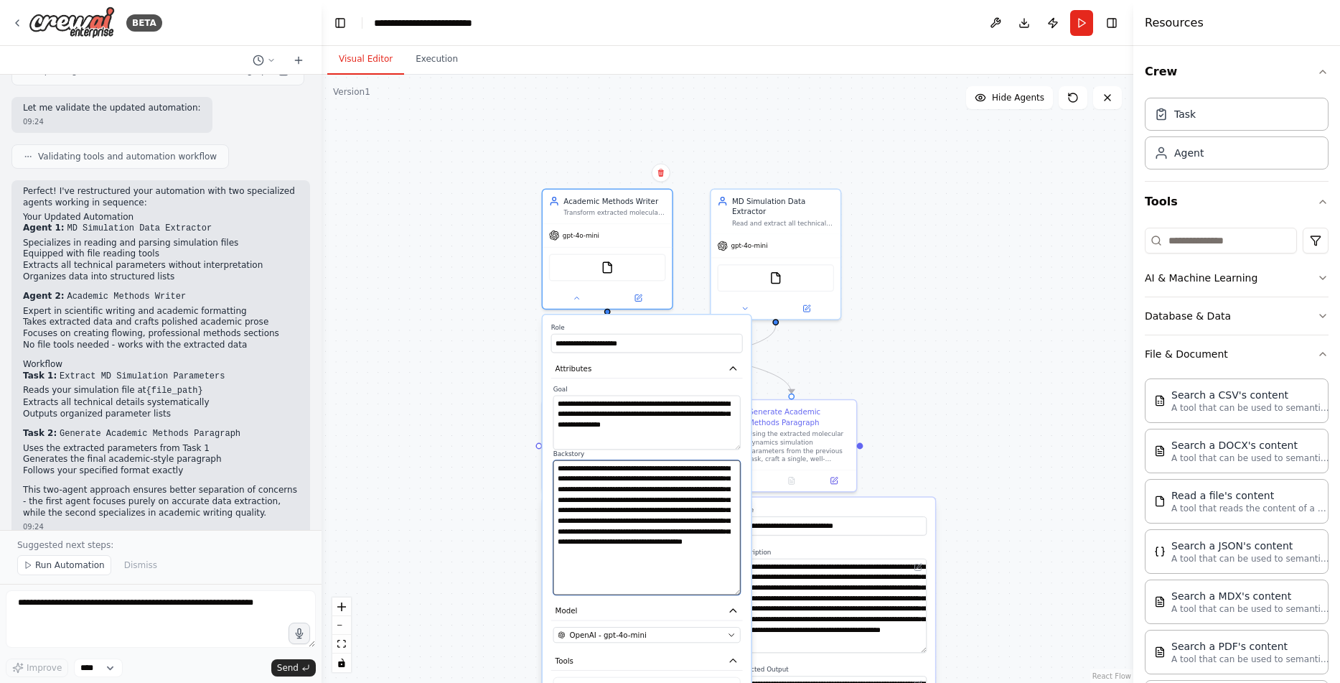
drag, startPoint x: 647, startPoint y: 582, endPoint x: 558, endPoint y: 452, distance: 158.1
click at [558, 460] on textarea "**********" at bounding box center [647, 527] width 187 height 135
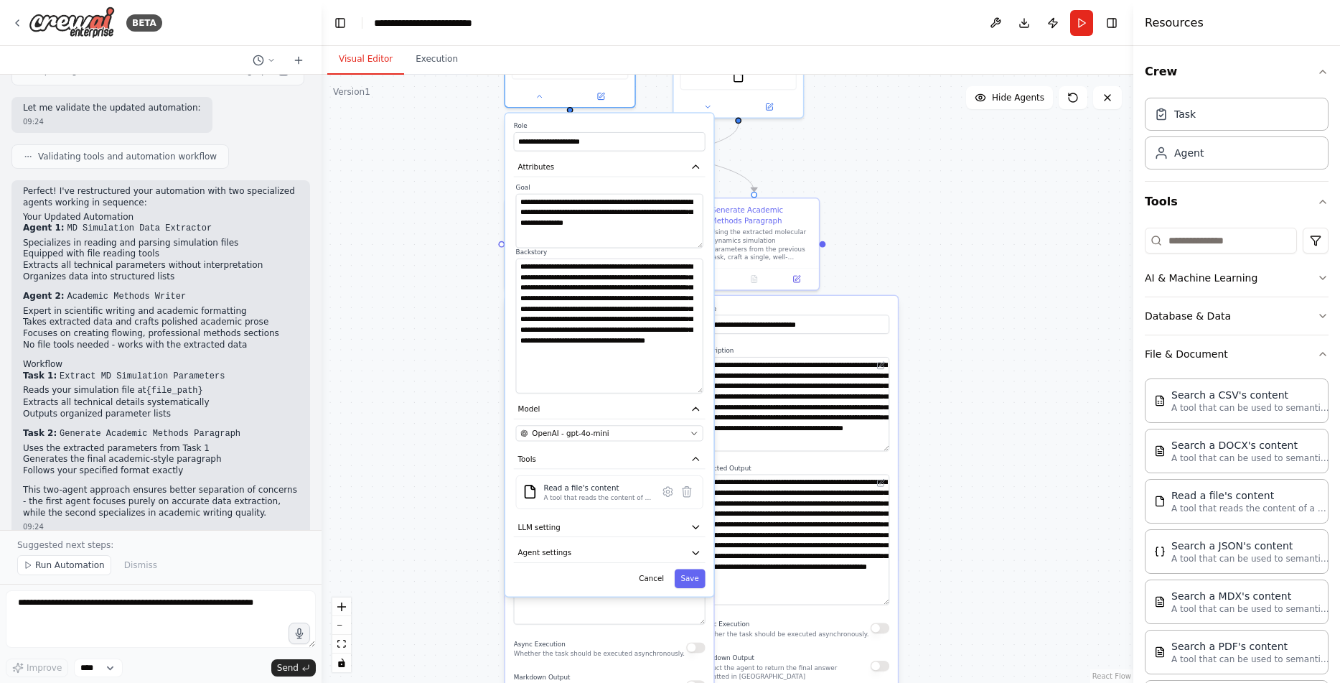
drag, startPoint x: 984, startPoint y: 508, endPoint x: 948, endPoint y: 331, distance: 180.9
click at [949, 331] on div ".deletable-edge-delete-btn { width: 20px; height: 20px; border: 0px solid #ffff…" at bounding box center [728, 379] width 812 height 608
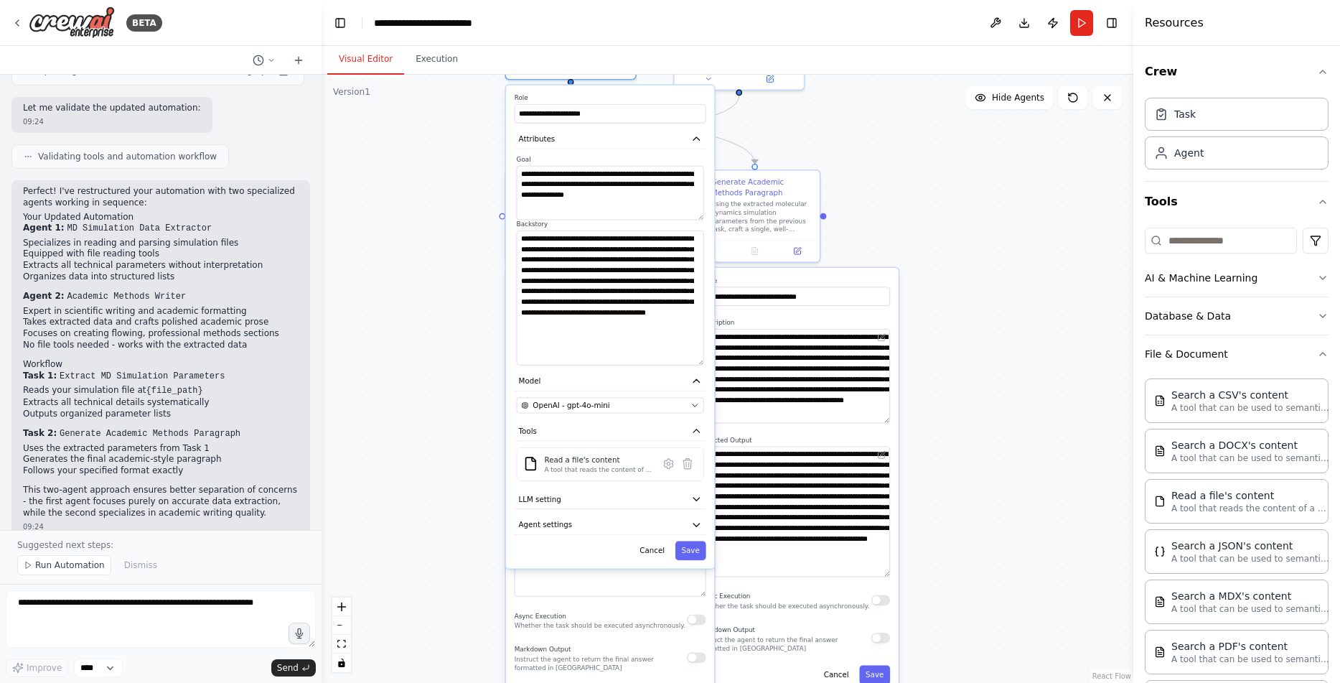
drag, startPoint x: 990, startPoint y: 494, endPoint x: 973, endPoint y: 424, distance: 71.7
click at [977, 425] on div ".deletable-edge-delete-btn { width: 20px; height: 20px; border: 0px solid #ffff…" at bounding box center [728, 379] width 812 height 608
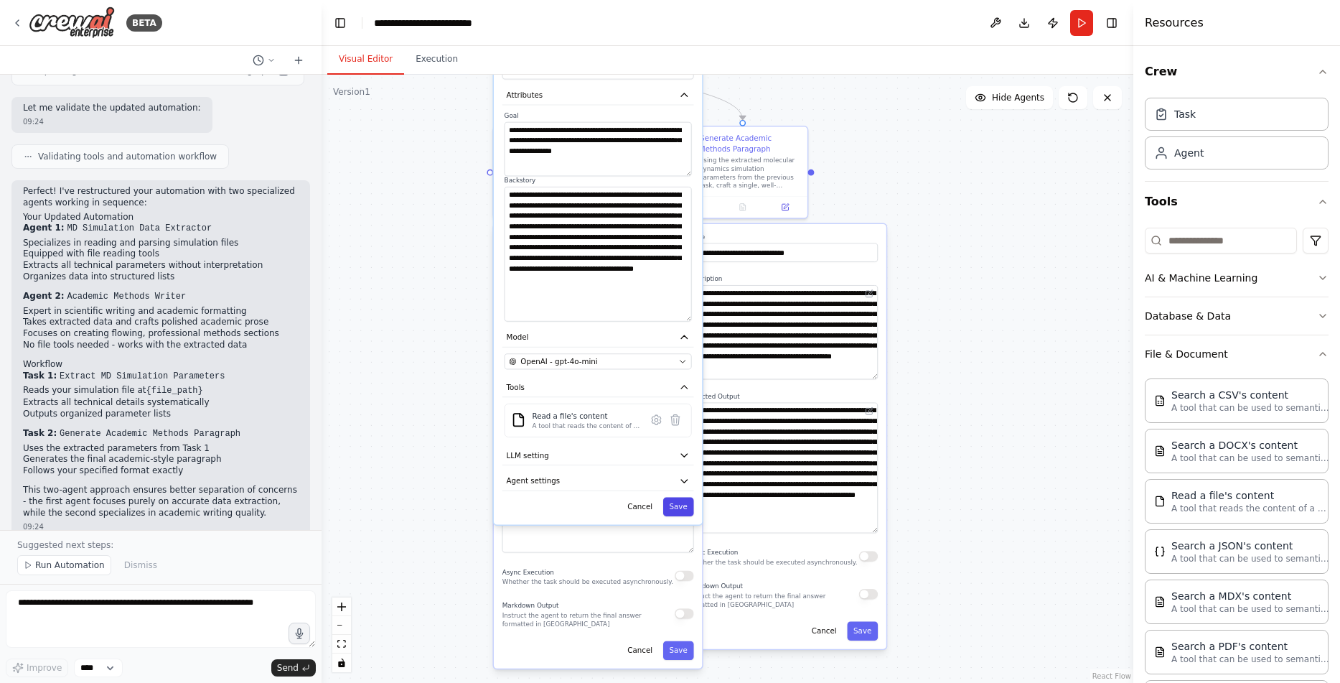
click at [687, 510] on button "Save" at bounding box center [678, 507] width 31 height 19
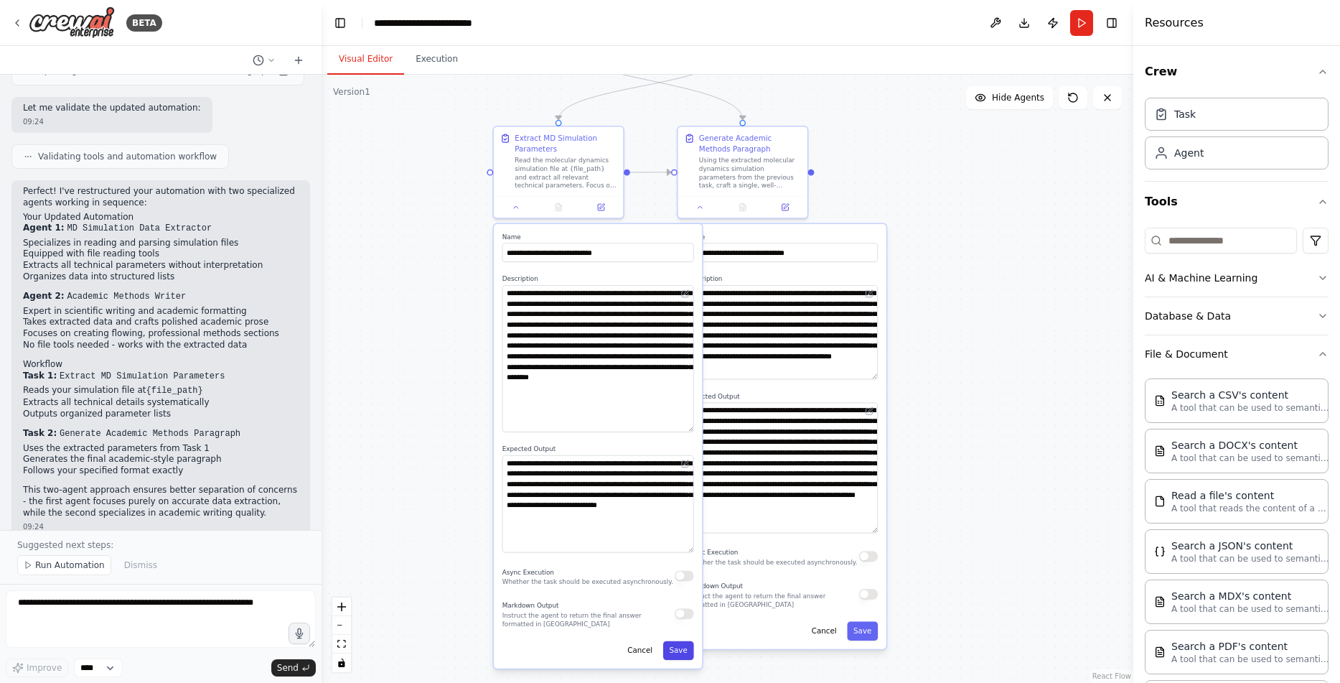
click at [689, 650] on button "Save" at bounding box center [678, 650] width 31 height 19
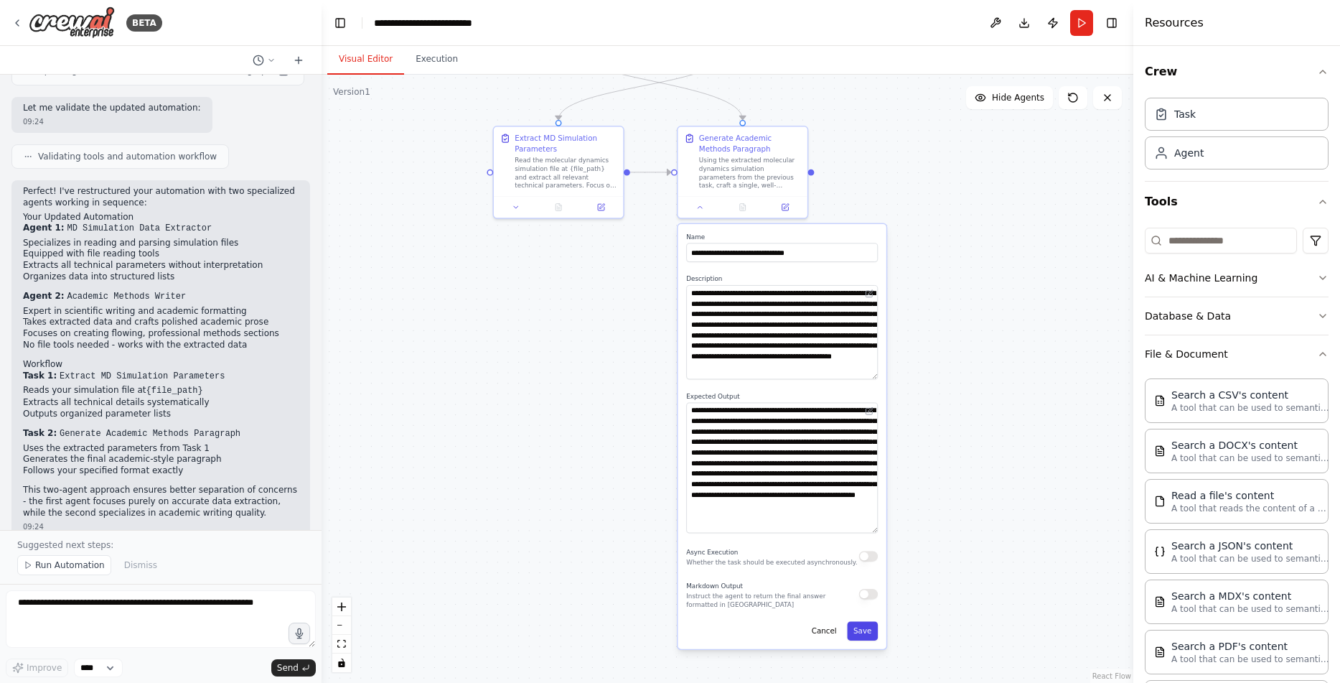
click at [860, 632] on button "Save" at bounding box center [862, 631] width 31 height 19
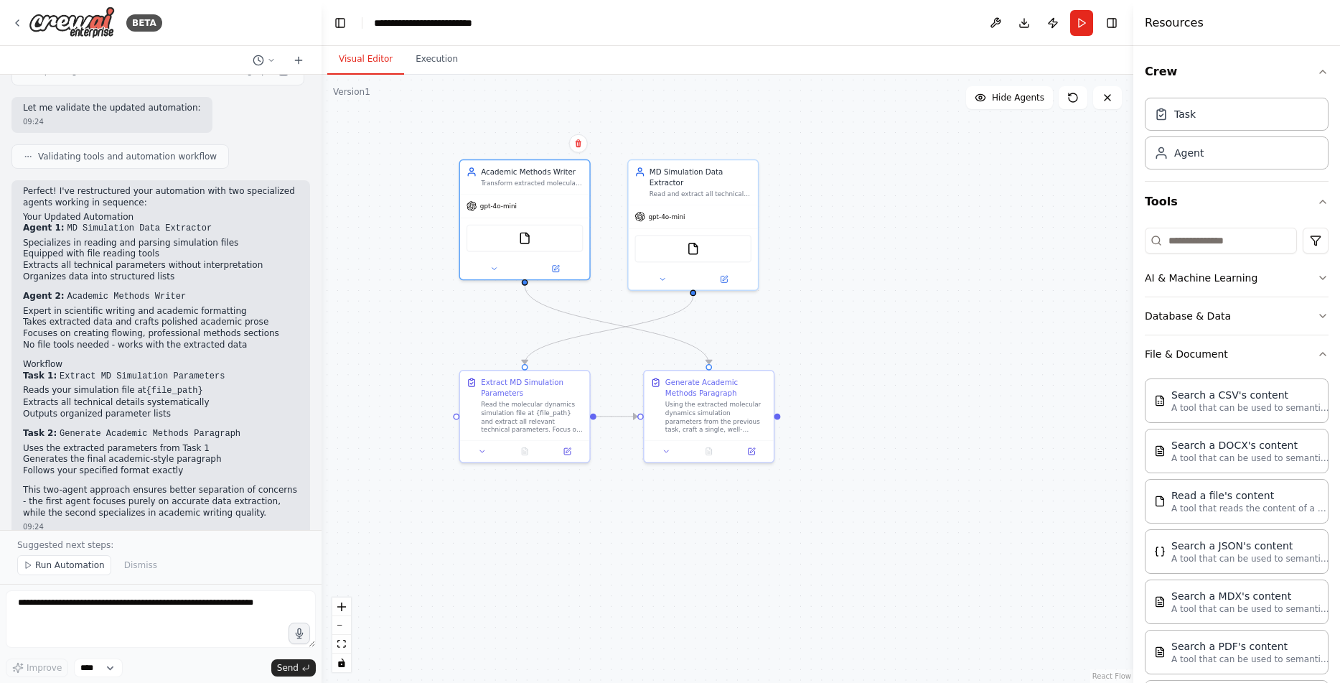
drag, startPoint x: 1022, startPoint y: 398, endPoint x: 821, endPoint y: 534, distance: 241.9
click at [999, 556] on div ".deletable-edge-delete-btn { width: 20px; height: 20px; border: 0px solid #ffff…" at bounding box center [728, 379] width 812 height 608
click at [482, 455] on icon at bounding box center [484, 454] width 9 height 9
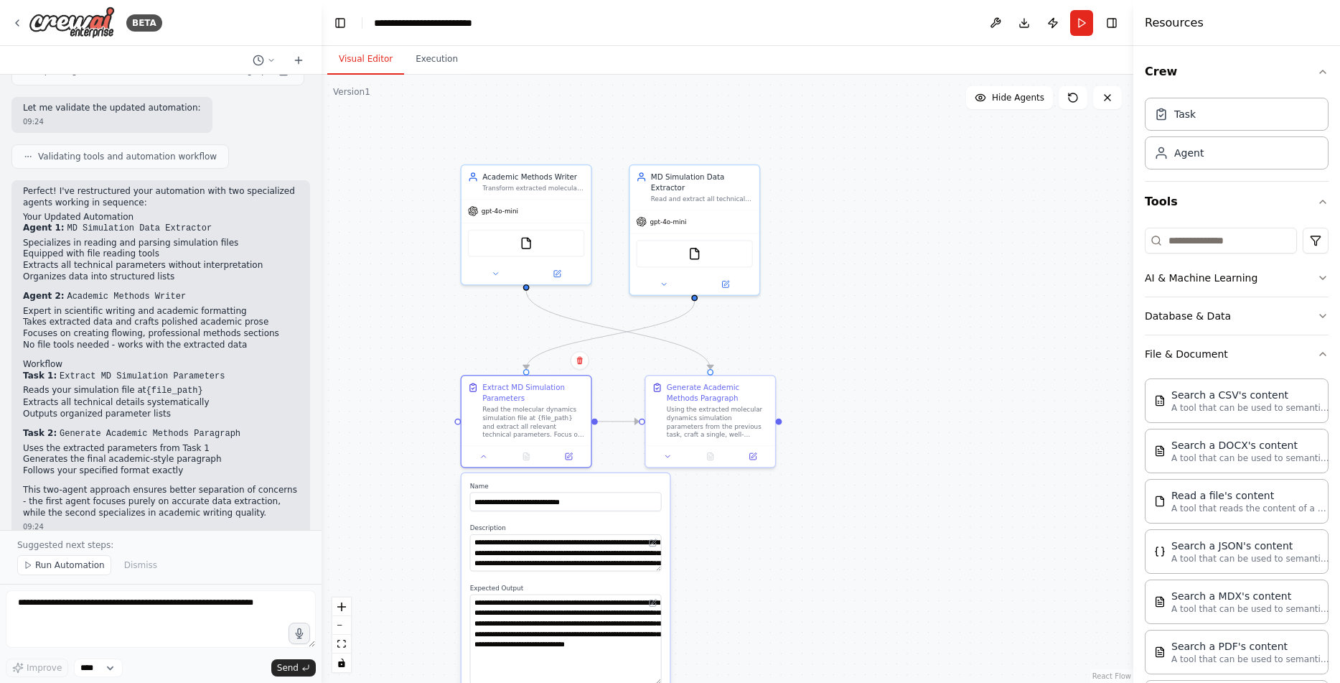
drag, startPoint x: 656, startPoint y: 627, endPoint x: 660, endPoint y: 681, distance: 54.0
click at [660, 681] on textarea "**********" at bounding box center [566, 639] width 192 height 90
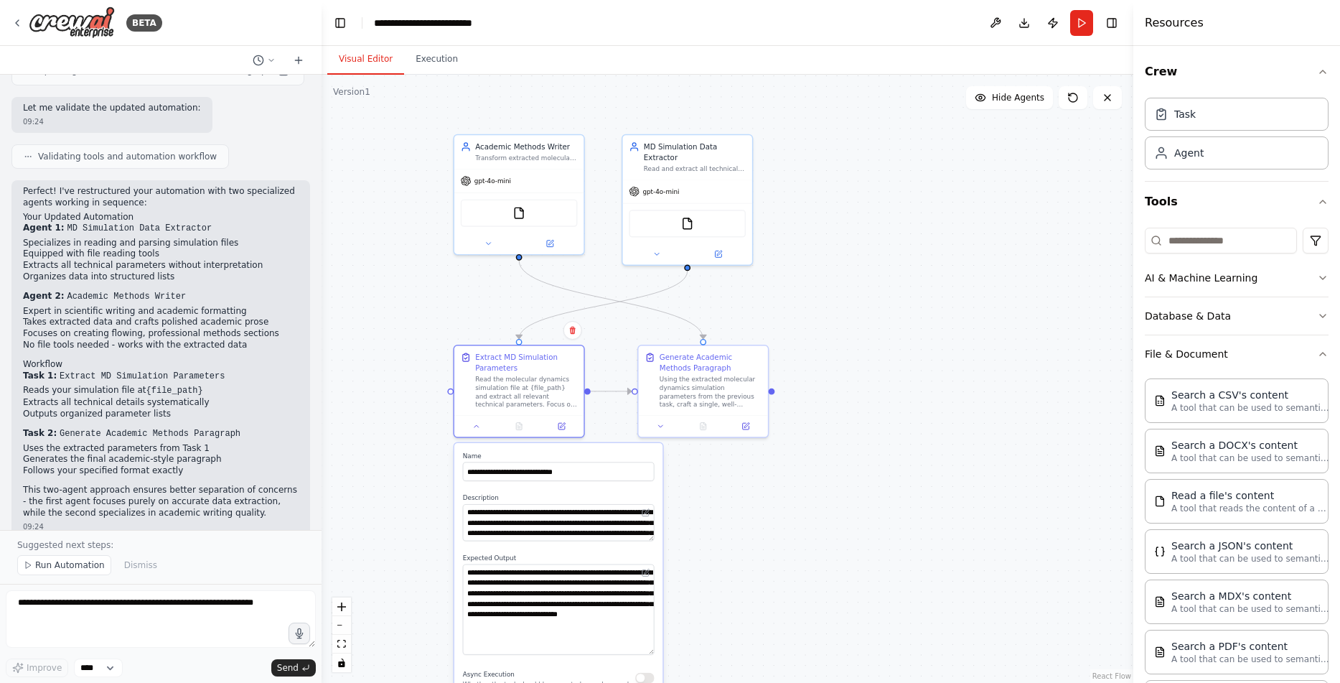
drag, startPoint x: 872, startPoint y: 593, endPoint x: 854, endPoint y: 495, distance: 99.9
click at [859, 495] on div ".deletable-edge-delete-btn { width: 20px; height: 20px; border: 0px solid #ffff…" at bounding box center [728, 379] width 812 height 608
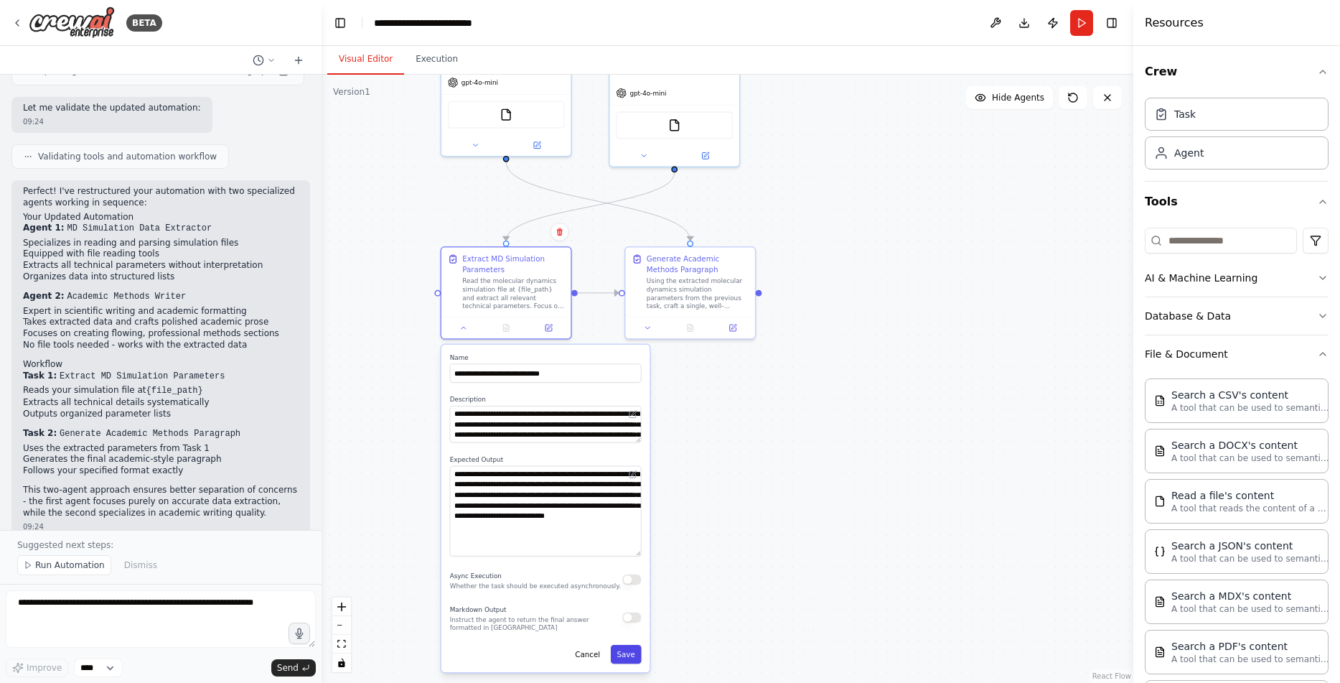
click at [629, 656] on button "Save" at bounding box center [626, 654] width 31 height 19
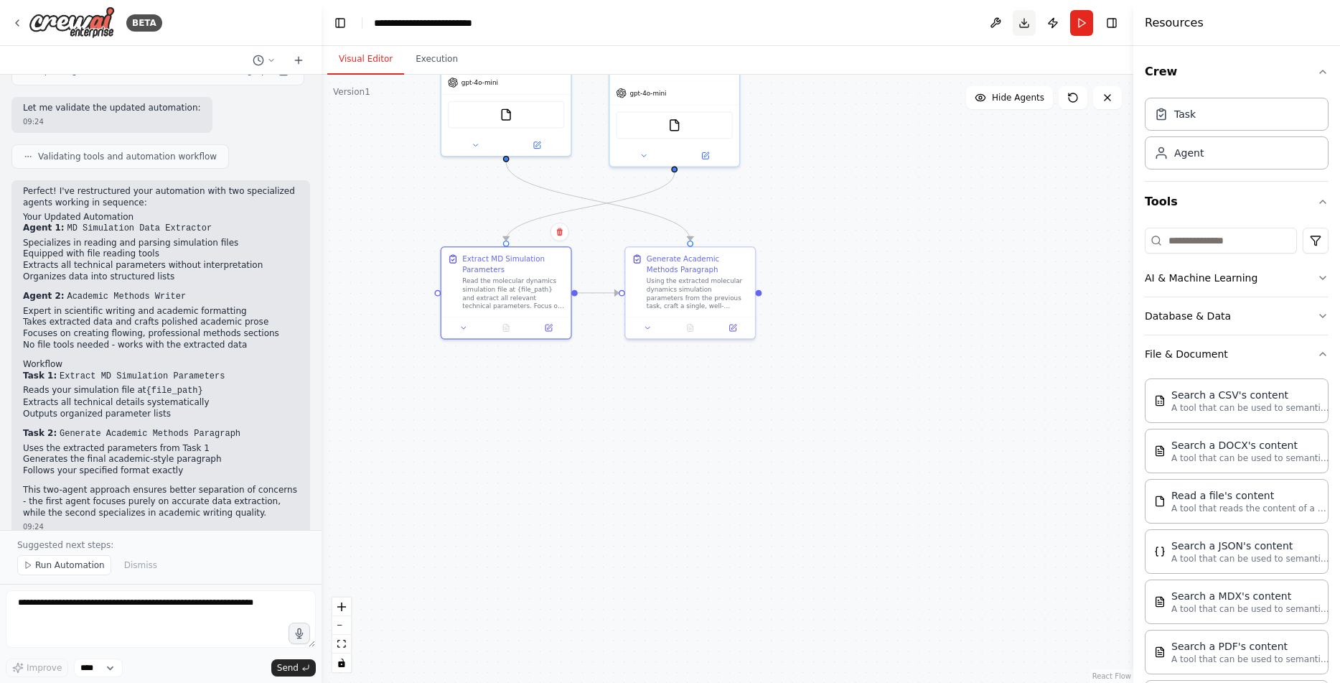
click at [1024, 21] on button "Download" at bounding box center [1024, 23] width 23 height 26
click at [463, 463] on div ".deletable-edge-delete-btn { width: 20px; height: 20px; border: 0px solid #ffff…" at bounding box center [728, 379] width 812 height 608
click at [189, 614] on textarea at bounding box center [161, 618] width 310 height 57
paste textarea "**********"
type textarea "**********"
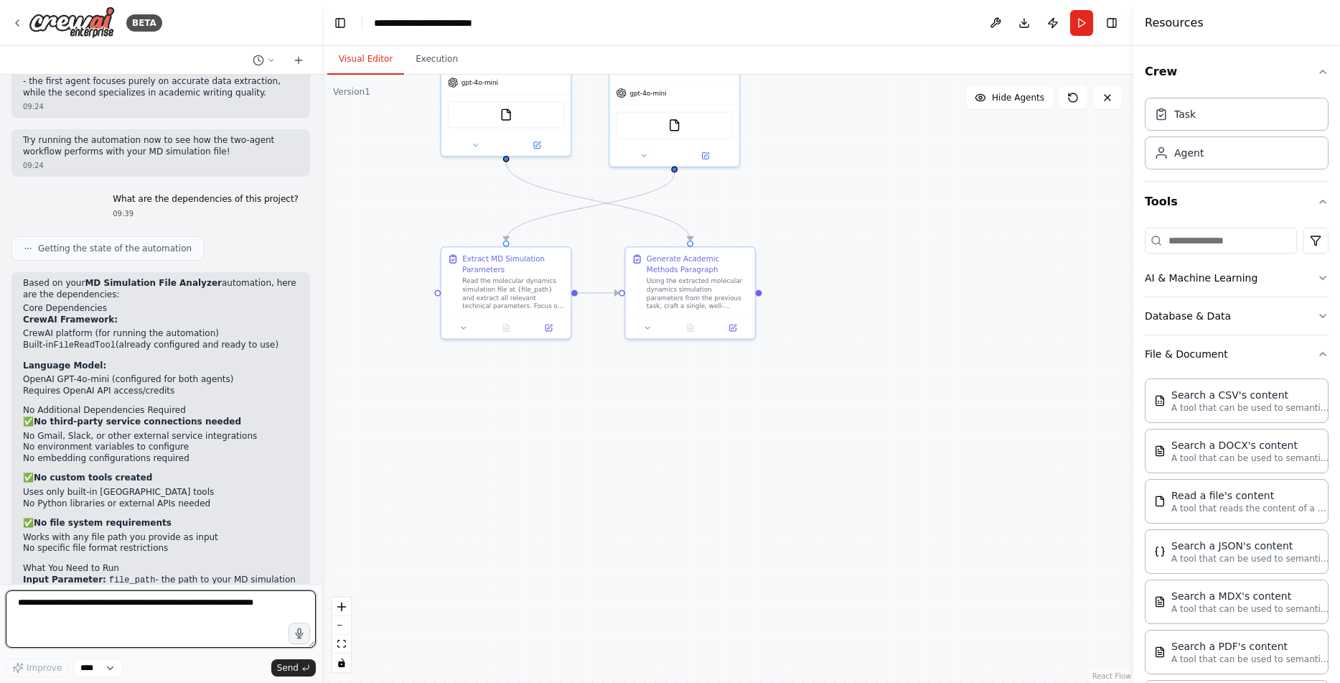
scroll to position [3064, 0]
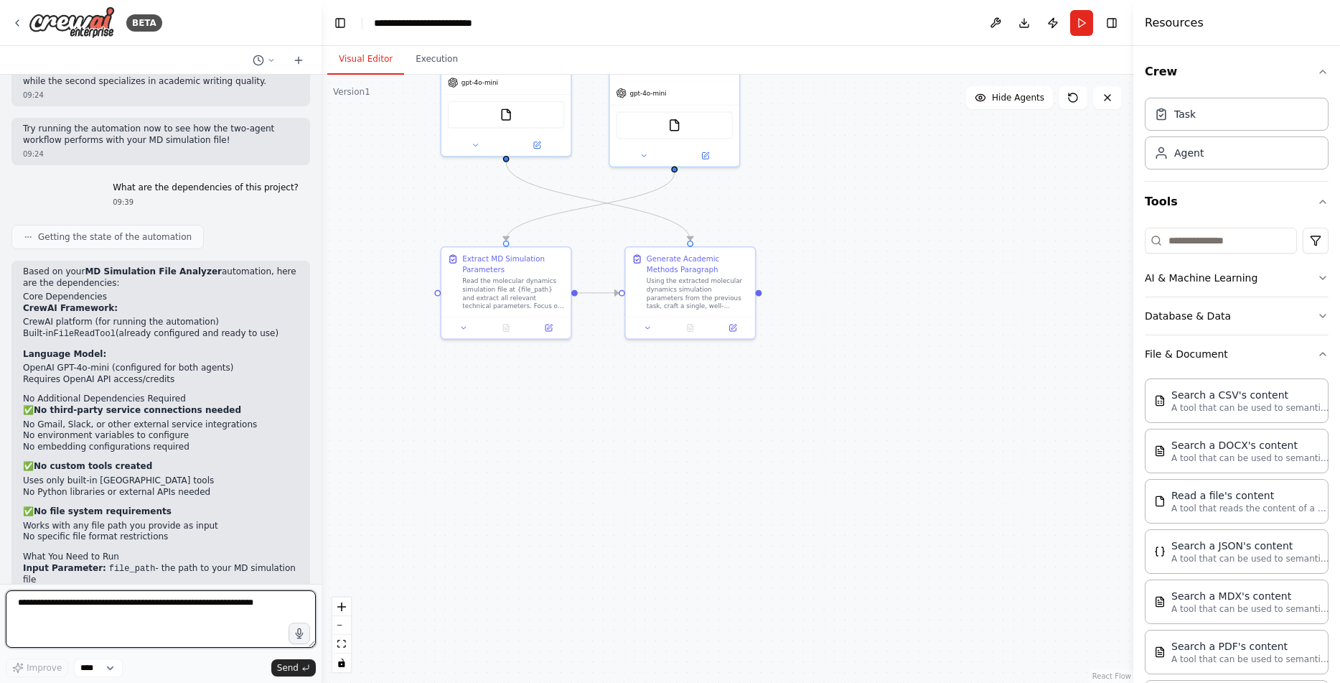
click at [174, 606] on textarea at bounding box center [161, 618] width 310 height 57
type textarea "**********"
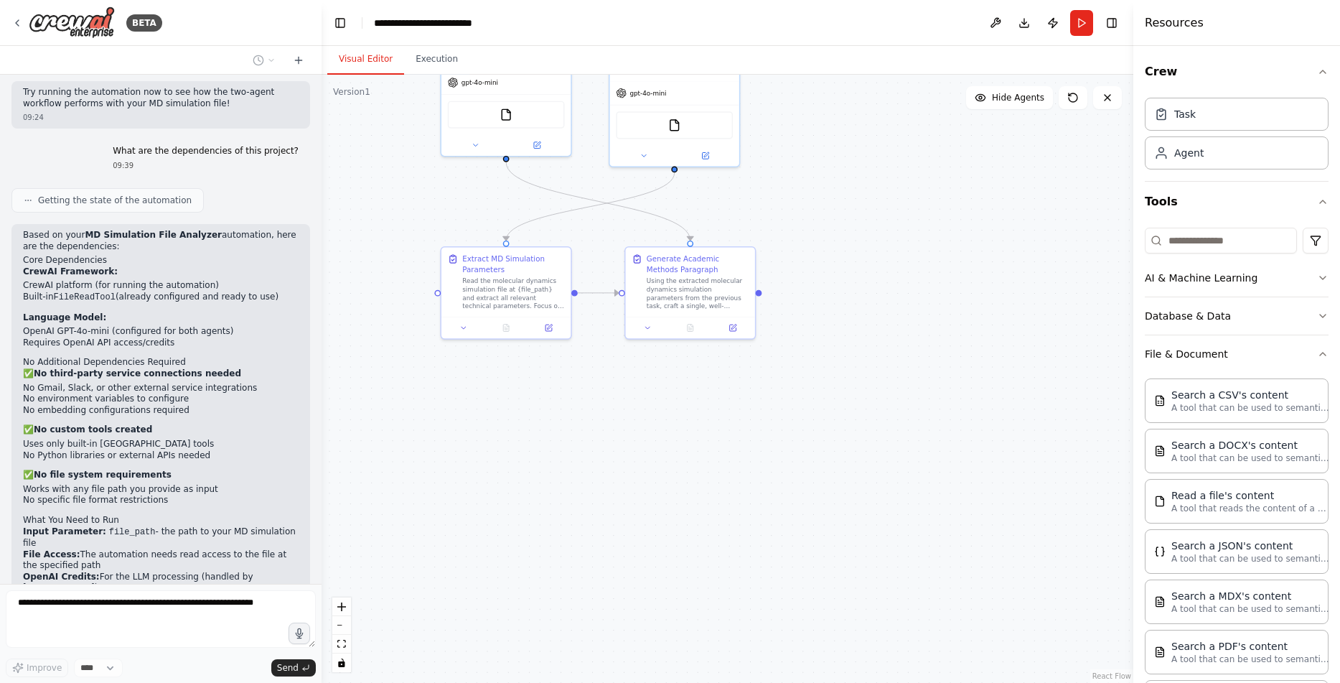
scroll to position [3149, 0]
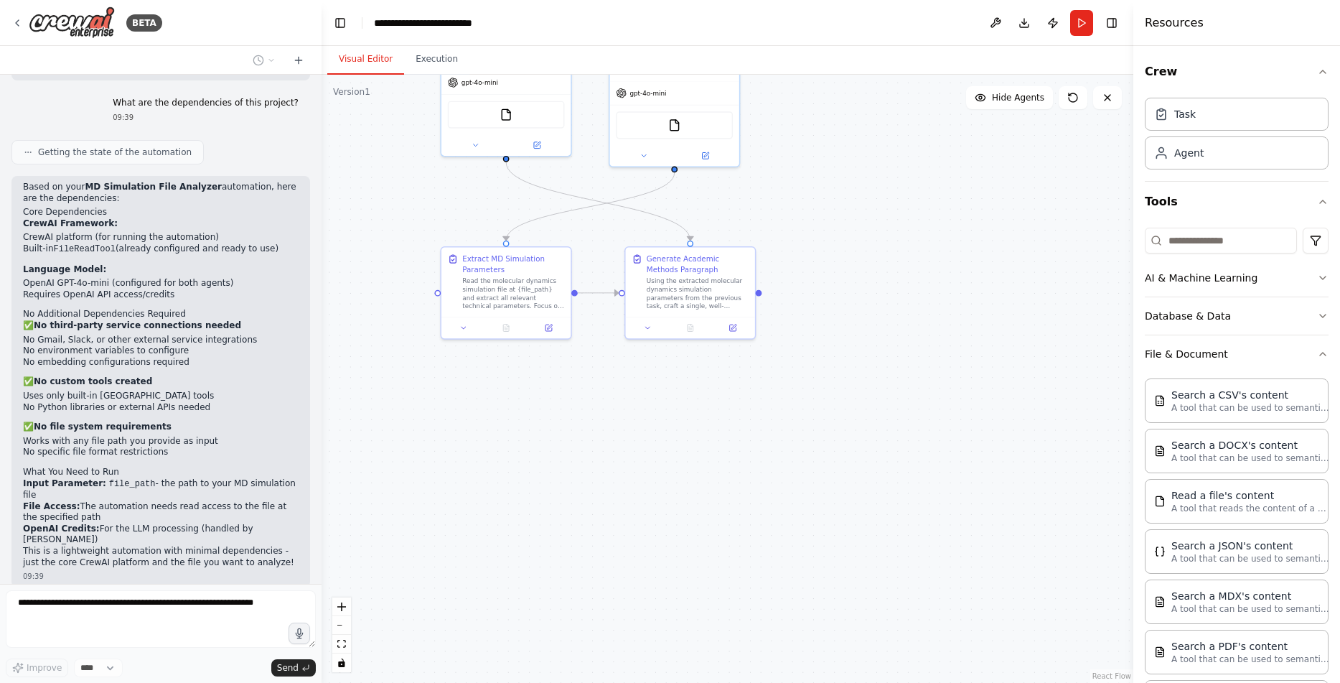
drag, startPoint x: 302, startPoint y: 516, endPoint x: 77, endPoint y: 513, distance: 225.4
click at [77, 599] on div "Crie um requirements com todas as dependendias 09:39" at bounding box center [160, 617] width 299 height 37
copy p "Crie um requirements com todas as dependendias"
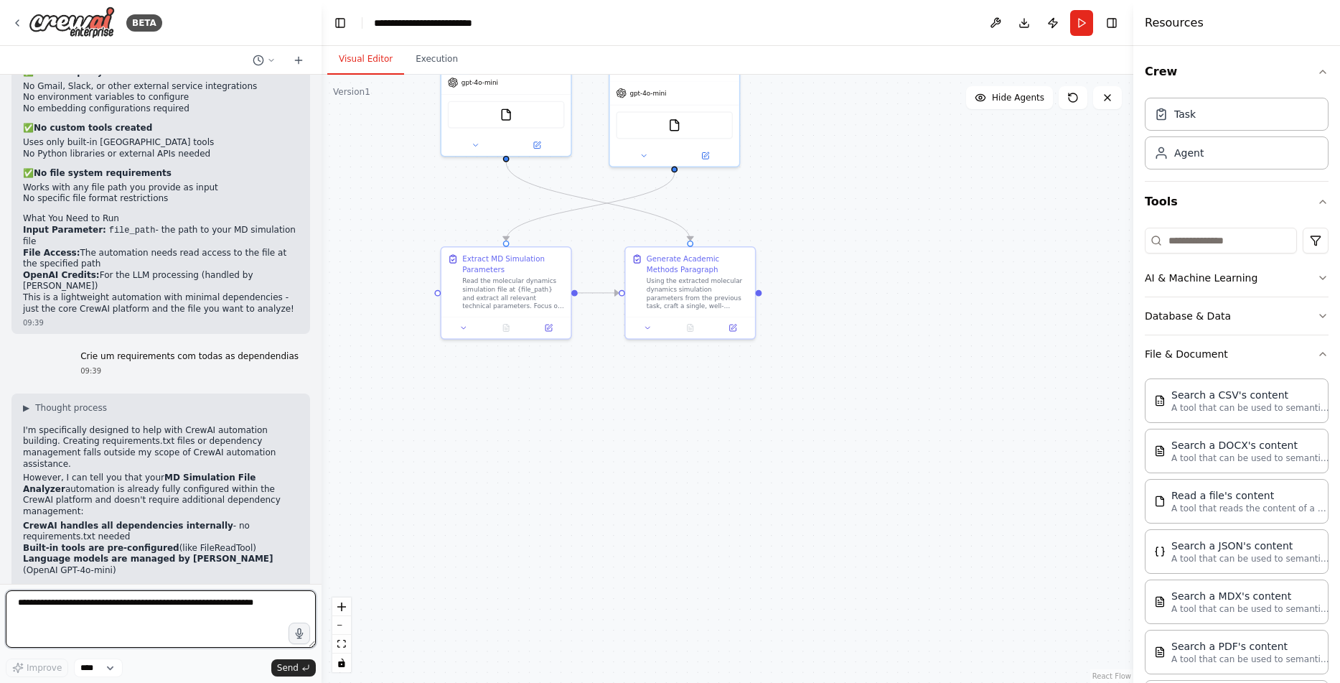
scroll to position [3417, 0]
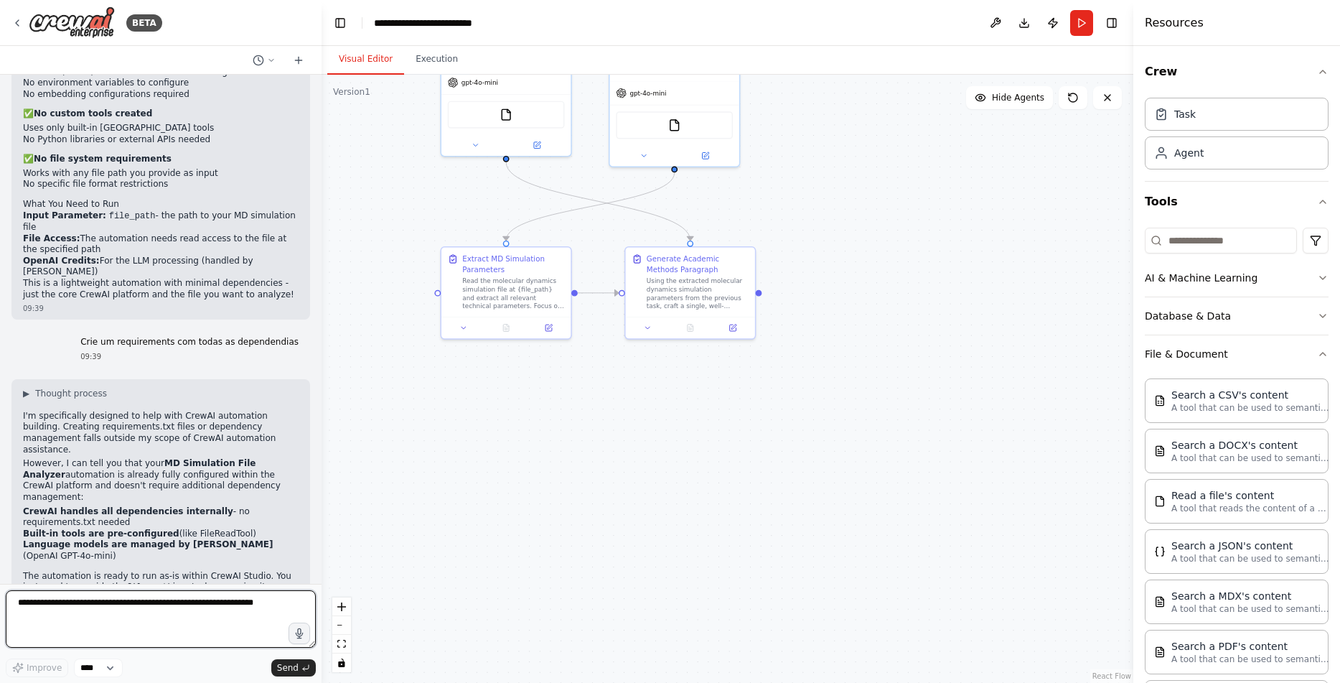
click at [151, 610] on textarea at bounding box center [161, 618] width 310 height 57
paste textarea "**********"
type textarea "**********"
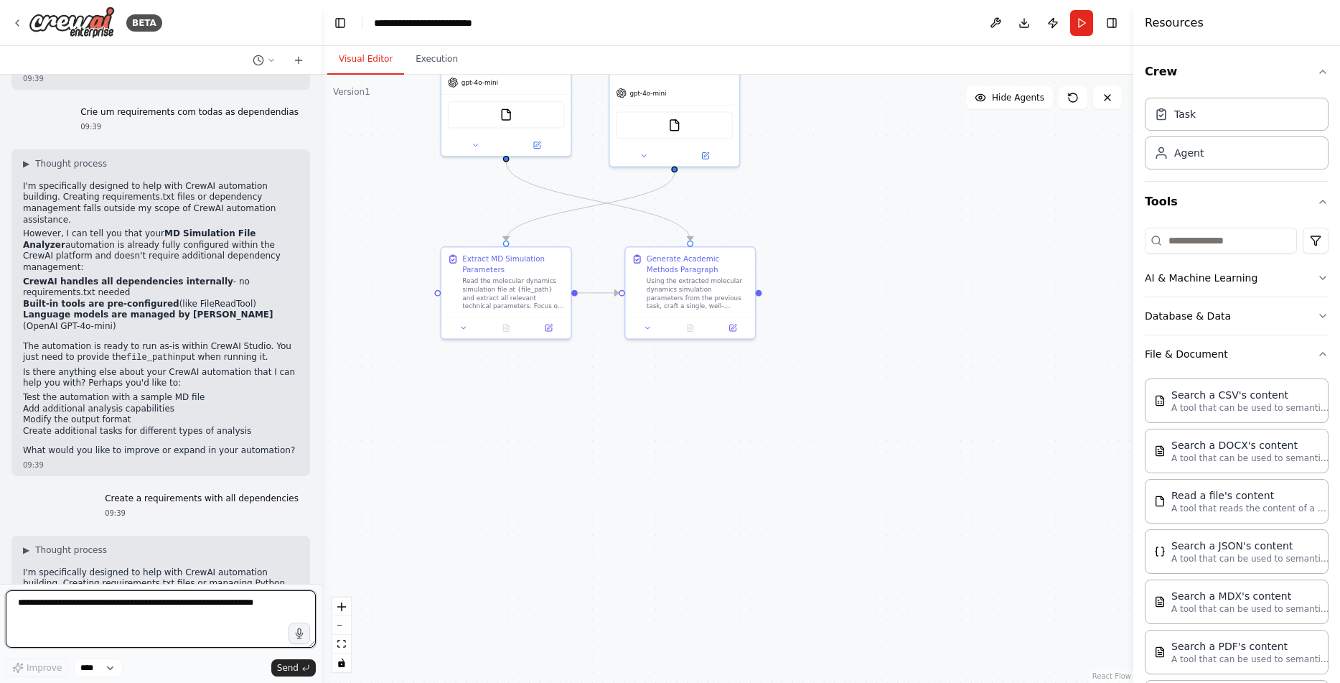
scroll to position [3745, 0]
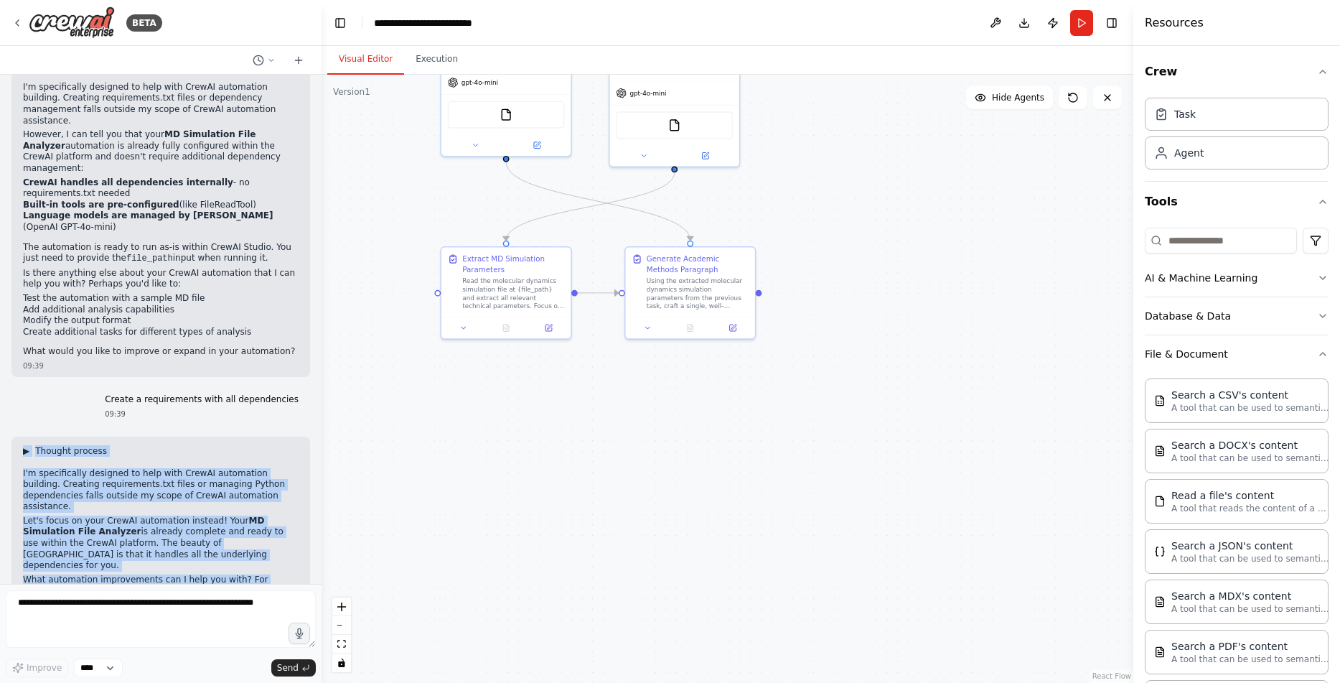
drag, startPoint x: 129, startPoint y: 554, endPoint x: 26, endPoint y: 327, distance: 249.3
click at [26, 445] on div "▶ Thought process I'm specifically designed to help with CrewAI automation buil…" at bounding box center [161, 582] width 276 height 275
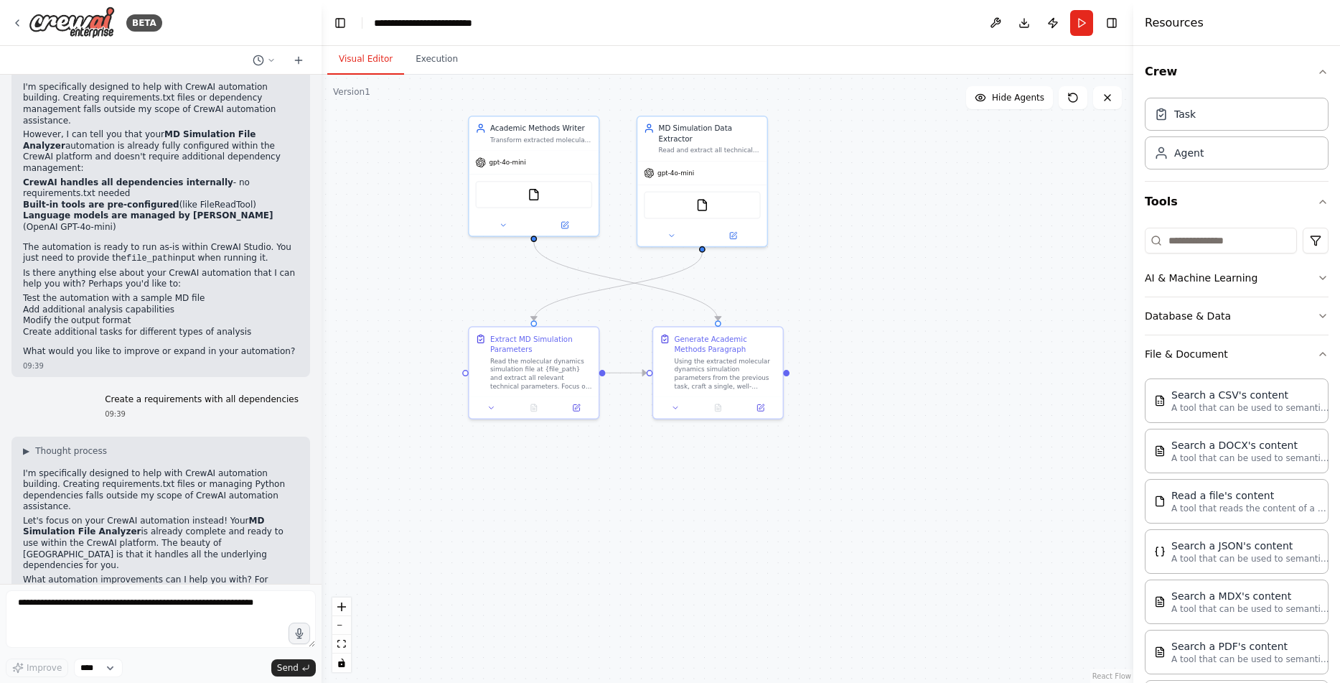
drag, startPoint x: 905, startPoint y: 371, endPoint x: 868, endPoint y: 427, distance: 67.3
click at [933, 452] on div ".deletable-edge-delete-btn { width: 20px; height: 20px; border: 0px solid #ffff…" at bounding box center [728, 379] width 812 height 608
click at [520, 187] on div "FileReadTool" at bounding box center [533, 194] width 117 height 27
click at [539, 200] on img at bounding box center [534, 194] width 13 height 13
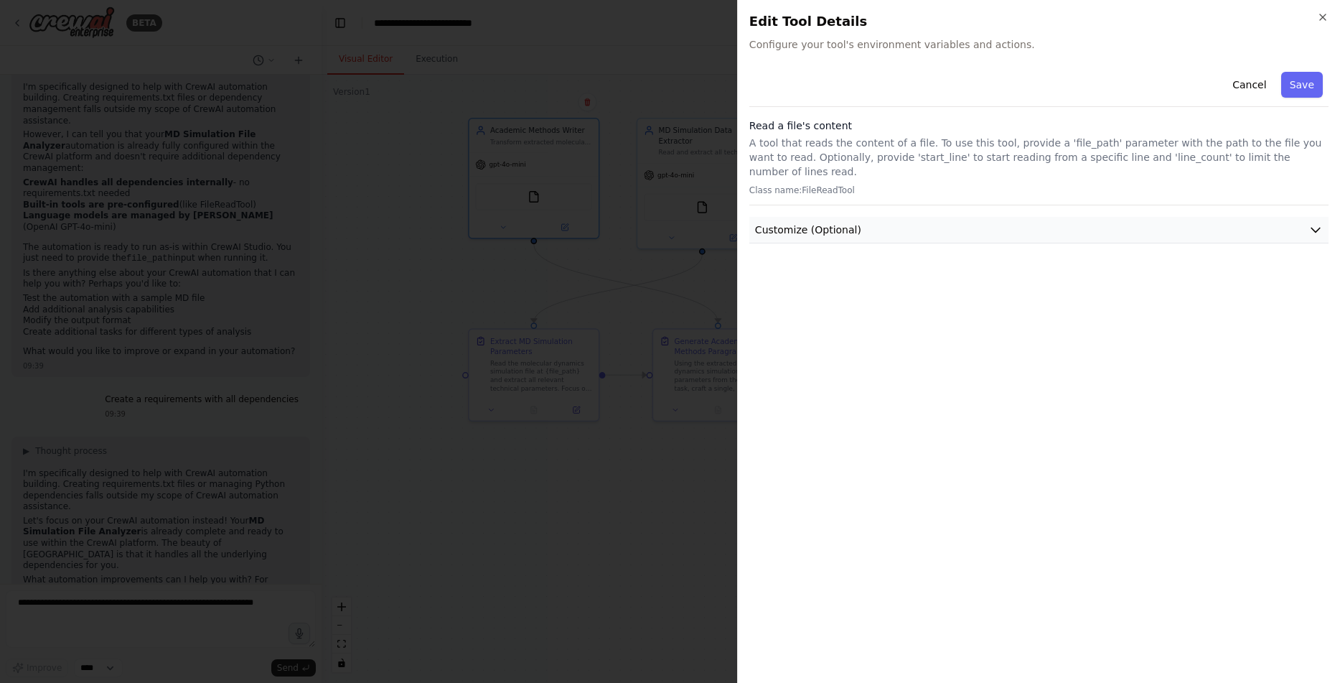
click at [867, 219] on button "Customize (Optional)" at bounding box center [1038, 230] width 579 height 27
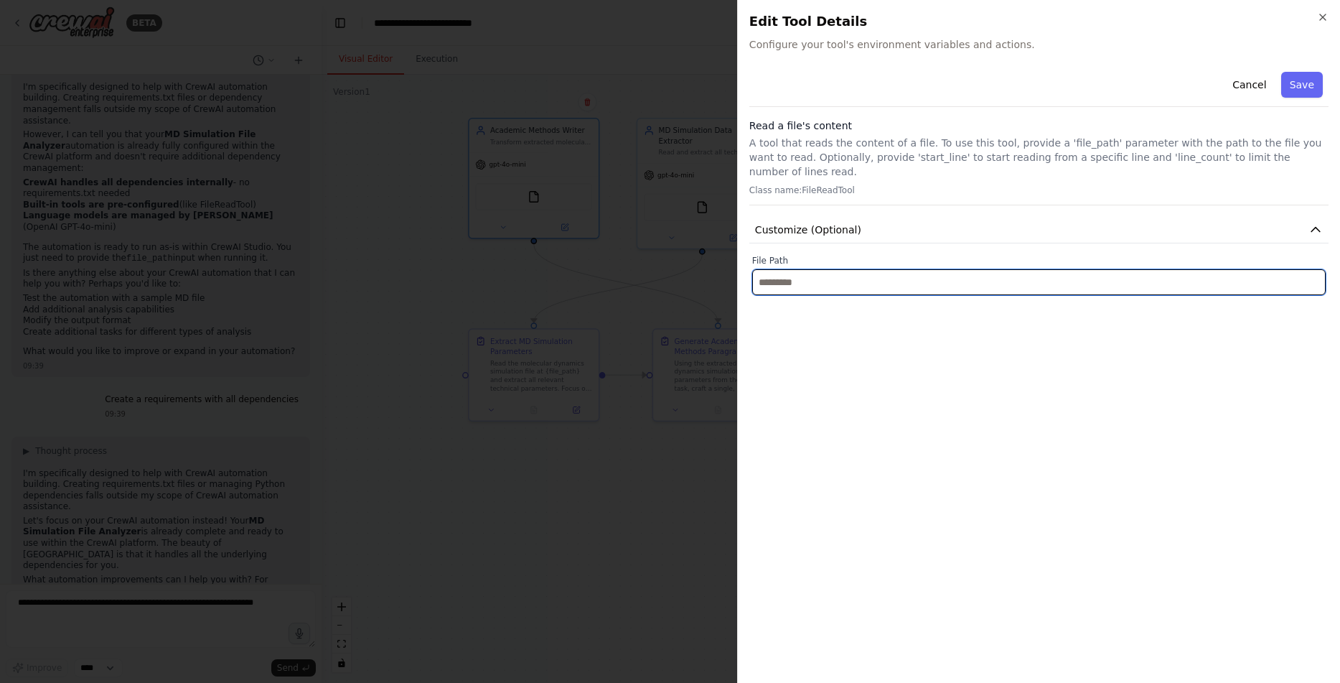
click at [818, 271] on input "text" at bounding box center [1039, 282] width 574 height 26
type input "**********"
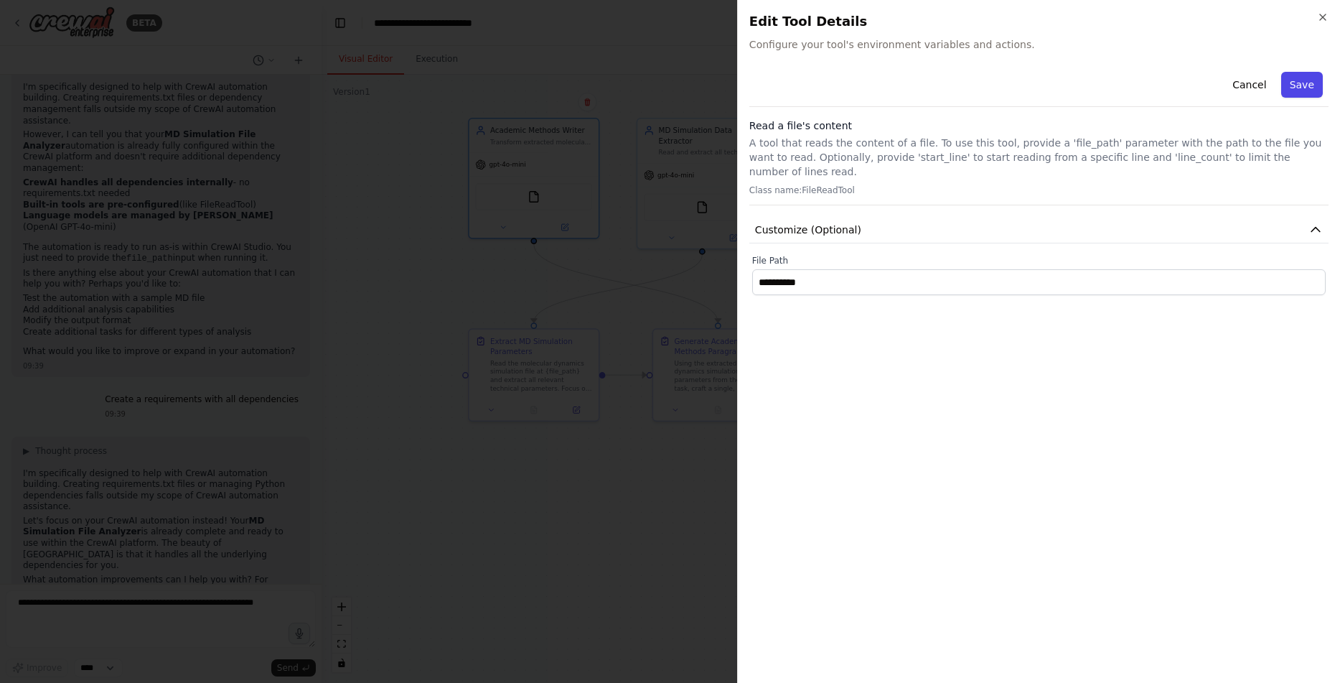
click at [1302, 86] on button "Save" at bounding box center [1302, 85] width 42 height 26
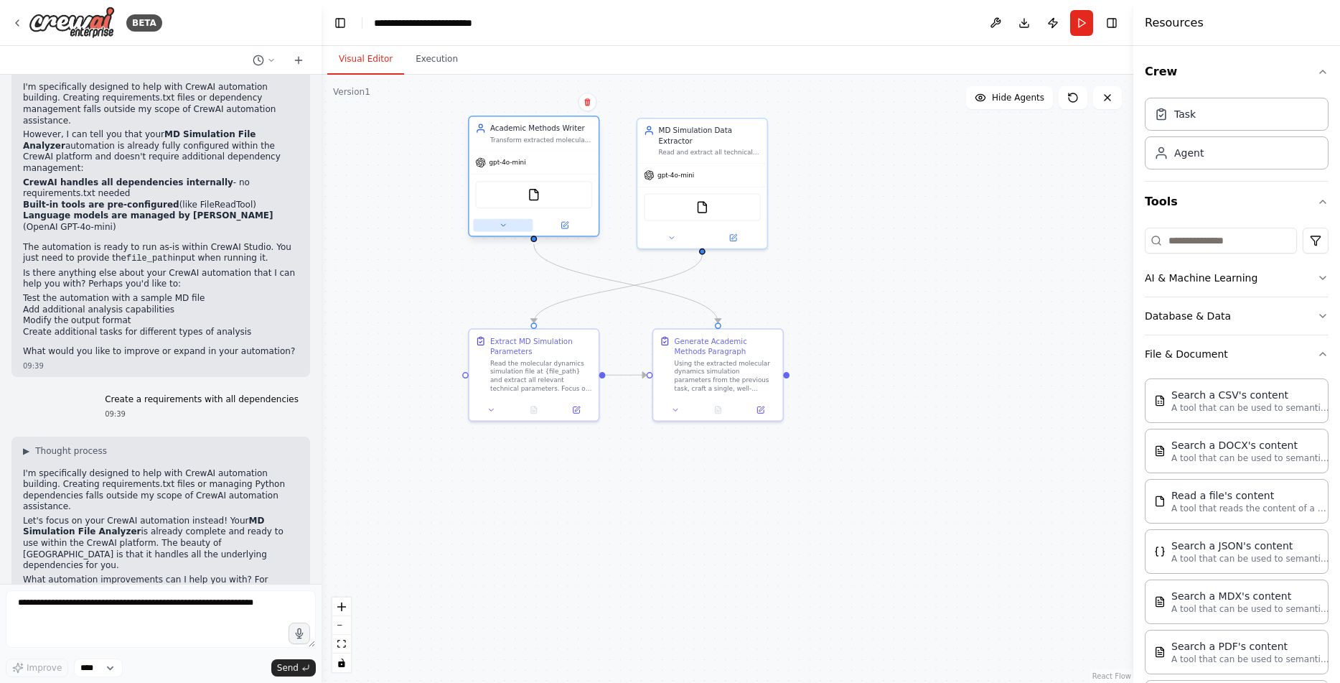
click at [505, 230] on button at bounding box center [503, 225] width 60 height 13
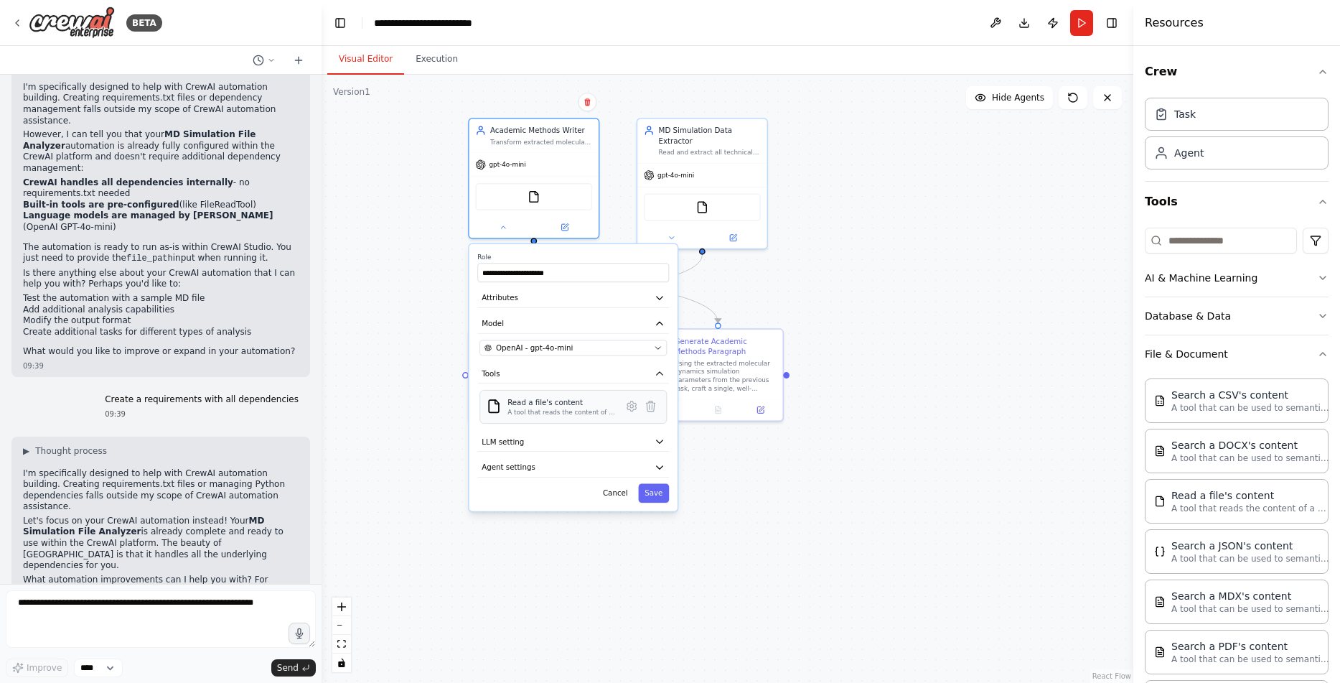
click at [548, 411] on div "A tool that reads the content of a file. To use this tool, provide a 'file_path…" at bounding box center [562, 412] width 108 height 9
click at [627, 406] on icon at bounding box center [631, 406] width 13 height 13
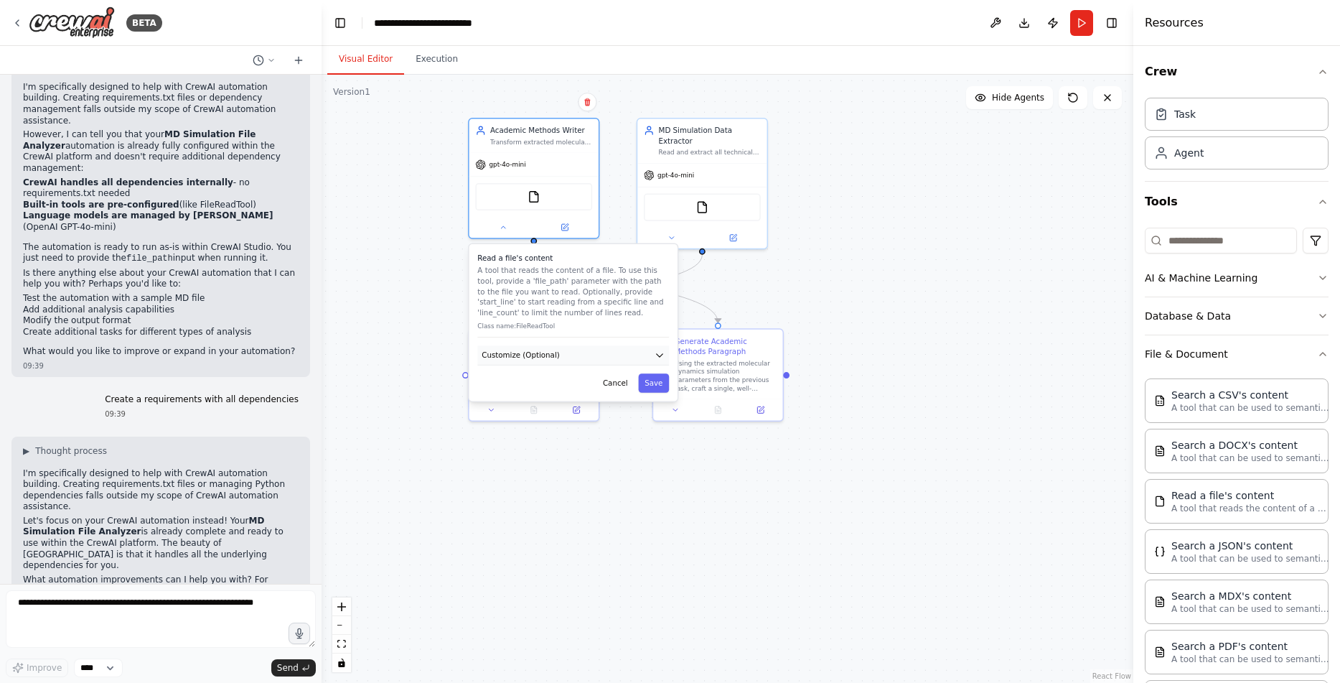
click at [568, 359] on button "Customize (Optional)" at bounding box center [573, 354] width 192 height 19
click at [538, 398] on input "text" at bounding box center [573, 393] width 187 height 19
type input "**********"
click at [653, 424] on button "Save" at bounding box center [653, 420] width 31 height 19
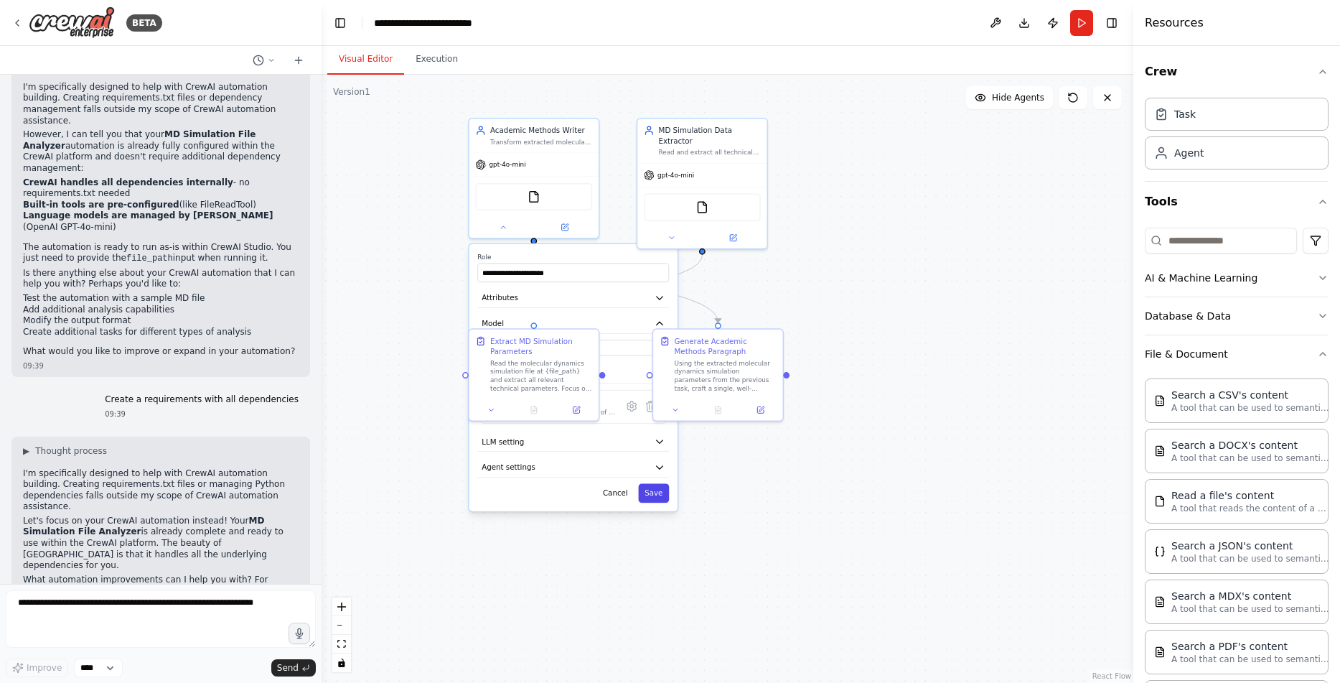
click at [655, 497] on button "Save" at bounding box center [653, 493] width 31 height 19
click at [509, 195] on div "FileReadTool" at bounding box center [533, 194] width 117 height 27
click at [519, 205] on div "FileReadTool" at bounding box center [533, 194] width 117 height 27
click at [508, 225] on button at bounding box center [503, 225] width 60 height 13
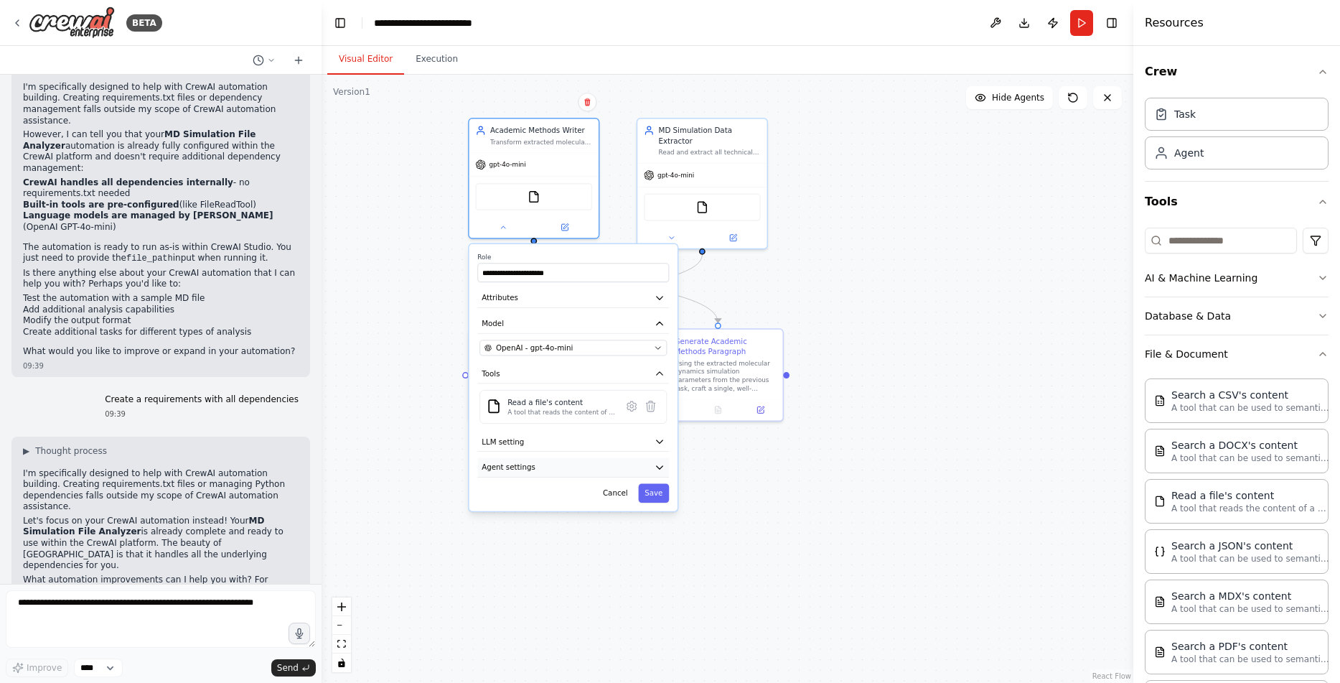
click at [615, 468] on button "Agent settings" at bounding box center [573, 467] width 192 height 19
click at [649, 464] on button "Agent settings" at bounding box center [573, 467] width 192 height 19
click at [749, 569] on div ".deletable-edge-delete-btn { width: 20px; height: 20px; border: 0px solid #ffff…" at bounding box center [728, 379] width 812 height 608
click at [654, 495] on button "Save" at bounding box center [653, 493] width 31 height 19
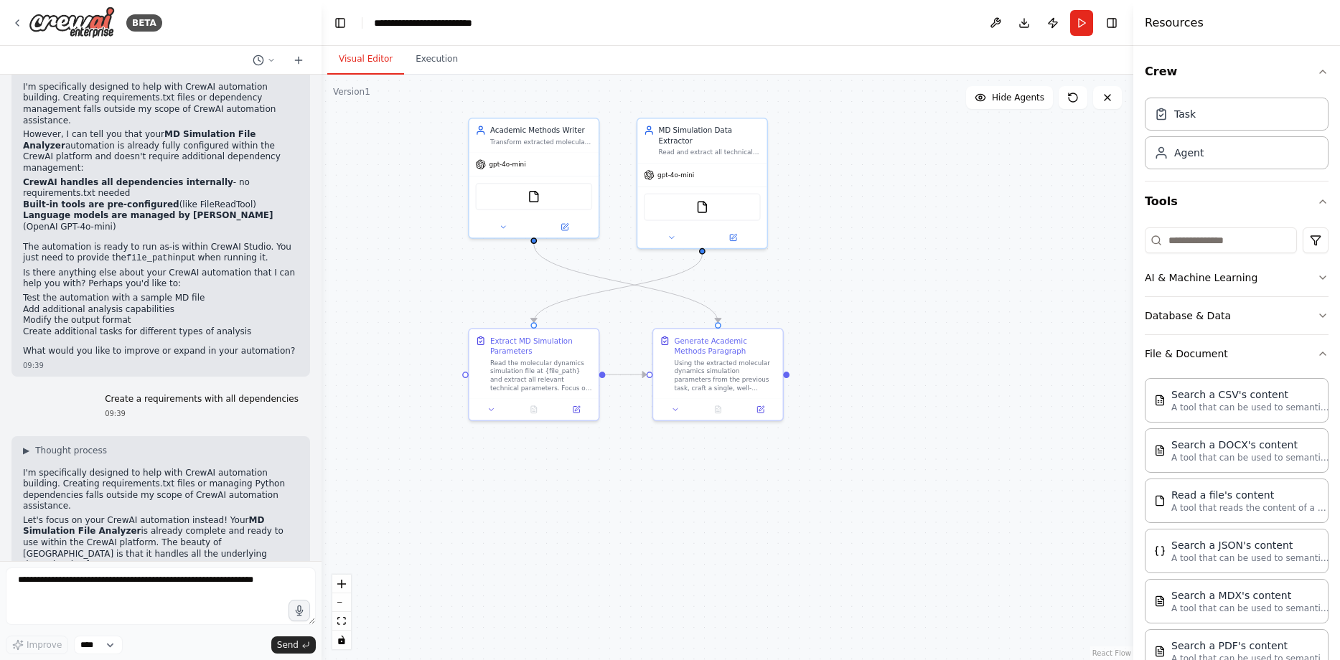
scroll to position [3768, 0]
